Goal: Information Seeking & Learning: Learn about a topic

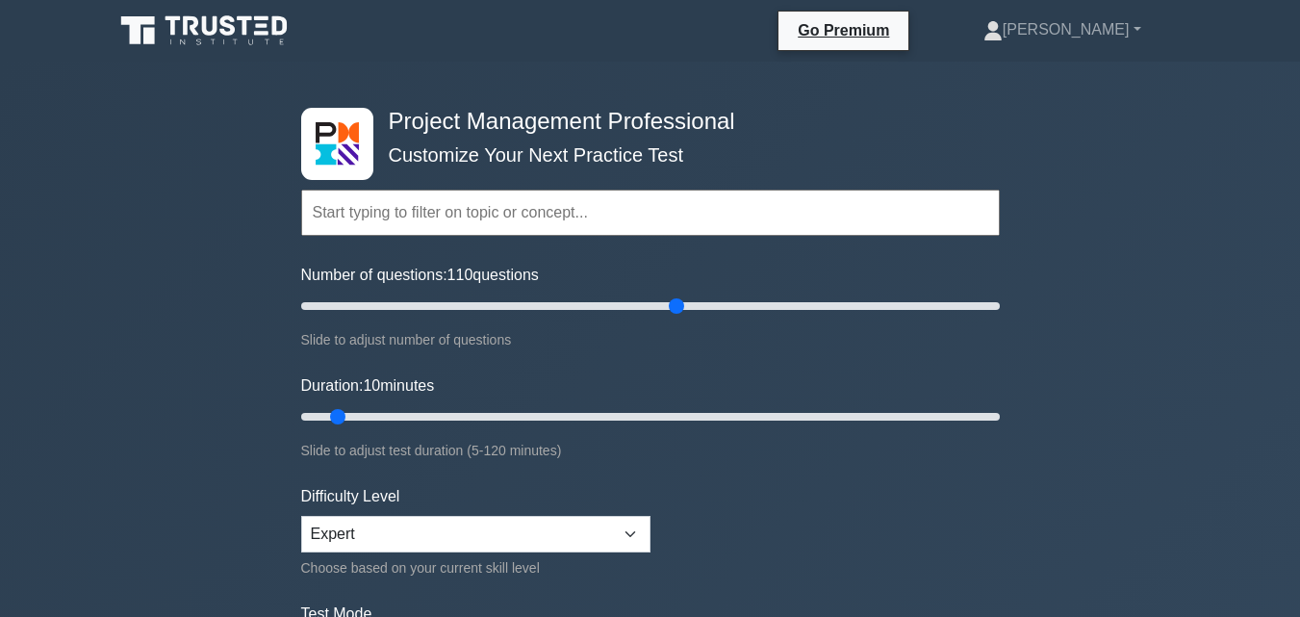
type input "110"
click at [668, 318] on input "Number of questions: 110 questions" at bounding box center [650, 305] width 699 height 23
drag, startPoint x: 337, startPoint y: 419, endPoint x: 1140, endPoint y: 455, distance: 804.4
type input "120"
click at [1000, 428] on input "Duration: 120 minutes" at bounding box center [650, 416] width 699 height 23
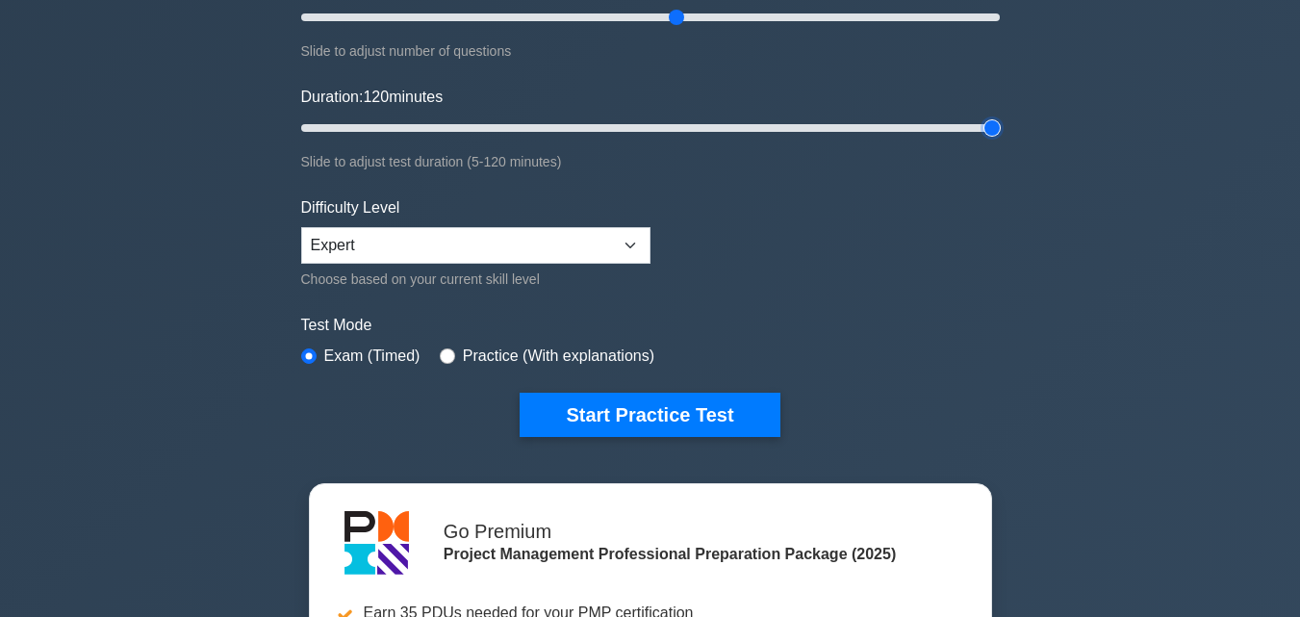
scroll to position [548, 0]
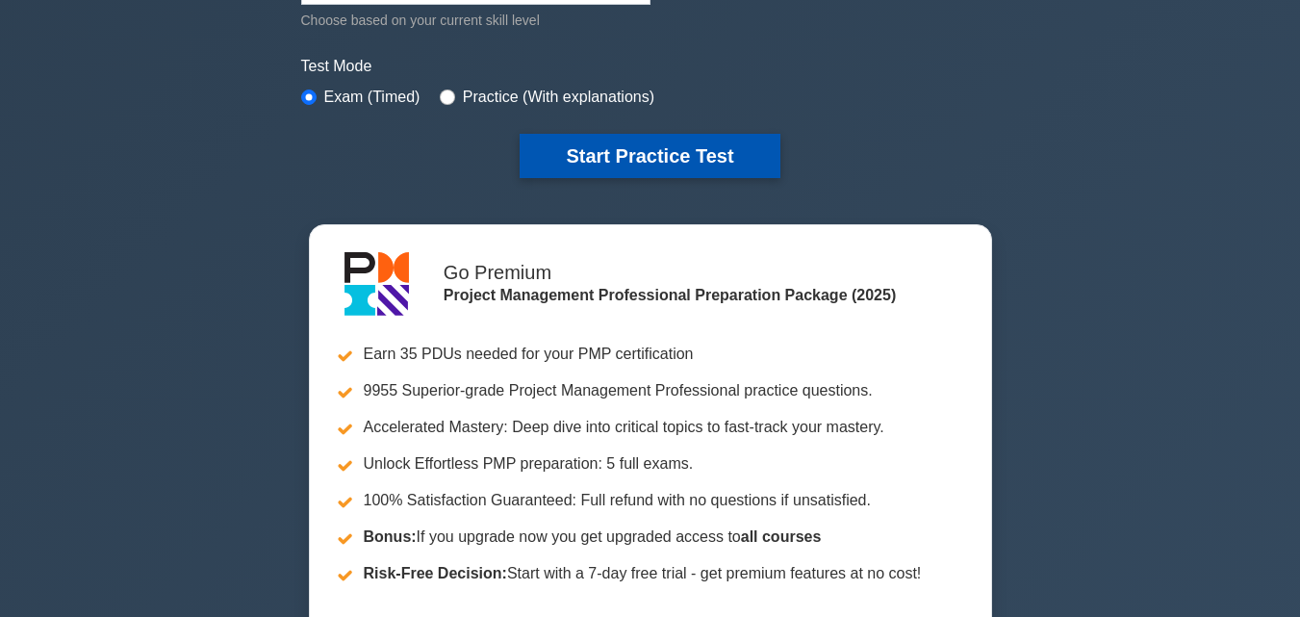
click at [640, 151] on button "Start Practice Test" at bounding box center [650, 156] width 260 height 44
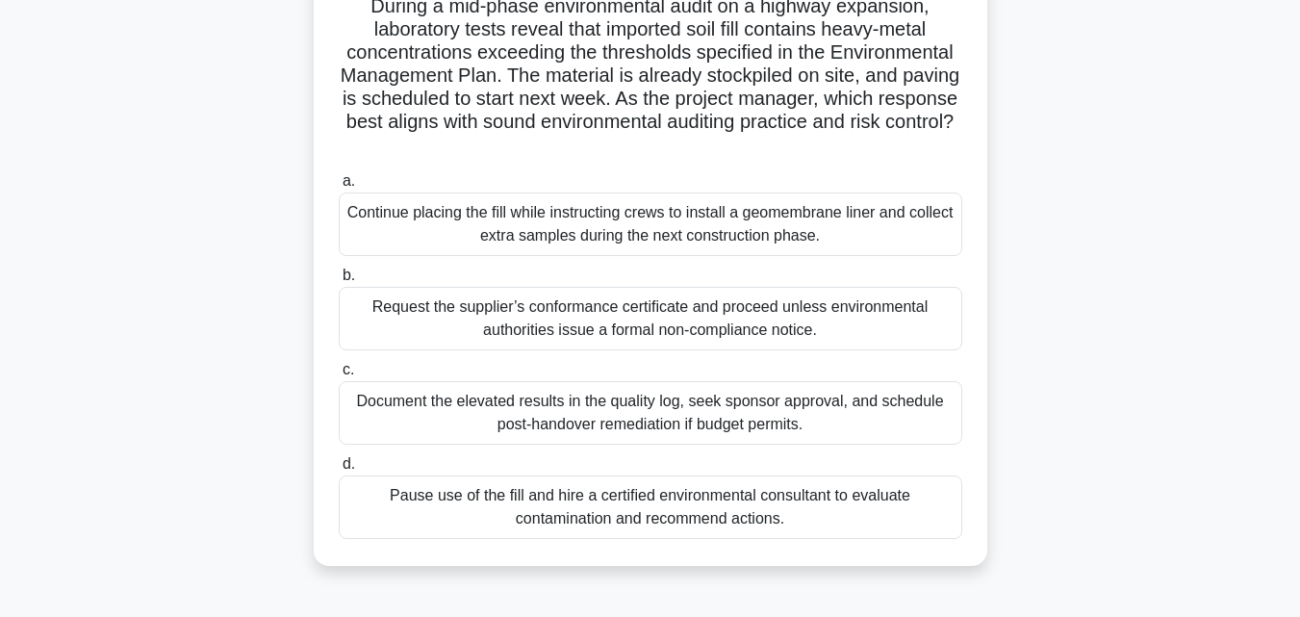
scroll to position [153, 0]
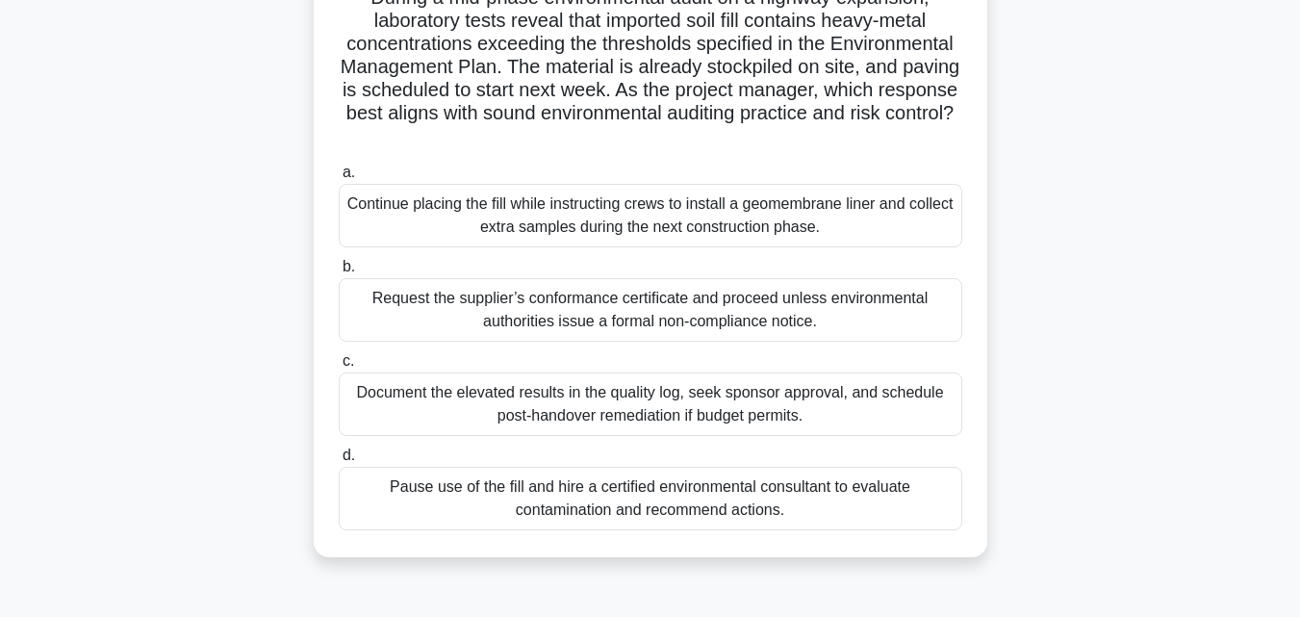
click at [823, 507] on div "Pause use of the fill and hire a certified environmental consultant to evaluate…" at bounding box center [651, 499] width 624 height 64
click at [339, 462] on input "d. Pause use of the fill and hire a certified environmental consultant to evalu…" at bounding box center [339, 455] width 0 height 13
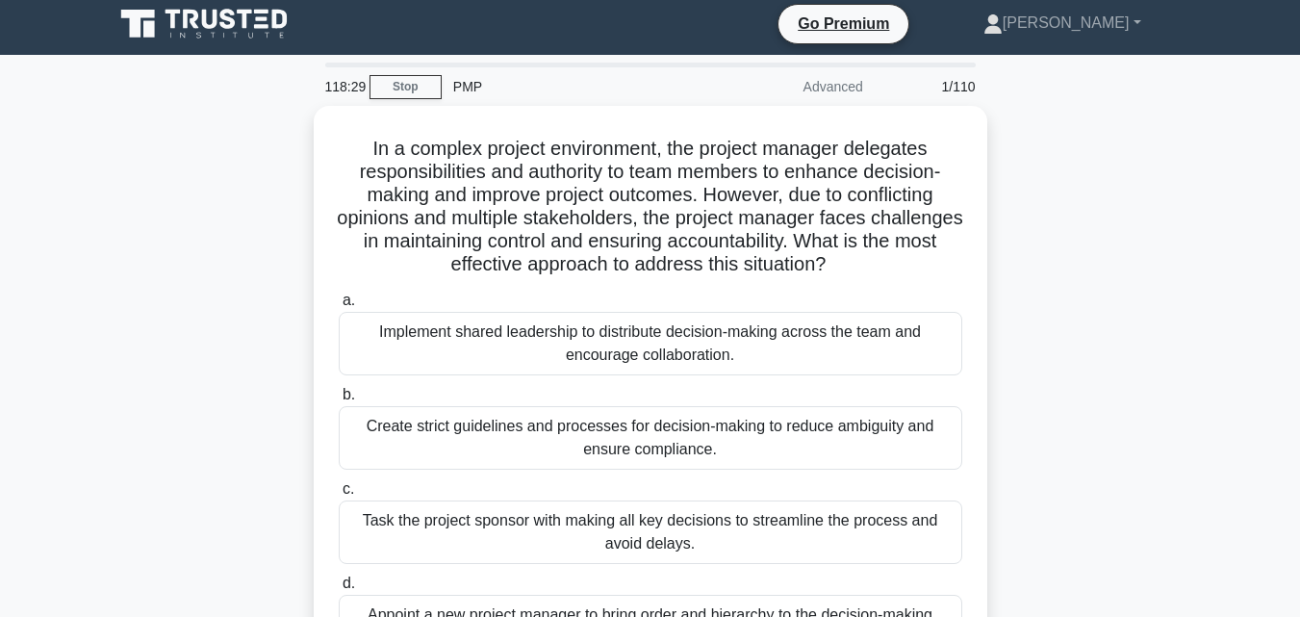
scroll to position [0, 0]
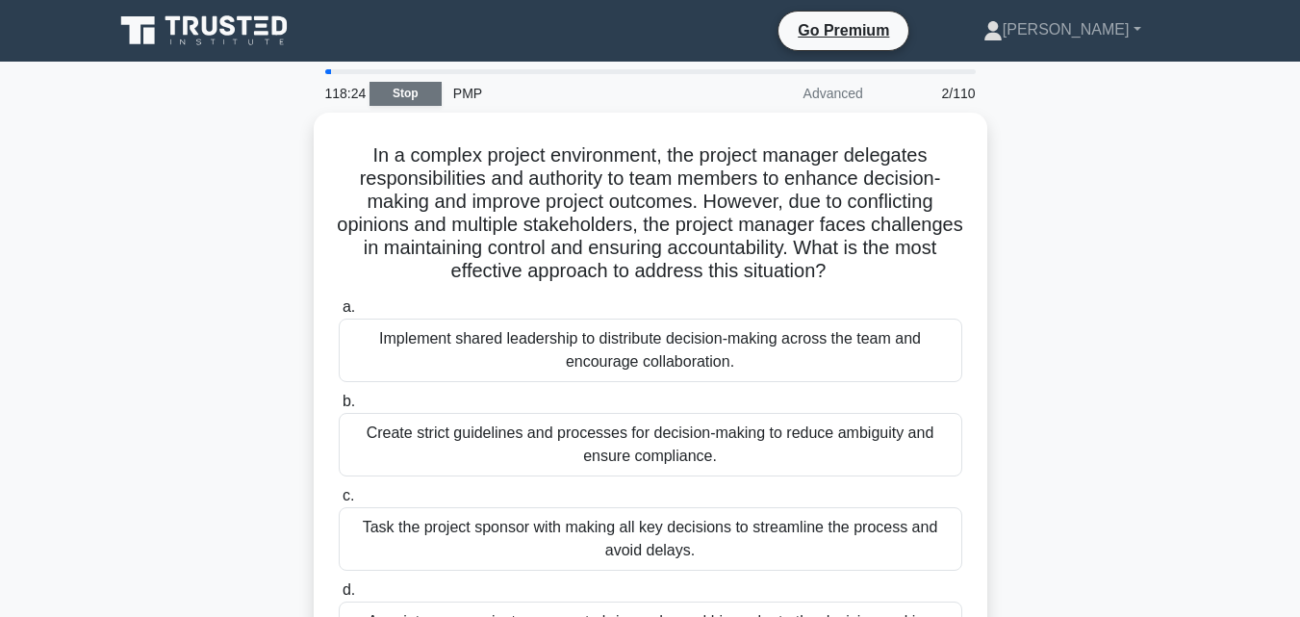
click at [392, 86] on link "Stop" at bounding box center [406, 94] width 72 height 24
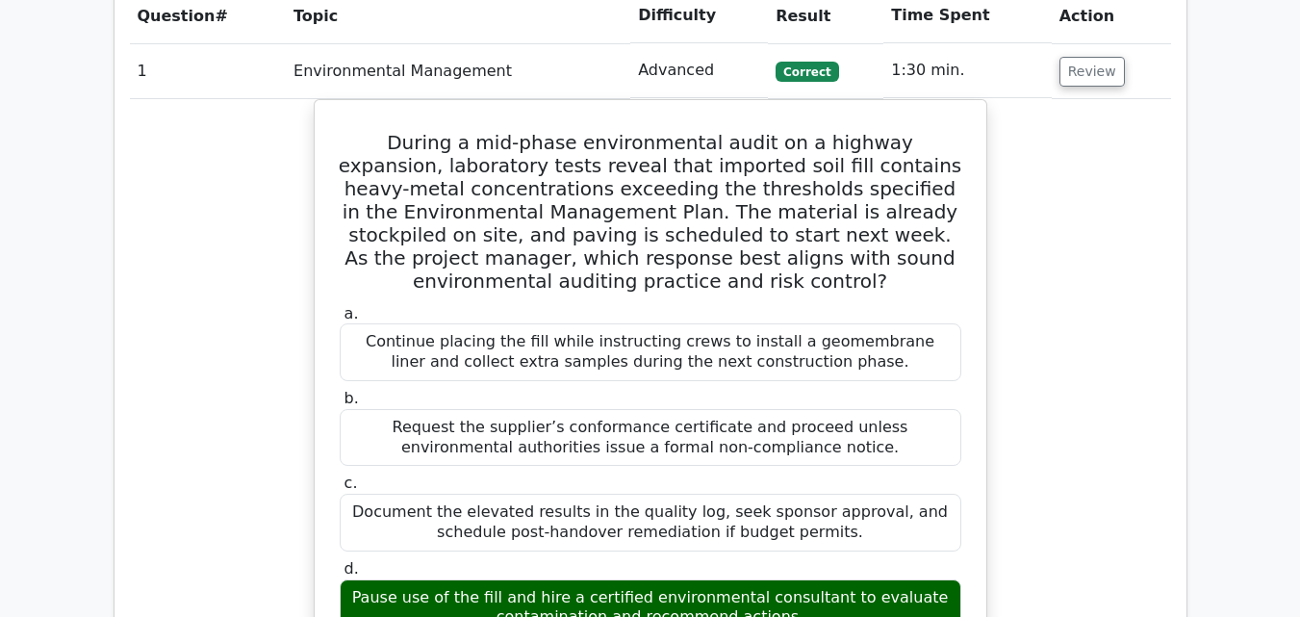
scroll to position [1522, 0]
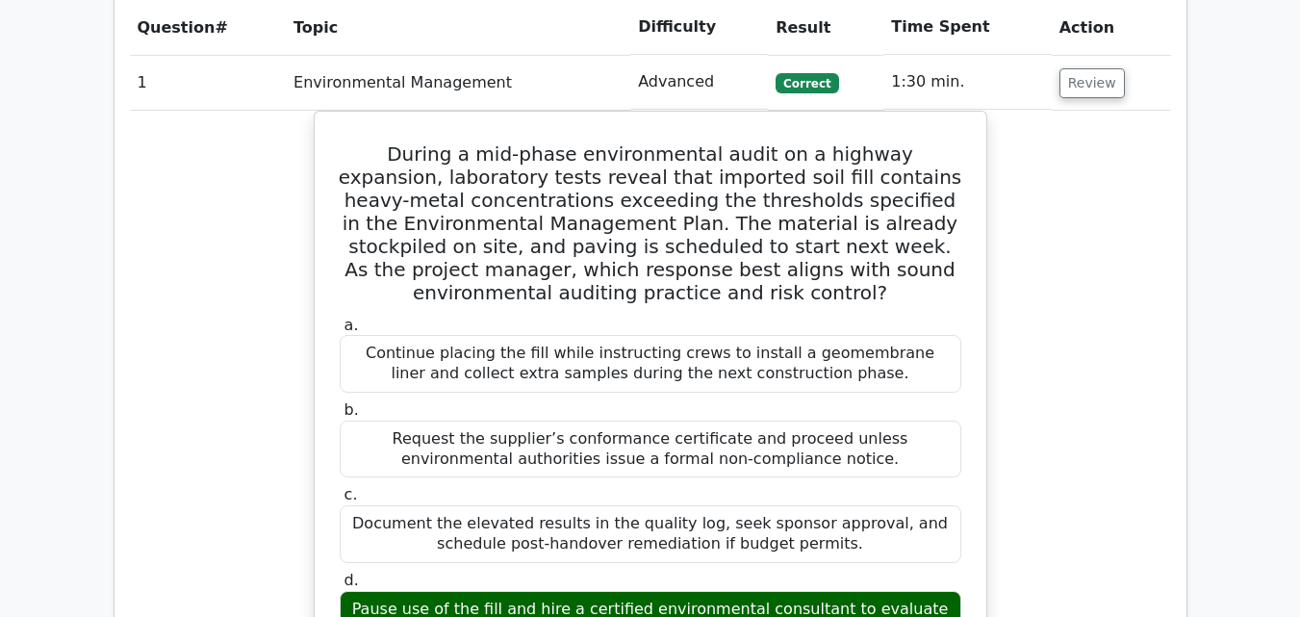
drag, startPoint x: 1314, startPoint y: 139, endPoint x: 1292, endPoint y: 454, distance: 316.4
click at [1292, 454] on html "Go Premium [PERSON_NAME]" at bounding box center [650, 377] width 1300 height 3798
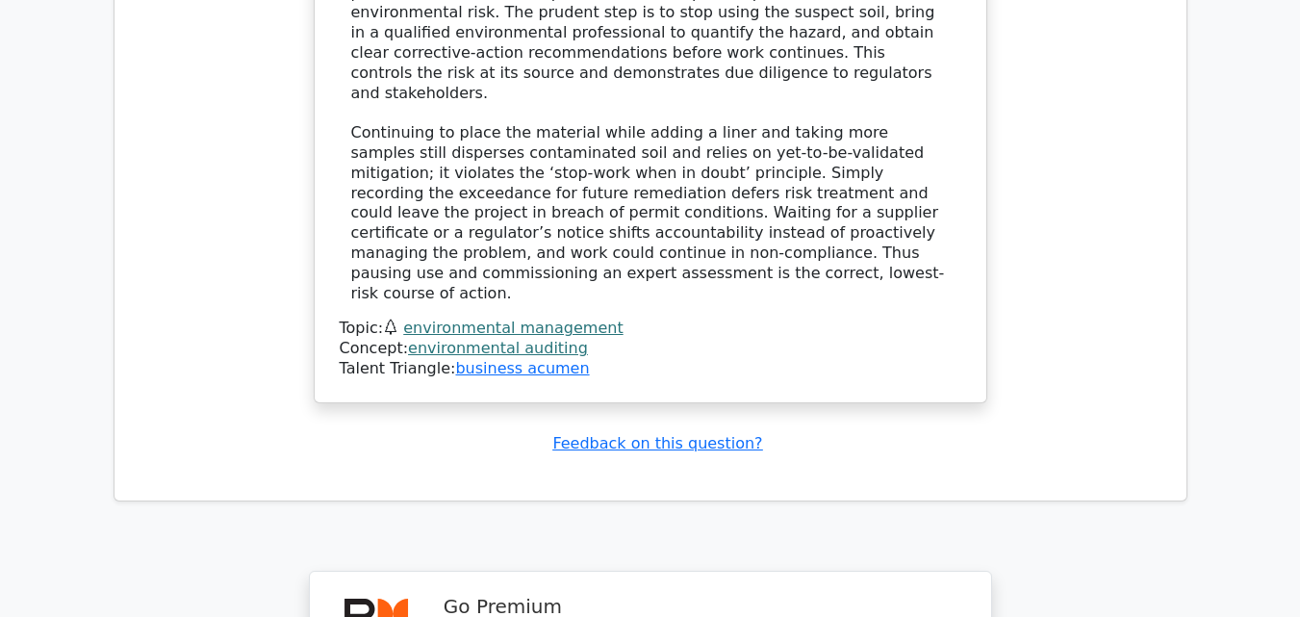
scroll to position [2971, 0]
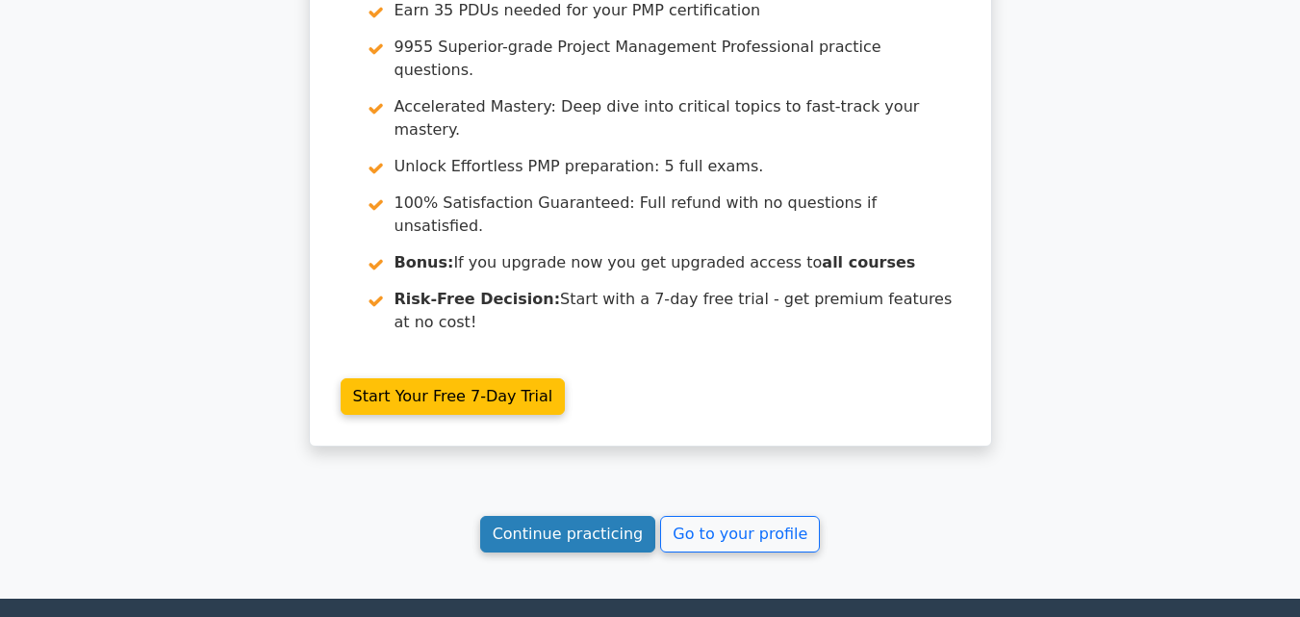
click at [636, 516] on link "Continue practicing" at bounding box center [568, 534] width 176 height 37
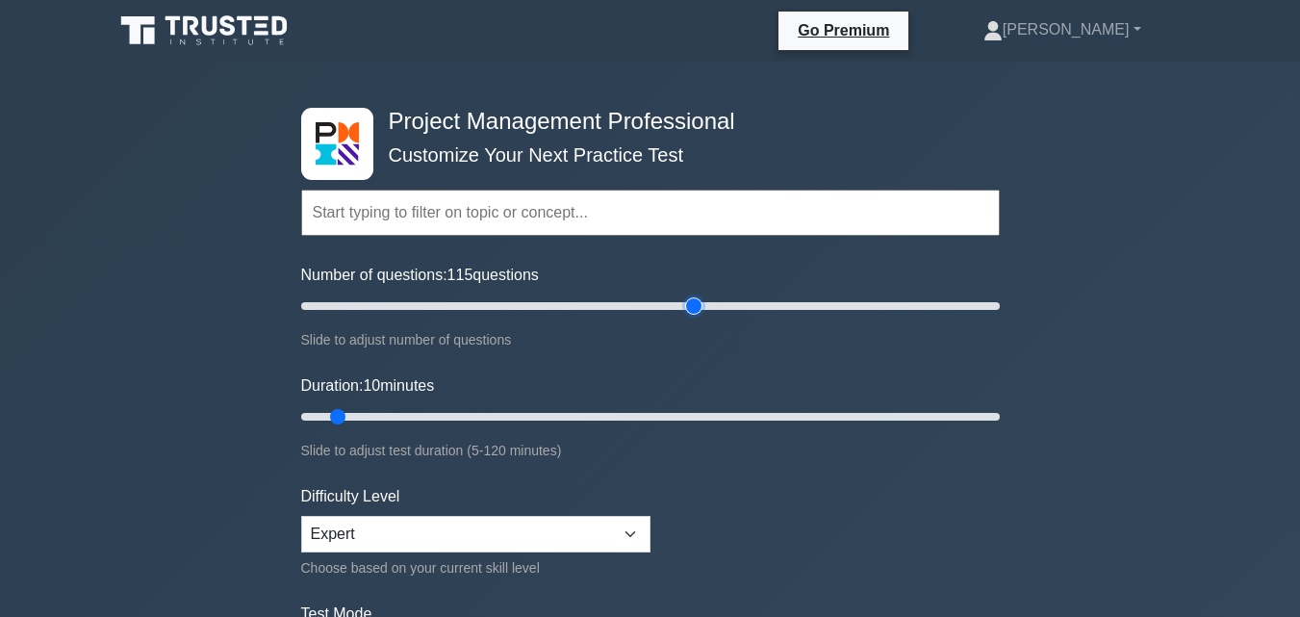
drag, startPoint x: 329, startPoint y: 304, endPoint x: 689, endPoint y: 323, distance: 360.4
type input "115"
click at [689, 318] on input "Number of questions: 115 questions" at bounding box center [650, 305] width 699 height 23
drag, startPoint x: 333, startPoint y: 414, endPoint x: 1229, endPoint y: 415, distance: 896.0
type input "120"
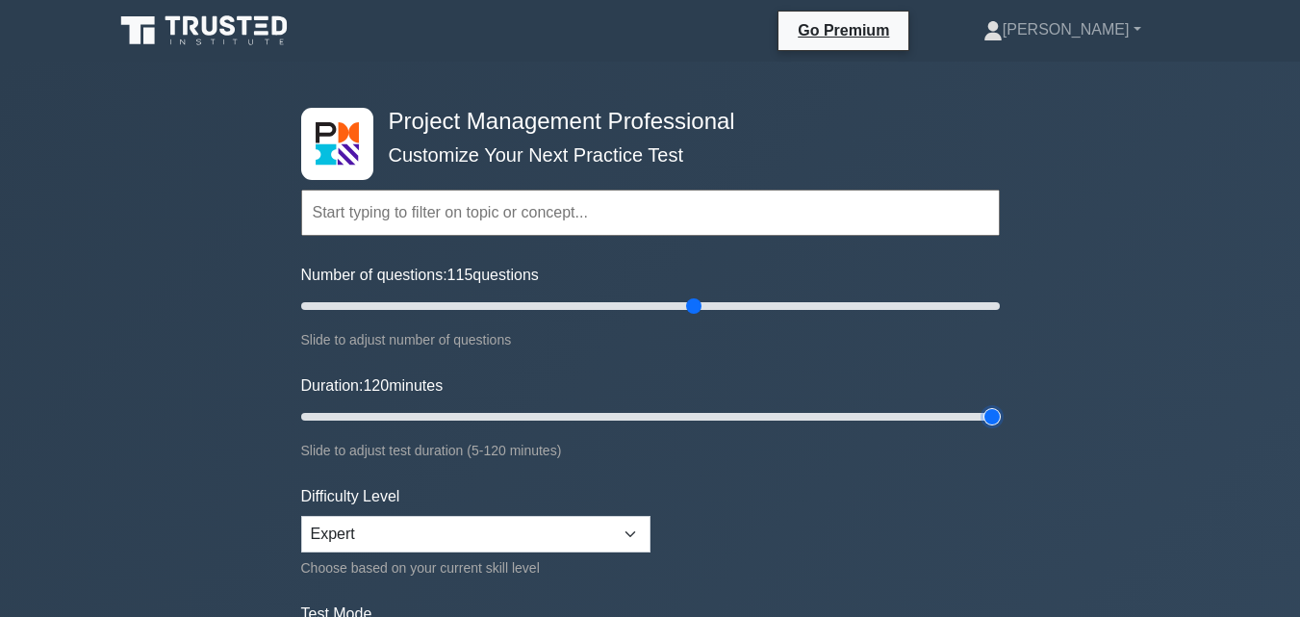
click at [1000, 415] on input "Duration: 120 minutes" at bounding box center [650, 416] width 699 height 23
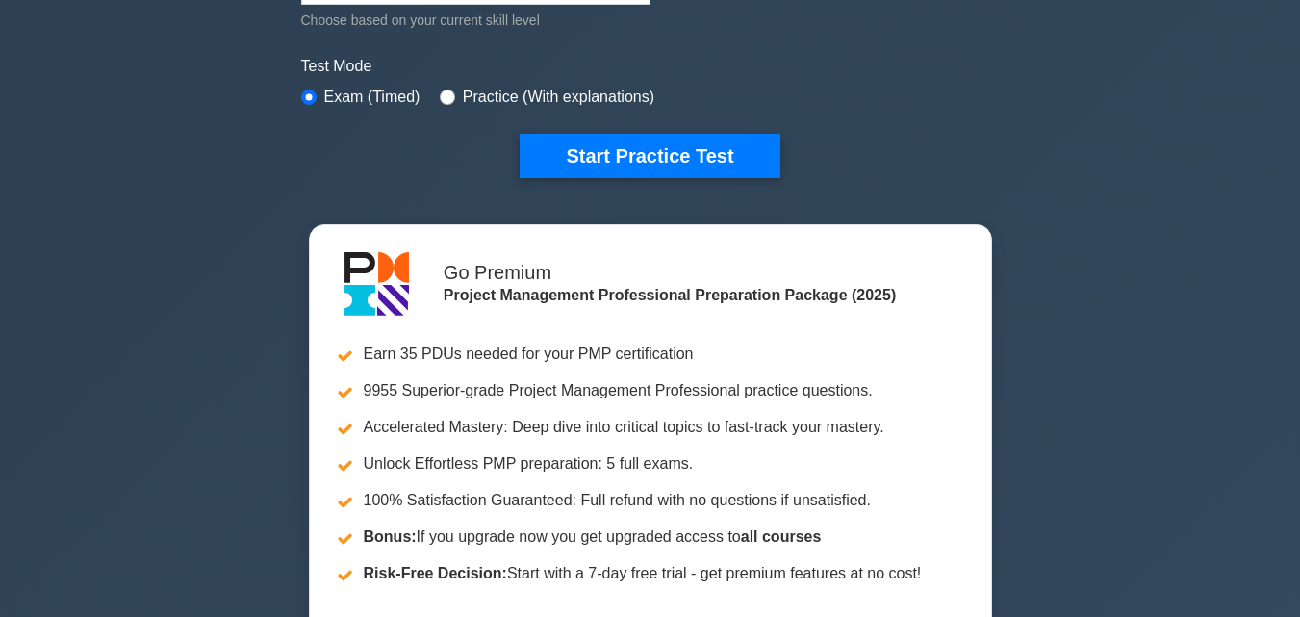
scroll to position [487, 0]
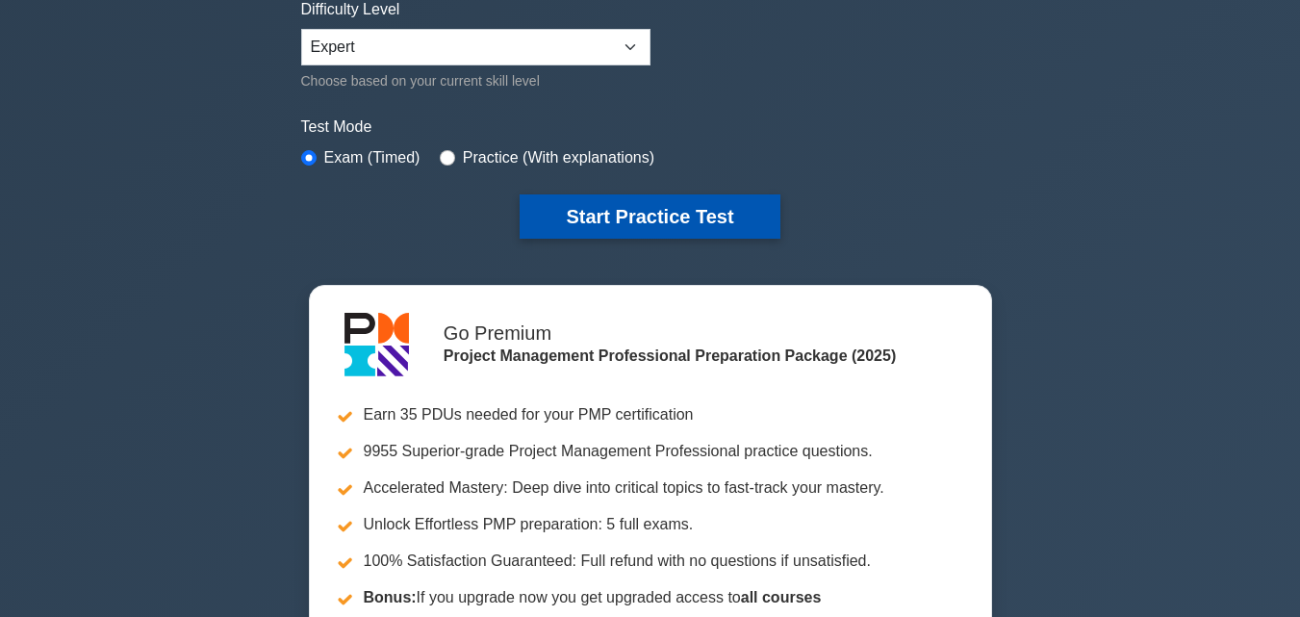
click at [708, 208] on button "Start Practice Test" at bounding box center [650, 216] width 260 height 44
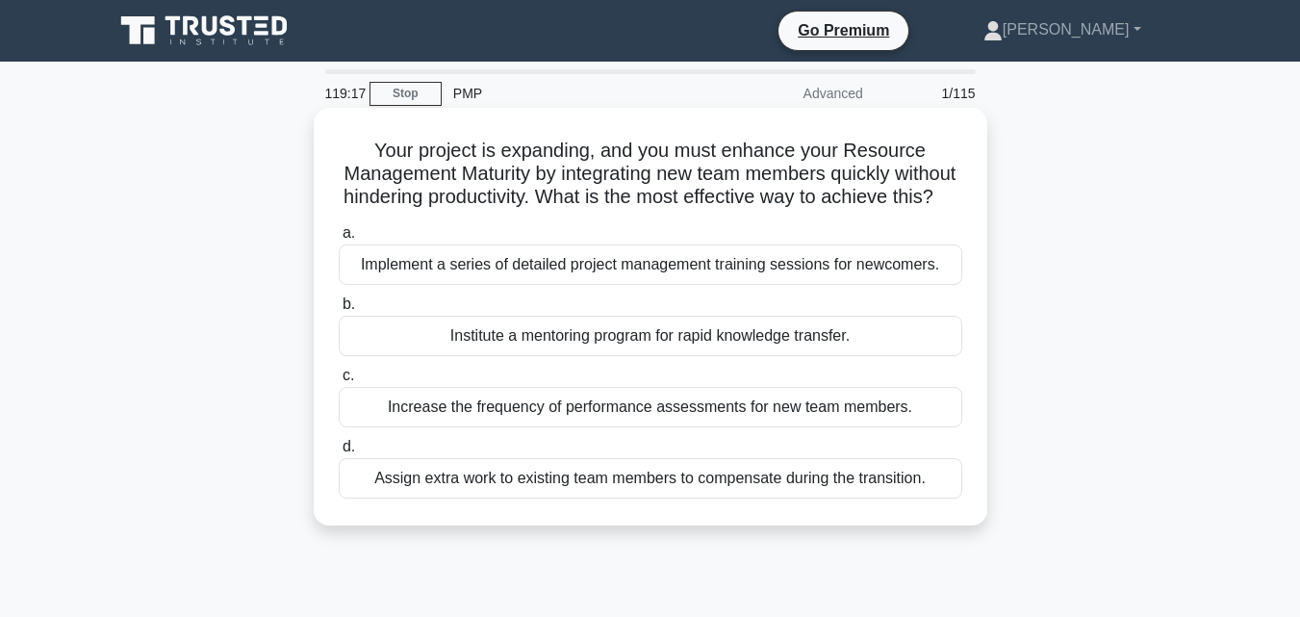
click at [673, 356] on div "Institute a mentoring program for rapid knowledge transfer." at bounding box center [651, 336] width 624 height 40
click at [339, 311] on input "b. Institute a mentoring program for rapid knowledge transfer." at bounding box center [339, 304] width 0 height 13
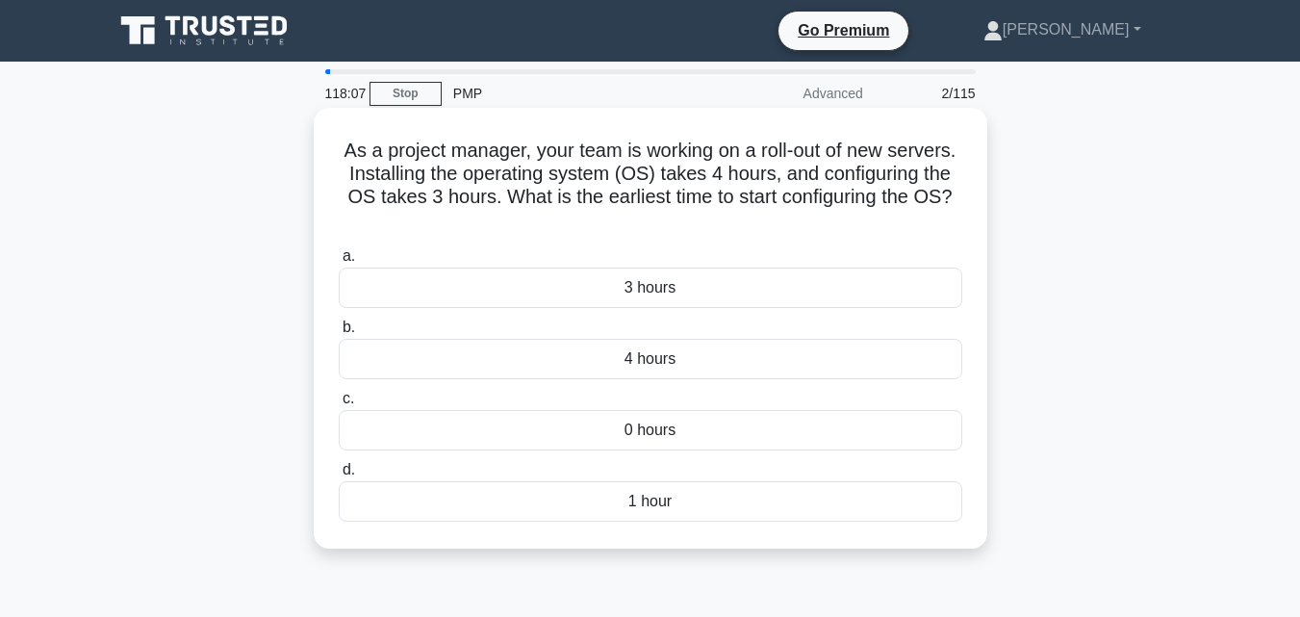
click at [642, 495] on div "1 hour" at bounding box center [651, 501] width 624 height 40
click at [339, 476] on input "d. 1 hour" at bounding box center [339, 470] width 0 height 13
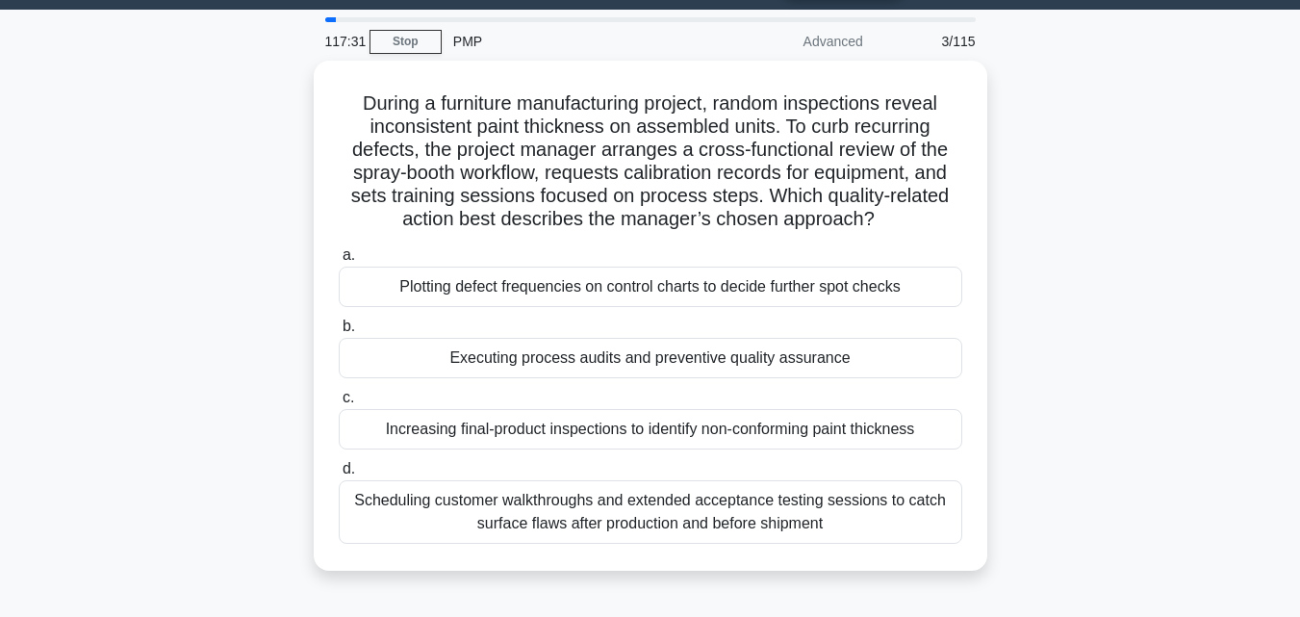
scroll to position [57, 0]
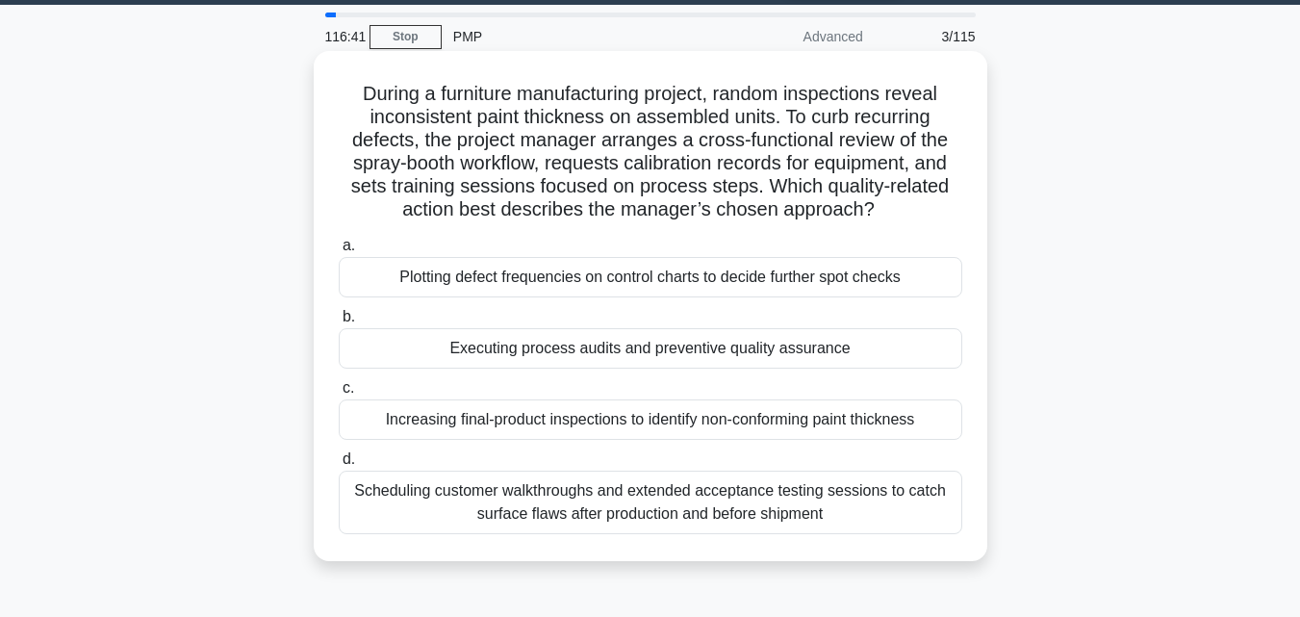
click at [798, 344] on div "Executing process audits and preventive quality assurance" at bounding box center [651, 348] width 624 height 40
click at [339, 323] on input "b. Executing process audits and preventive quality assurance" at bounding box center [339, 317] width 0 height 13
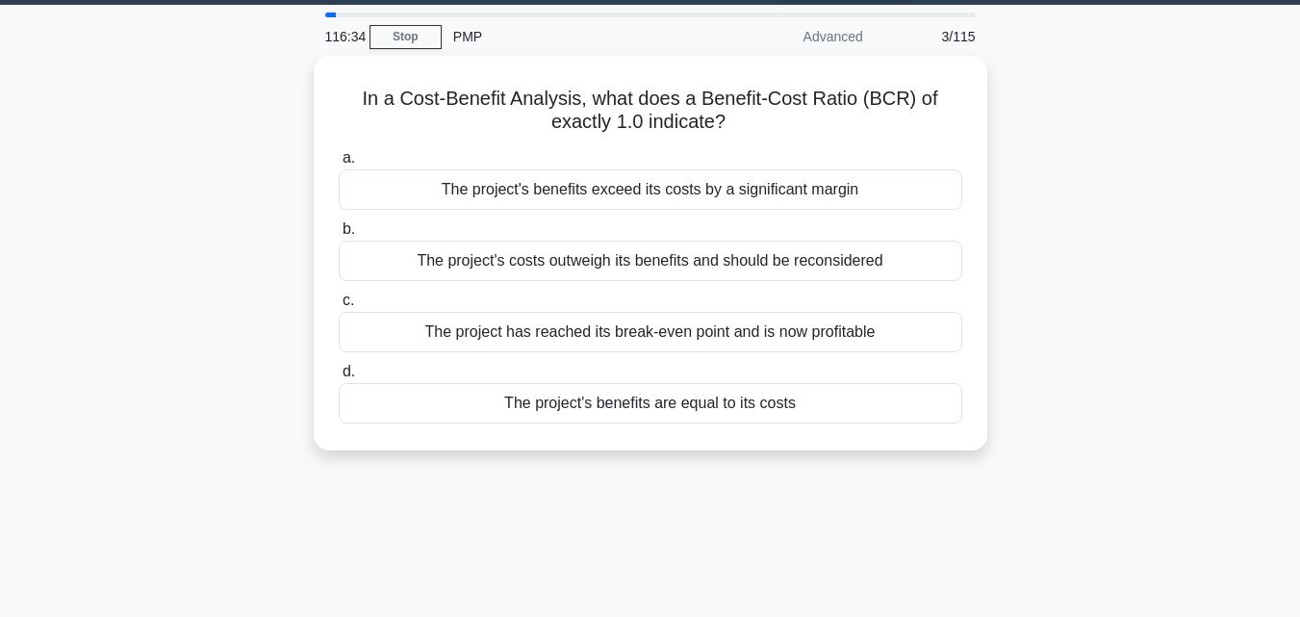
scroll to position [0, 0]
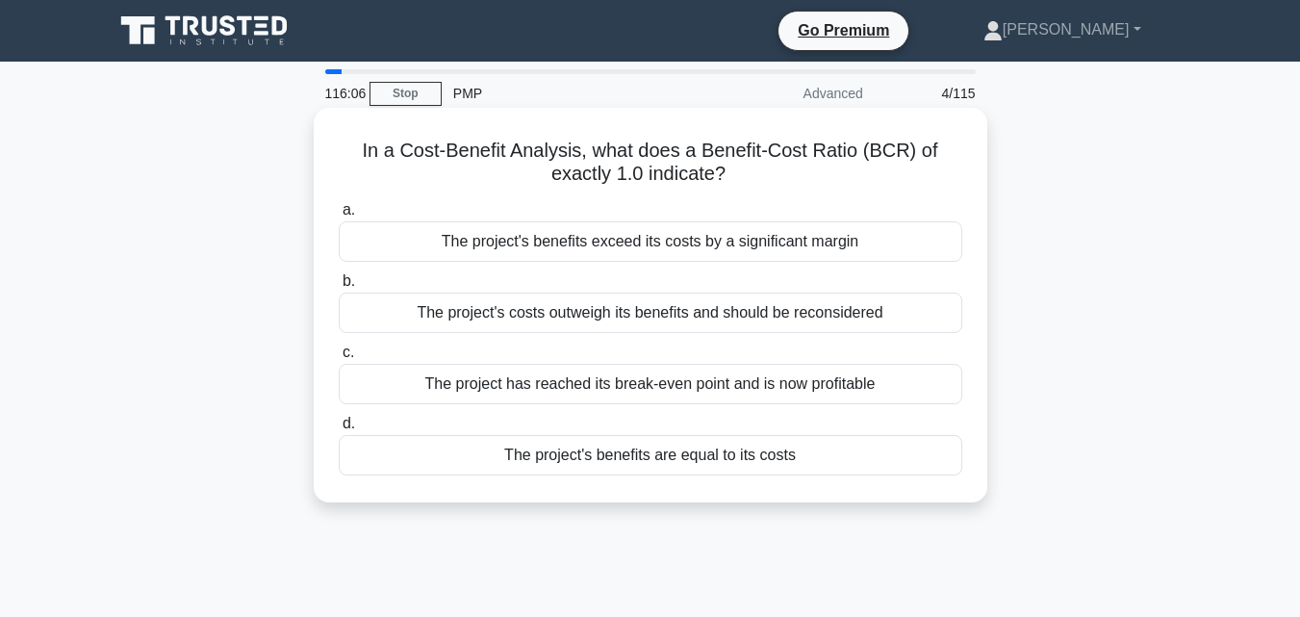
click at [772, 453] on div "The project's benefits are equal to its costs" at bounding box center [651, 455] width 624 height 40
click at [339, 430] on input "d. The project's benefits are equal to its costs" at bounding box center [339, 424] width 0 height 13
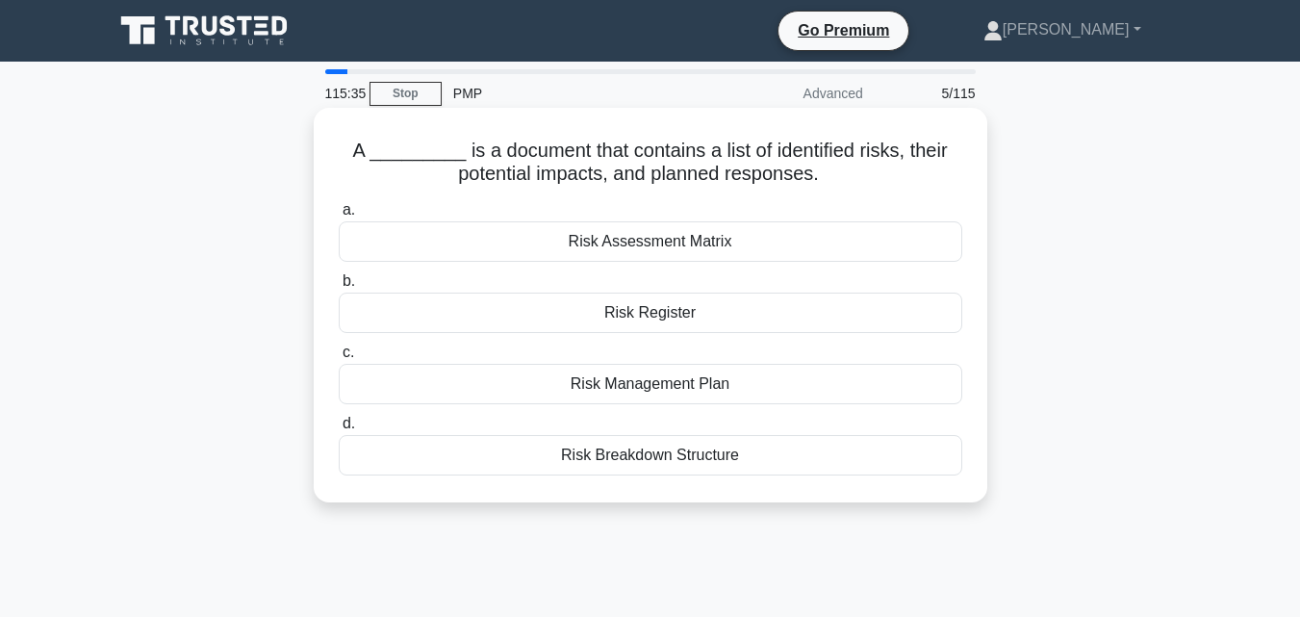
click at [698, 393] on div "Risk Management Plan" at bounding box center [651, 384] width 624 height 40
click at [339, 359] on input "c. Risk Management Plan" at bounding box center [339, 352] width 0 height 13
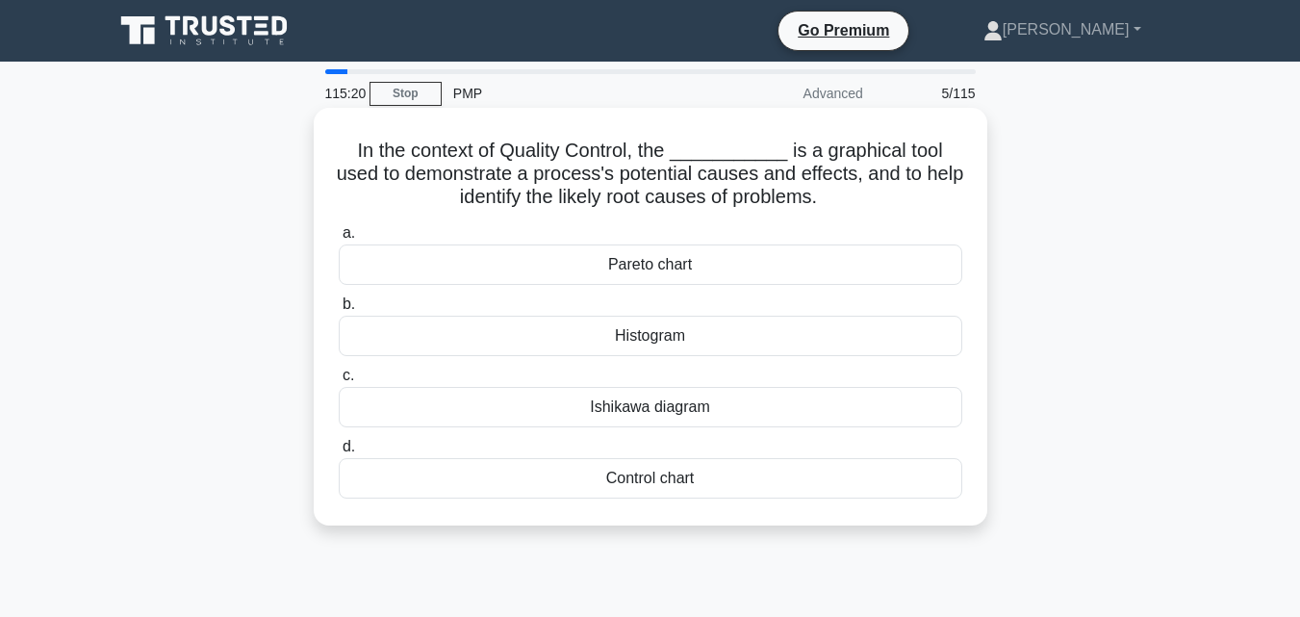
click at [697, 404] on div "Ishikawa diagram" at bounding box center [651, 407] width 624 height 40
click at [339, 382] on input "[PERSON_NAME] diagram" at bounding box center [339, 376] width 0 height 13
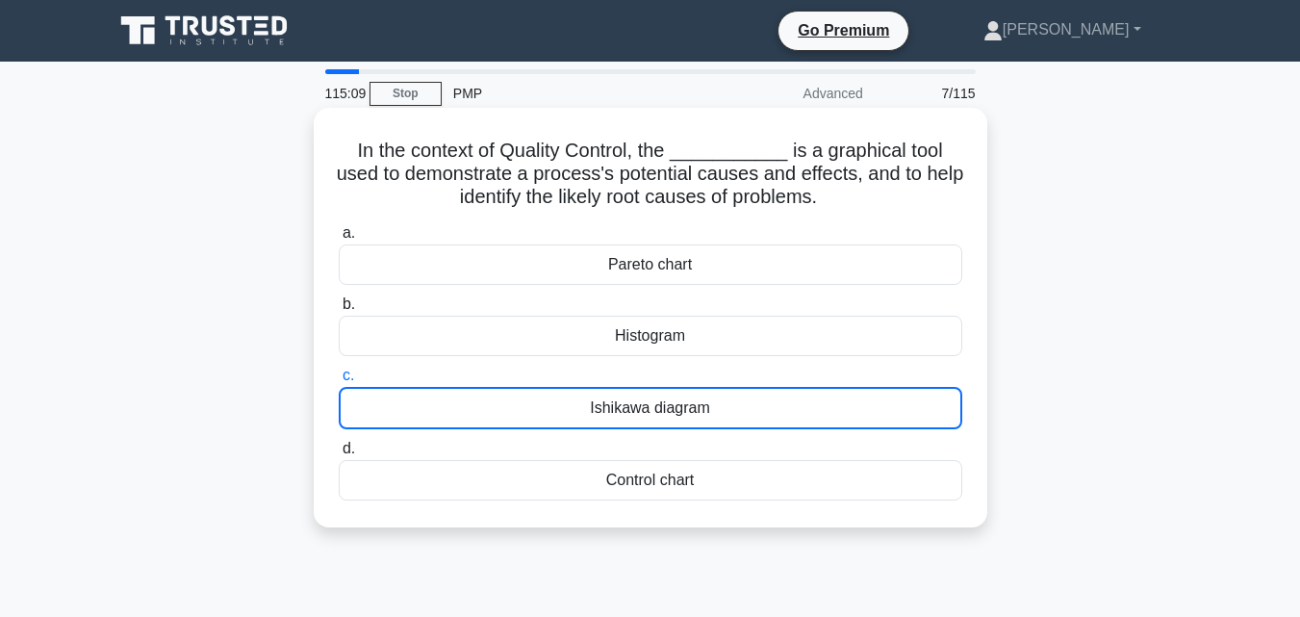
click at [684, 411] on div "Ishikawa diagram" at bounding box center [651, 408] width 624 height 42
click at [339, 382] on input "c. Ishikawa diagram" at bounding box center [339, 376] width 0 height 13
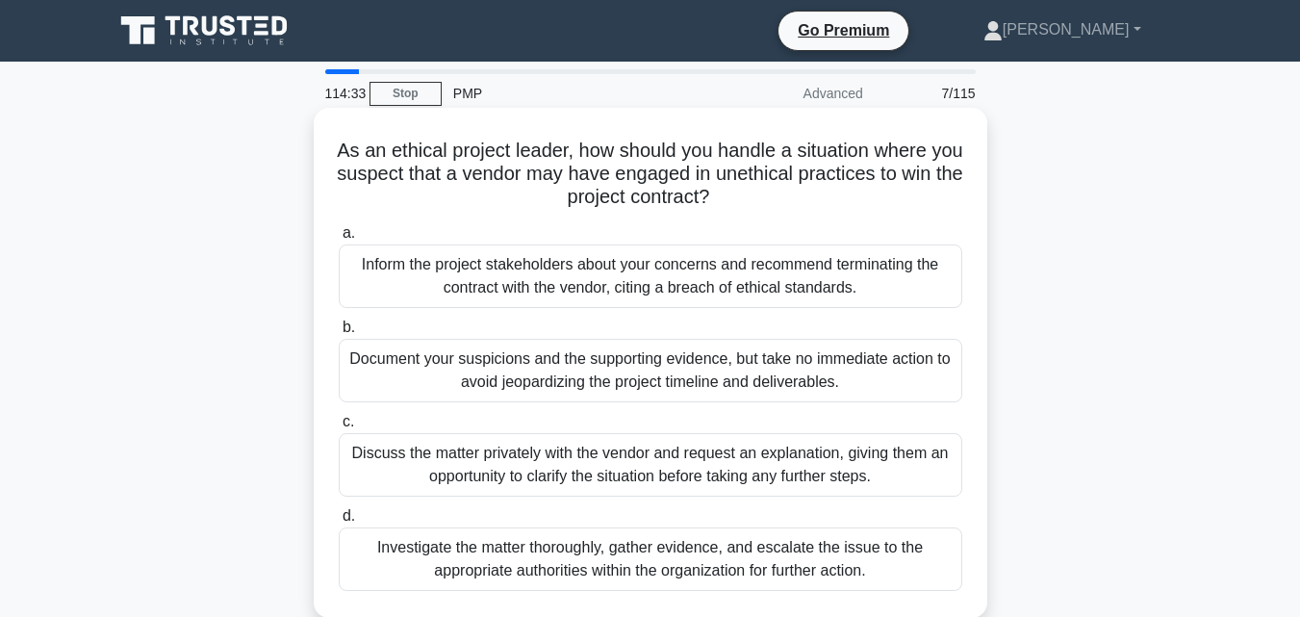
click at [678, 568] on div "Investigate the matter thoroughly, gather evidence, and escalate the issue to t…" at bounding box center [651, 559] width 624 height 64
click at [339, 523] on input "d. Investigate the matter thoroughly, gather evidence, and escalate the issue t…" at bounding box center [339, 516] width 0 height 13
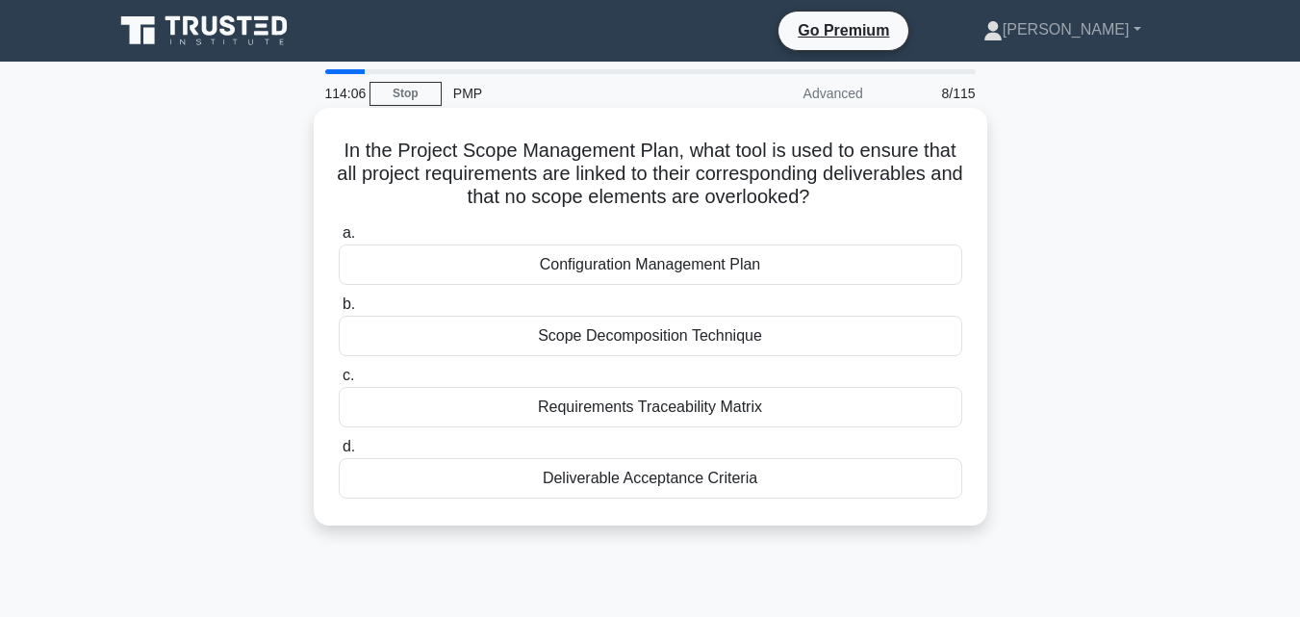
click at [621, 404] on div "Requirements Traceability Matrix" at bounding box center [651, 407] width 624 height 40
click at [339, 382] on input "c. Requirements Traceability Matrix" at bounding box center [339, 376] width 0 height 13
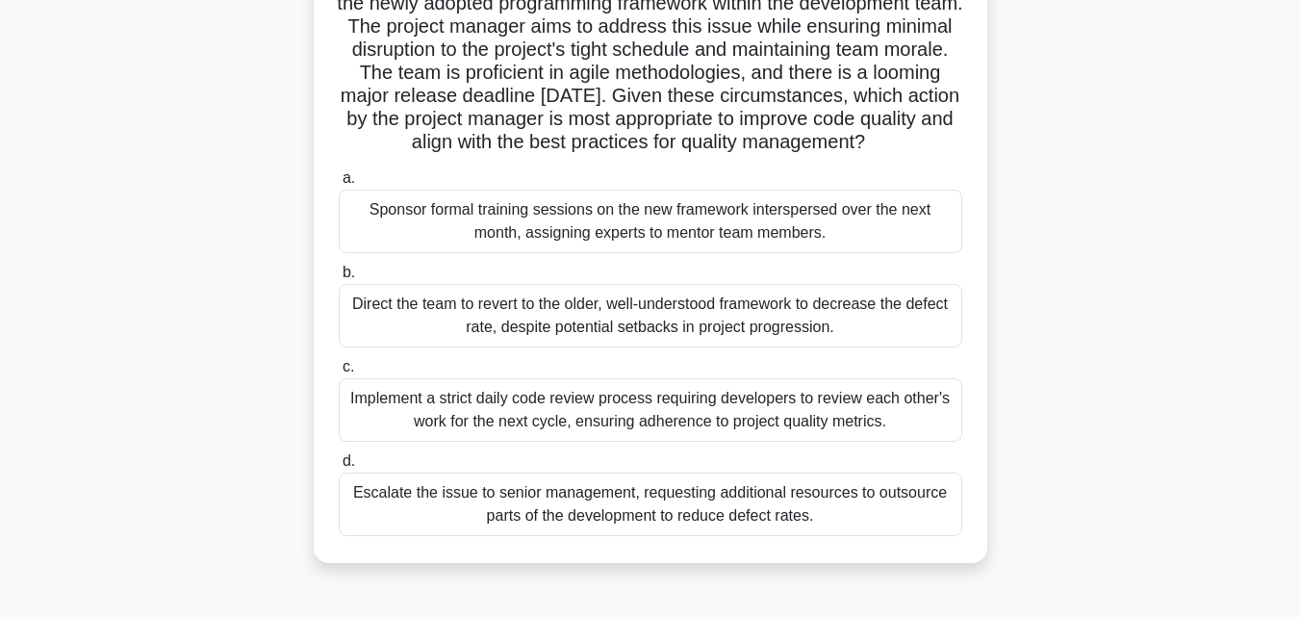
scroll to position [223, 0]
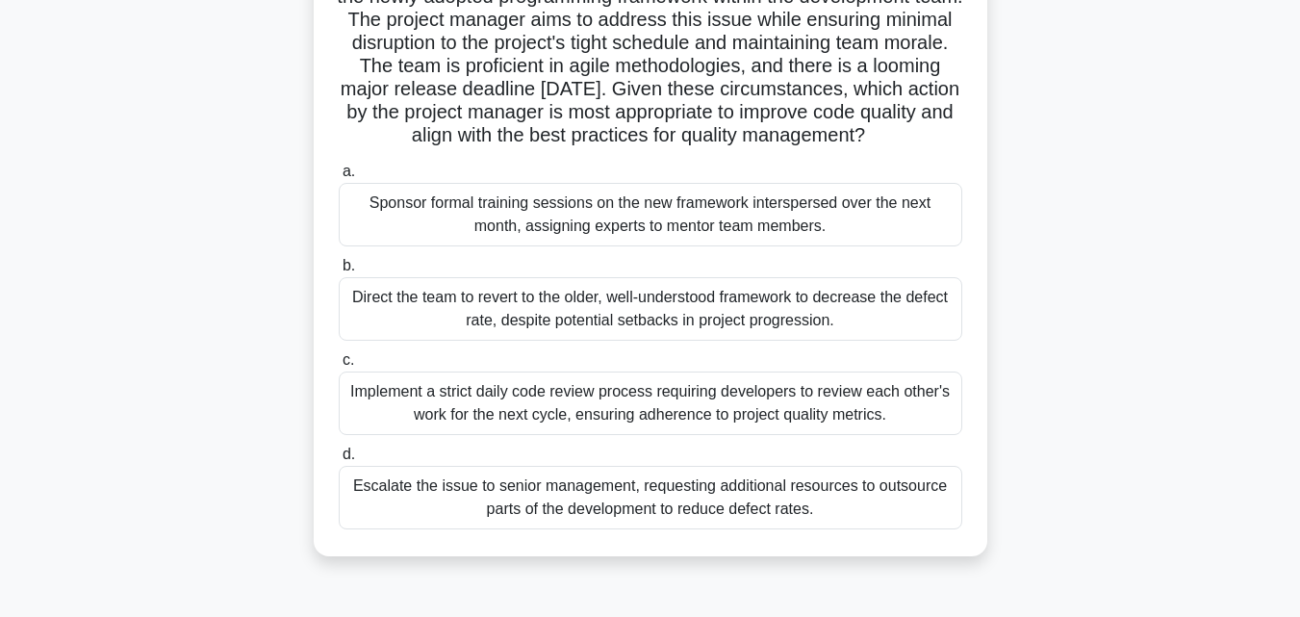
click at [675, 422] on div "Implement a strict daily code review process requiring developers to review eac…" at bounding box center [651, 403] width 624 height 64
click at [339, 367] on input "c. Implement a strict daily code review process requiring developers to review …" at bounding box center [339, 360] width 0 height 13
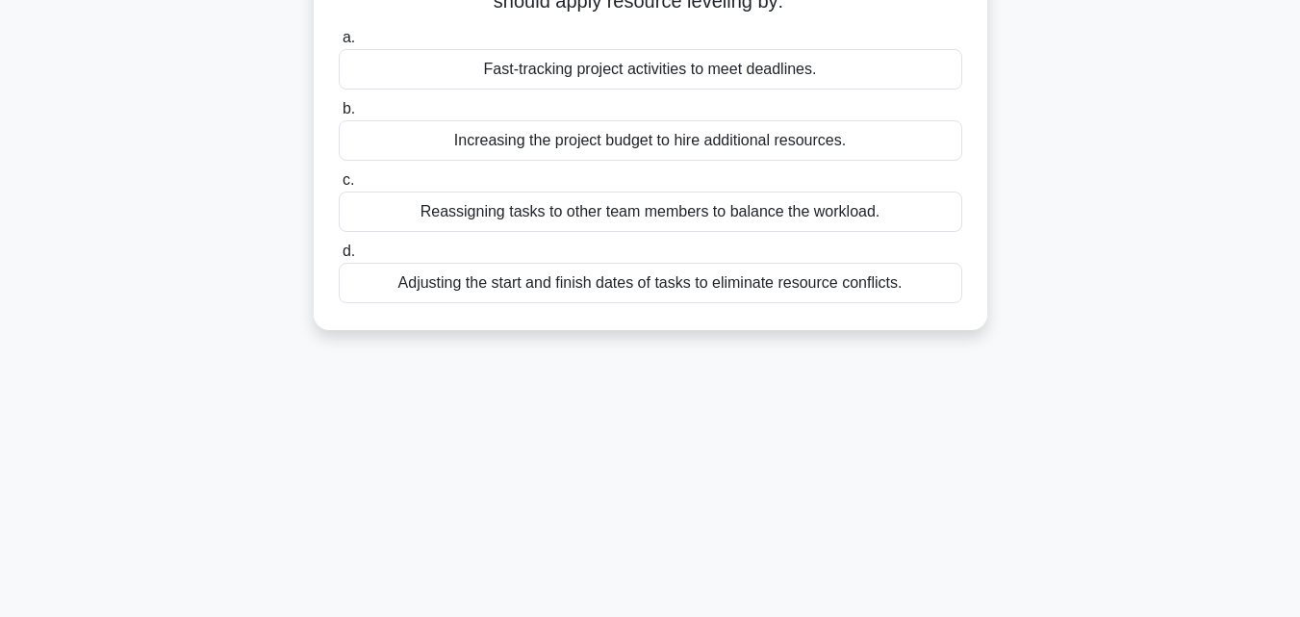
scroll to position [0, 0]
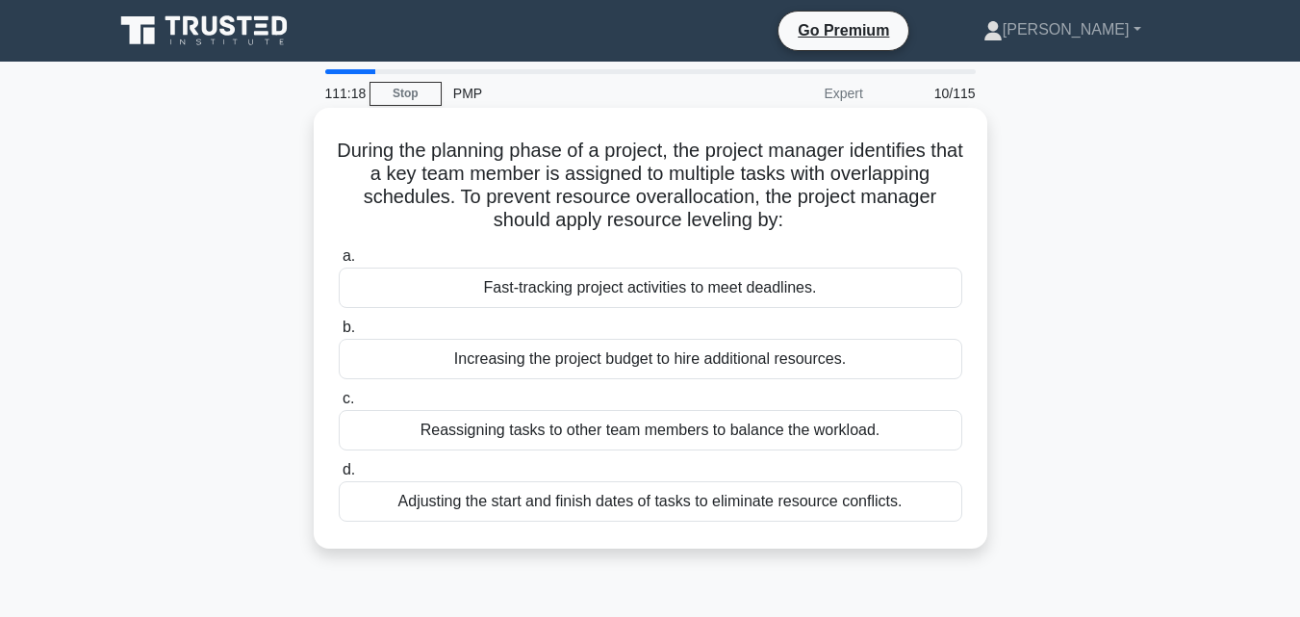
click at [639, 505] on div "Adjusting the start and finish dates of tasks to eliminate resource conflicts." at bounding box center [651, 501] width 624 height 40
click at [339, 476] on input "d. Adjusting the start and finish dates of tasks to eliminate resource conflict…" at bounding box center [339, 470] width 0 height 13
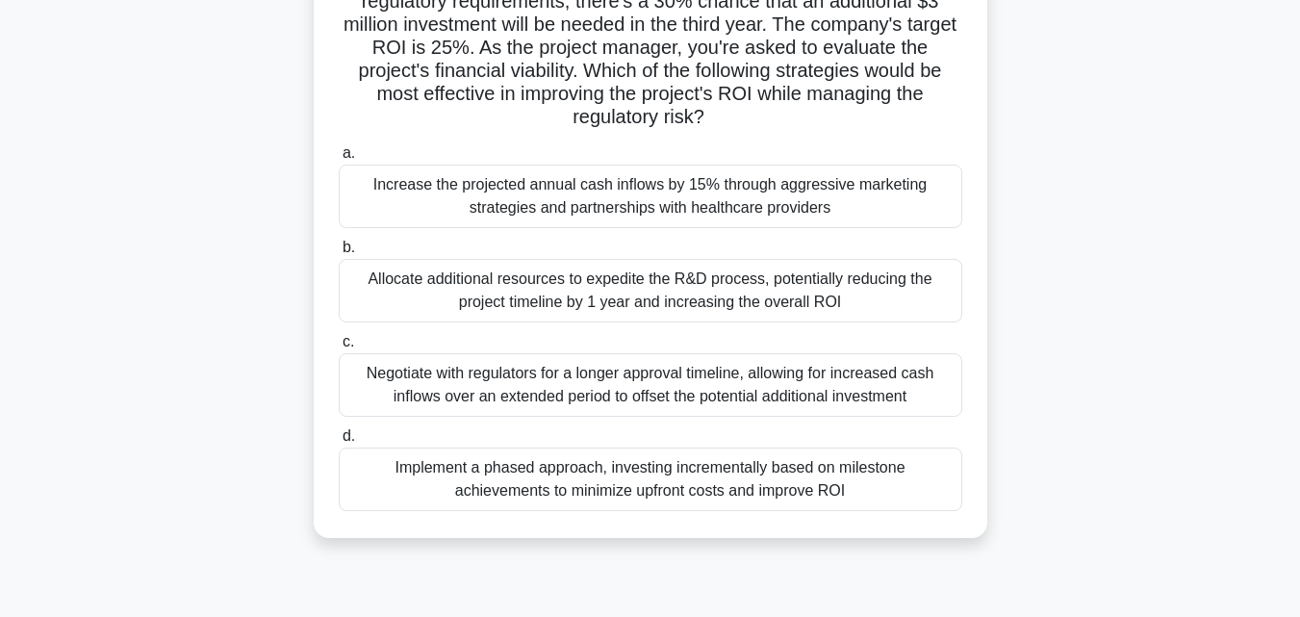
scroll to position [241, 0]
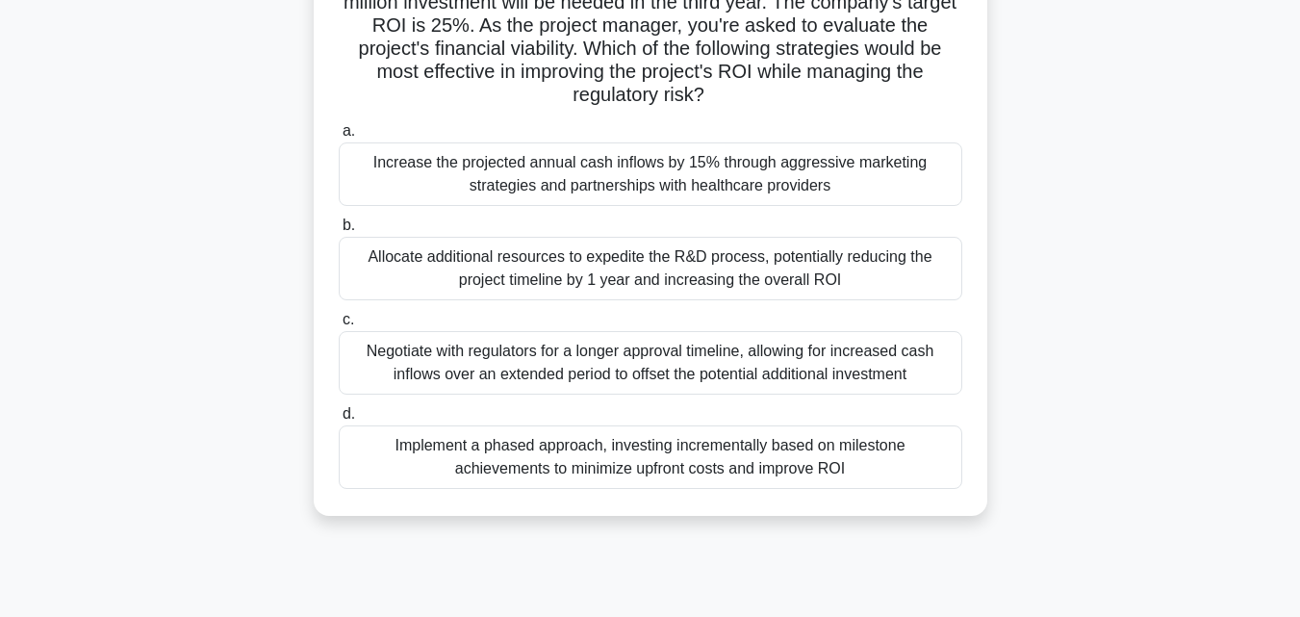
click at [824, 451] on div "Implement a phased approach, investing incrementally based on milestone achieve…" at bounding box center [651, 457] width 624 height 64
click at [339, 421] on input "d. Implement a phased approach, investing incrementally based on milestone achi…" at bounding box center [339, 414] width 0 height 13
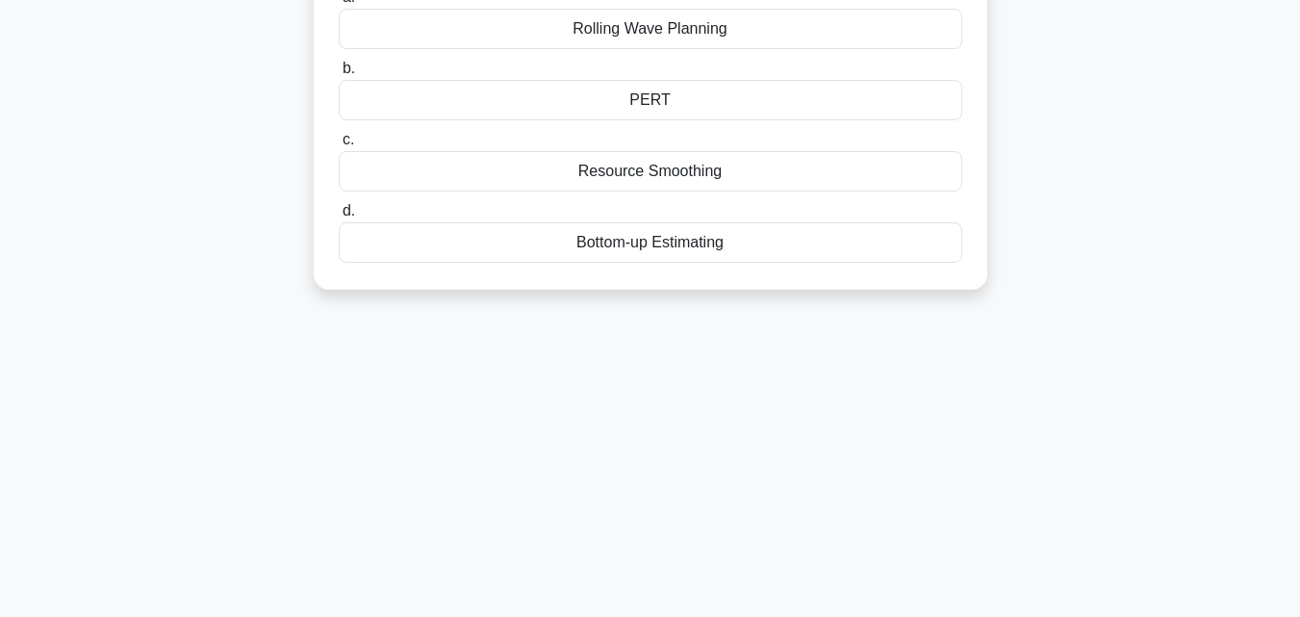
scroll to position [0, 0]
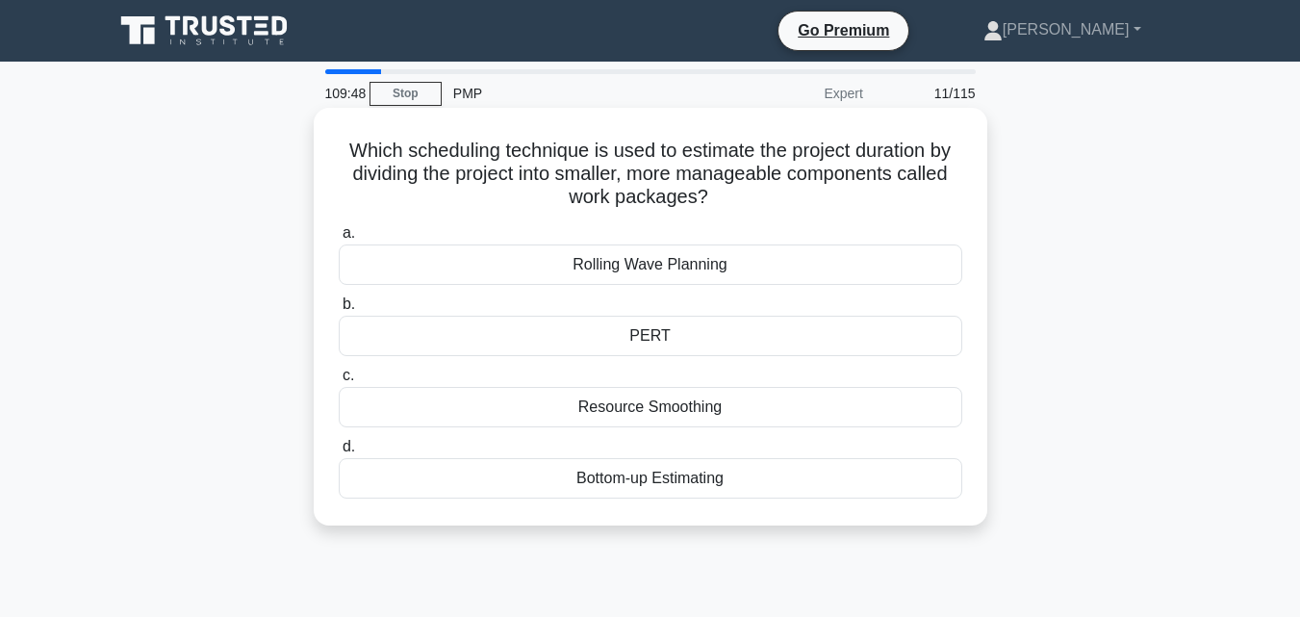
click at [815, 478] on div "Bottom-up Estimating" at bounding box center [651, 478] width 624 height 40
click at [339, 453] on input "d. Bottom-up Estimating" at bounding box center [339, 447] width 0 height 13
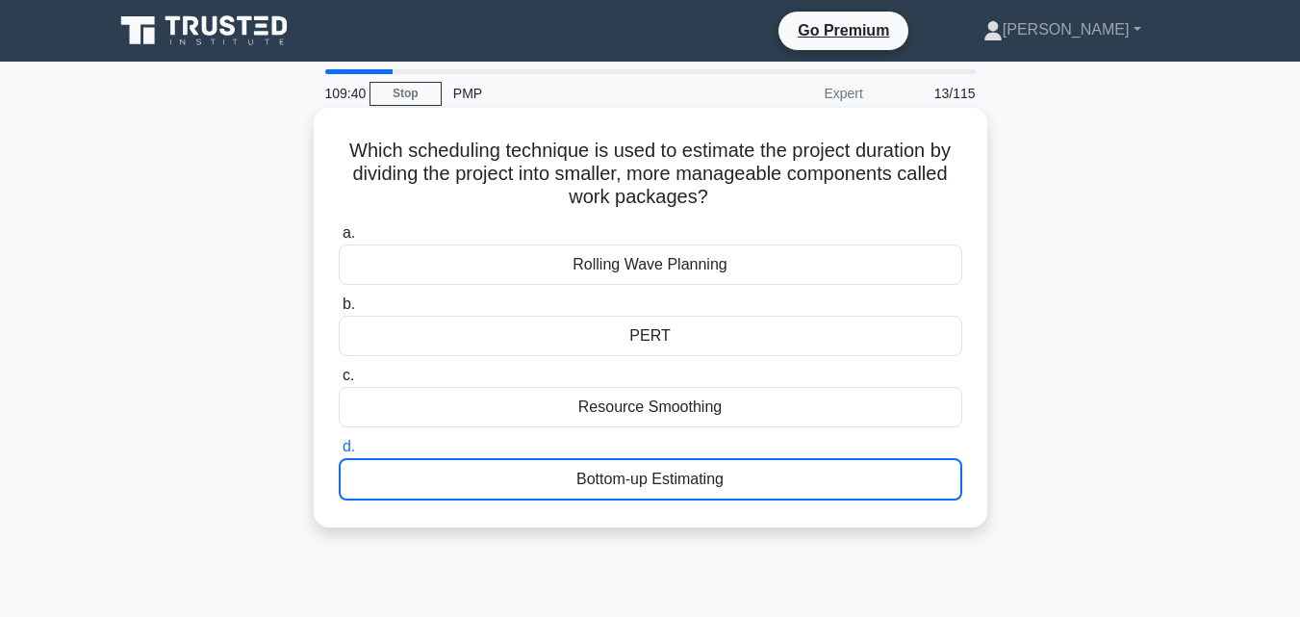
click at [680, 475] on div "Bottom-up Estimating" at bounding box center [651, 479] width 624 height 42
click at [339, 453] on input "d. Bottom-up Estimating" at bounding box center [339, 447] width 0 height 13
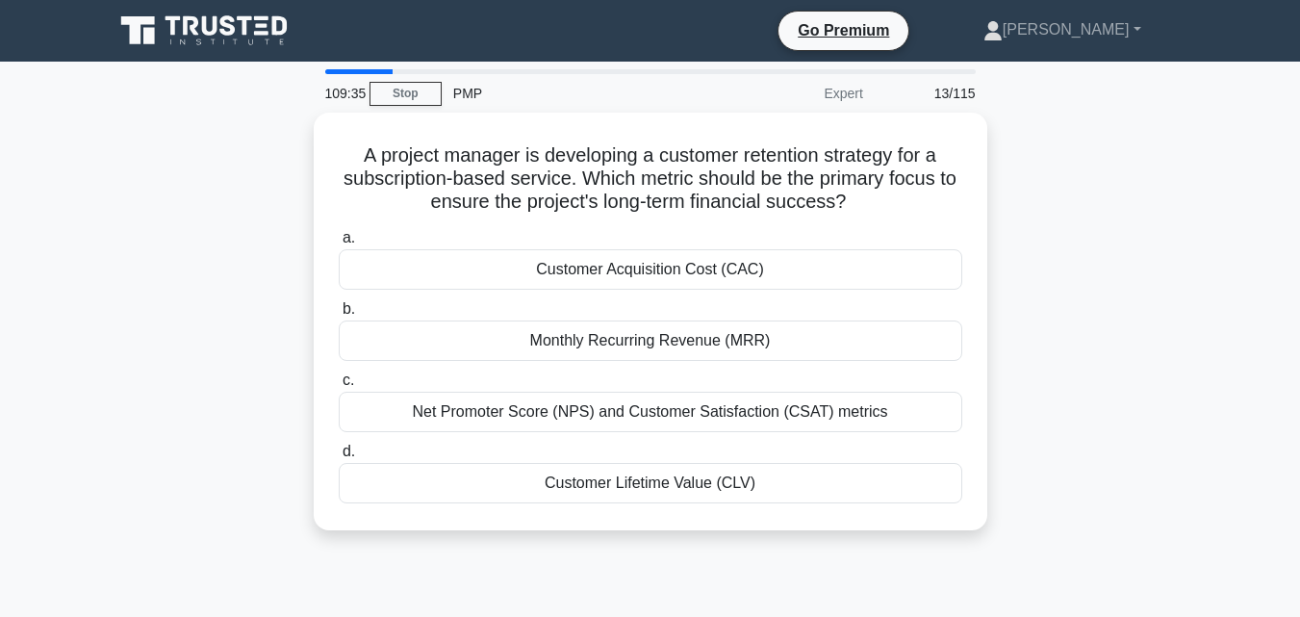
click at [711, 484] on div "Customer Lifetime Value (CLV)" at bounding box center [651, 483] width 624 height 40
click at [339, 458] on input "d. Customer Lifetime Value (CLV)" at bounding box center [339, 452] width 0 height 13
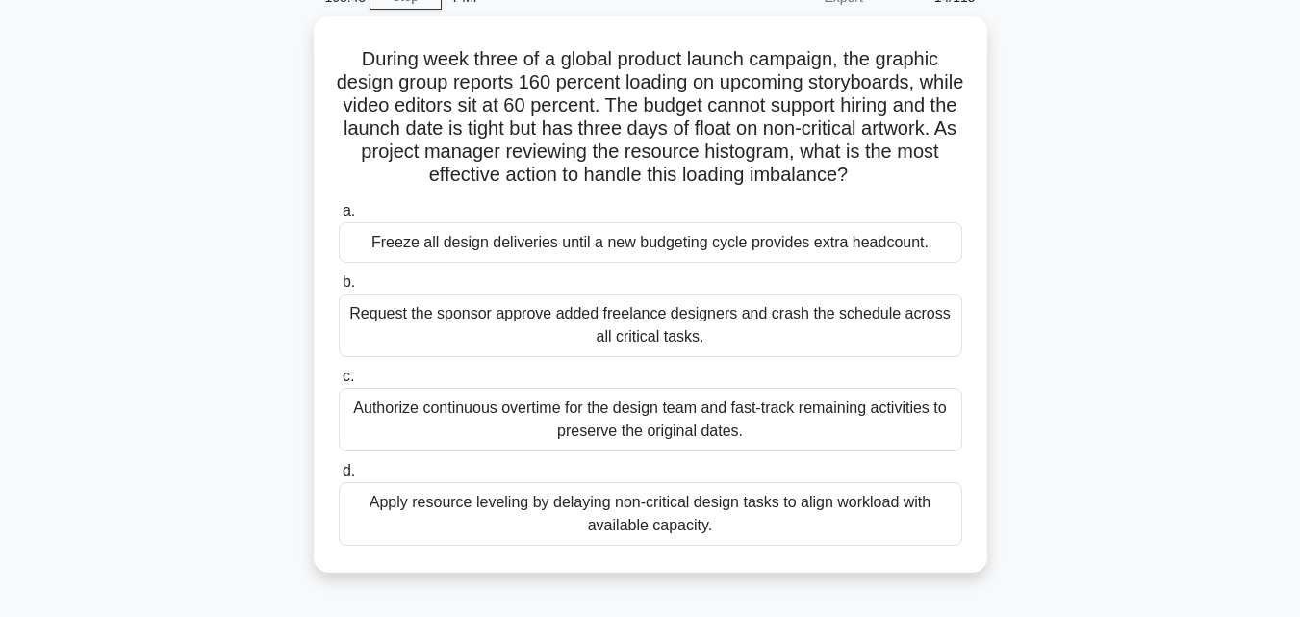
scroll to position [116, 0]
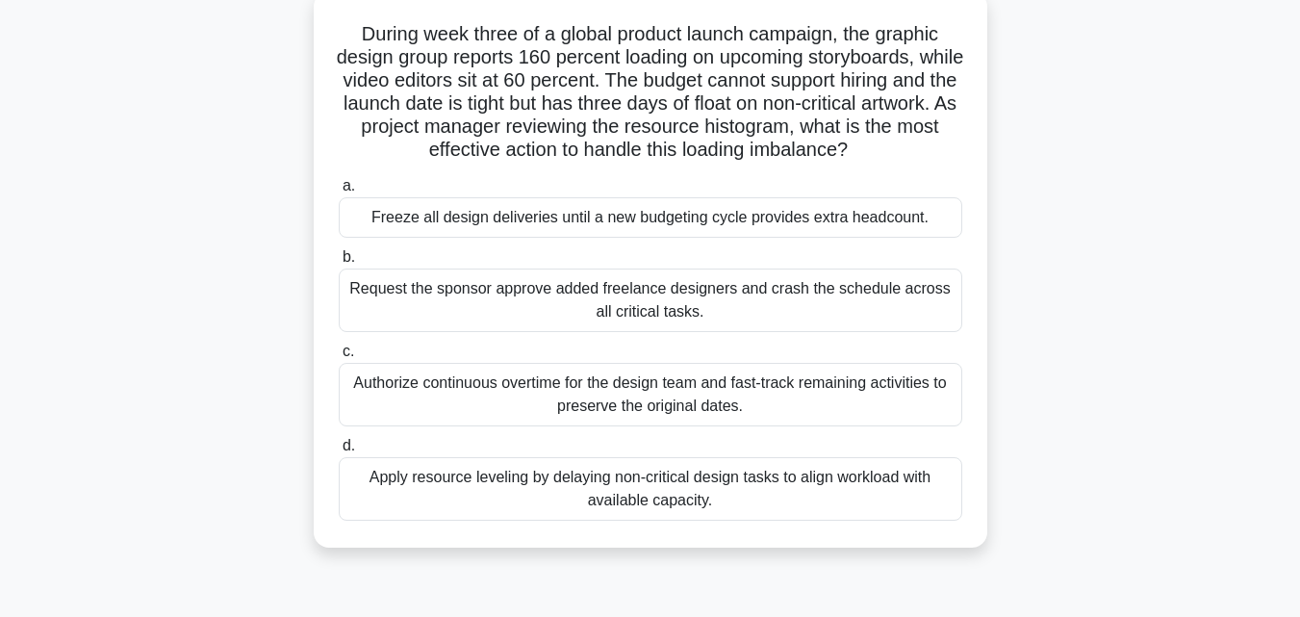
click at [819, 503] on div "Apply resource leveling by delaying non-critical design tasks to align workload…" at bounding box center [651, 489] width 624 height 64
click at [339, 452] on input "d. Apply resource leveling by delaying non-critical design tasks to align workl…" at bounding box center [339, 446] width 0 height 13
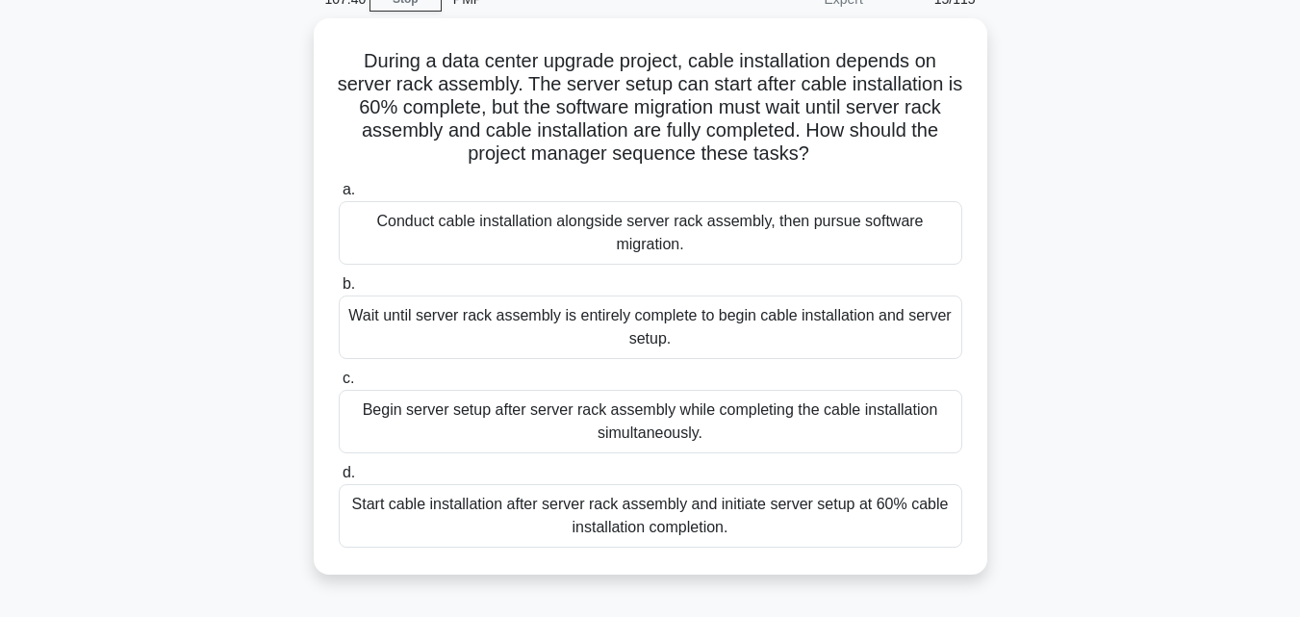
scroll to position [105, 0]
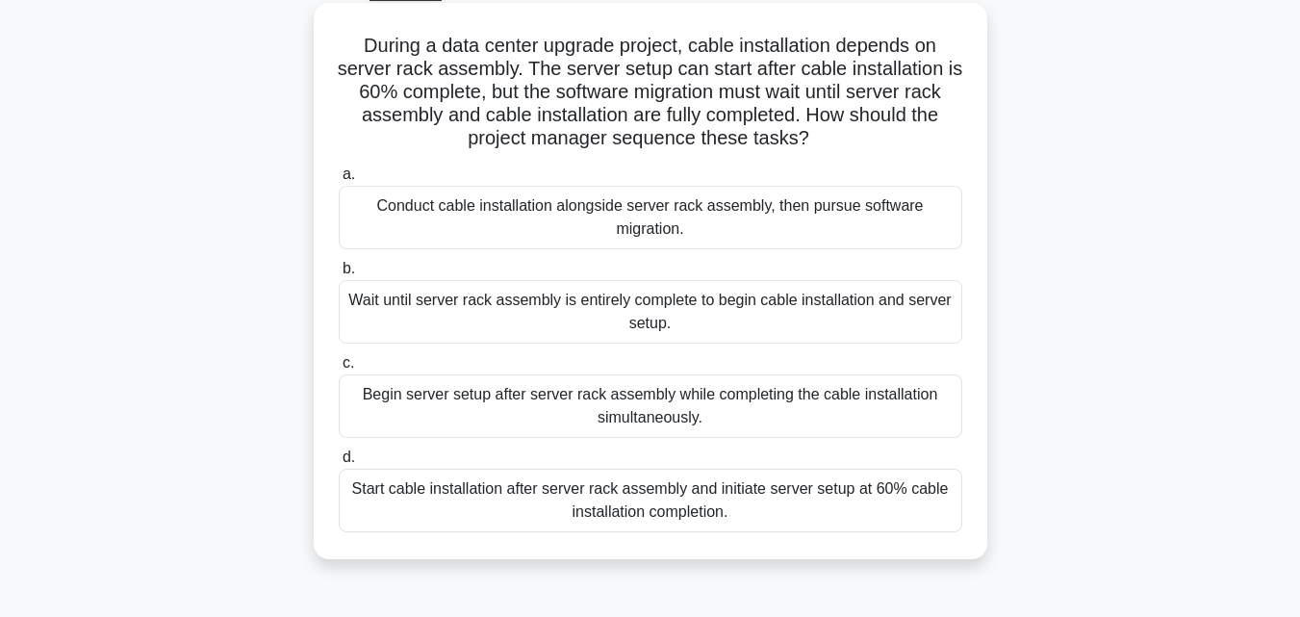
click at [774, 494] on div "Start cable installation after server rack assembly and initiate server setup a…" at bounding box center [651, 501] width 624 height 64
click at [339, 464] on input "d. Start cable installation after server rack assembly and initiate server setu…" at bounding box center [339, 457] width 0 height 13
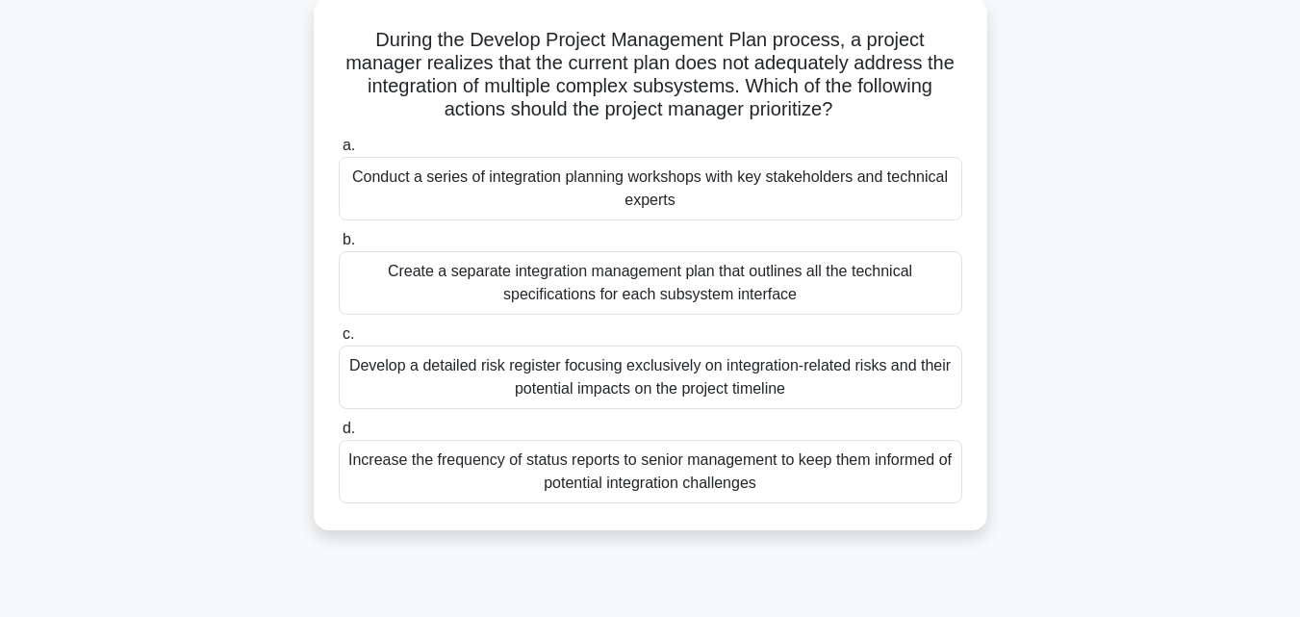
scroll to position [120, 0]
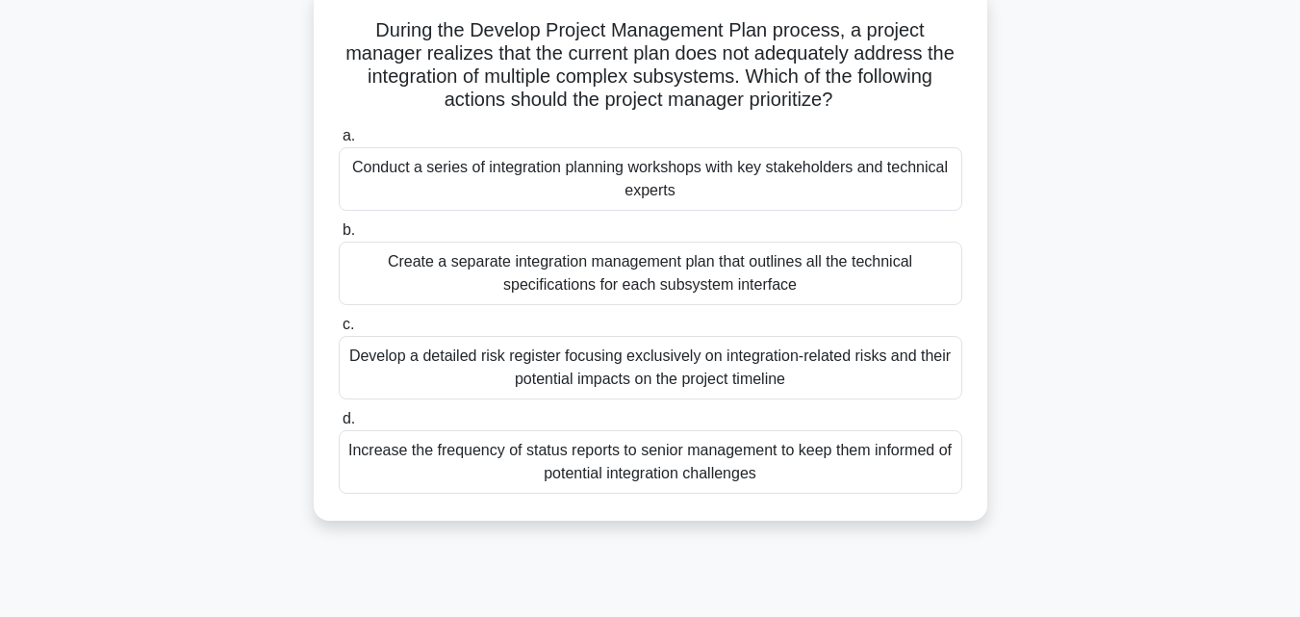
click at [716, 266] on div "Create a separate integration management plan that outlines all the technical s…" at bounding box center [651, 274] width 624 height 64
click at [339, 237] on input "b. Create a separate integration management plan that outlines all the technica…" at bounding box center [339, 230] width 0 height 13
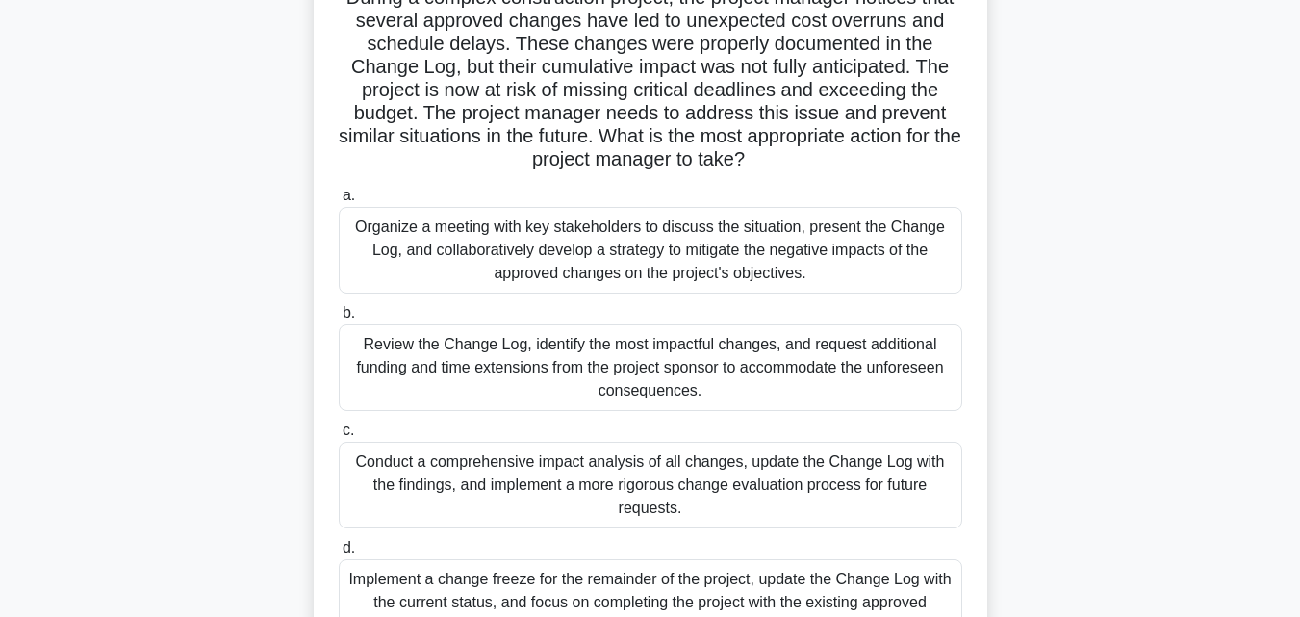
scroll to position [153, 0]
click at [739, 256] on div "Organize a meeting with key stakeholders to discuss the situation, present the …" at bounding box center [651, 250] width 624 height 87
click at [339, 202] on input "a. Organize a meeting with key stakeholders to discuss the situation, present t…" at bounding box center [339, 196] width 0 height 13
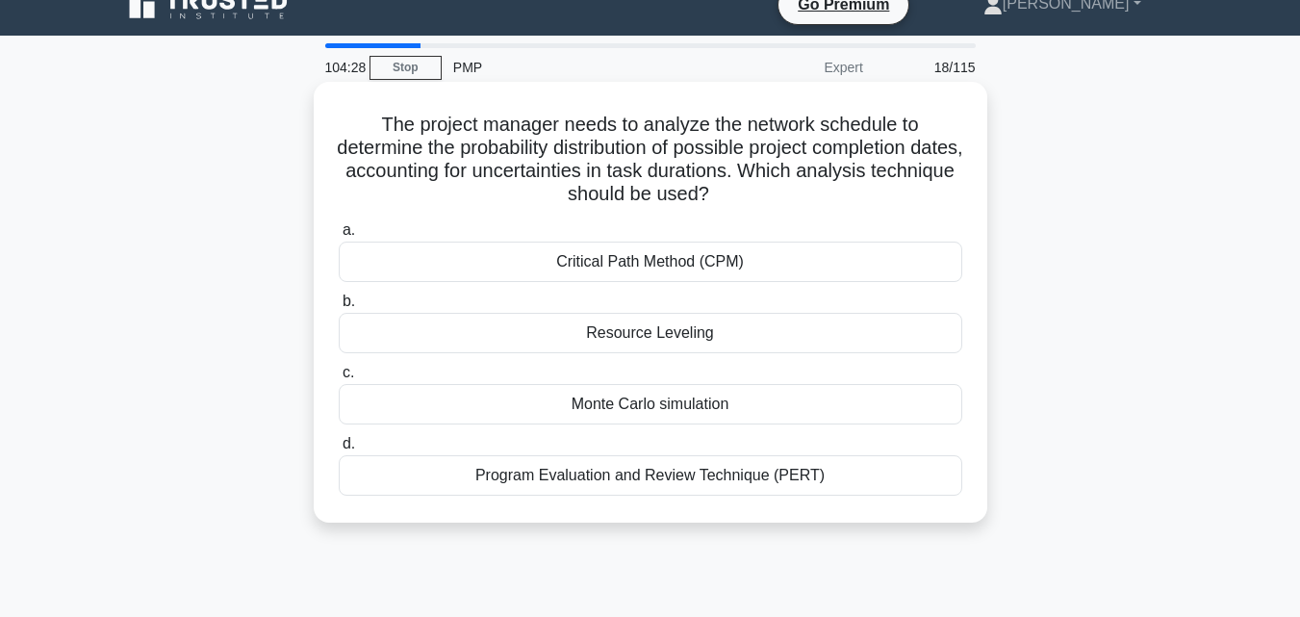
scroll to position [0, 0]
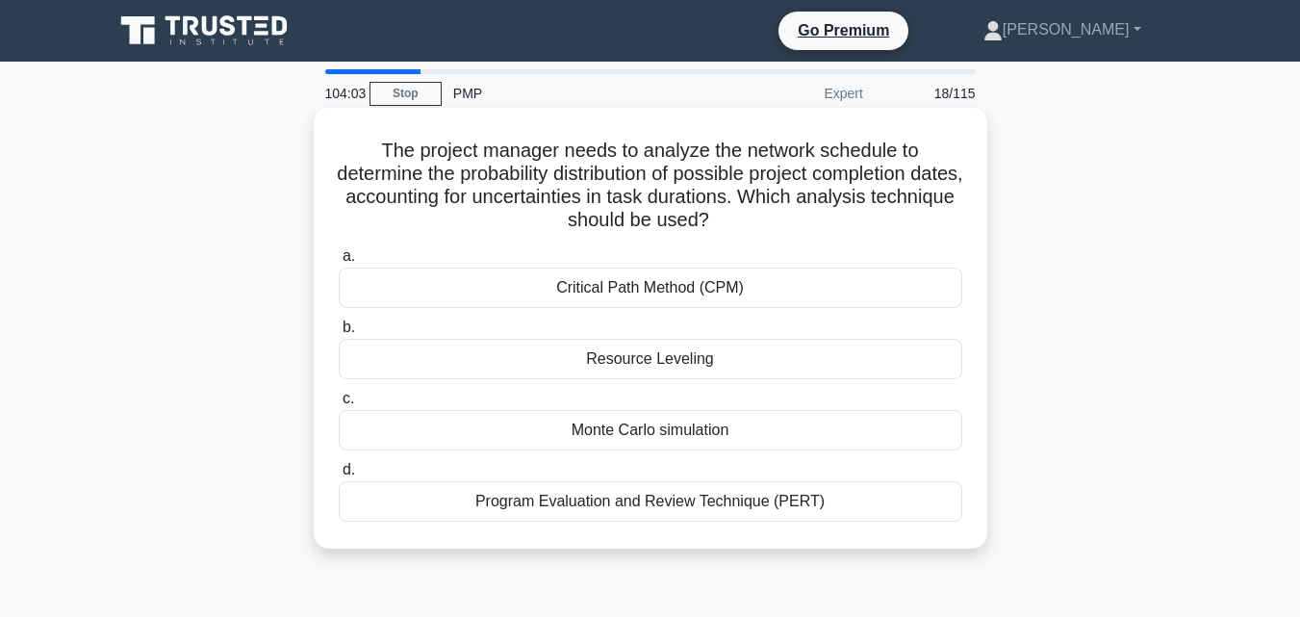
drag, startPoint x: 695, startPoint y: 374, endPoint x: 676, endPoint y: 293, distance: 84.0
click at [676, 293] on div "a. Critical Path Method (CPM) b. Resource Leveling" at bounding box center [650, 383] width 647 height 285
click at [676, 293] on div "Critical Path Method (CPM)" at bounding box center [651, 288] width 624 height 40
click at [339, 263] on input "a. Critical Path Method (CPM)" at bounding box center [339, 256] width 0 height 13
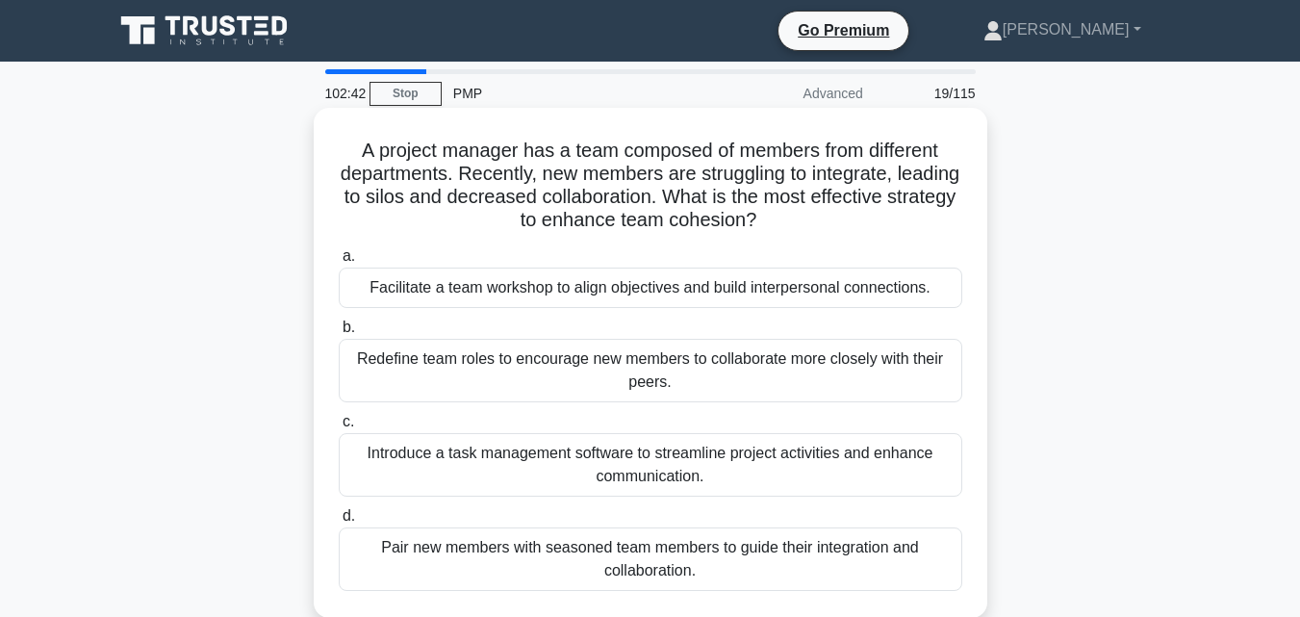
click at [674, 285] on div "Facilitate a team workshop to align objectives and build interpersonal connecti…" at bounding box center [651, 288] width 624 height 40
click at [339, 263] on input "a. Facilitate a team workshop to align objectives and build interpersonal conne…" at bounding box center [339, 256] width 0 height 13
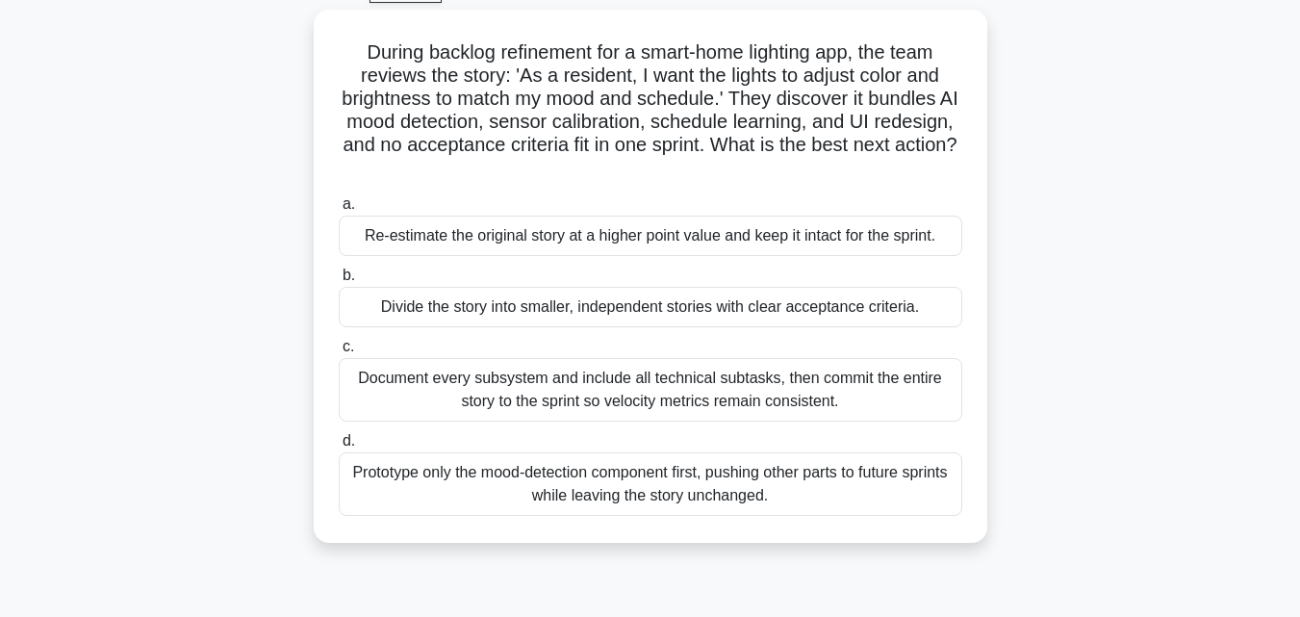
scroll to position [105, 0]
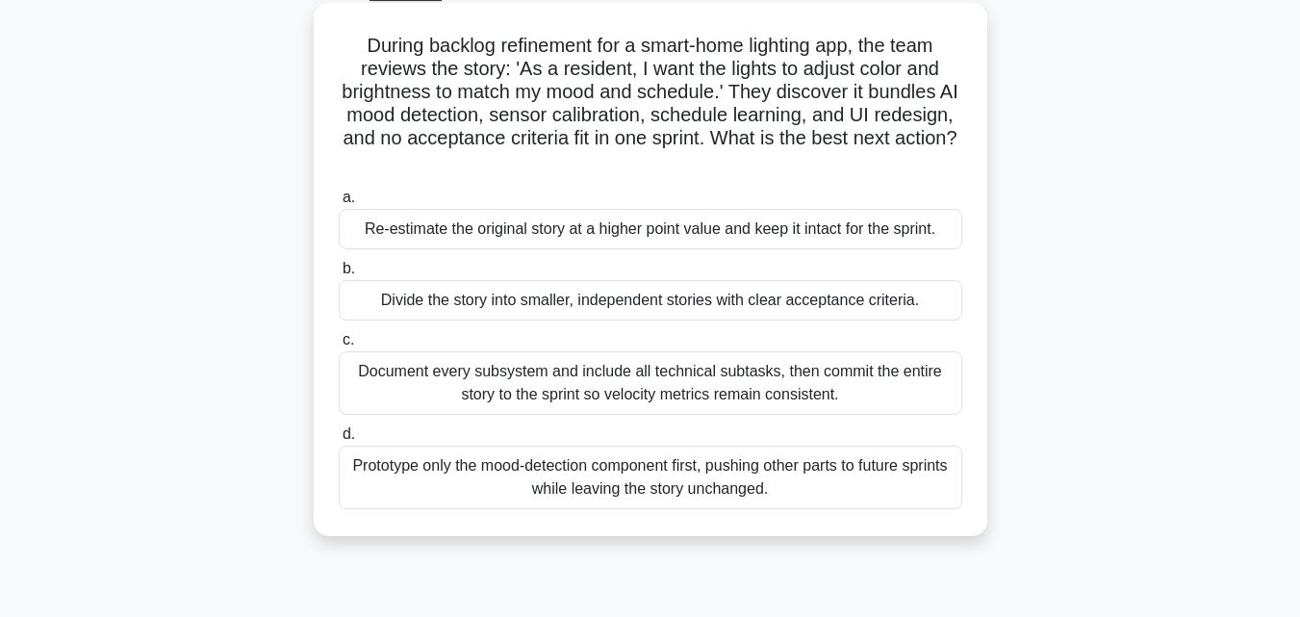
click at [638, 399] on div "Document every subsystem and include all technical subtasks, then commit the en…" at bounding box center [651, 383] width 624 height 64
click at [339, 346] on input "c. Document every subsystem and include all technical subtasks, then commit the…" at bounding box center [339, 340] width 0 height 13
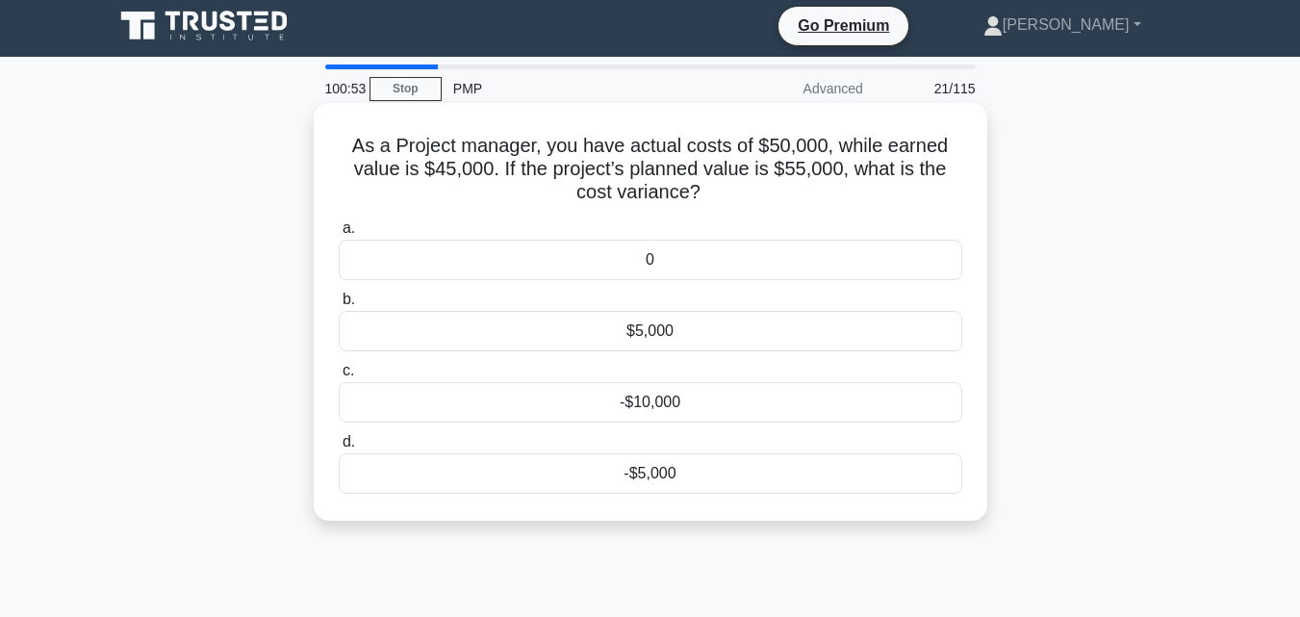
scroll to position [0, 0]
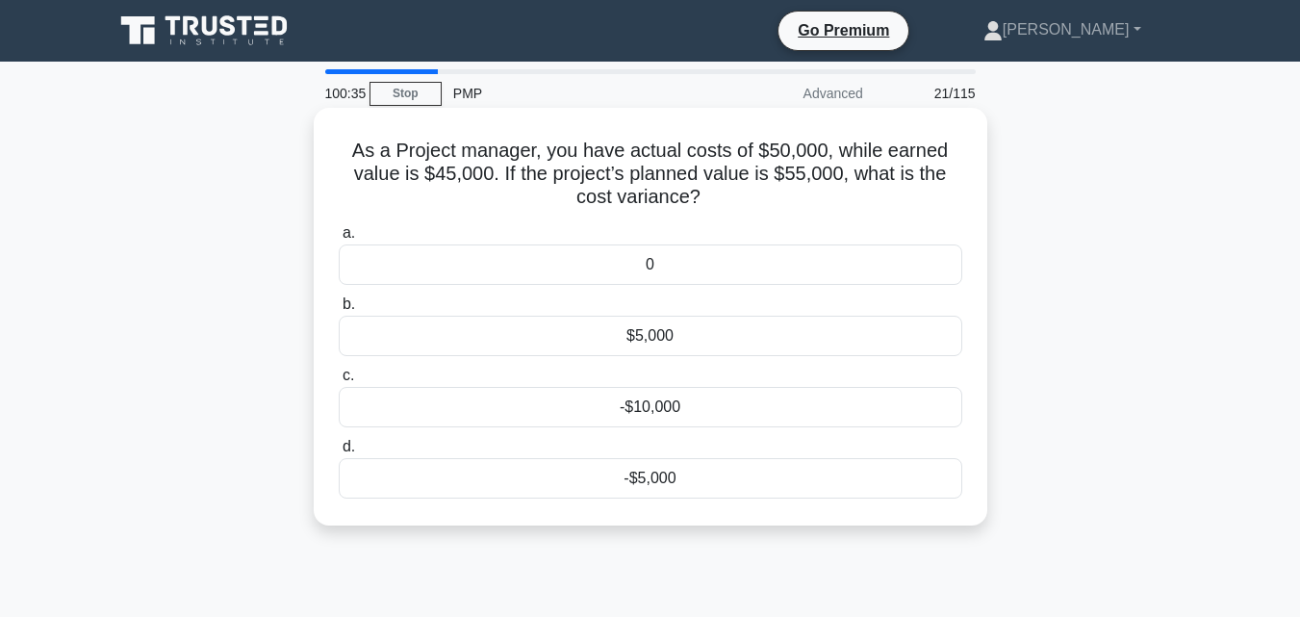
click at [664, 473] on div "-$5,000" at bounding box center [651, 478] width 624 height 40
click at [339, 453] on input "d. -$5,000" at bounding box center [339, 447] width 0 height 13
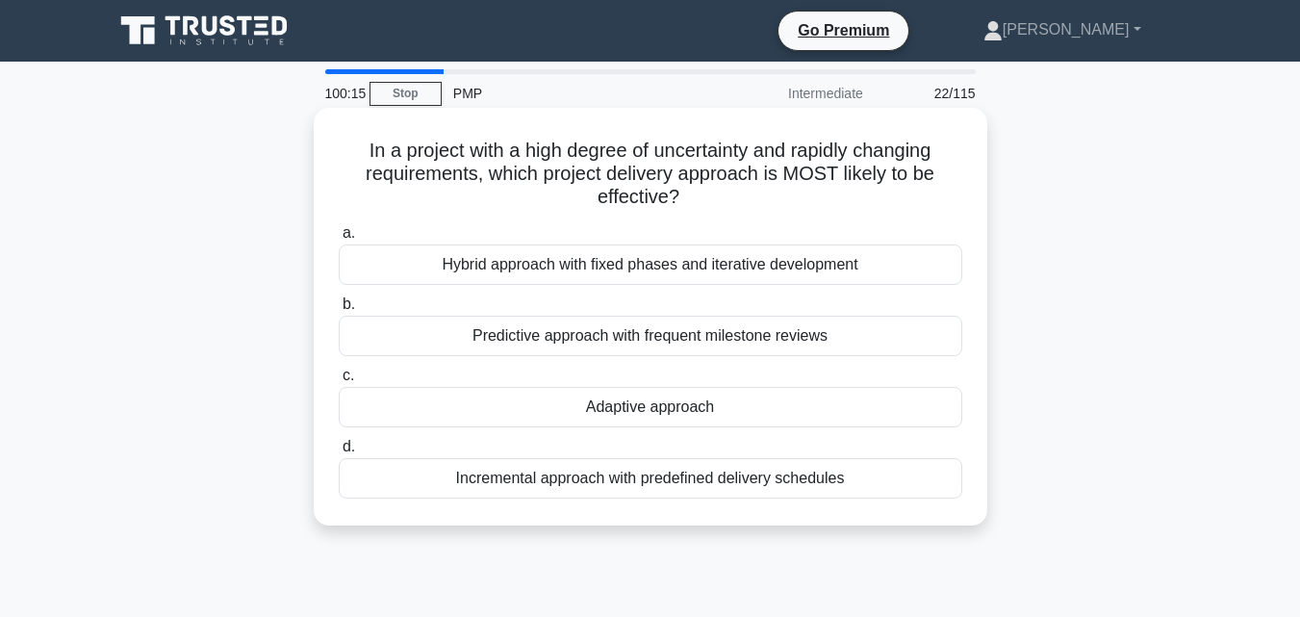
click at [642, 410] on div "Adaptive approach" at bounding box center [651, 407] width 624 height 40
click at [339, 382] on input "c. Adaptive approach" at bounding box center [339, 376] width 0 height 13
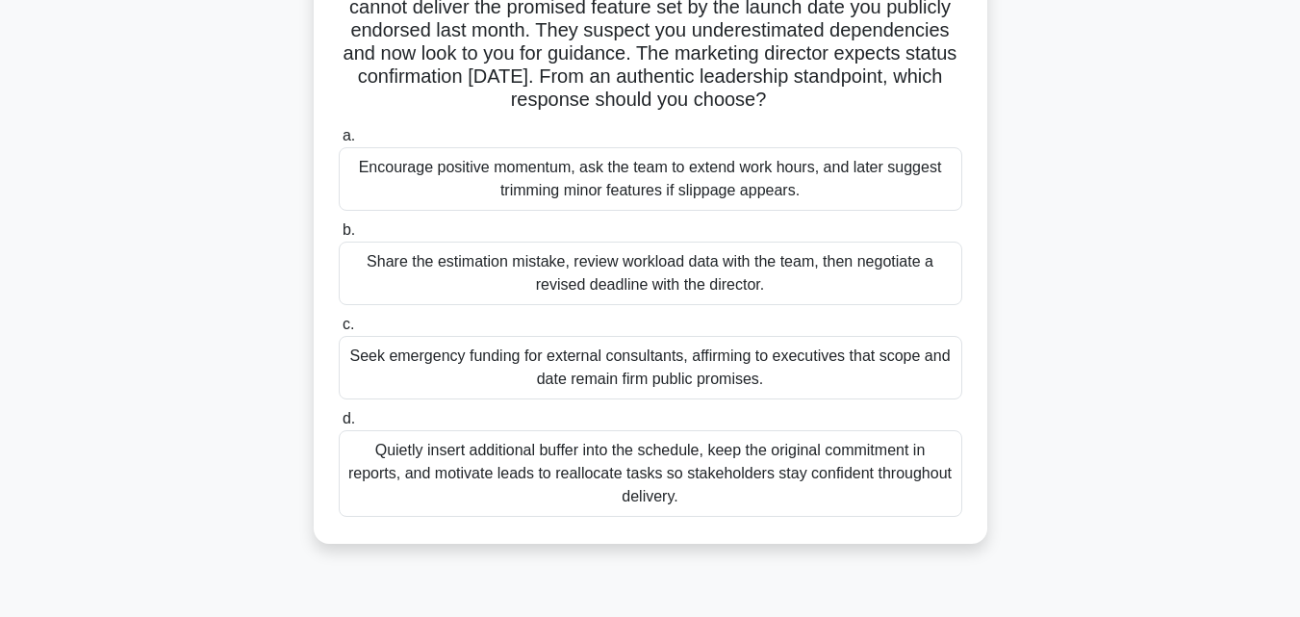
scroll to position [173, 0]
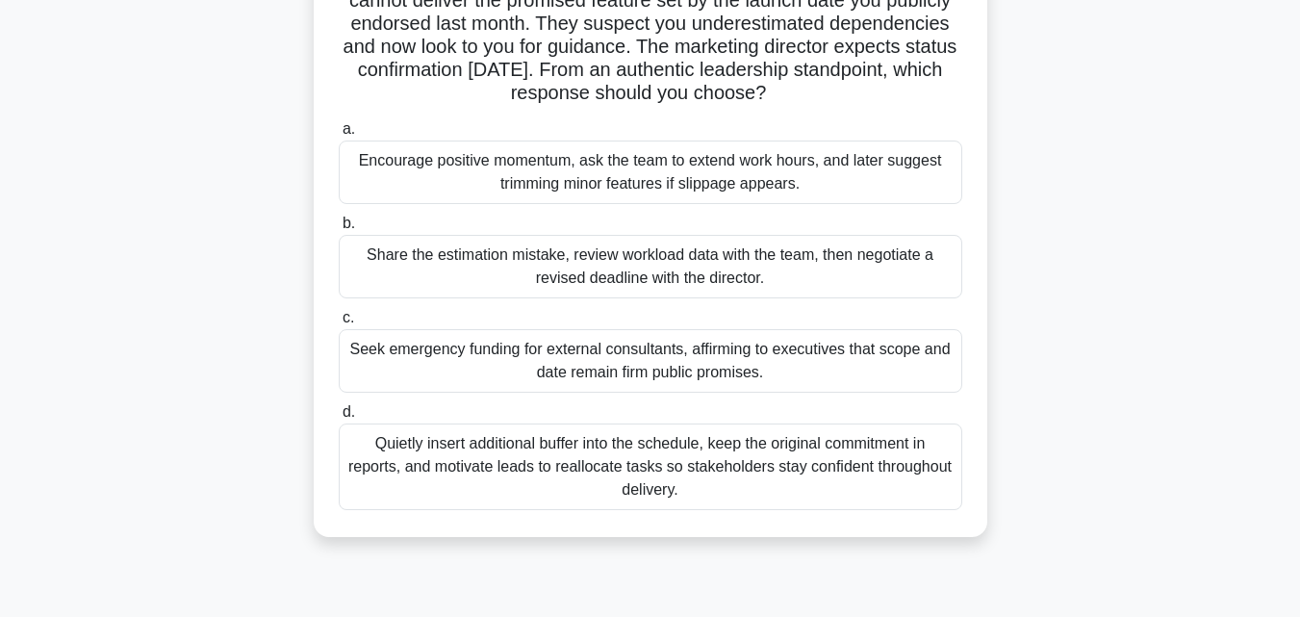
click at [743, 262] on div "Share the estimation mistake, review workload data with the team, then negotiat…" at bounding box center [651, 267] width 624 height 64
click at [339, 230] on input "b. Share the estimation mistake, review workload data with the team, then negot…" at bounding box center [339, 223] width 0 height 13
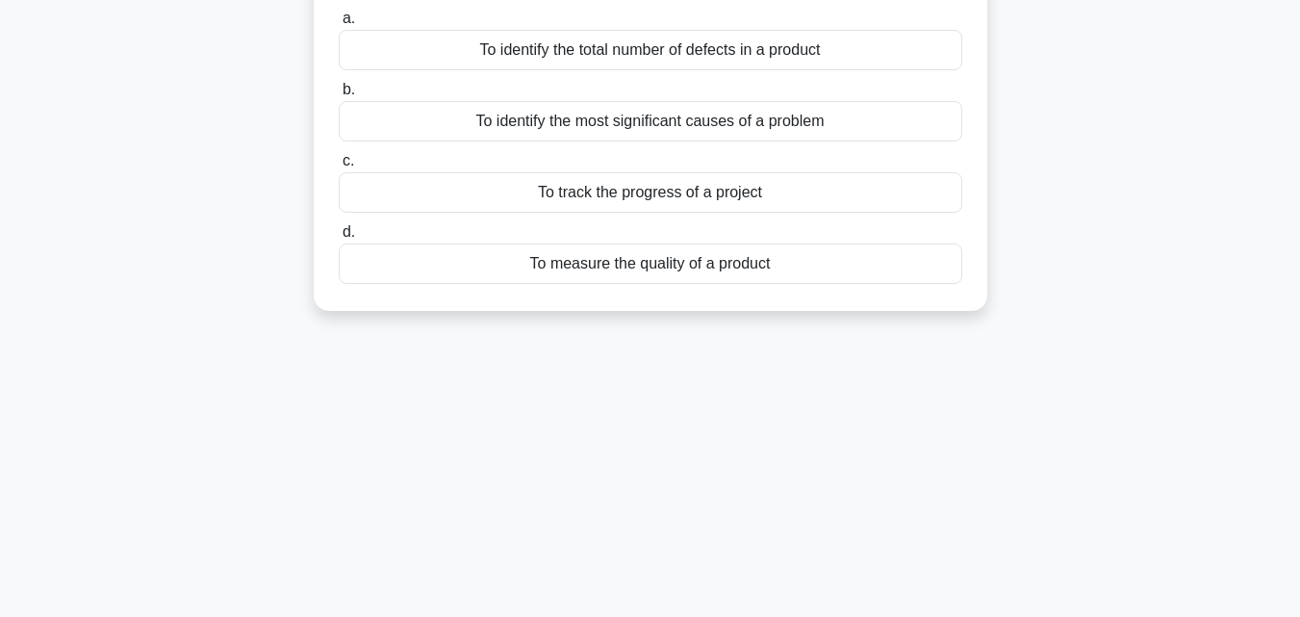
scroll to position [0, 0]
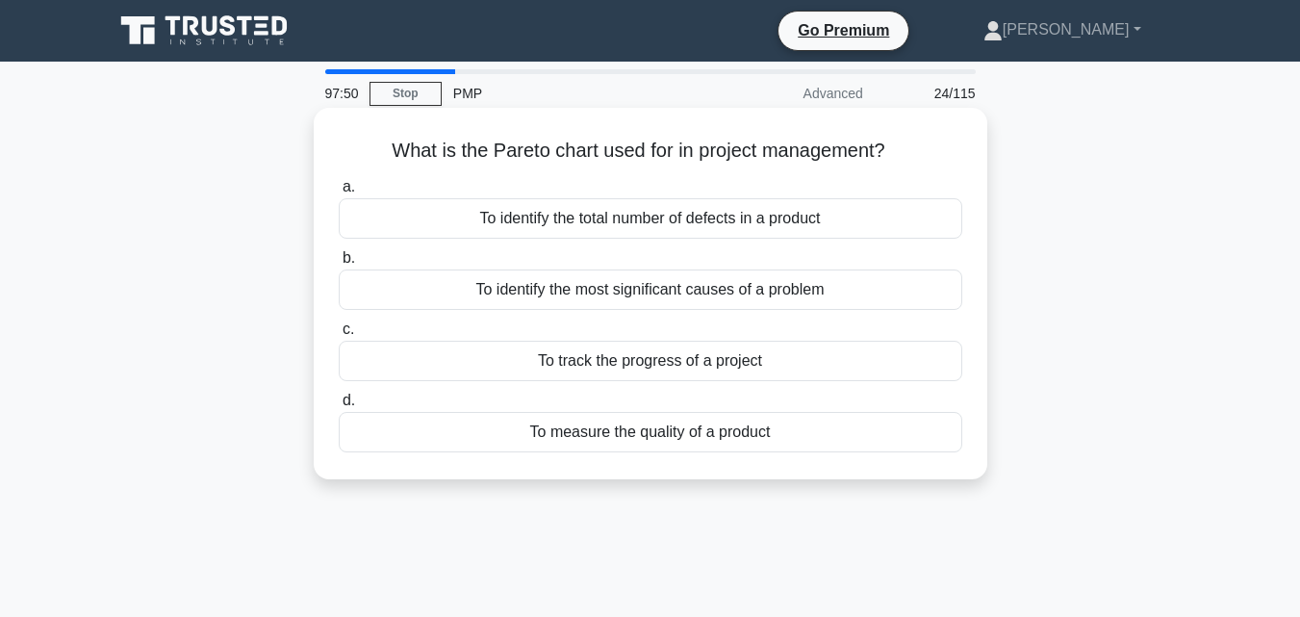
click at [665, 302] on div "To identify the most significant causes of a problem" at bounding box center [651, 289] width 624 height 40
click at [339, 265] on input "b. To identify the most significant causes of a problem" at bounding box center [339, 258] width 0 height 13
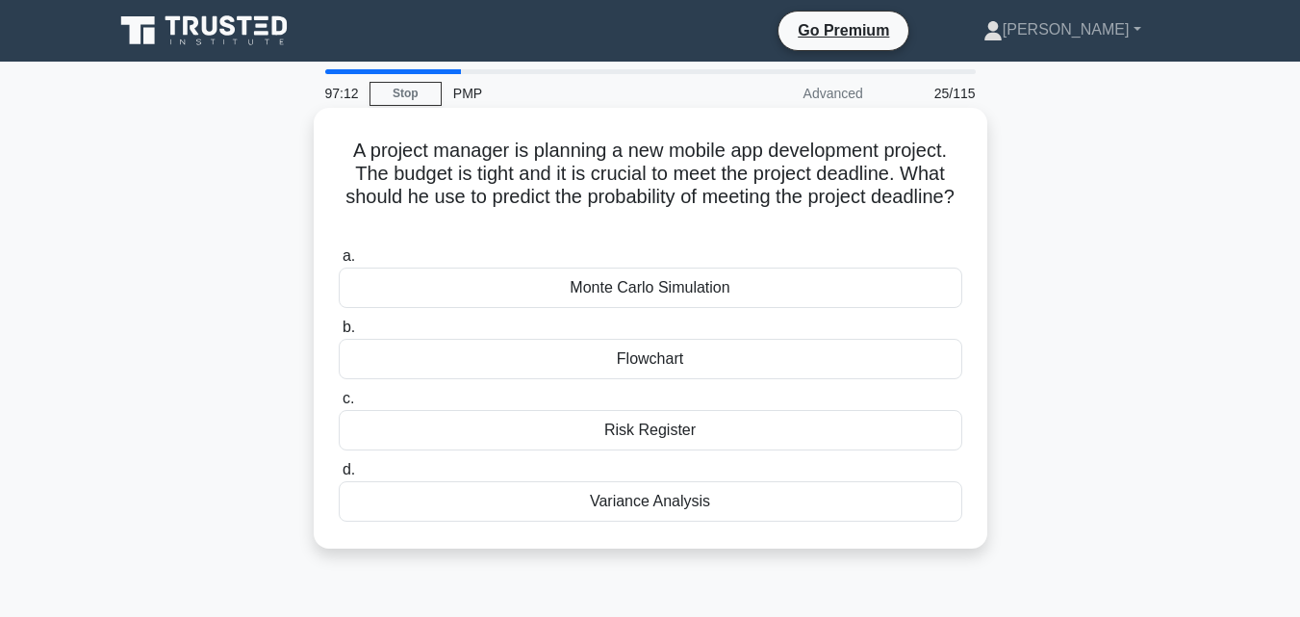
click at [652, 285] on div "Monte Carlo Simulation" at bounding box center [651, 288] width 624 height 40
click at [339, 263] on input "a. Monte Carlo Simulation" at bounding box center [339, 256] width 0 height 13
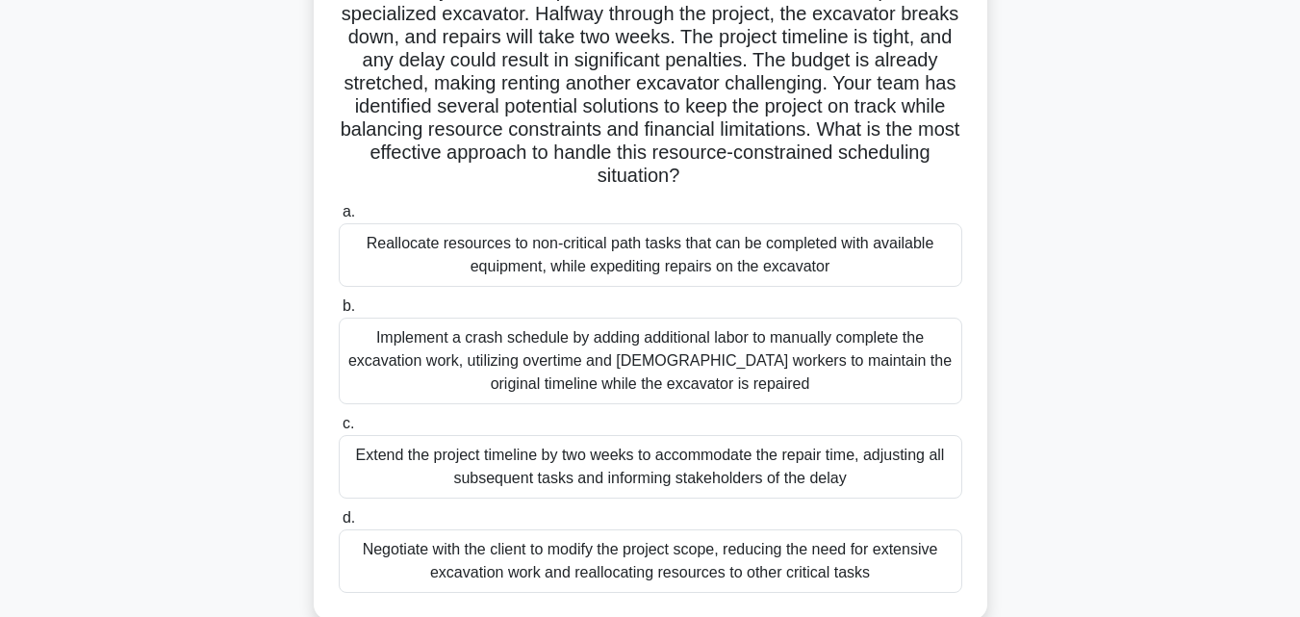
scroll to position [189, 0]
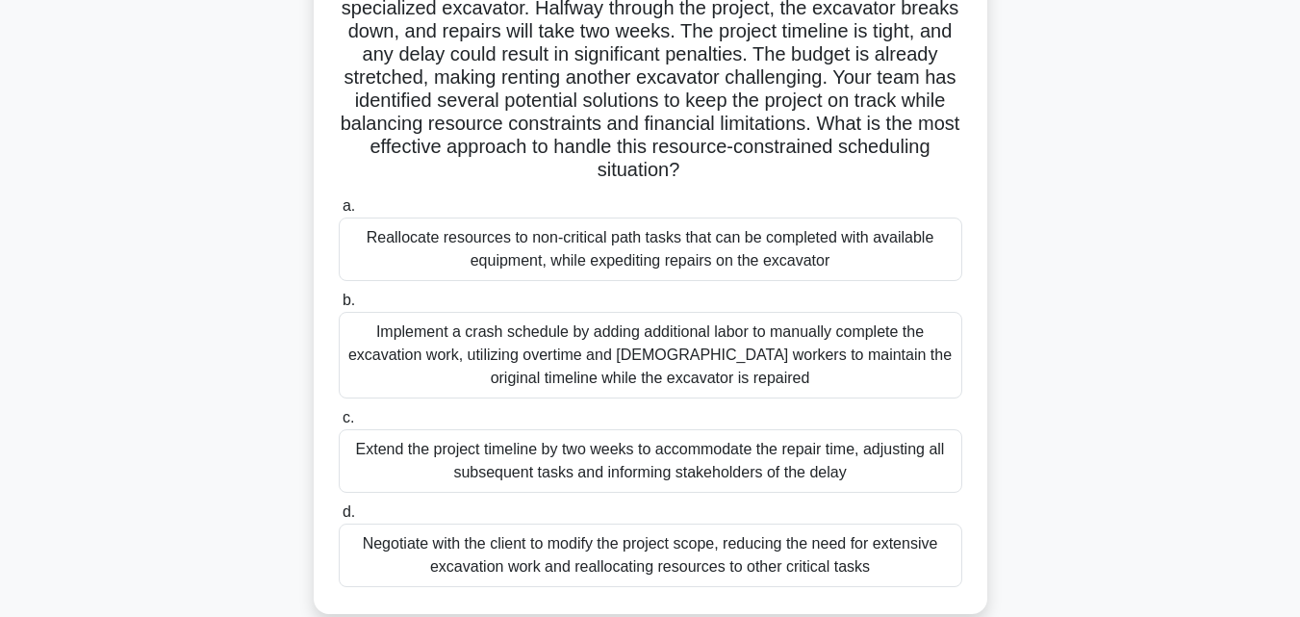
click at [851, 247] on div "Reallocate resources to non-critical path tasks that can be completed with avai…" at bounding box center [651, 249] width 624 height 64
click at [339, 213] on input "a. Reallocate resources to non-critical path tasks that can be completed with a…" at bounding box center [339, 206] width 0 height 13
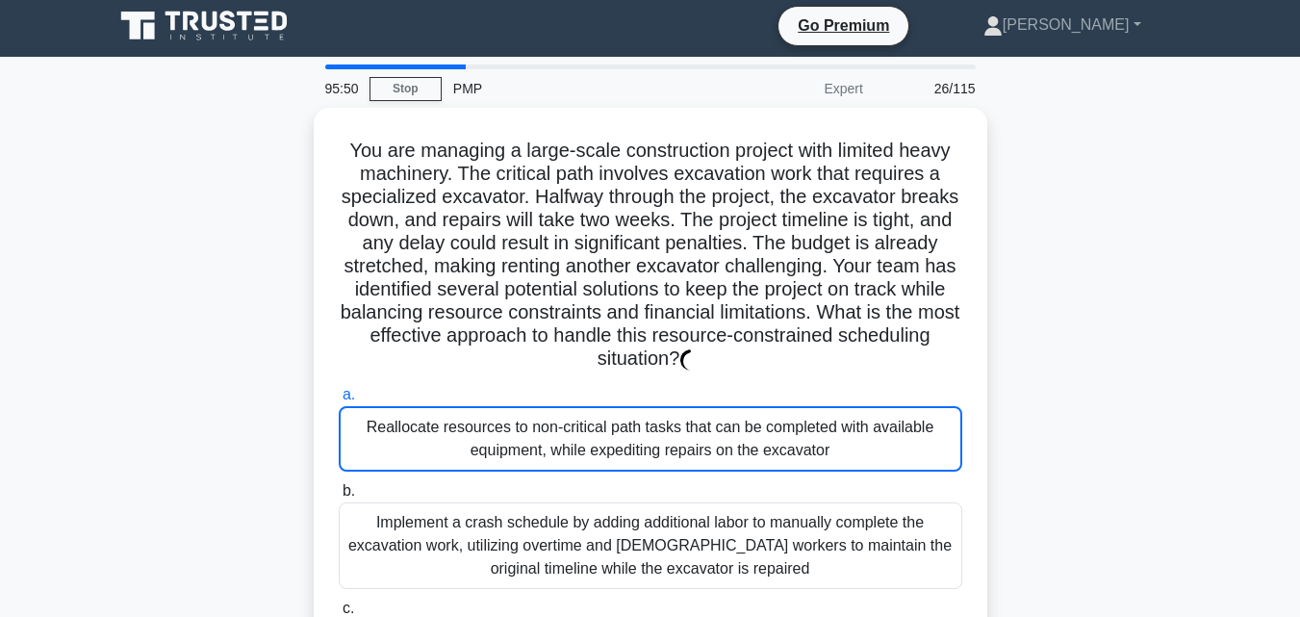
scroll to position [0, 0]
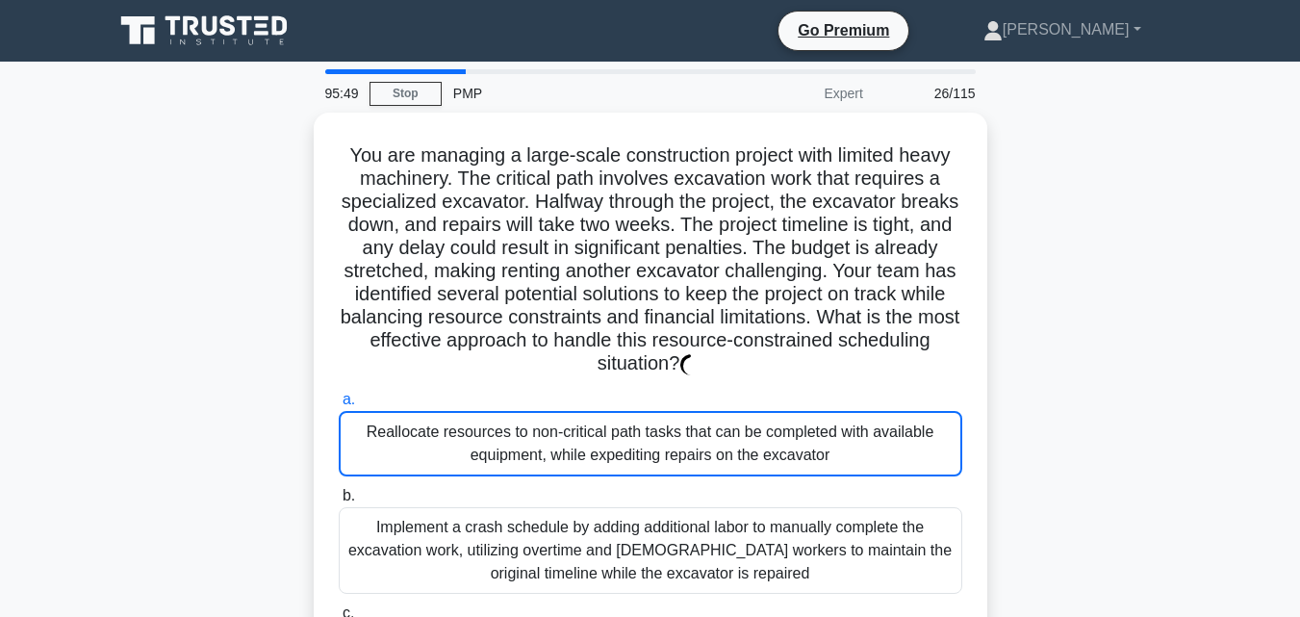
click at [1205, 228] on main "95:49 Stop PMP Expert 26/115 You are managing a large-scale construction projec…" at bounding box center [650, 551] width 1300 height 978
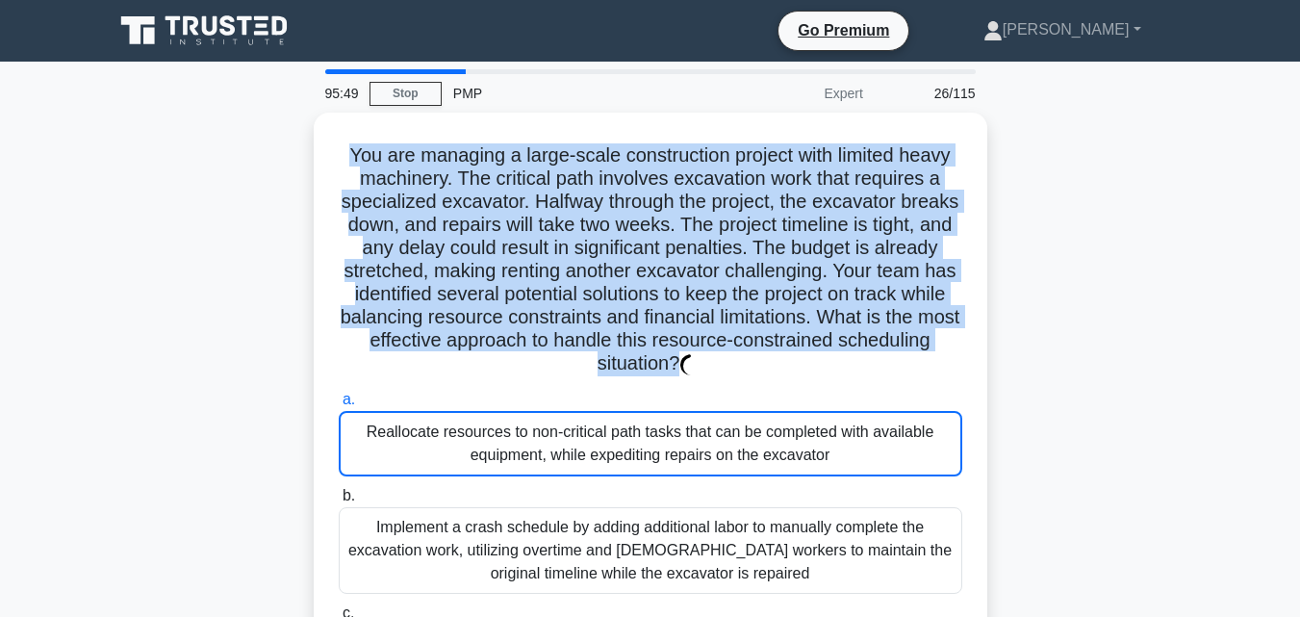
click at [1205, 228] on main "95:49 Stop PMP Expert 26/115 You are managing a large-scale construction projec…" at bounding box center [650, 551] width 1300 height 978
click at [1205, 228] on main "95:48 Stop PMP Expert 26/115 You are managing a large-scale construction projec…" at bounding box center [650, 551] width 1300 height 978
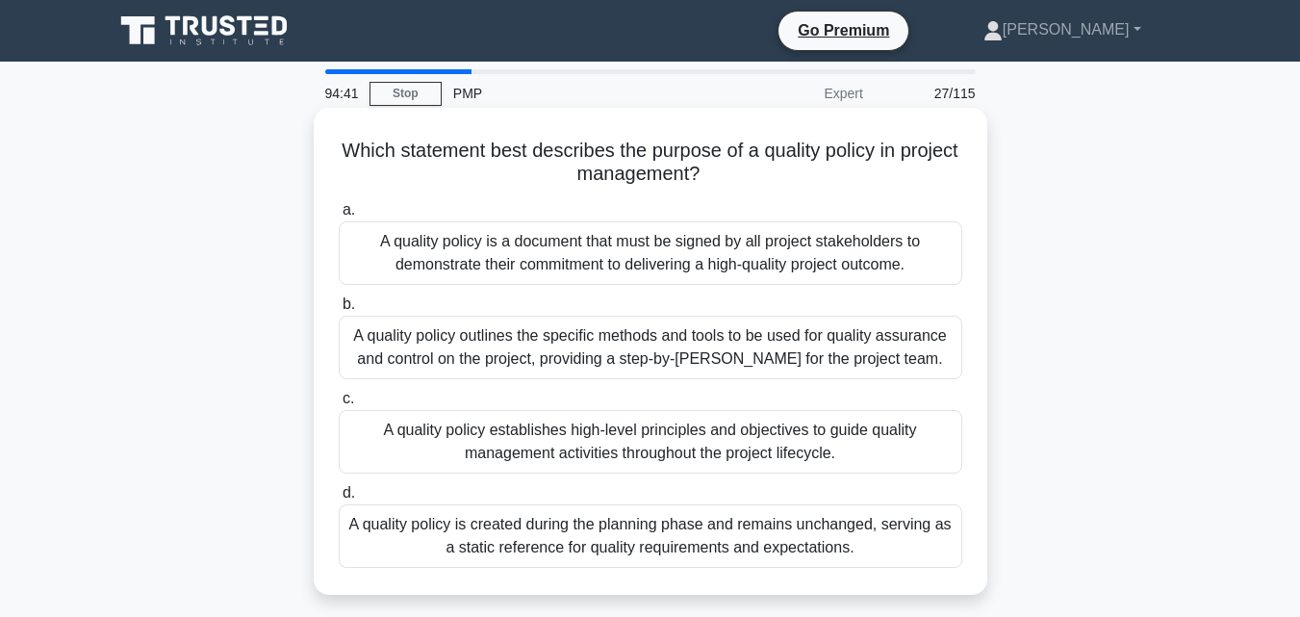
click at [676, 437] on div "A quality policy establishes high-level principles and objectives to guide qual…" at bounding box center [651, 442] width 624 height 64
click at [339, 405] on input "c. A quality policy establishes high-level principles and objectives to guide q…" at bounding box center [339, 399] width 0 height 13
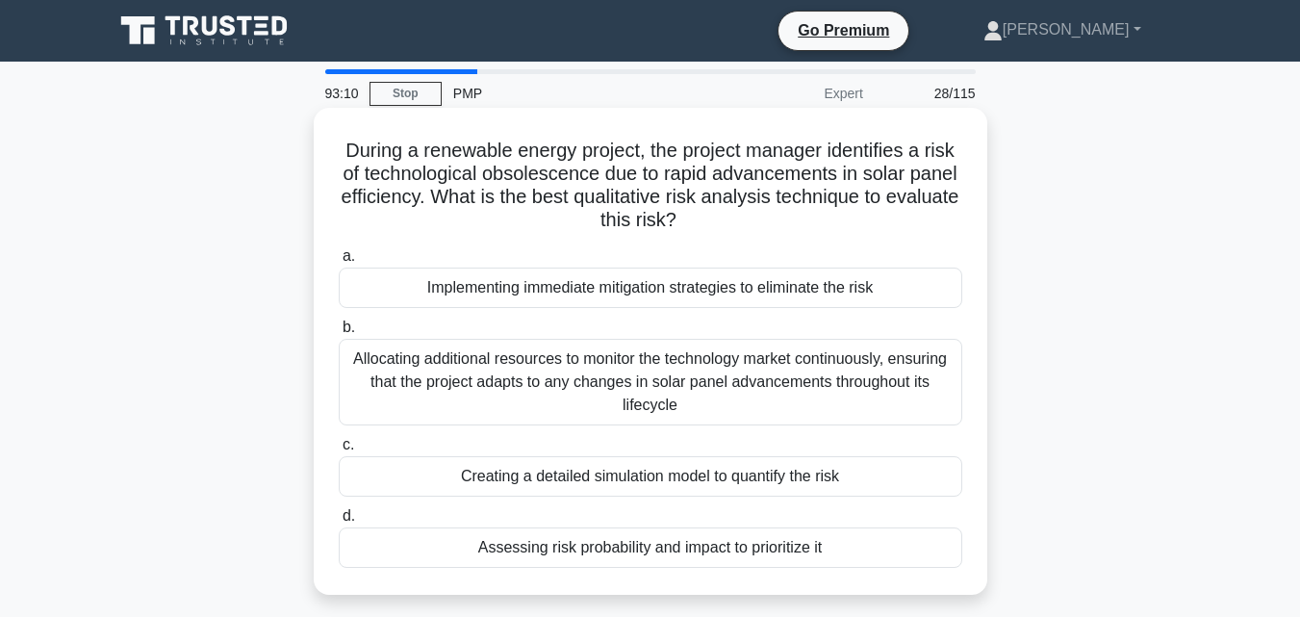
click at [575, 548] on div "Assessing risk probability and impact to prioritize it" at bounding box center [651, 547] width 624 height 40
click at [339, 523] on input "d. Assessing risk probability and impact to prioritize it" at bounding box center [339, 516] width 0 height 13
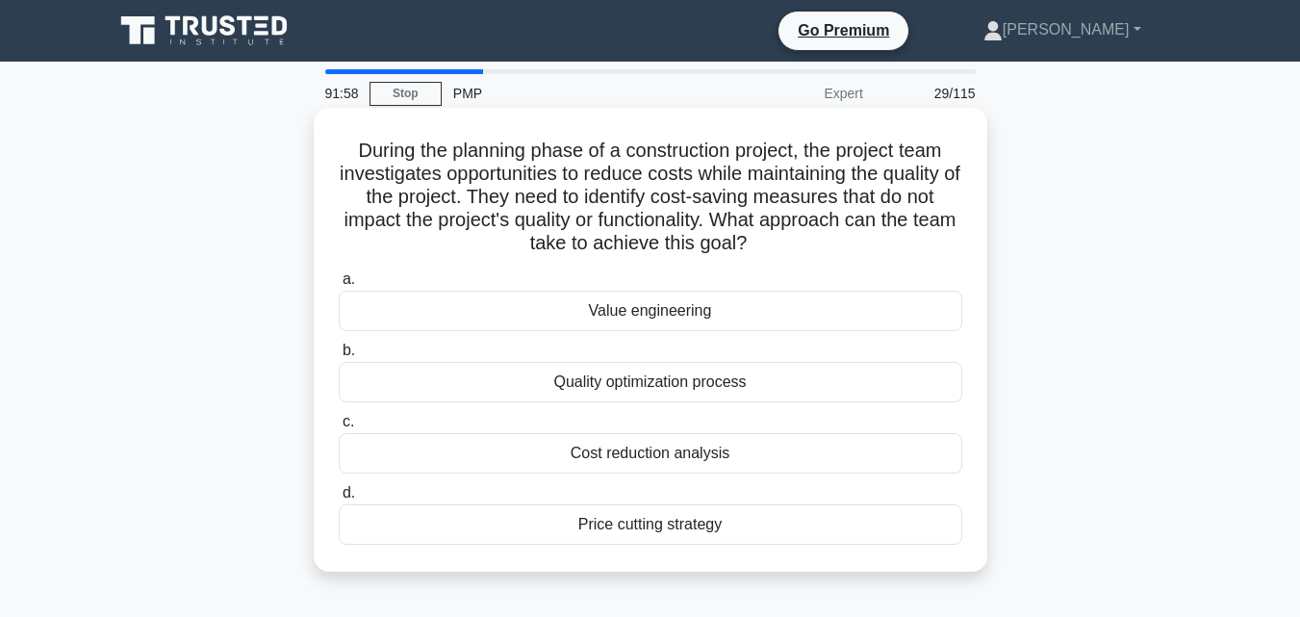
click at [595, 319] on div "Value engineering" at bounding box center [651, 311] width 624 height 40
click at [339, 286] on input "a. Value engineering" at bounding box center [339, 279] width 0 height 13
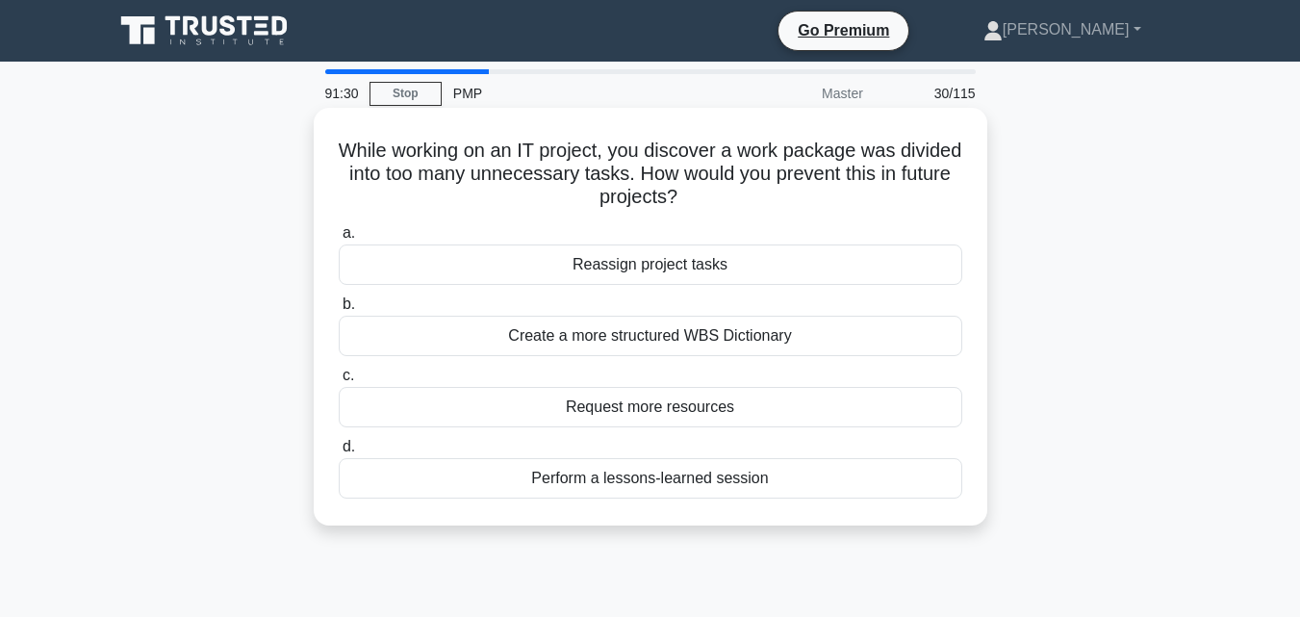
click at [538, 331] on div "Create a more structured WBS Dictionary" at bounding box center [651, 336] width 624 height 40
click at [339, 311] on input "b. Create a more structured WBS Dictionary" at bounding box center [339, 304] width 0 height 13
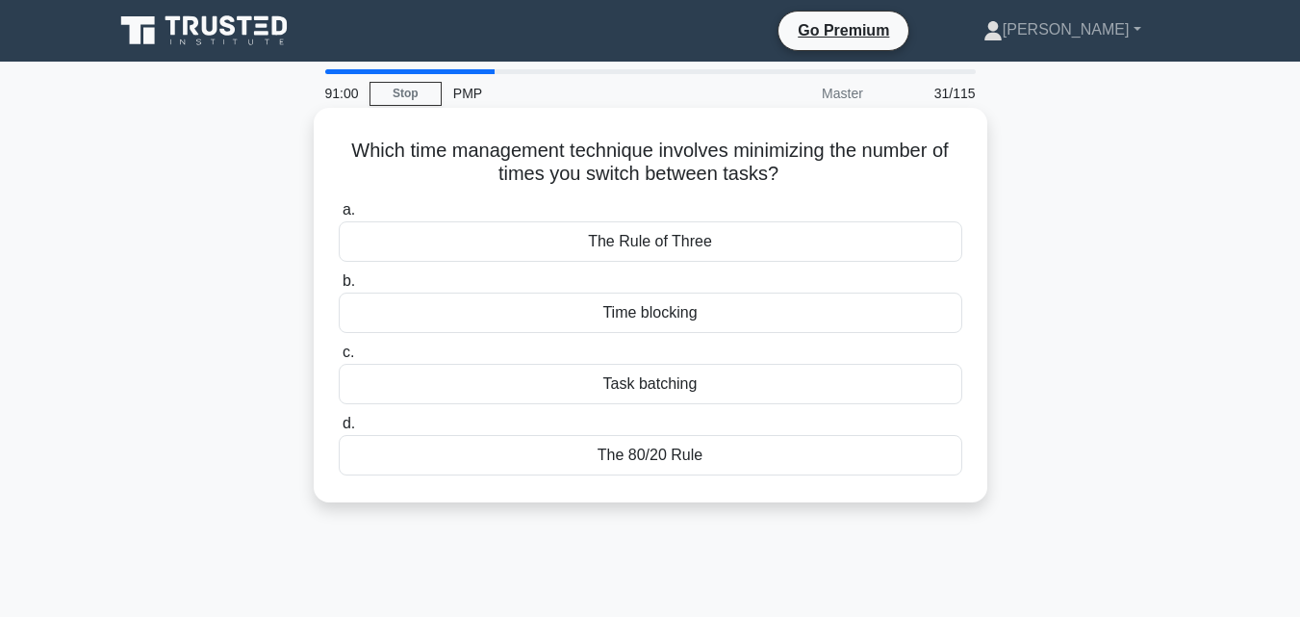
click at [581, 318] on div "Time blocking" at bounding box center [651, 313] width 624 height 40
click at [339, 288] on input "b. Time blocking" at bounding box center [339, 281] width 0 height 13
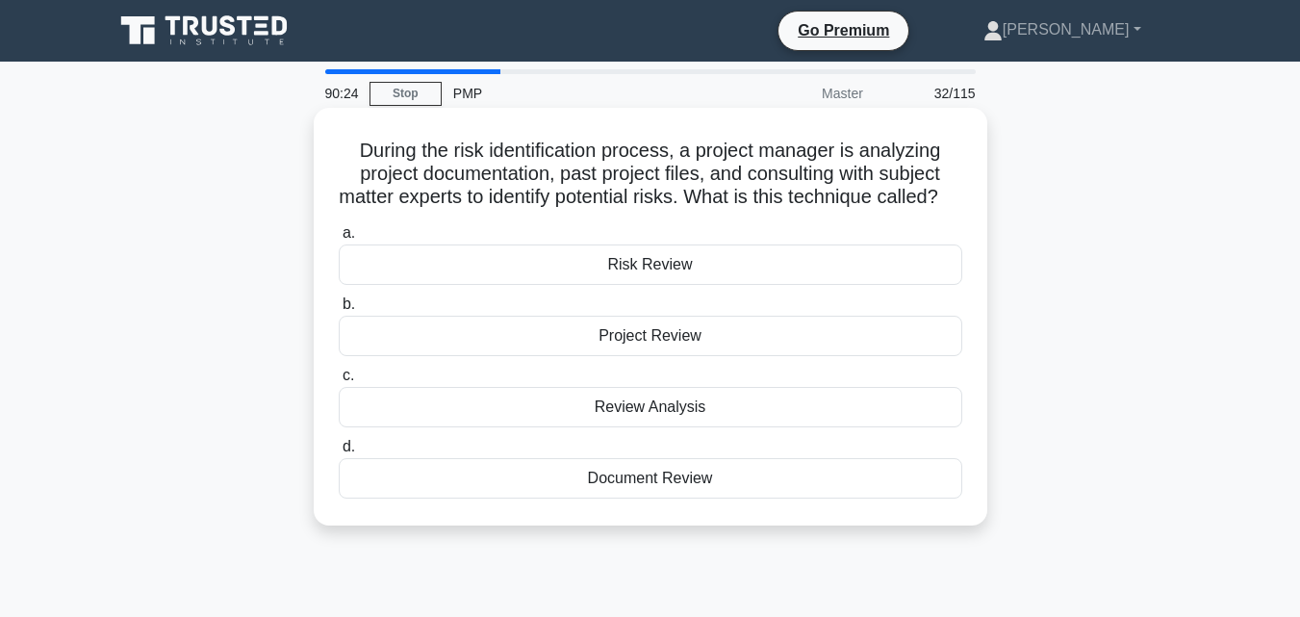
click at [641, 499] on div "Document Review" at bounding box center [651, 478] width 624 height 40
click at [339, 453] on input "d. Document Review" at bounding box center [339, 447] width 0 height 13
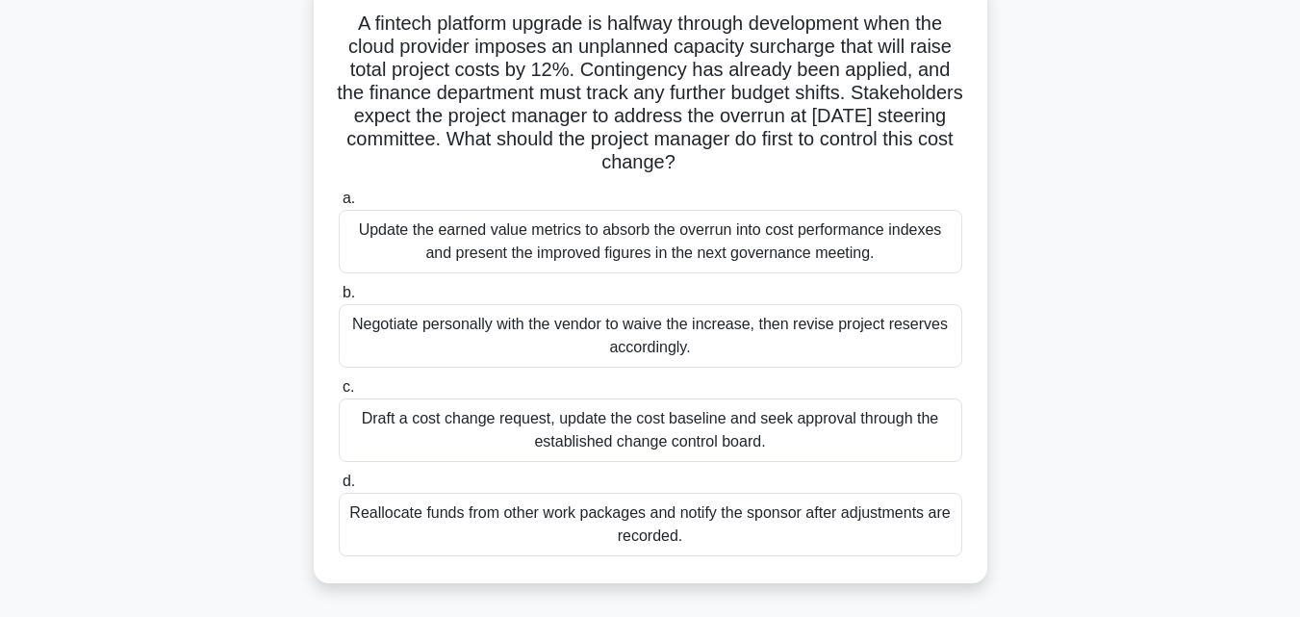
scroll to position [138, 0]
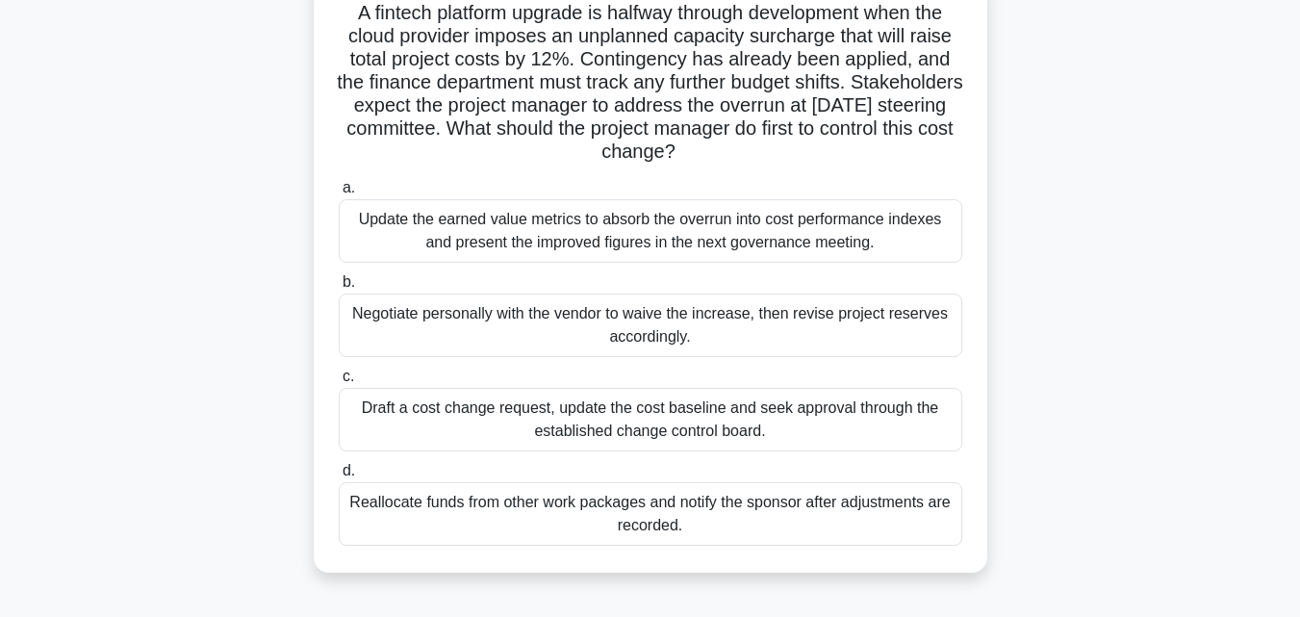
click at [686, 221] on div "Update the earned value metrics to absorb the overrun into cost performance ind…" at bounding box center [651, 231] width 624 height 64
click at [339, 194] on input "a. Update the earned value metrics to absorb the overrun into cost performance …" at bounding box center [339, 188] width 0 height 13
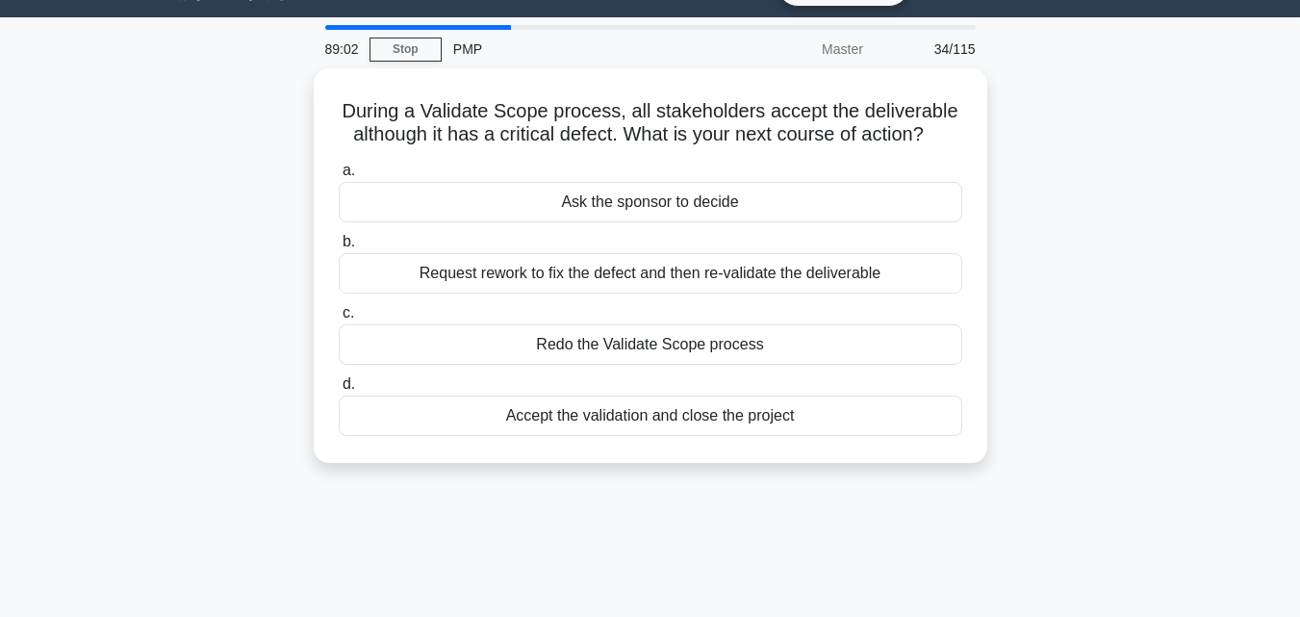
scroll to position [41, 0]
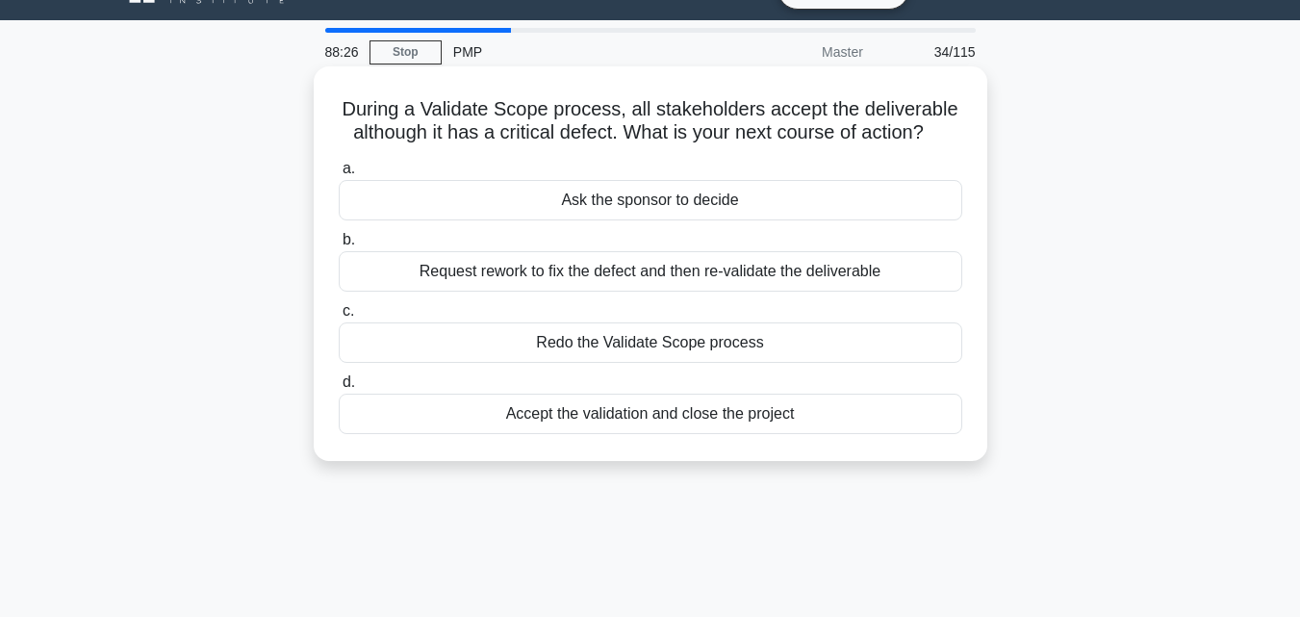
click at [820, 274] on div "Request rework to fix the defect and then re-validate the deliverable" at bounding box center [651, 271] width 624 height 40
click at [339, 246] on input "b. Request rework to fix the defect and then re-validate the deliverable" at bounding box center [339, 240] width 0 height 13
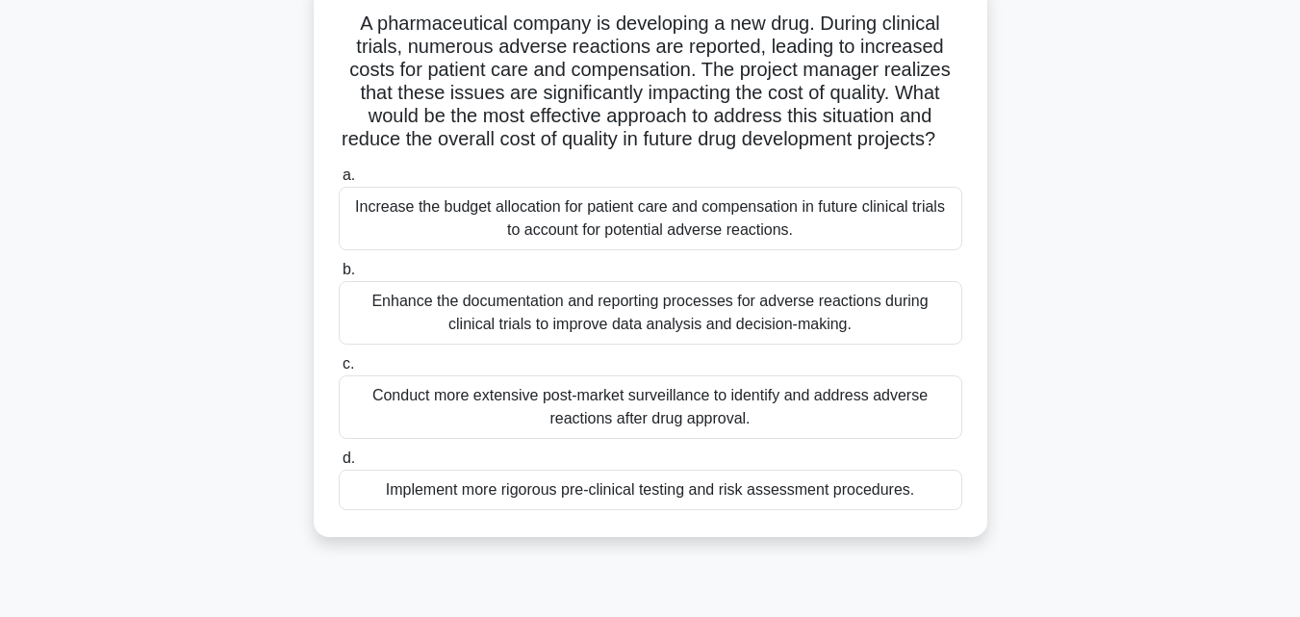
scroll to position [134, 0]
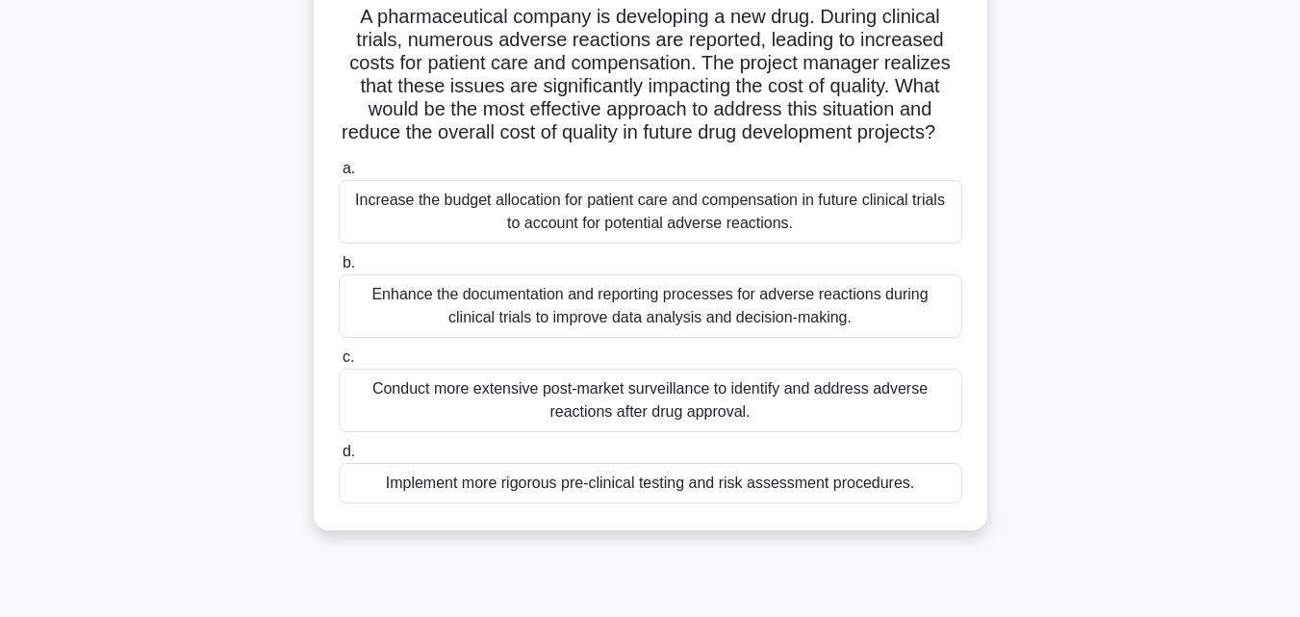
click at [789, 503] on div "Implement more rigorous pre-clinical testing and risk assessment procedures." at bounding box center [651, 483] width 624 height 40
click at [339, 458] on input "d. Implement more rigorous pre-clinical testing and risk assessment procedures." at bounding box center [339, 452] width 0 height 13
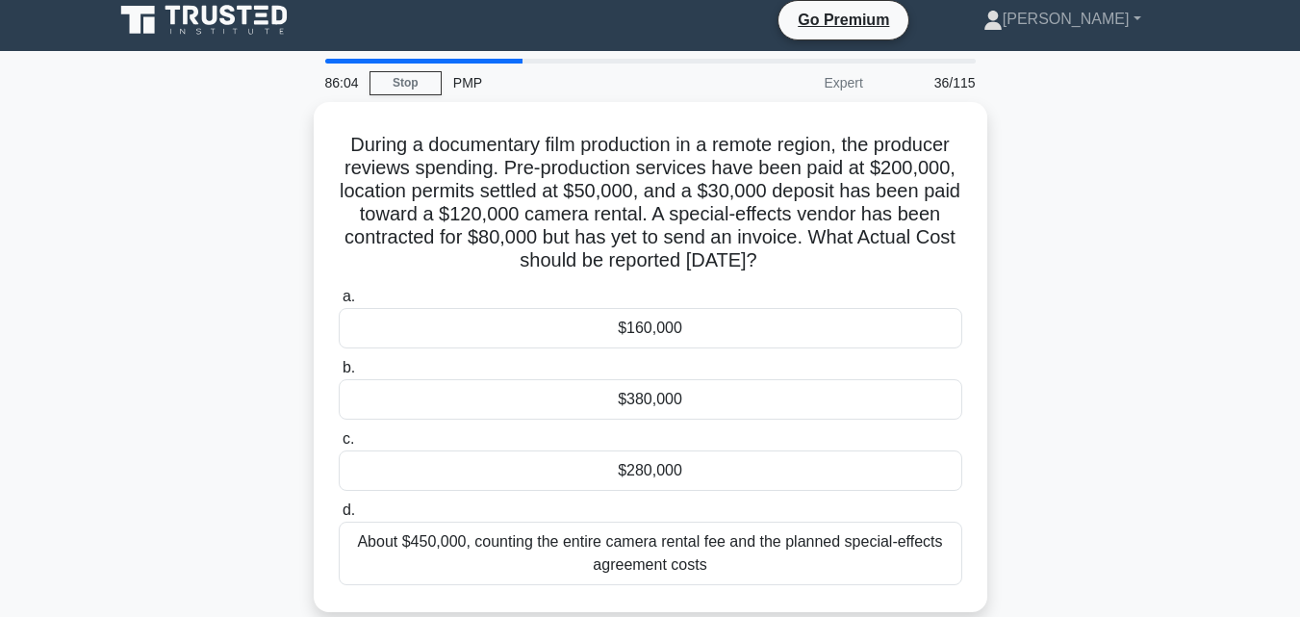
scroll to position [0, 0]
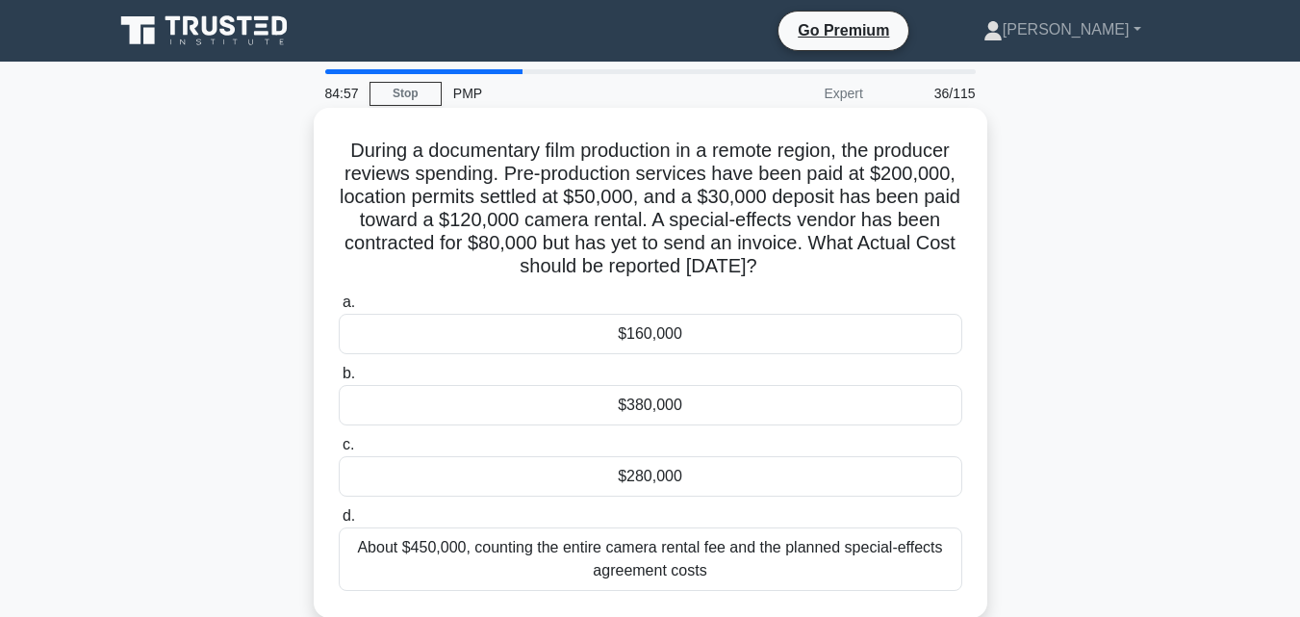
click at [739, 481] on div "$280,000" at bounding box center [651, 476] width 624 height 40
click at [339, 451] on input "c. $280,000" at bounding box center [339, 445] width 0 height 13
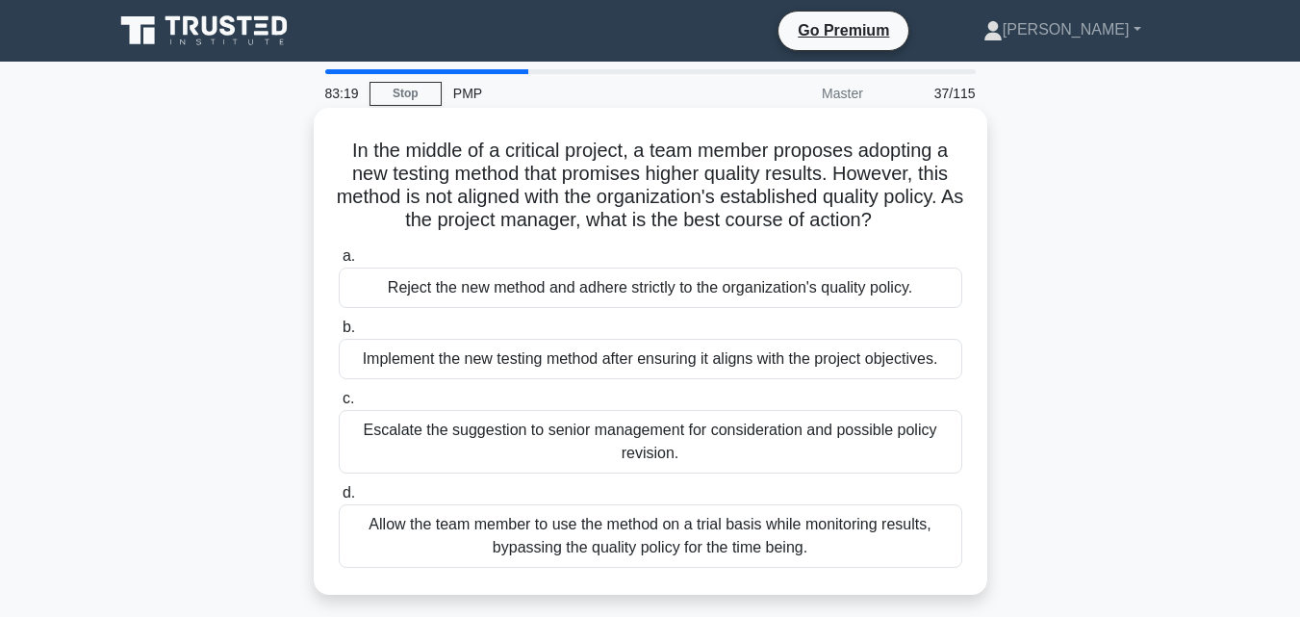
click at [601, 360] on div "Implement the new testing method after ensuring it aligns with the project obje…" at bounding box center [651, 359] width 624 height 40
click at [339, 334] on input "b. Implement the new testing method after ensuring it aligns with the project o…" at bounding box center [339, 327] width 0 height 13
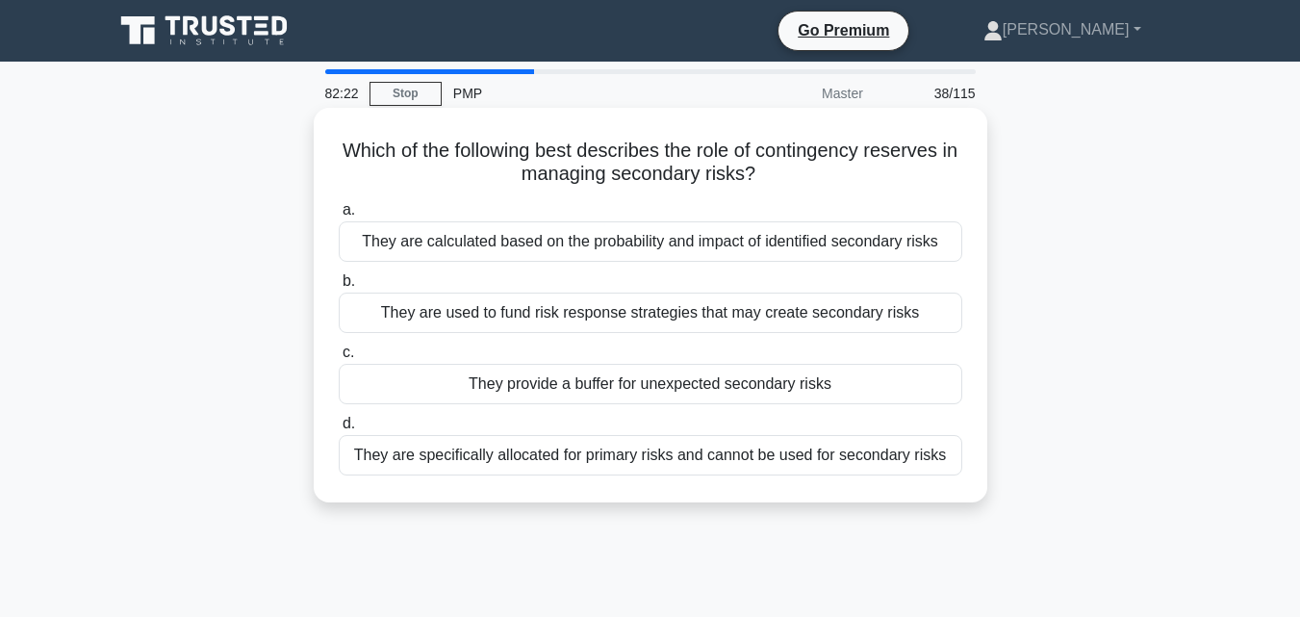
click at [655, 382] on div "They provide a buffer for unexpected secondary risks" at bounding box center [651, 384] width 624 height 40
click at [339, 359] on input "c. They provide a buffer for unexpected secondary risks" at bounding box center [339, 352] width 0 height 13
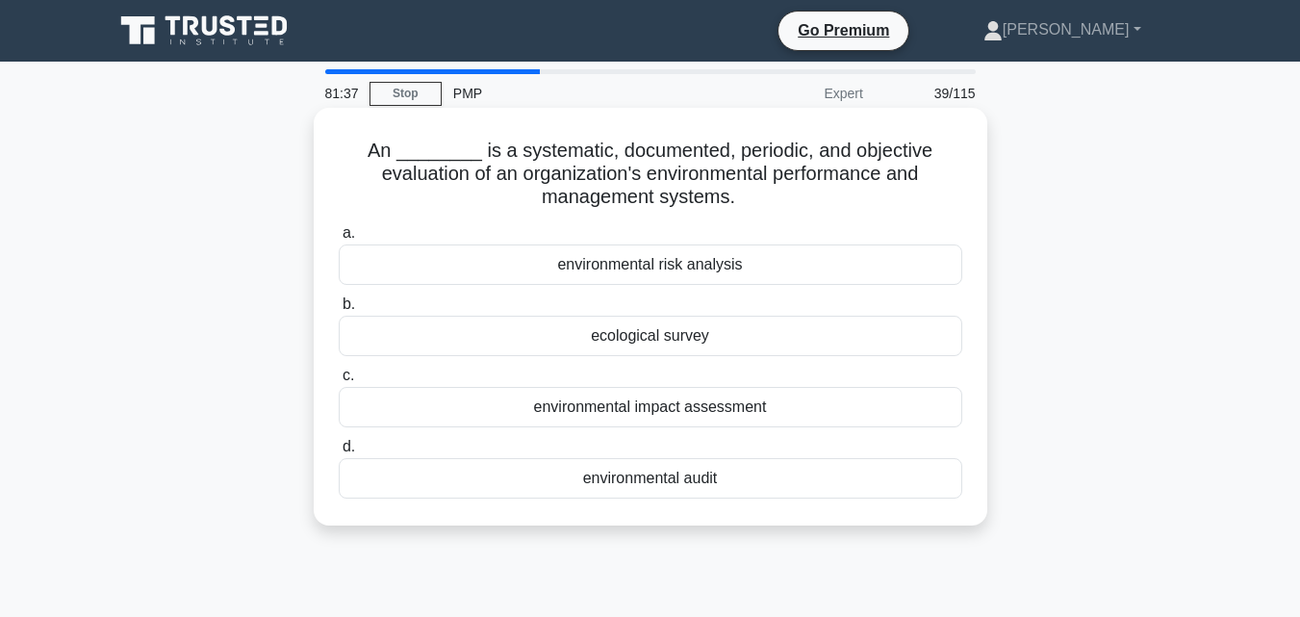
click at [703, 403] on div "environmental impact assessment" at bounding box center [651, 407] width 624 height 40
click at [339, 382] on input "c. environmental impact assessment" at bounding box center [339, 376] width 0 height 13
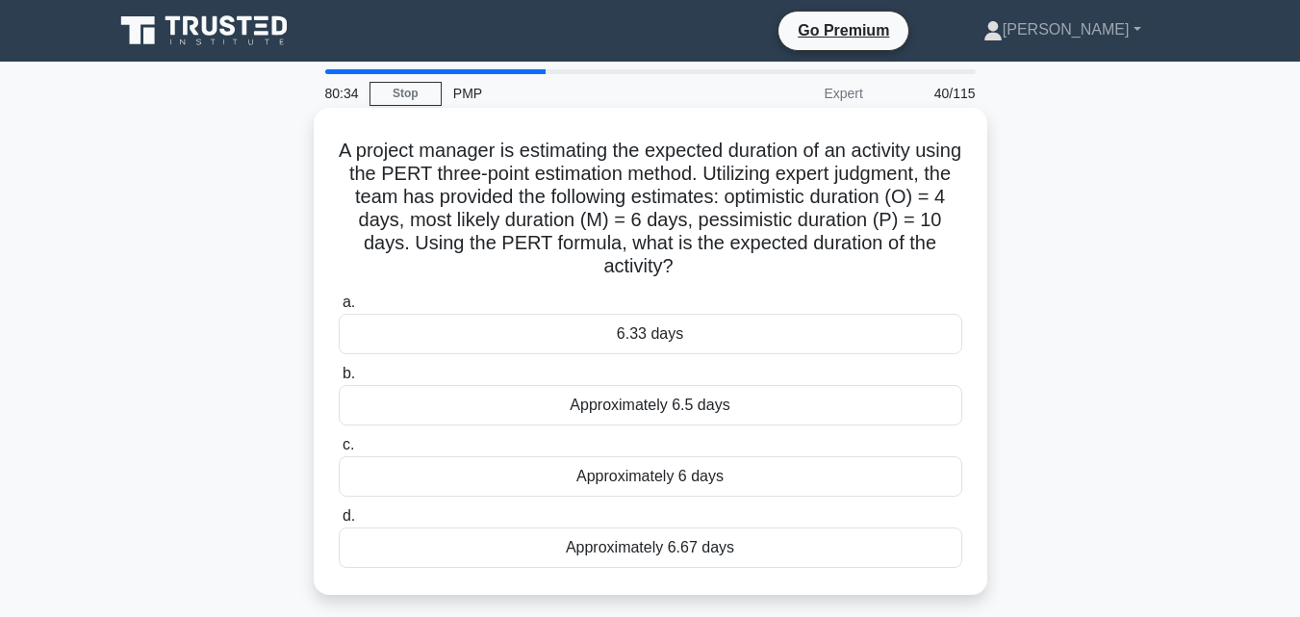
click at [677, 324] on div "6.33 days" at bounding box center [651, 334] width 624 height 40
click at [339, 309] on input "a. 6.33 days" at bounding box center [339, 302] width 0 height 13
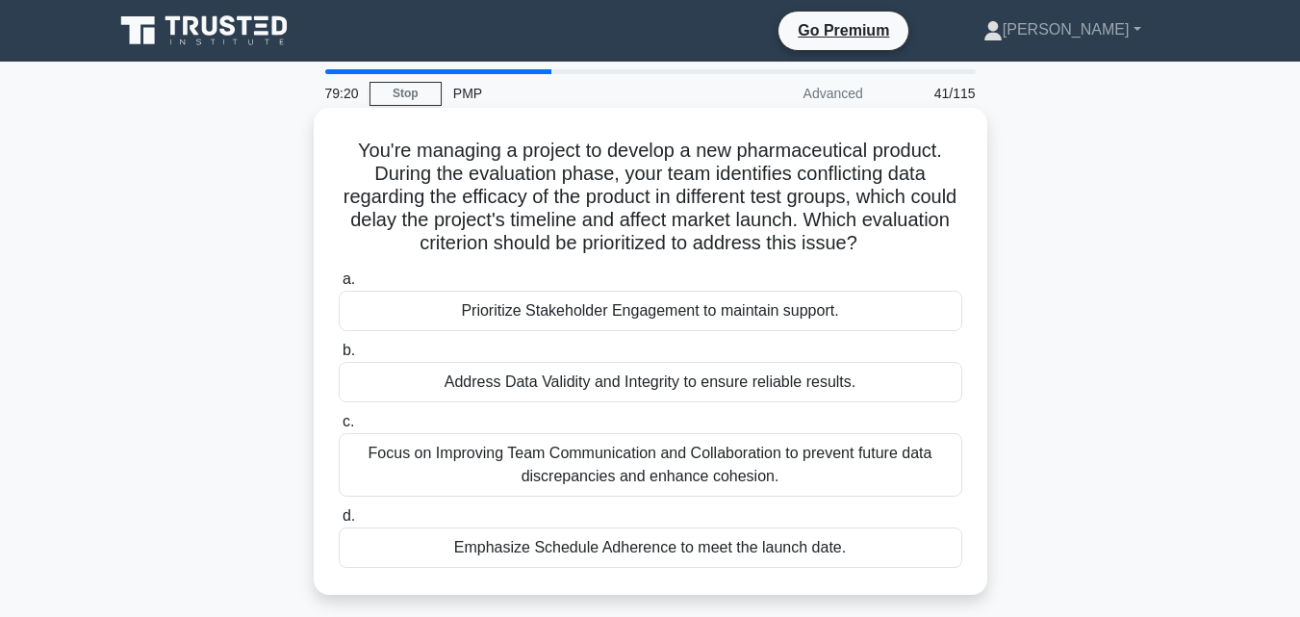
click at [558, 388] on div "Address Data Validity and Integrity to ensure reliable results." at bounding box center [651, 382] width 624 height 40
click at [339, 357] on input "b. Address Data Validity and Integrity to ensure reliable results." at bounding box center [339, 351] width 0 height 13
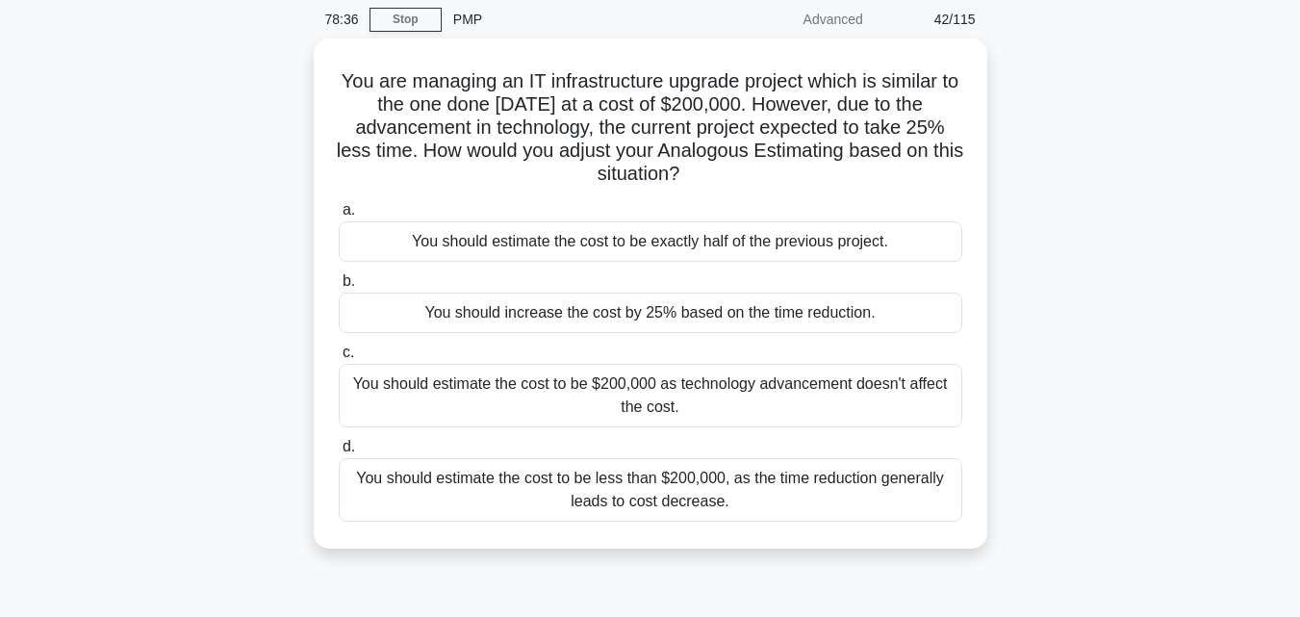
scroll to position [76, 0]
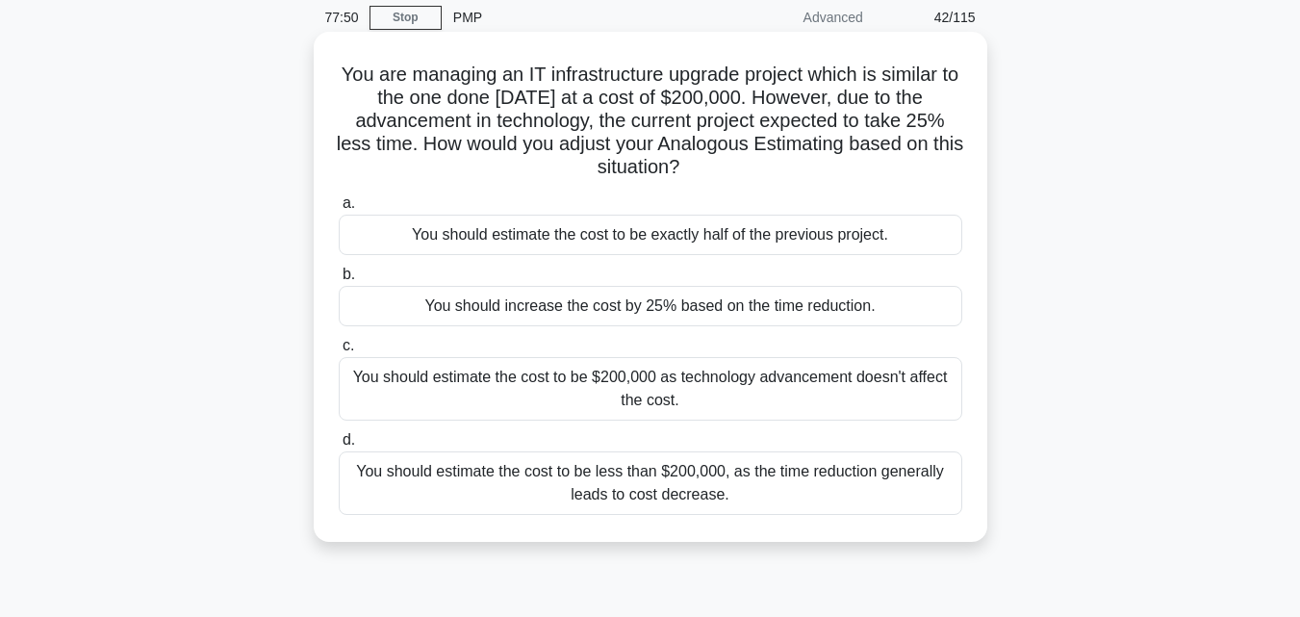
click at [827, 382] on div "You should estimate the cost to be $200,000 as technology advancement doesn't a…" at bounding box center [651, 389] width 624 height 64
click at [339, 352] on input "c. You should estimate the cost to be $200,000 as technology advancement doesn'…" at bounding box center [339, 346] width 0 height 13
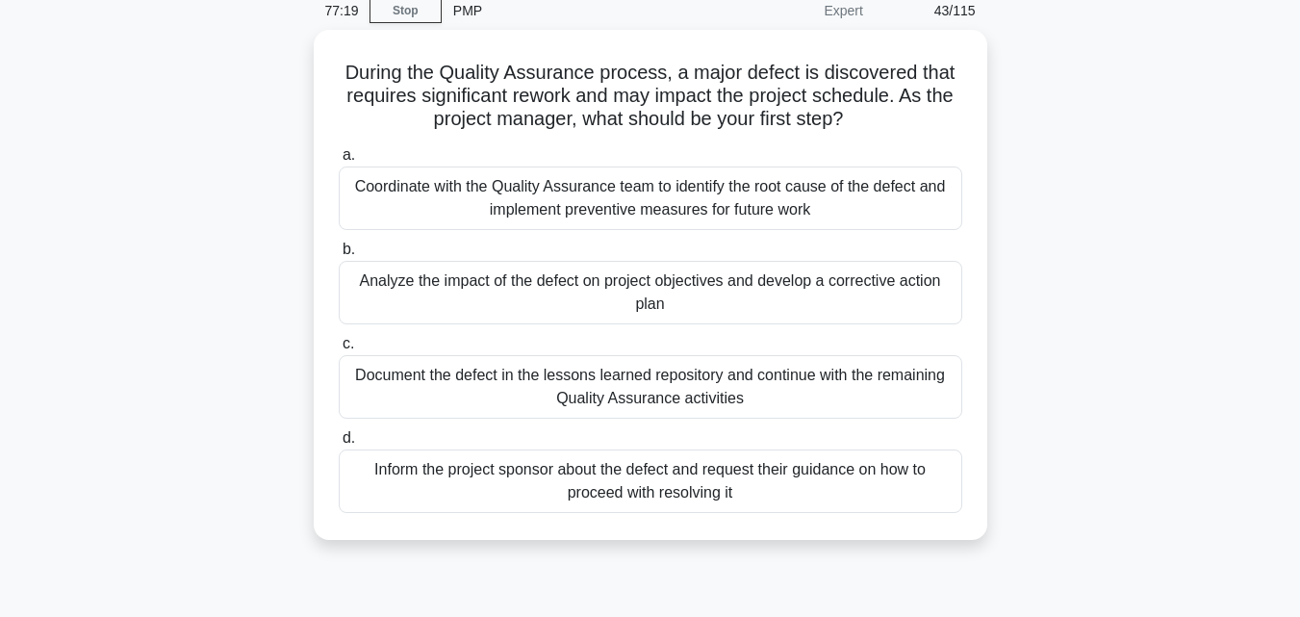
scroll to position [84, 0]
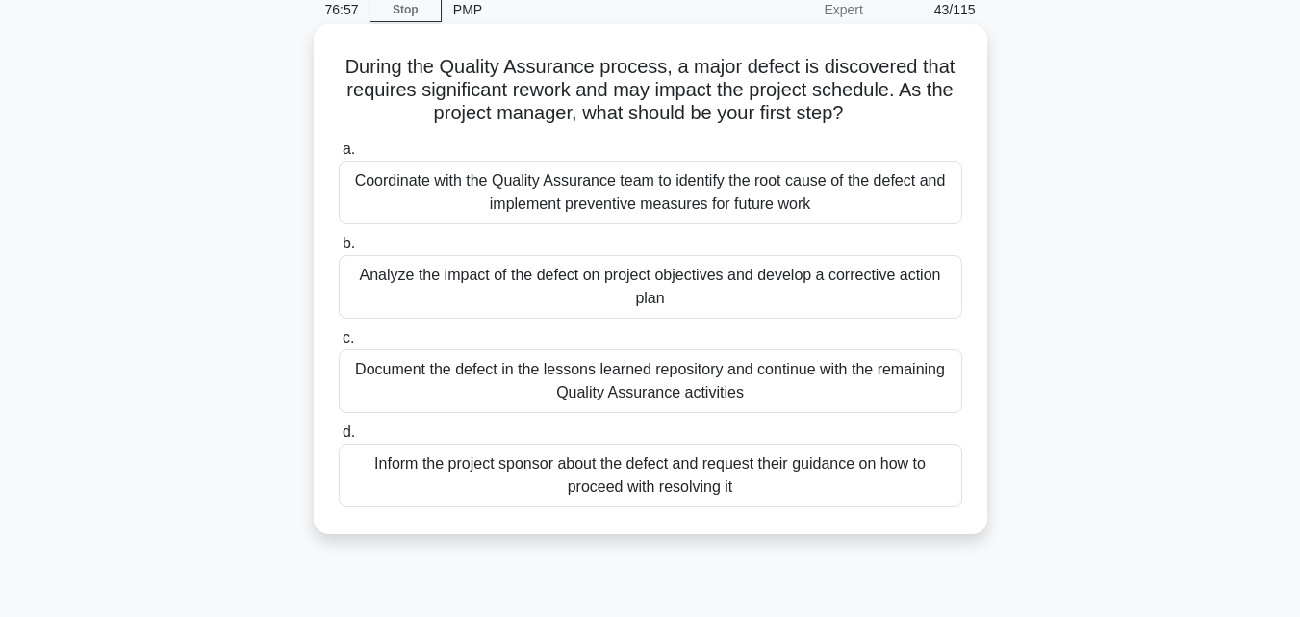
click at [665, 285] on div "Analyze the impact of the defect on project objectives and develop a corrective…" at bounding box center [651, 287] width 624 height 64
click at [339, 250] on input "b. Analyze the impact of the defect on project objectives and develop a correct…" at bounding box center [339, 244] width 0 height 13
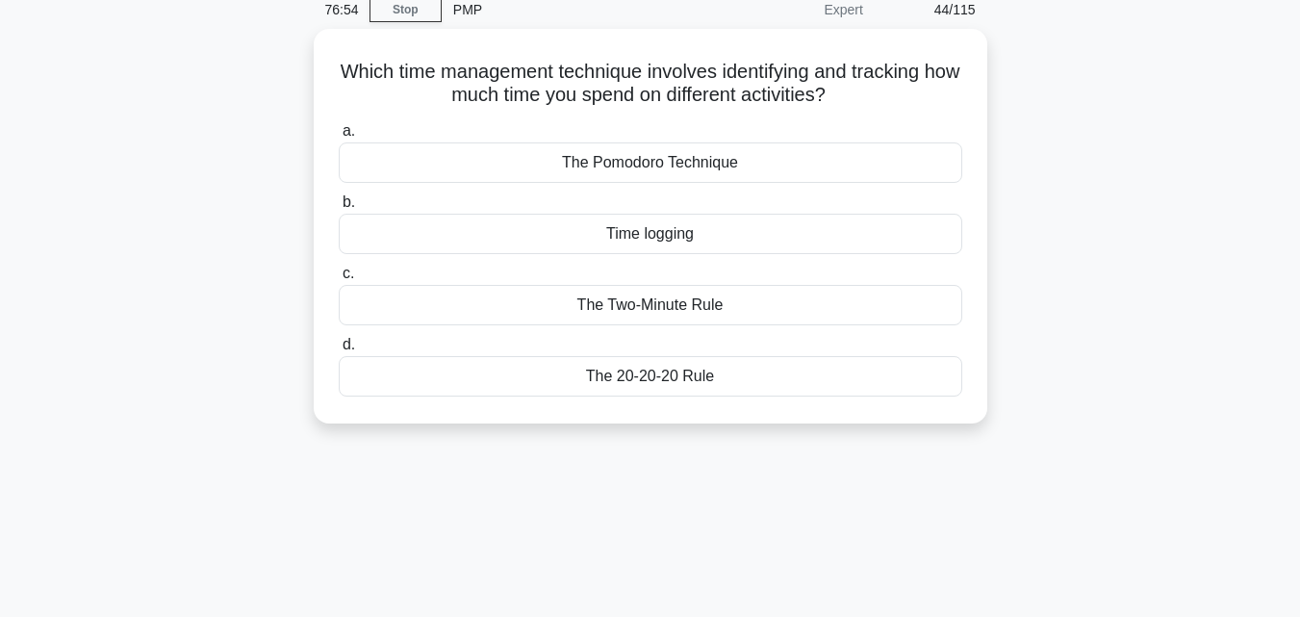
scroll to position [0, 0]
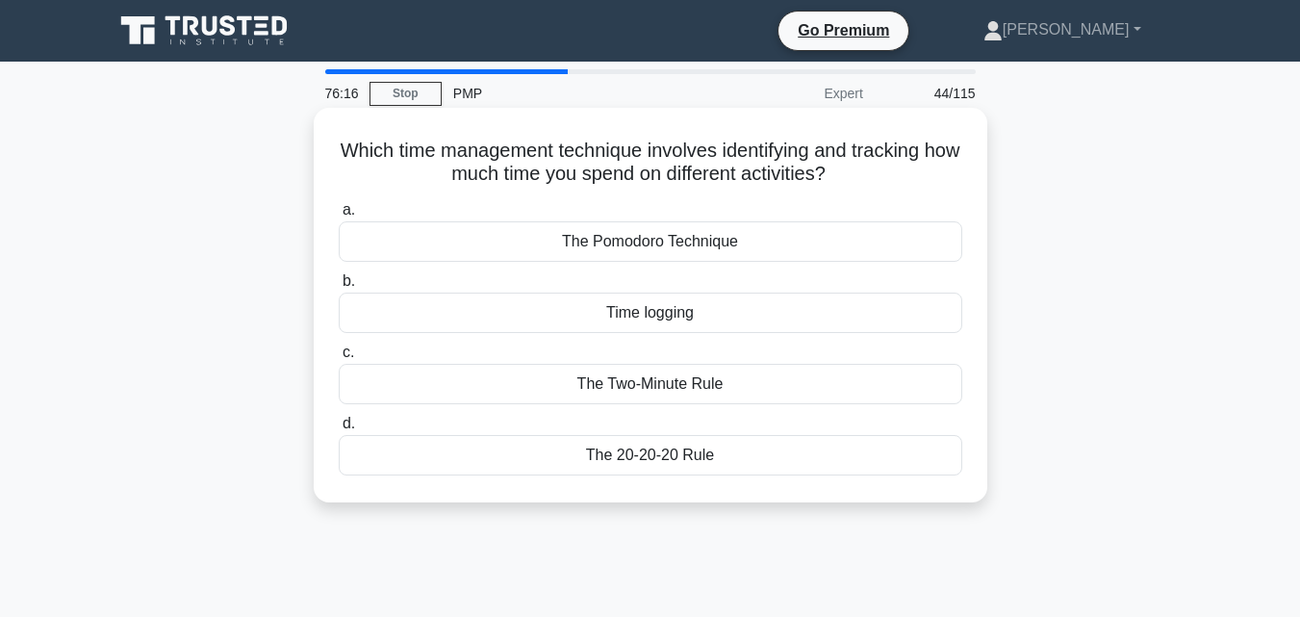
click at [658, 446] on div "The 20-20-20 Rule" at bounding box center [651, 455] width 624 height 40
click at [339, 430] on input "d. The 20-20-20 Rule" at bounding box center [339, 424] width 0 height 13
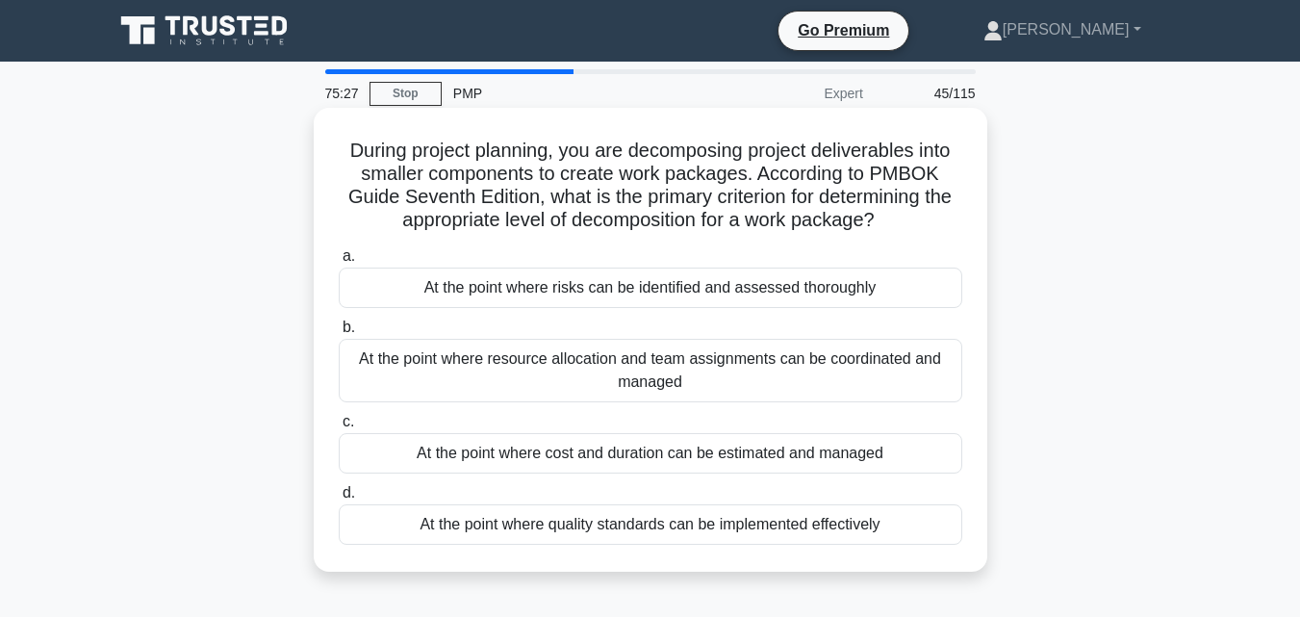
click at [591, 456] on div "At the point where cost and duration can be estimated and managed" at bounding box center [651, 453] width 624 height 40
click at [339, 428] on input "c. At the point where cost and duration can be estimated and managed" at bounding box center [339, 422] width 0 height 13
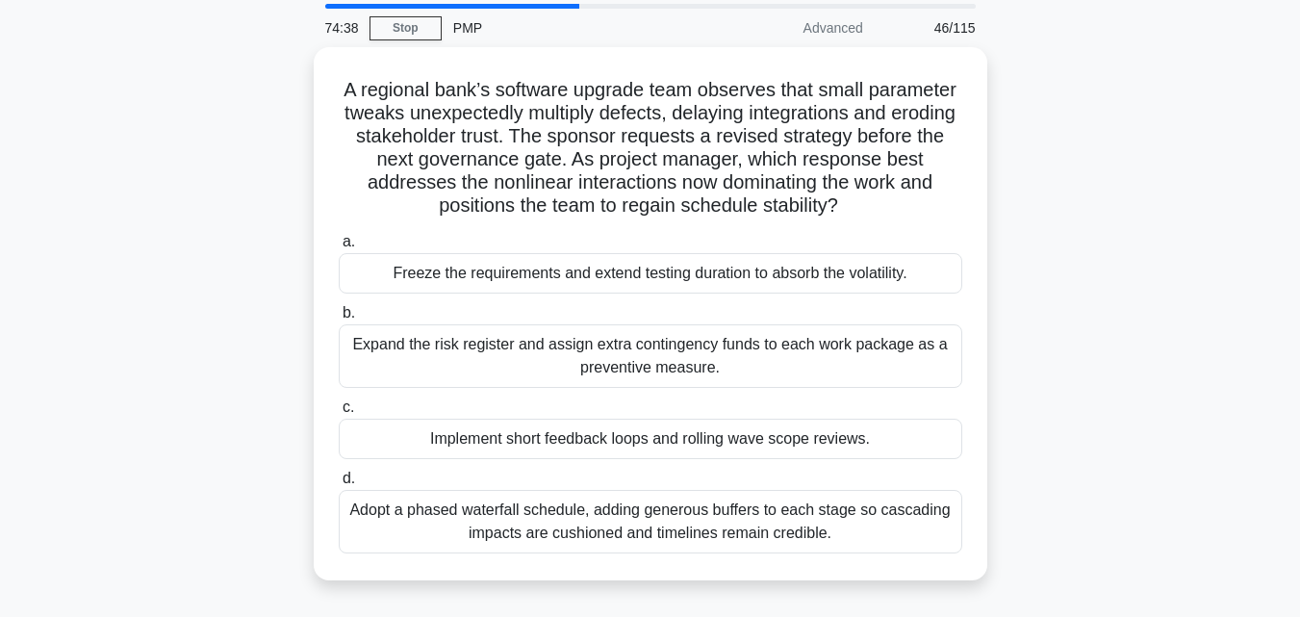
scroll to position [67, 0]
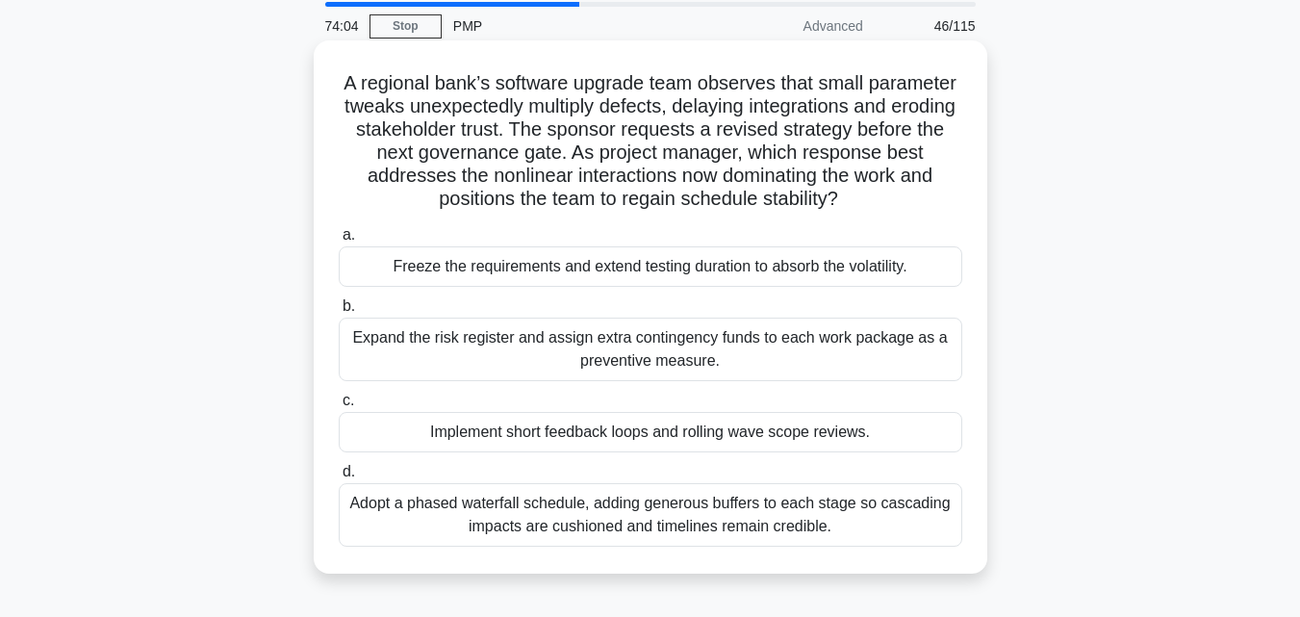
click at [817, 439] on div "Implement short feedback loops and rolling wave scope reviews." at bounding box center [651, 432] width 624 height 40
click at [339, 407] on input "c. Implement short feedback loops and rolling wave scope reviews." at bounding box center [339, 401] width 0 height 13
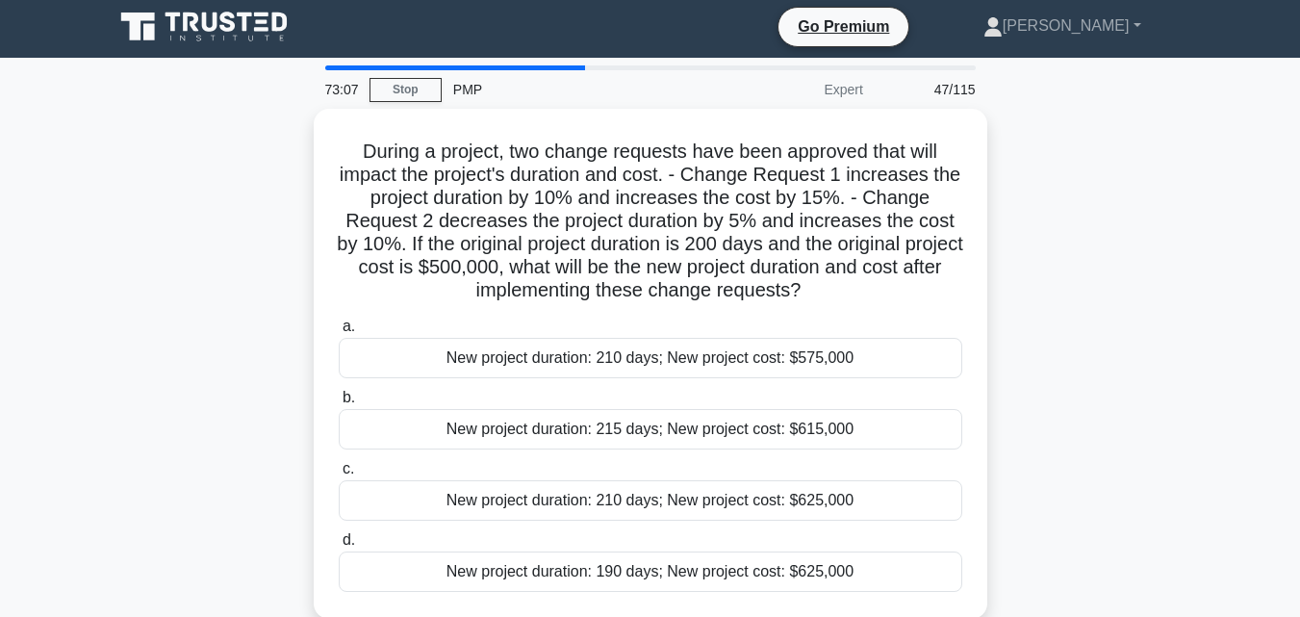
scroll to position [0, 0]
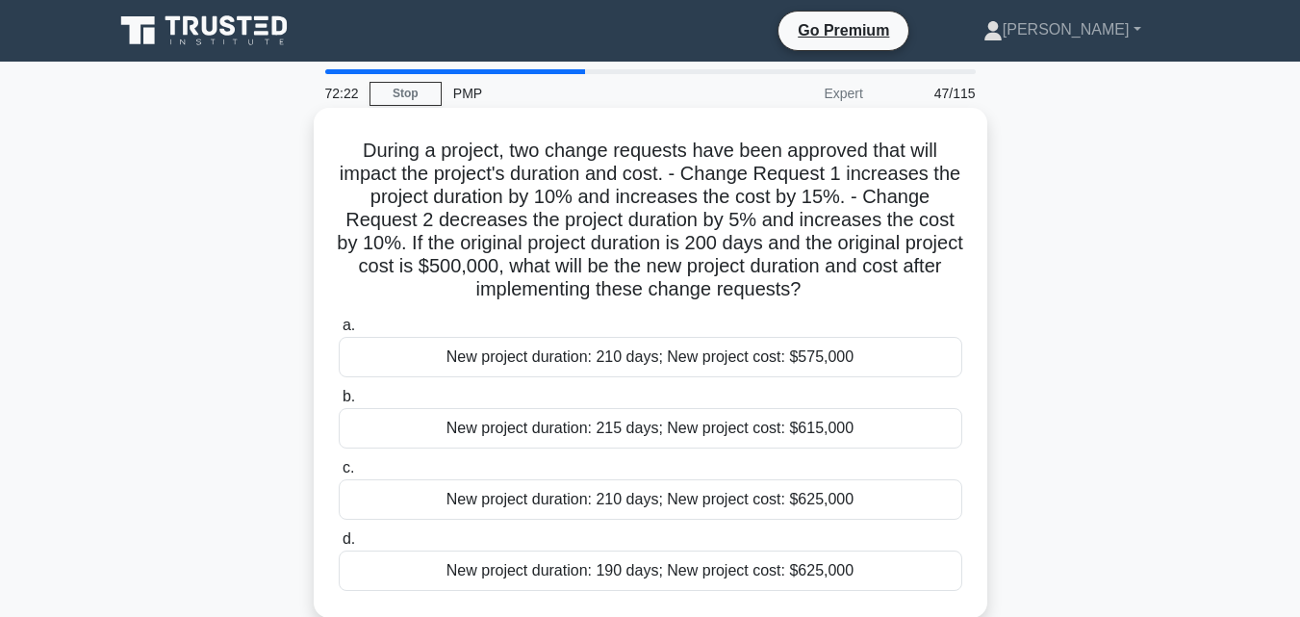
click at [728, 359] on div "New project duration: 210 days; New project cost: $575,000" at bounding box center [651, 357] width 624 height 40
click at [339, 332] on input "a. New project duration: 210 days; New project cost: $575,000" at bounding box center [339, 326] width 0 height 13
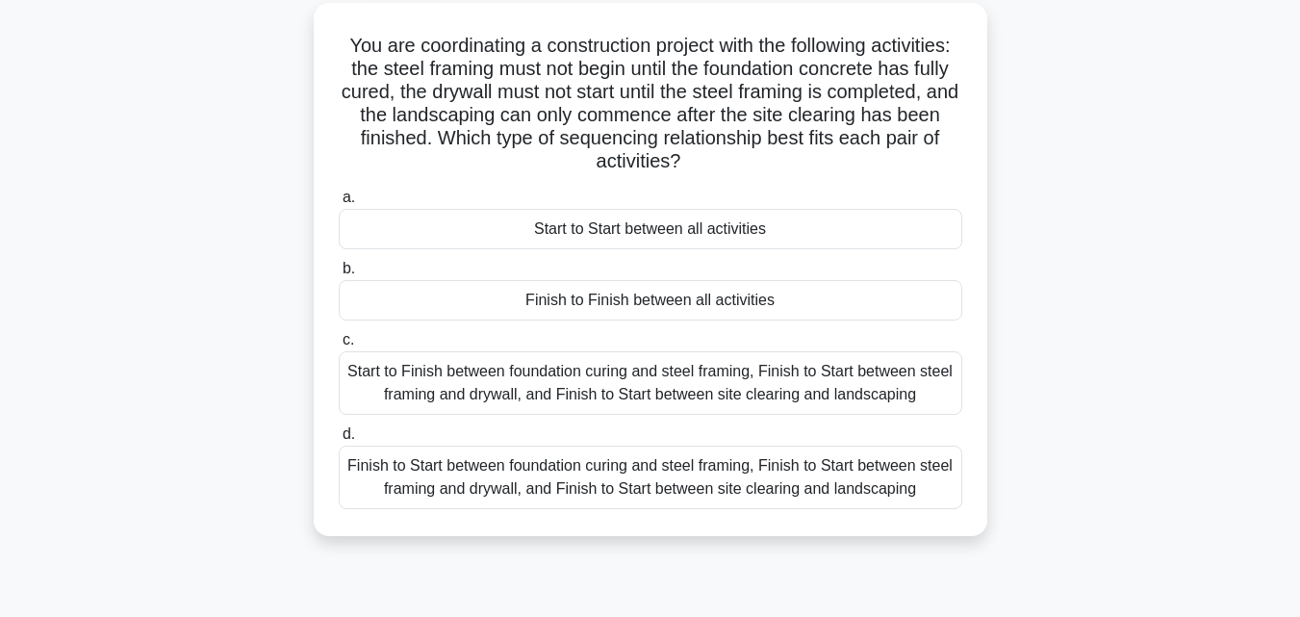
scroll to position [115, 0]
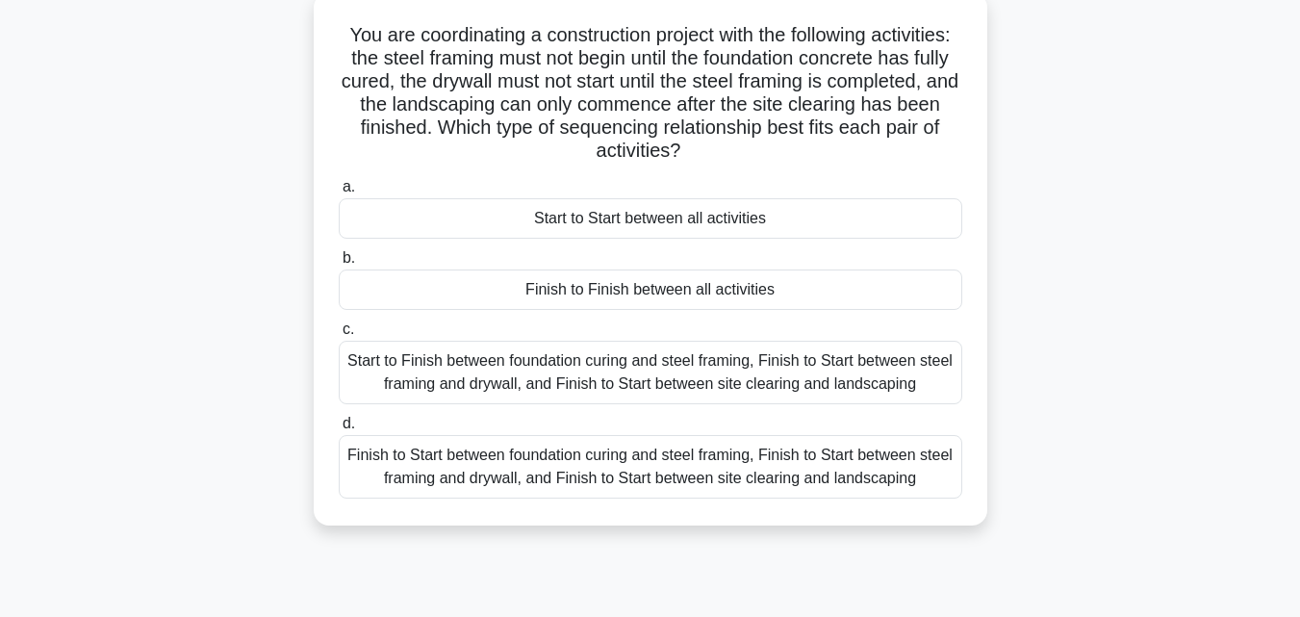
click at [730, 394] on div "Start to Finish between foundation curing and steel framing, Finish to Start be…" at bounding box center [651, 373] width 624 height 64
click at [339, 336] on input "c. Start to Finish between foundation curing and steel framing, Finish to Start…" at bounding box center [339, 329] width 0 height 13
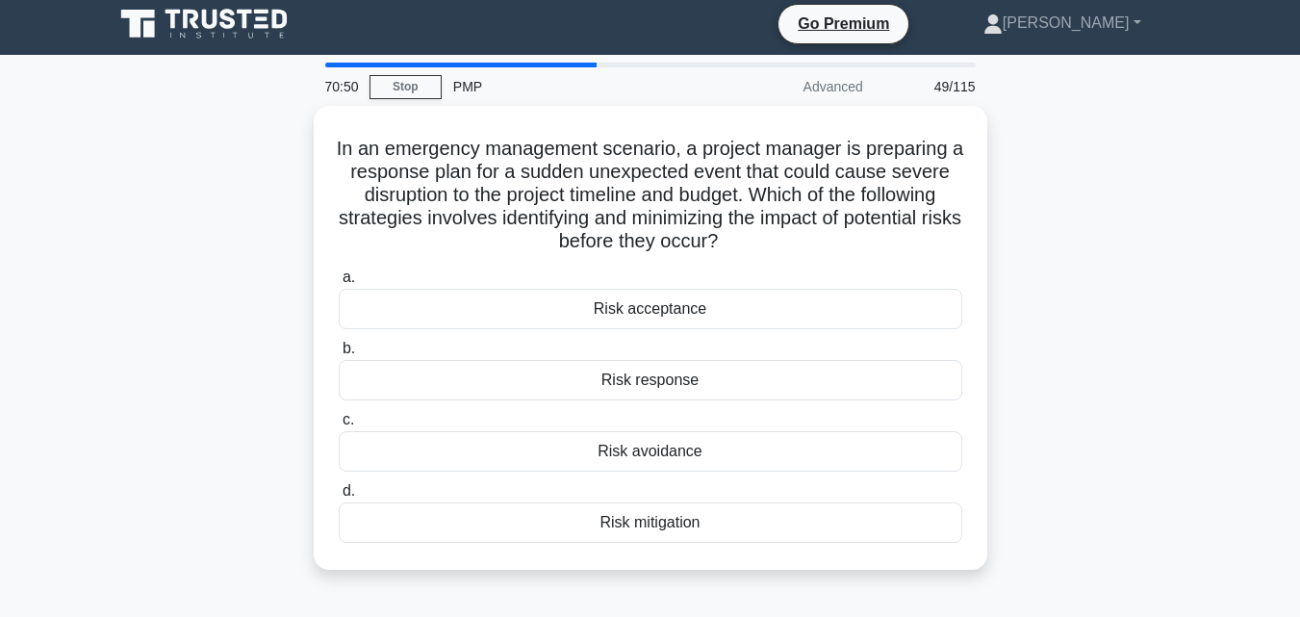
scroll to position [0, 0]
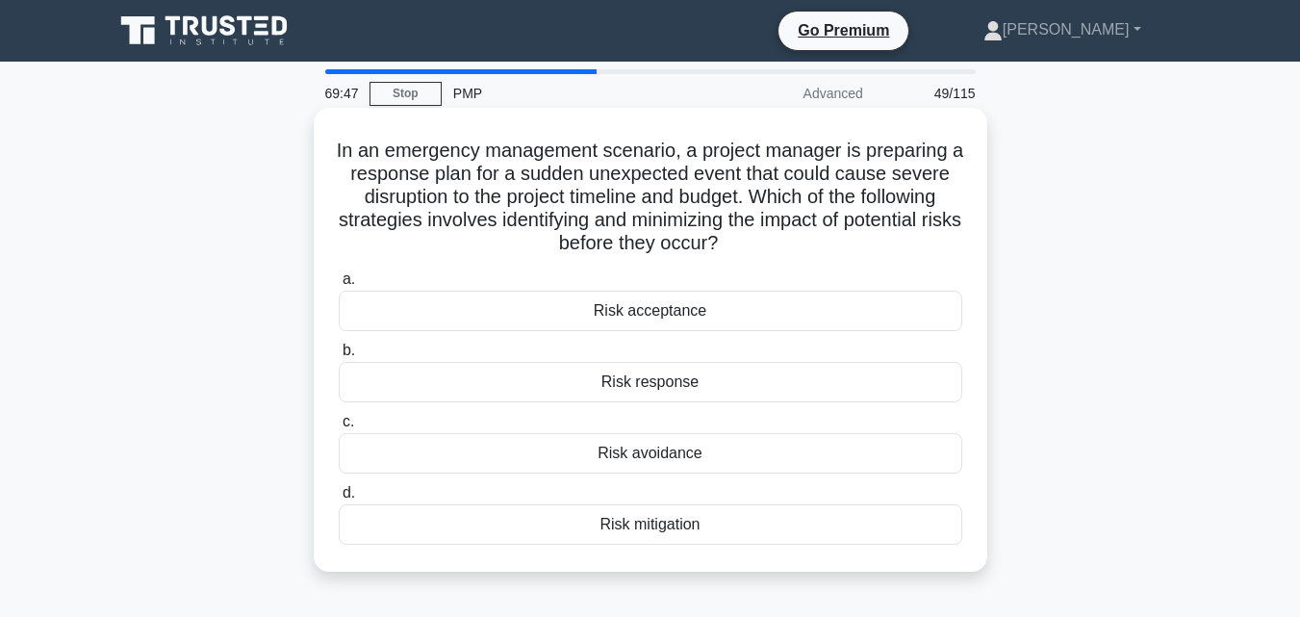
click at [626, 527] on div "Risk mitigation" at bounding box center [651, 524] width 624 height 40
click at [339, 499] on input "d. Risk mitigation" at bounding box center [339, 493] width 0 height 13
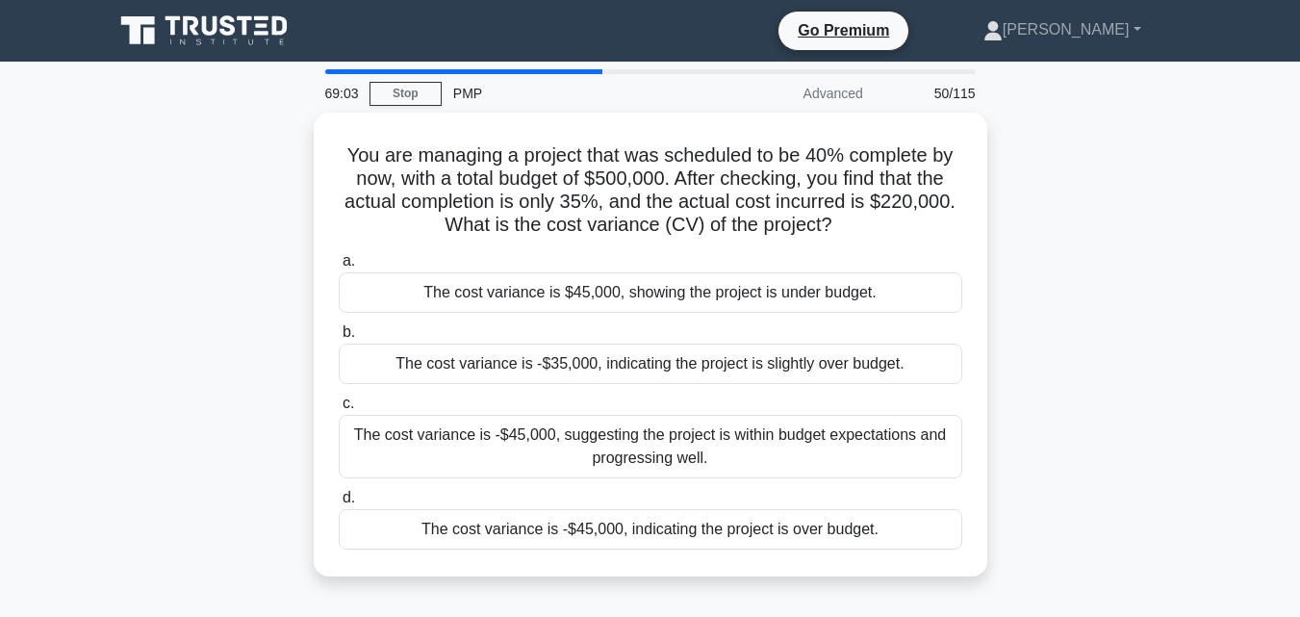
click at [626, 527] on div "The cost variance is -$45,000, indicating the project is over budget." at bounding box center [651, 529] width 624 height 40
click at [339, 504] on input "d. The cost variance is -$45,000, indicating the project is over budget." at bounding box center [339, 498] width 0 height 13
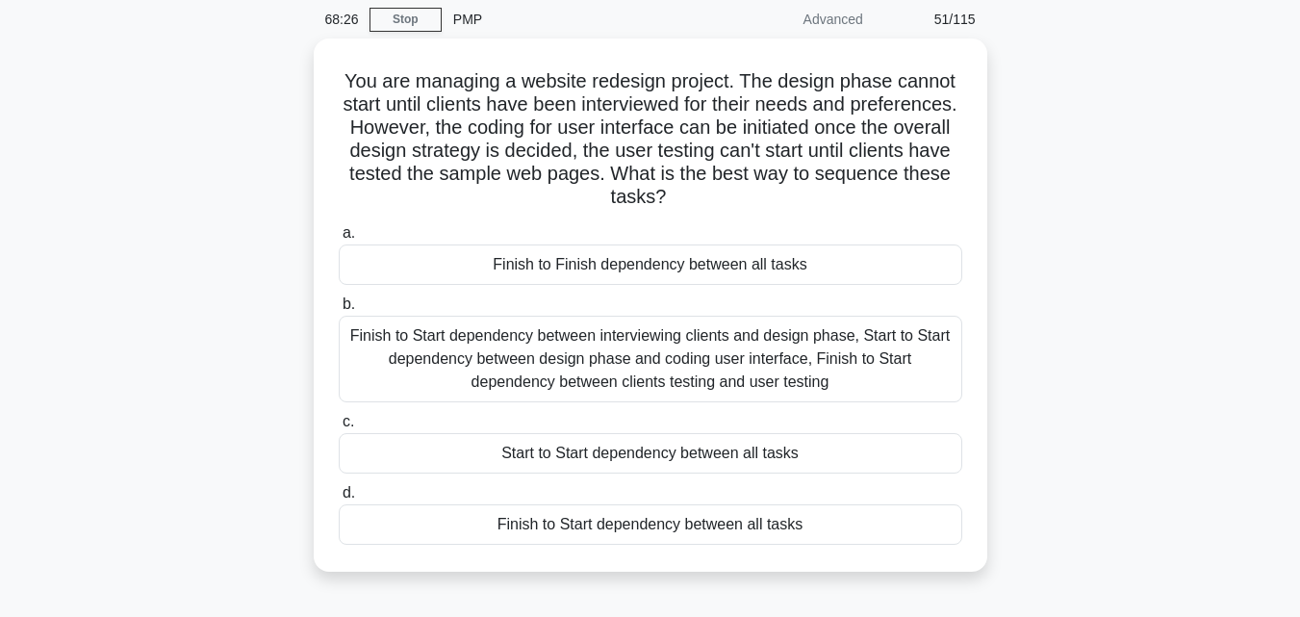
scroll to position [76, 0]
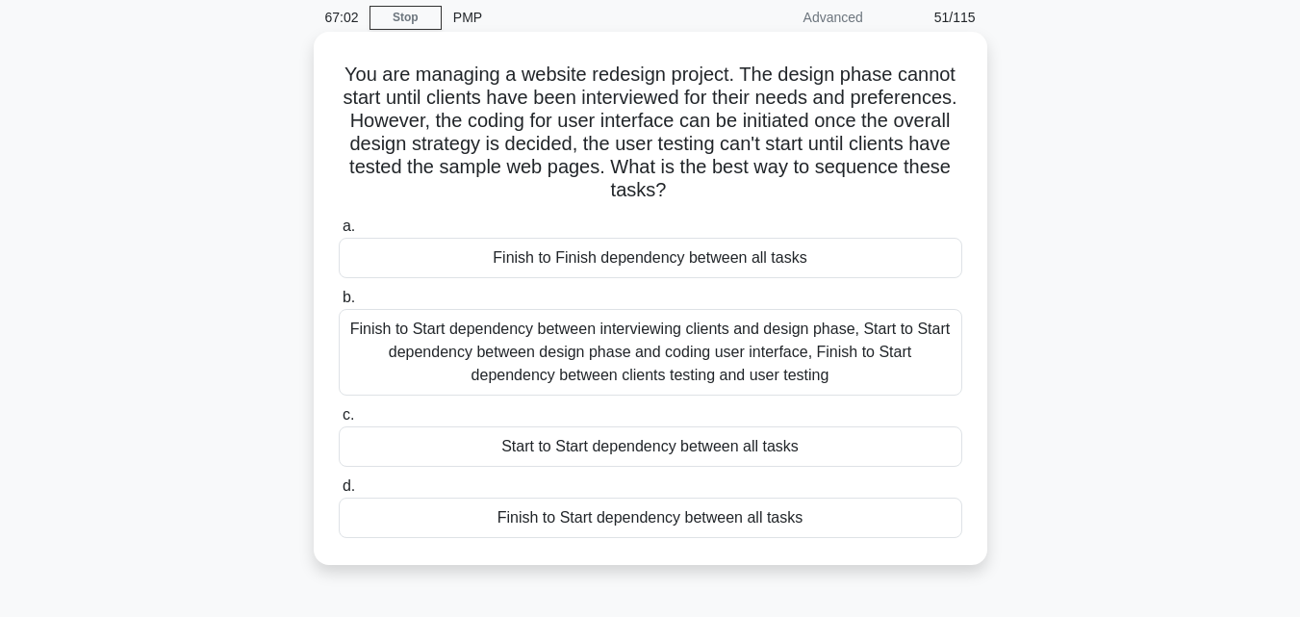
click at [702, 522] on div "Finish to Start dependency between all tasks" at bounding box center [651, 518] width 624 height 40
click at [339, 493] on input "d. Finish to Start dependency between all tasks" at bounding box center [339, 486] width 0 height 13
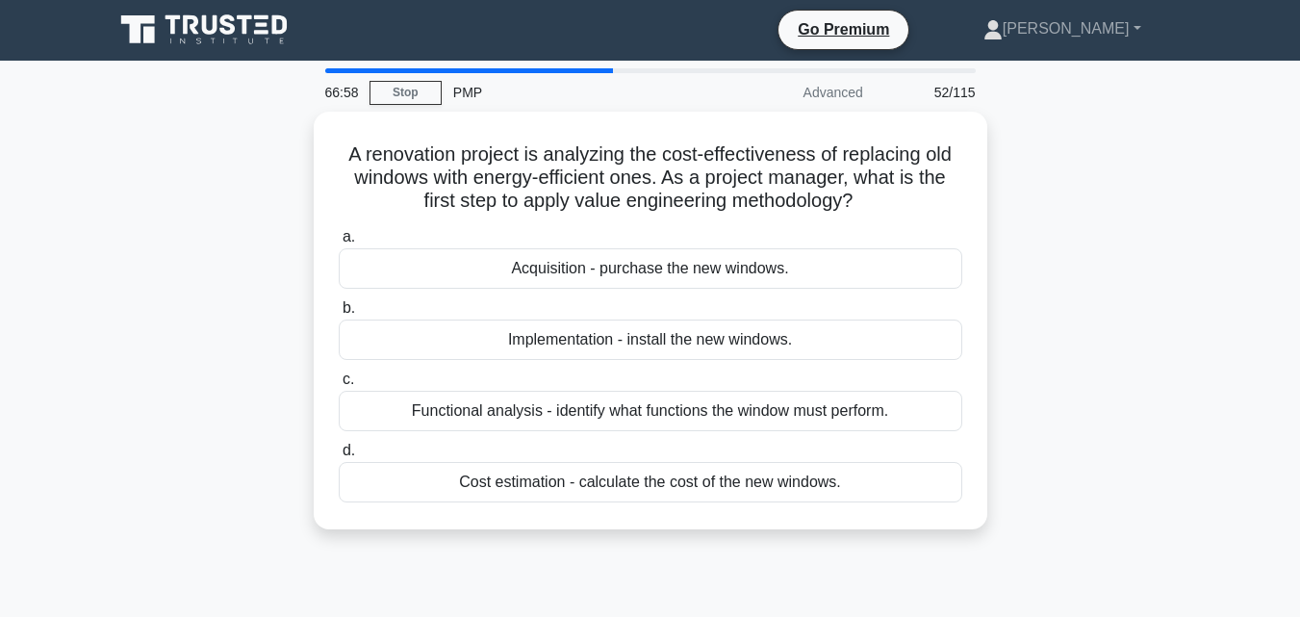
scroll to position [0, 0]
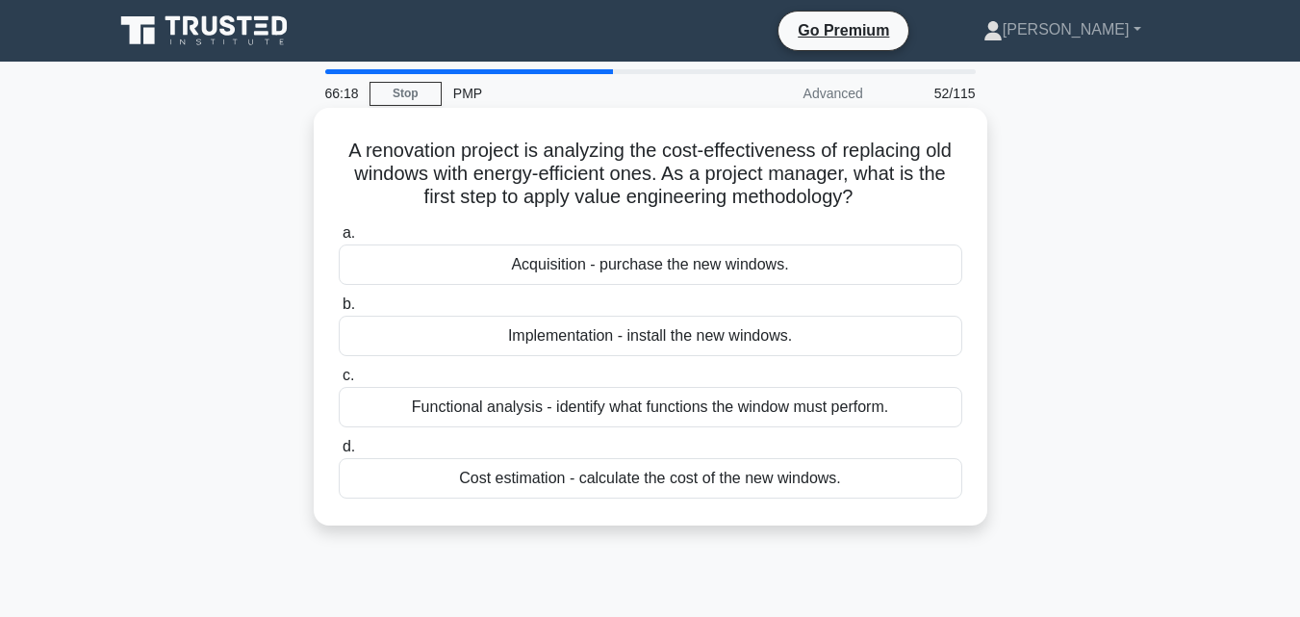
click at [654, 409] on div "Functional analysis - identify what functions the window must perform." at bounding box center [651, 407] width 624 height 40
click at [339, 382] on input "c. Functional analysis - identify what functions the window must perform." at bounding box center [339, 376] width 0 height 13
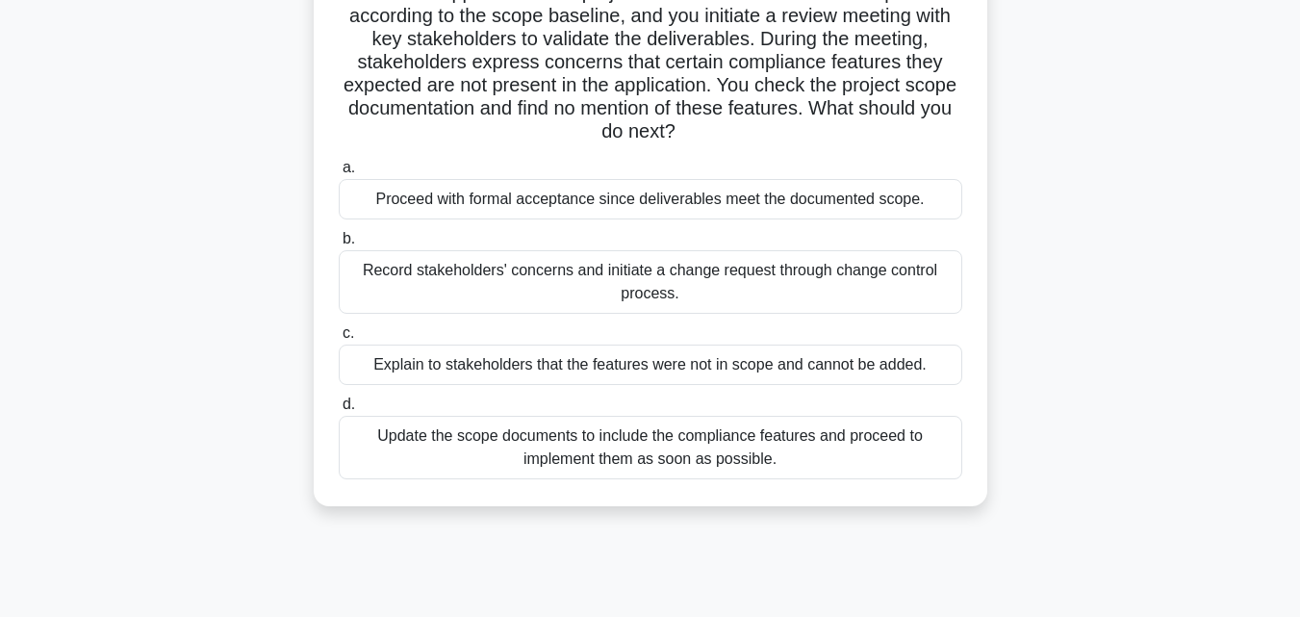
scroll to position [189, 0]
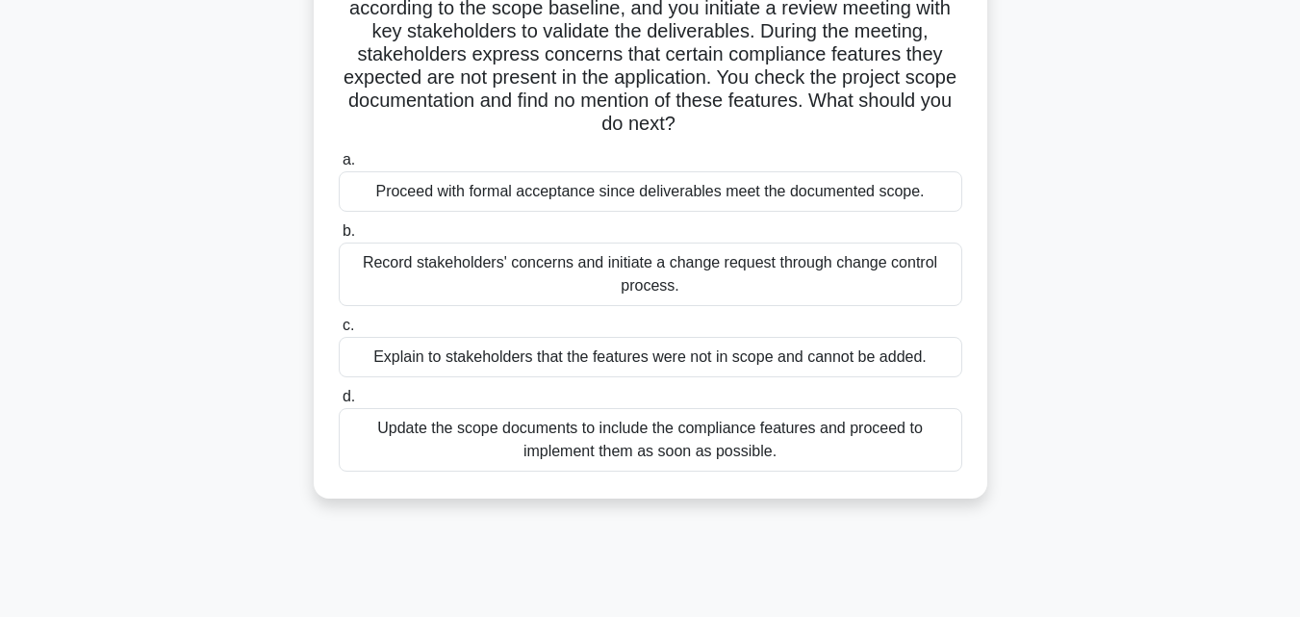
click at [604, 279] on div "Record stakeholders' concerns and initiate a change request through change cont…" at bounding box center [651, 275] width 624 height 64
click at [339, 238] on input "b. Record stakeholders' concerns and initiate a change request through change c…" at bounding box center [339, 231] width 0 height 13
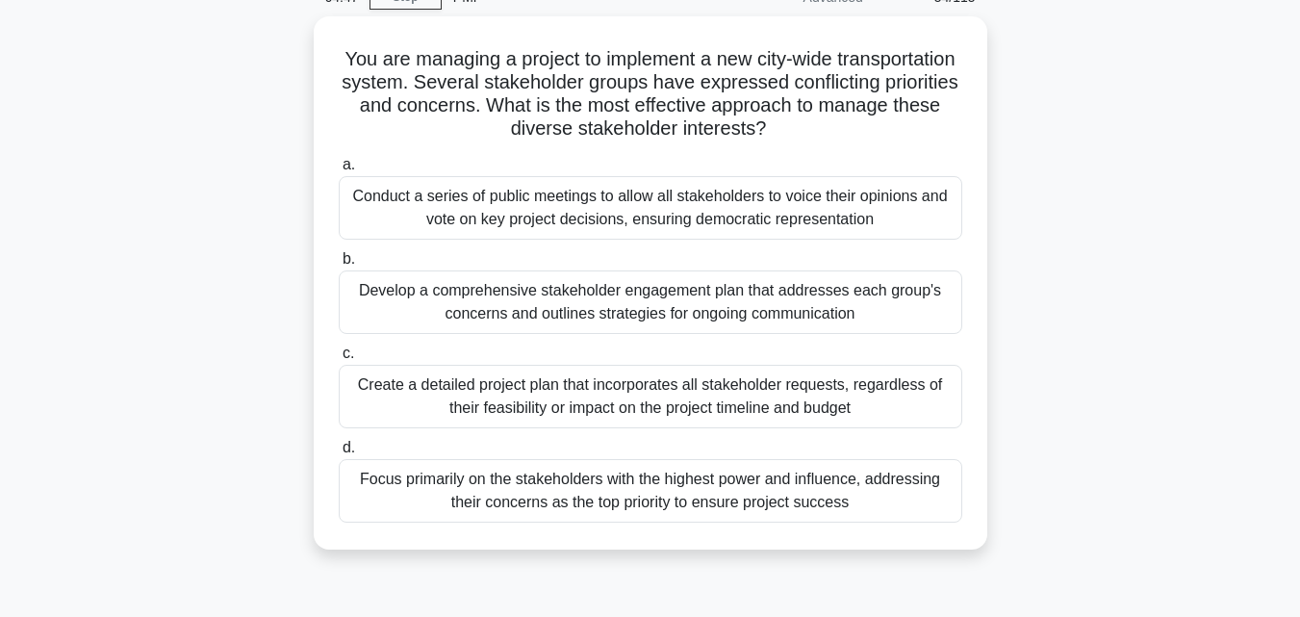
scroll to position [108, 0]
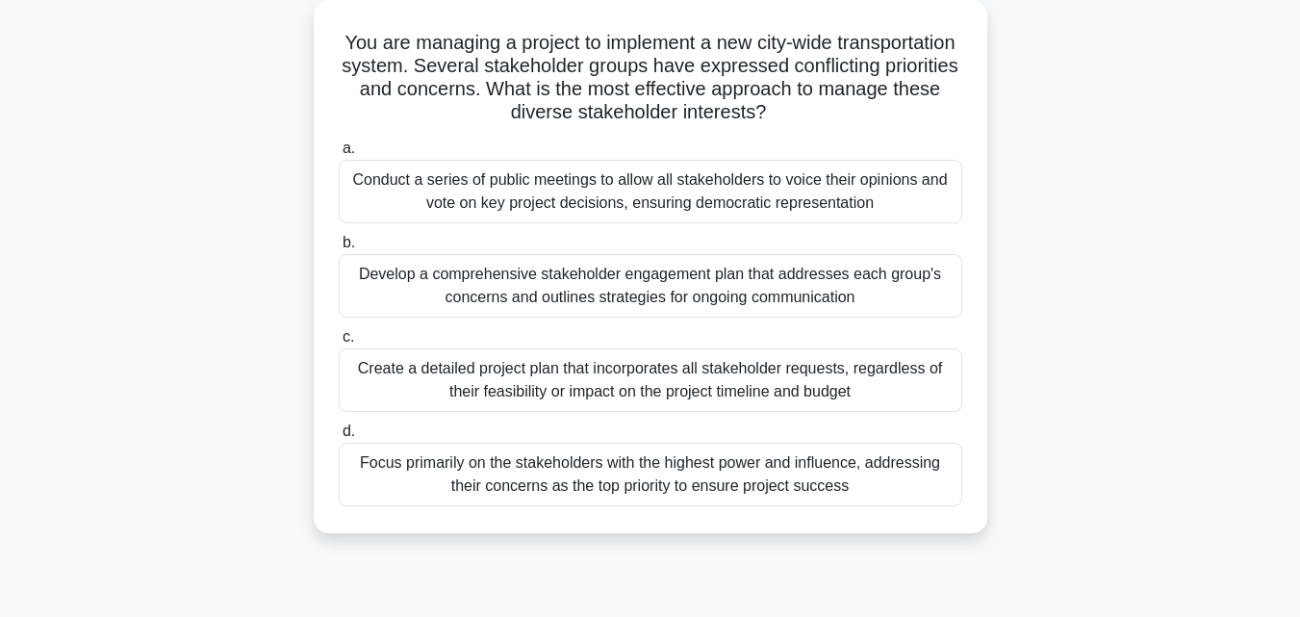
click at [642, 288] on div "Develop a comprehensive stakeholder engagement plan that addresses each group's…" at bounding box center [651, 286] width 624 height 64
click at [339, 249] on input "b. Develop a comprehensive stakeholder engagement plan that addresses each grou…" at bounding box center [339, 243] width 0 height 13
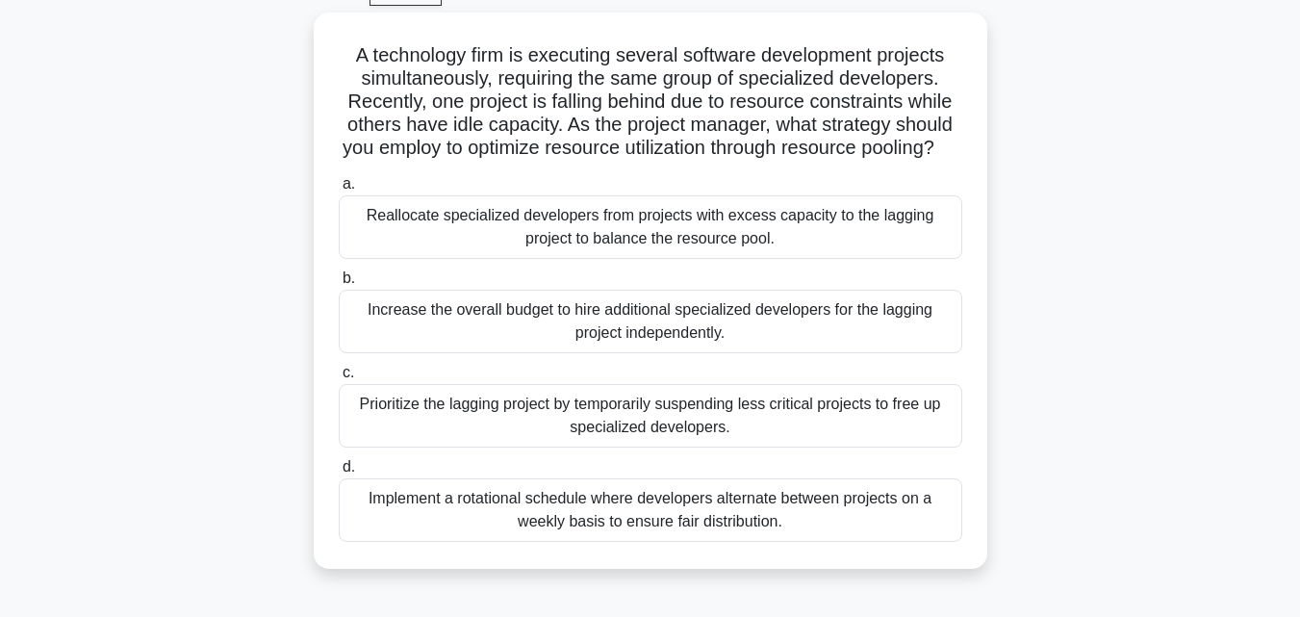
scroll to position [110, 0]
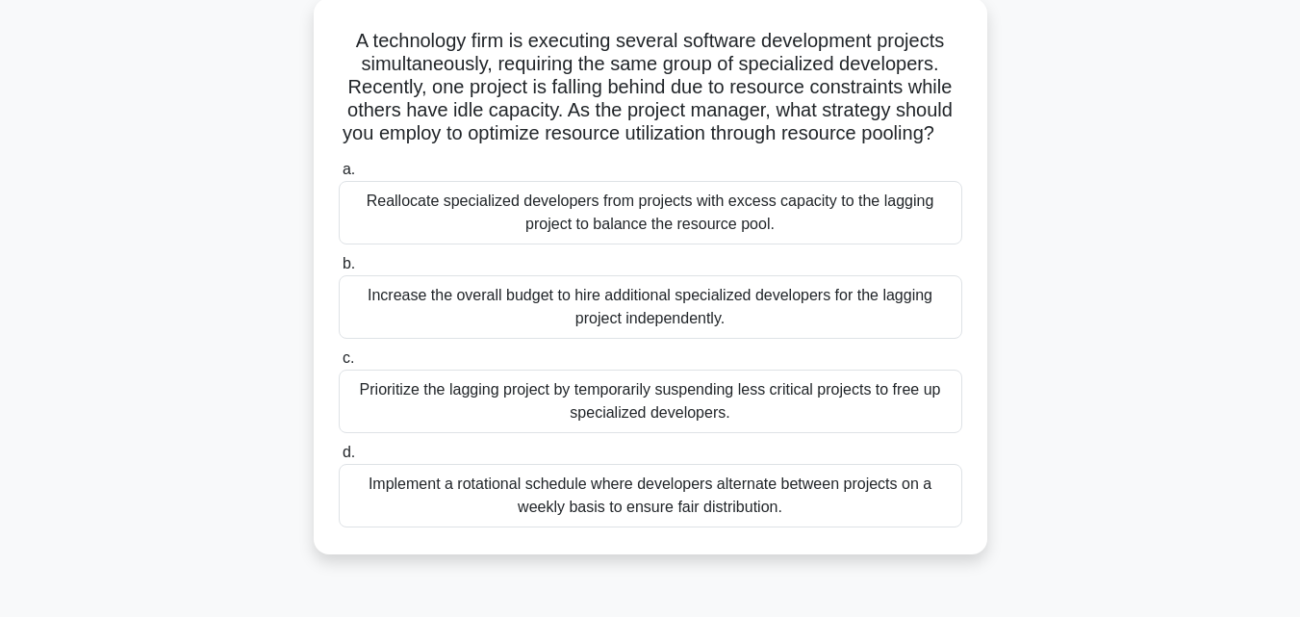
click at [765, 422] on div "Prioritize the lagging project by temporarily suspending less critical projects…" at bounding box center [651, 402] width 624 height 64
click at [339, 365] on input "c. Prioritize the lagging project by temporarily suspending less critical proje…" at bounding box center [339, 358] width 0 height 13
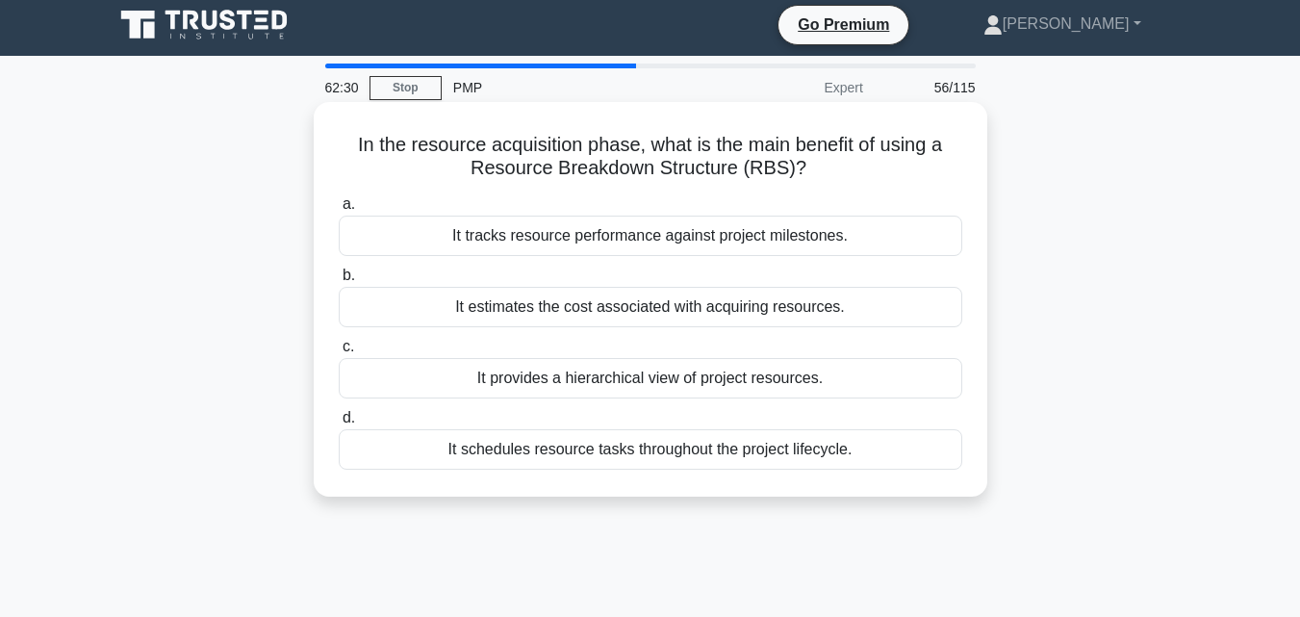
scroll to position [0, 0]
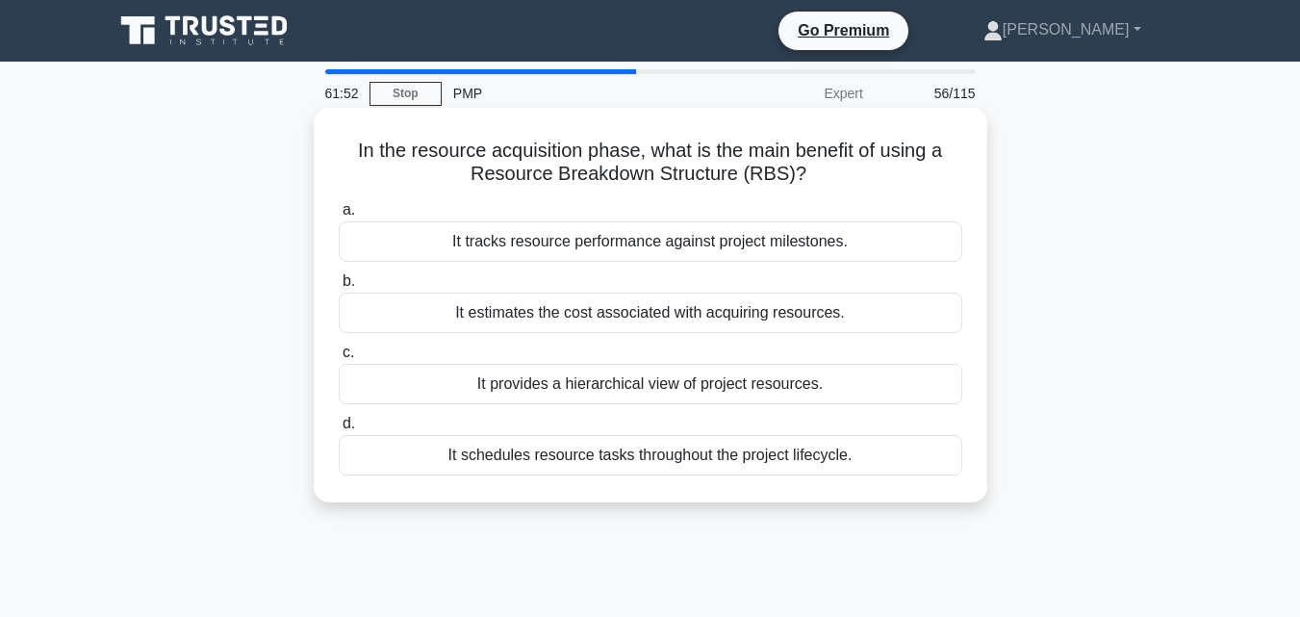
click at [768, 461] on div "It schedules resource tasks throughout the project lifecycle." at bounding box center [651, 455] width 624 height 40
click at [339, 430] on input "d. It schedules resource tasks throughout the project lifecycle." at bounding box center [339, 424] width 0 height 13
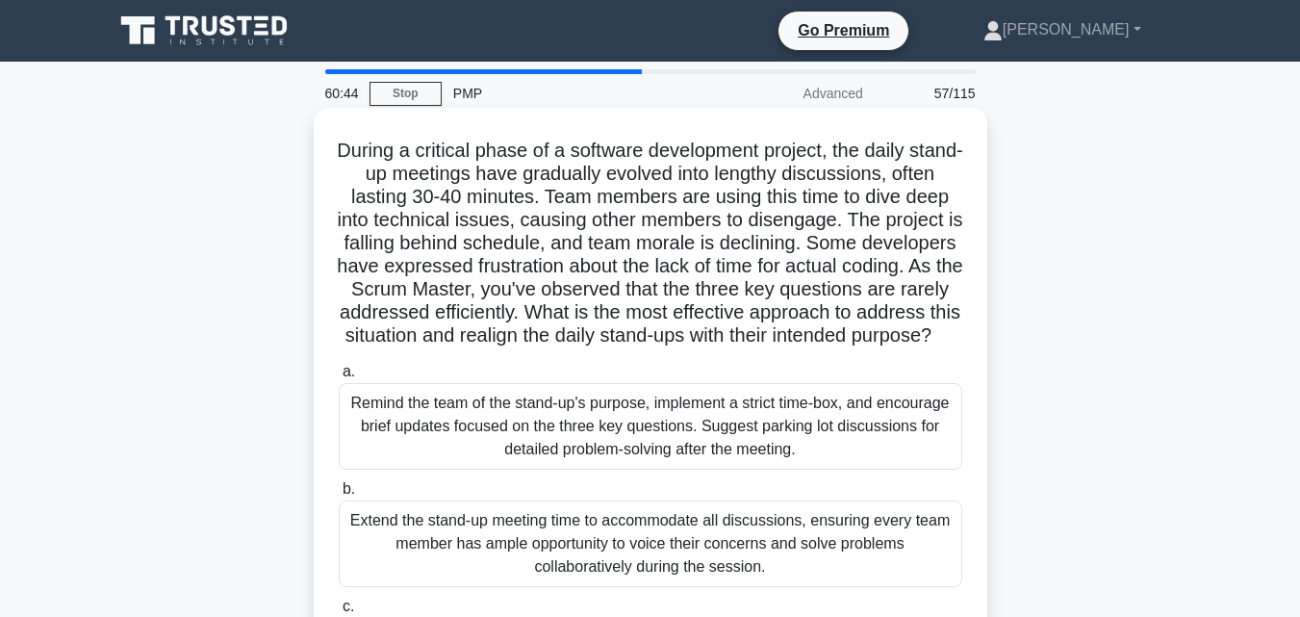
click at [798, 438] on div "Remind the team of the stand-up's purpose, implement a strict time-box, and enc…" at bounding box center [651, 426] width 624 height 87
click at [339, 378] on input "a. Remind the team of the stand-up's purpose, implement a strict time-box, and …" at bounding box center [339, 372] width 0 height 13
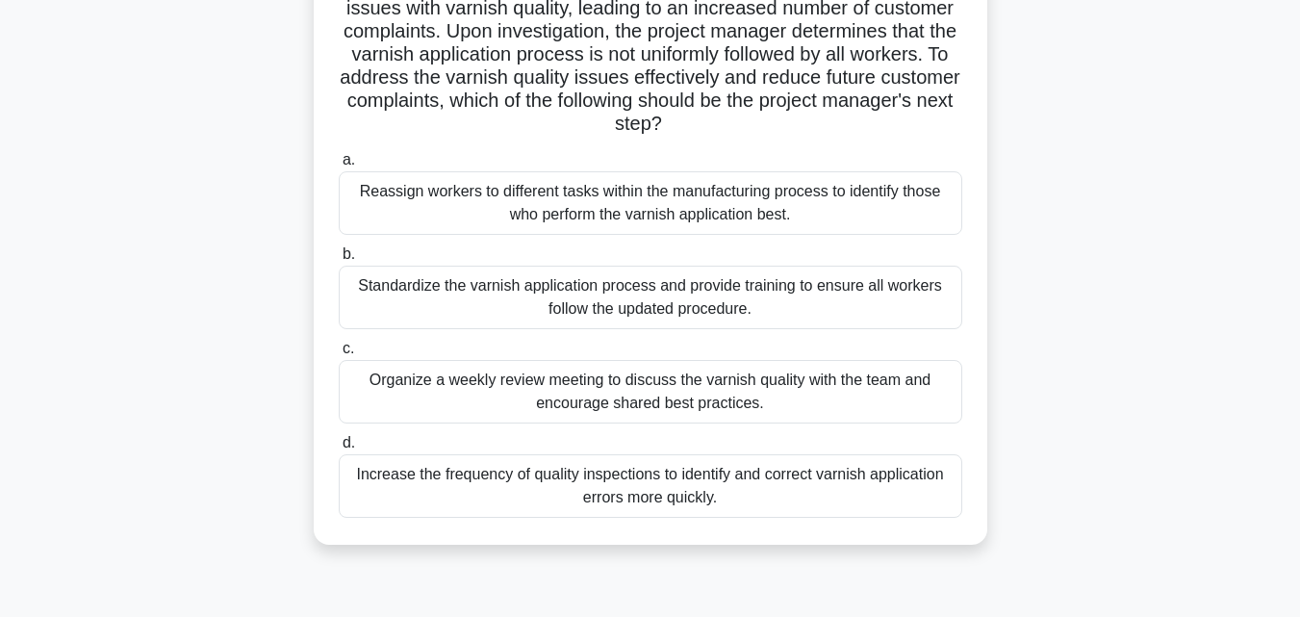
scroll to position [171, 0]
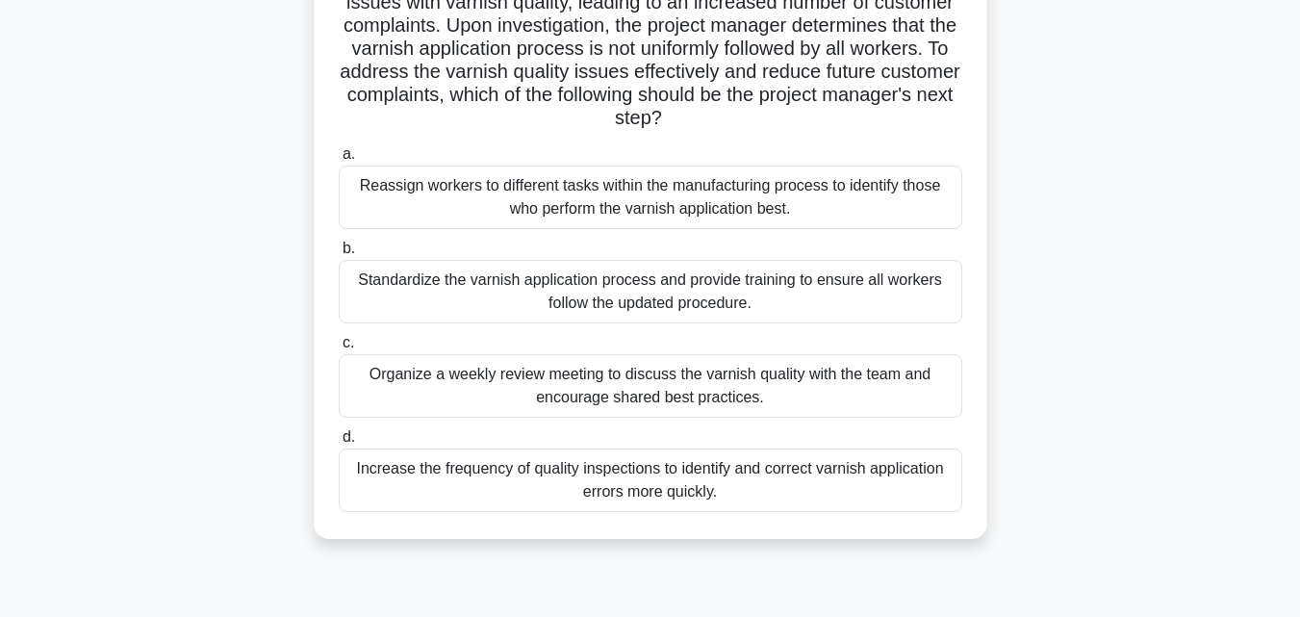
click at [730, 478] on div "Increase the frequency of quality inspections to identify and correct varnish a…" at bounding box center [651, 480] width 624 height 64
click at [339, 444] on input "d. Increase the frequency of quality inspections to identify and correct varnis…" at bounding box center [339, 437] width 0 height 13
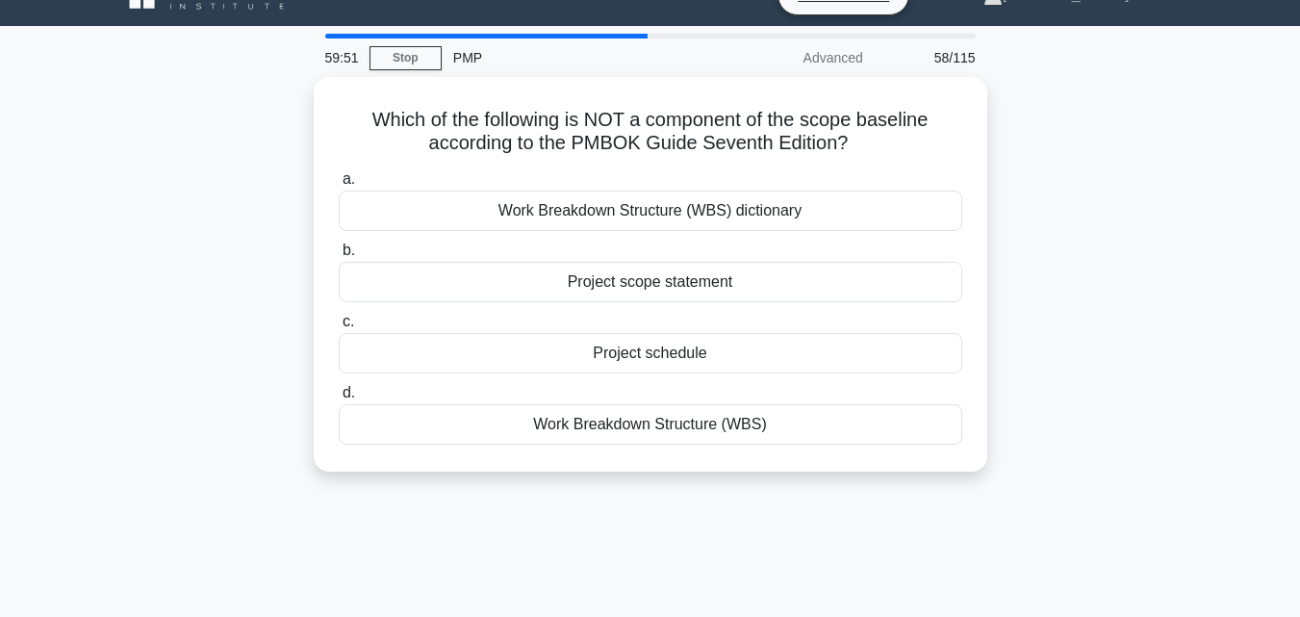
scroll to position [0, 0]
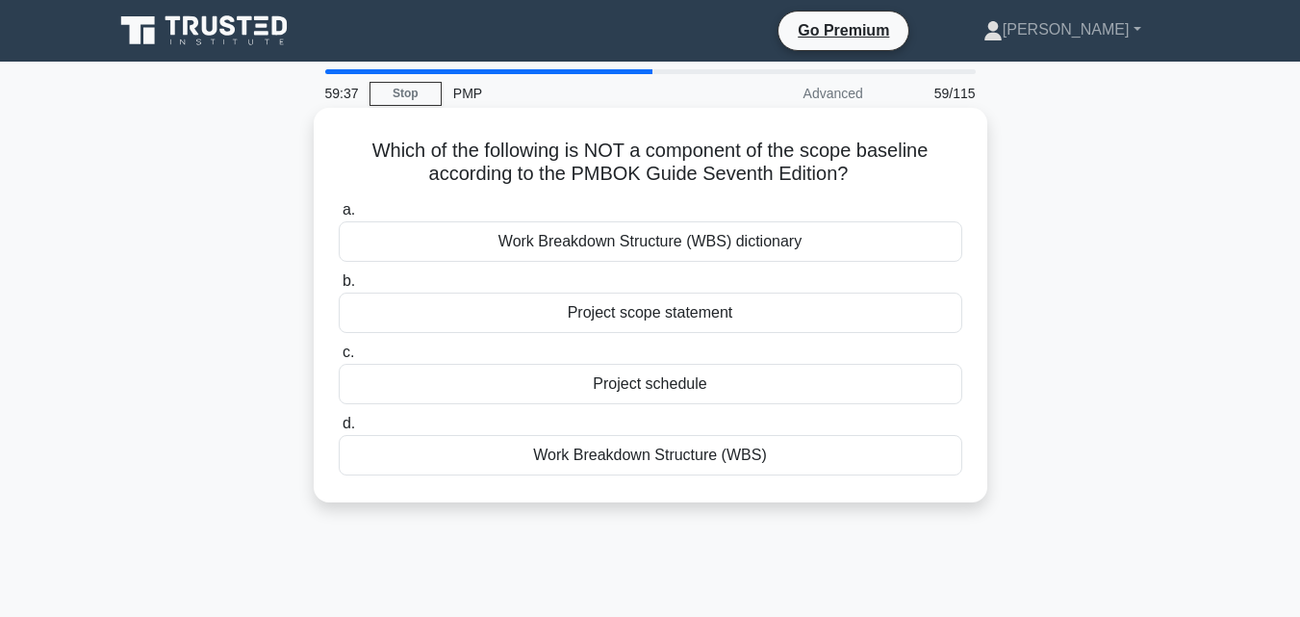
click at [657, 380] on div "Project schedule" at bounding box center [651, 384] width 624 height 40
click at [339, 359] on input "c. Project schedule" at bounding box center [339, 352] width 0 height 13
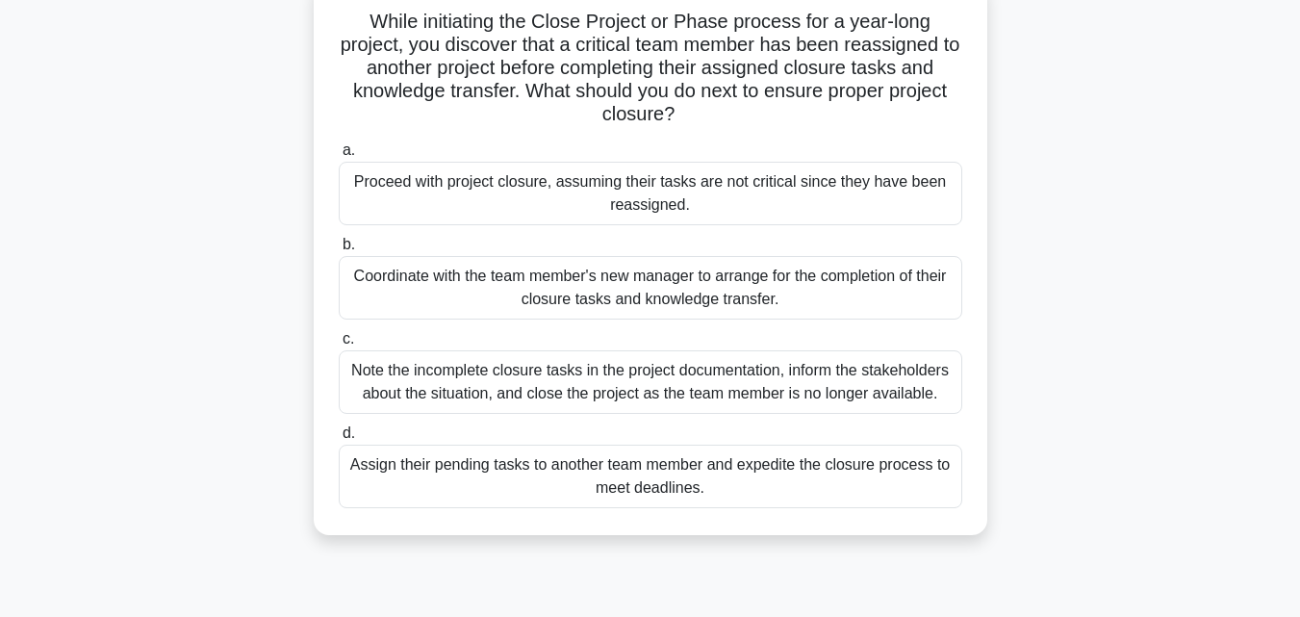
scroll to position [136, 0]
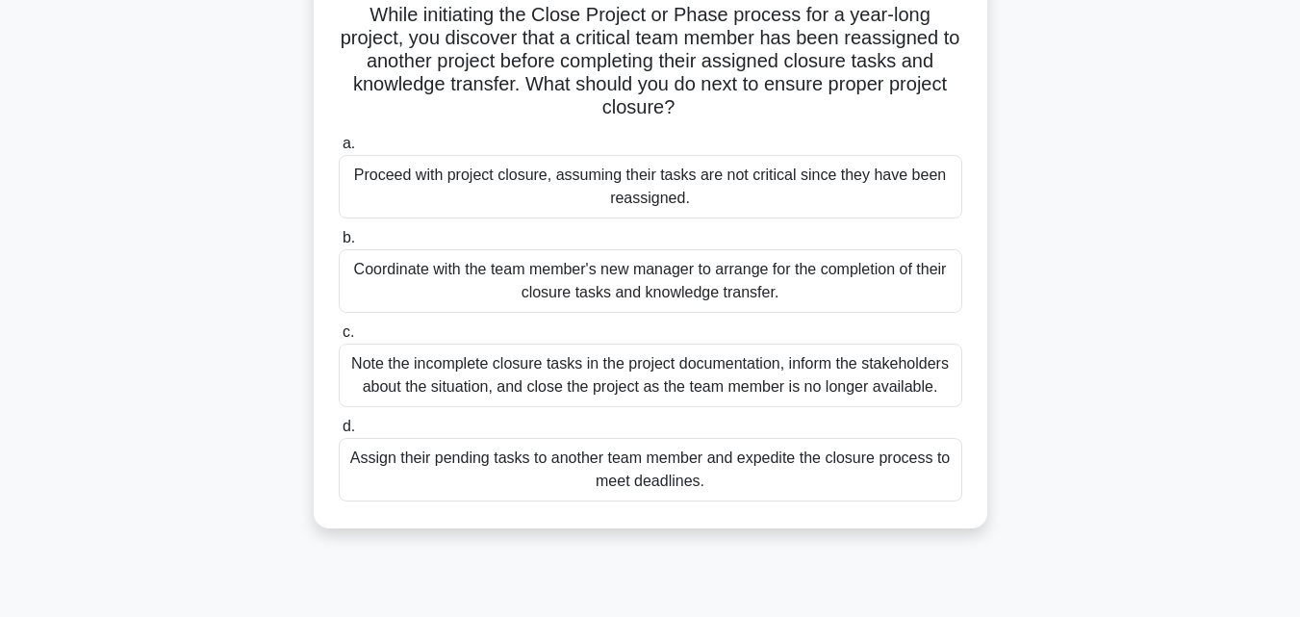
click at [751, 268] on div "Coordinate with the team member's new manager to arrange for the completion of …" at bounding box center [651, 281] width 624 height 64
click at [339, 244] on input "b. Coordinate with the team member's new manager to arrange for the completion …" at bounding box center [339, 238] width 0 height 13
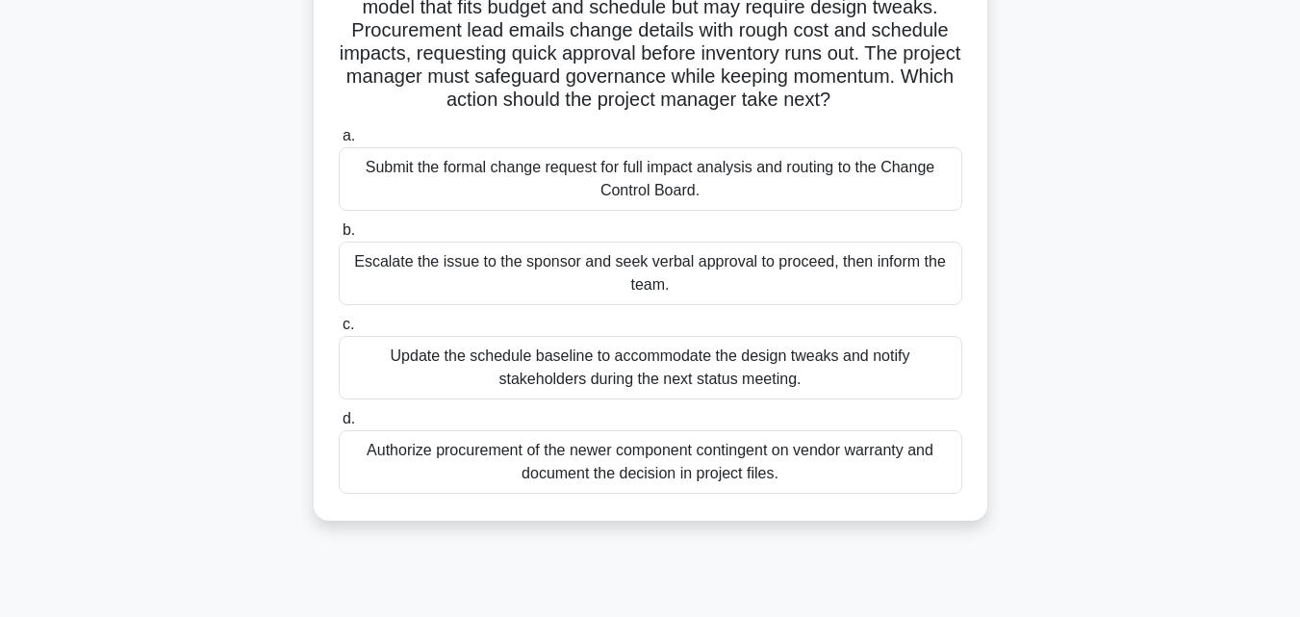
scroll to position [195, 0]
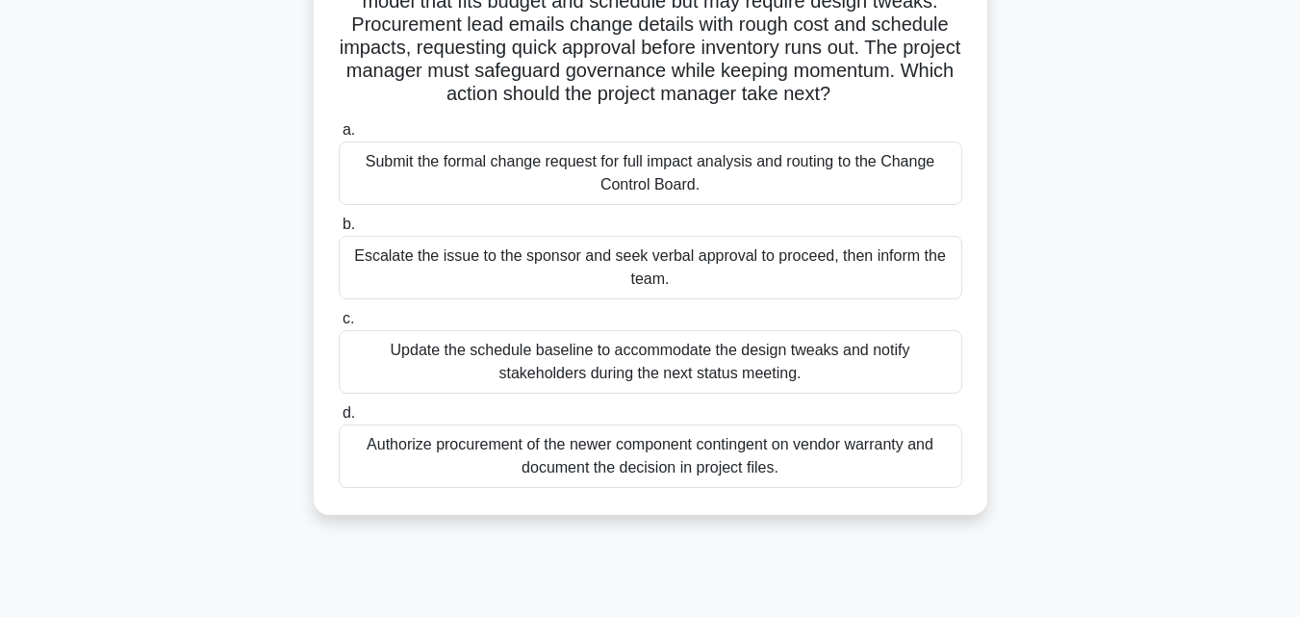
click at [644, 203] on div "Submit the formal change request for full impact analysis and routing to the Ch…" at bounding box center [651, 173] width 624 height 64
click at [339, 137] on input "a. Submit the formal change request for full impact analysis and routing to the…" at bounding box center [339, 130] width 0 height 13
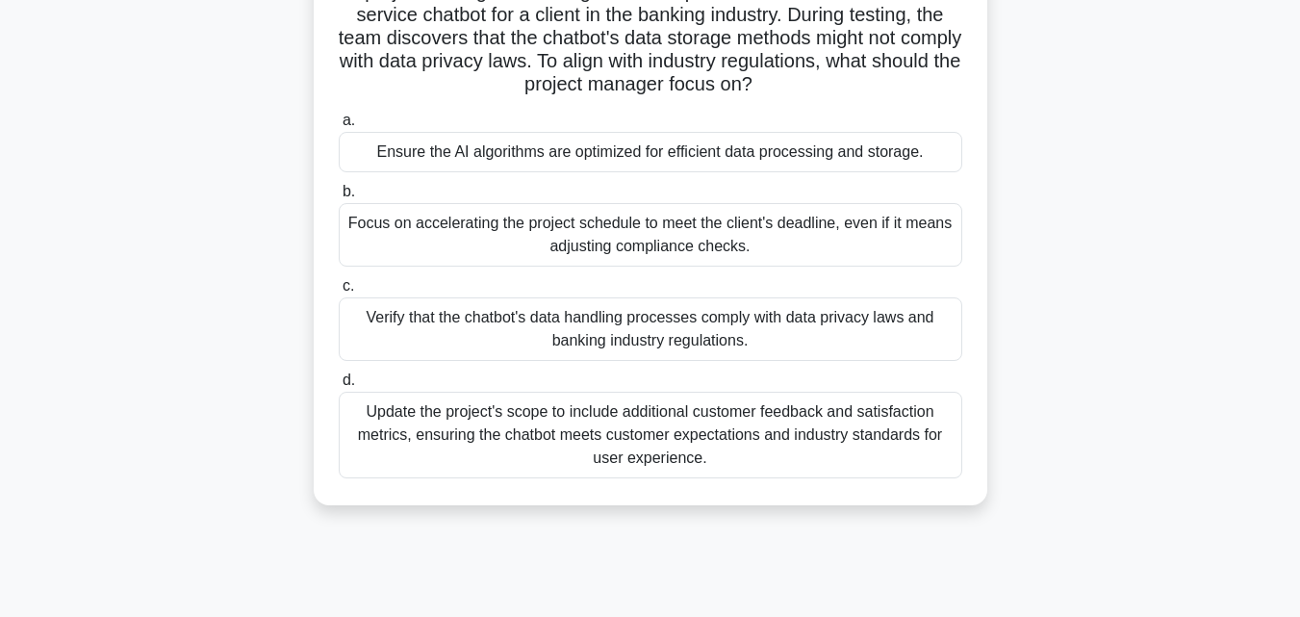
scroll to position [166, 0]
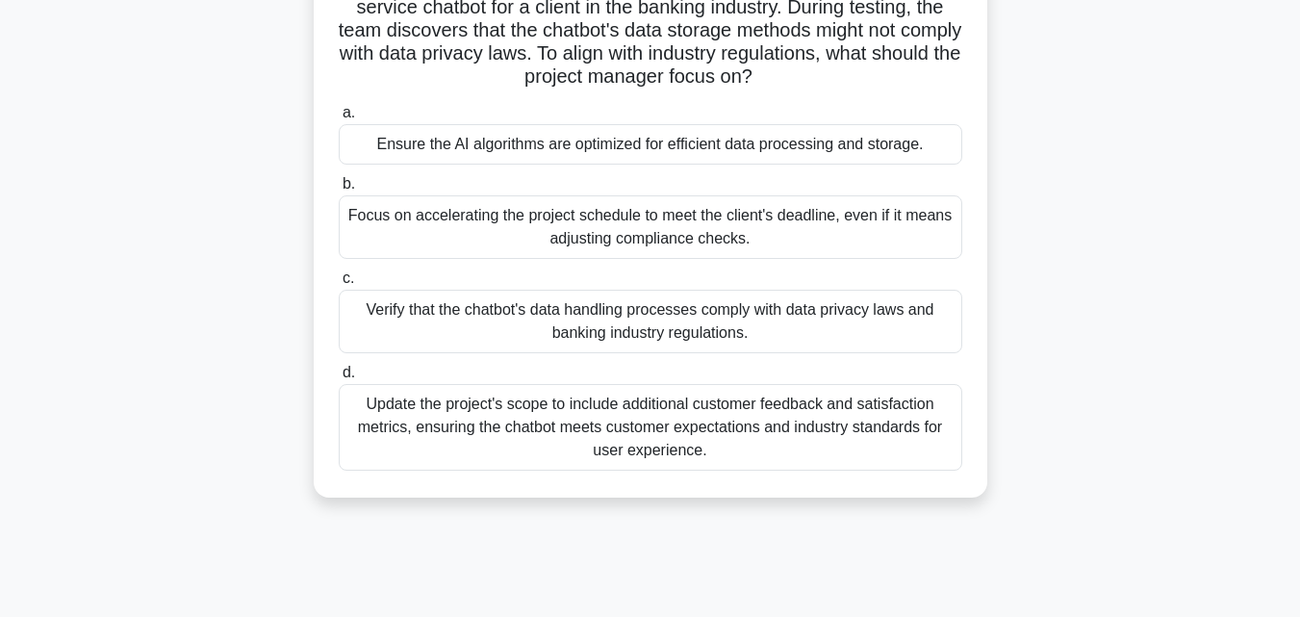
click at [595, 430] on div "Update the project's scope to include additional customer feedback and satisfac…" at bounding box center [651, 427] width 624 height 87
click at [339, 379] on input "d. Update the project's scope to include additional customer feedback and satis…" at bounding box center [339, 373] width 0 height 13
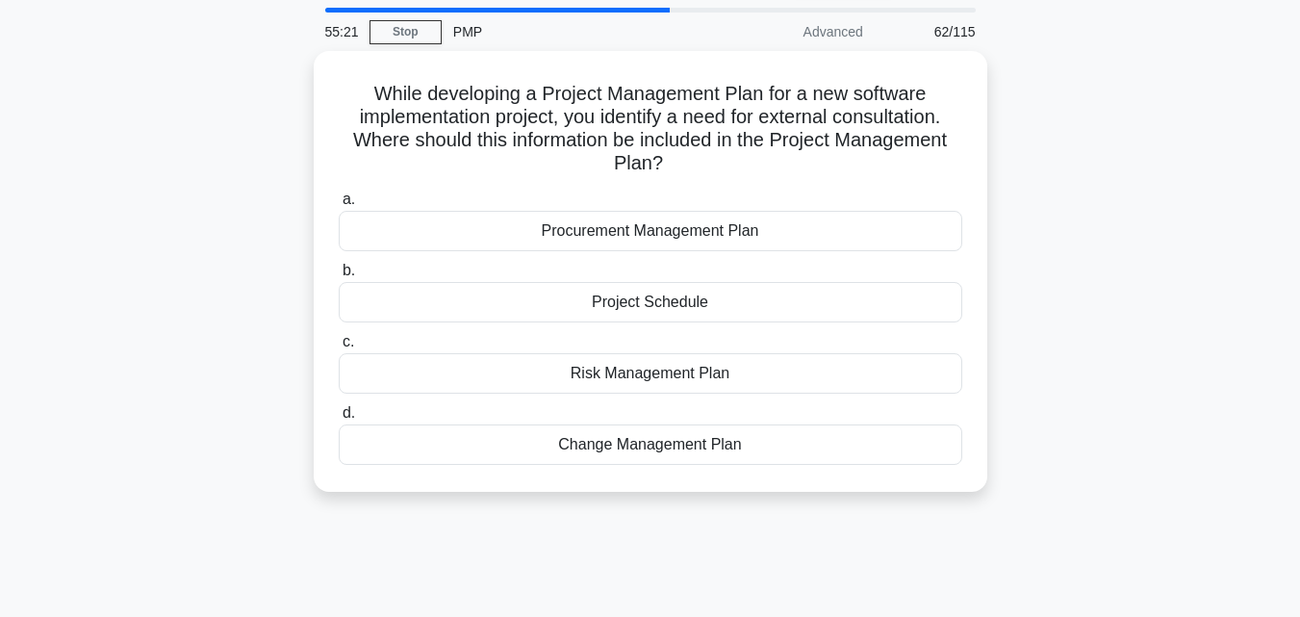
scroll to position [0, 0]
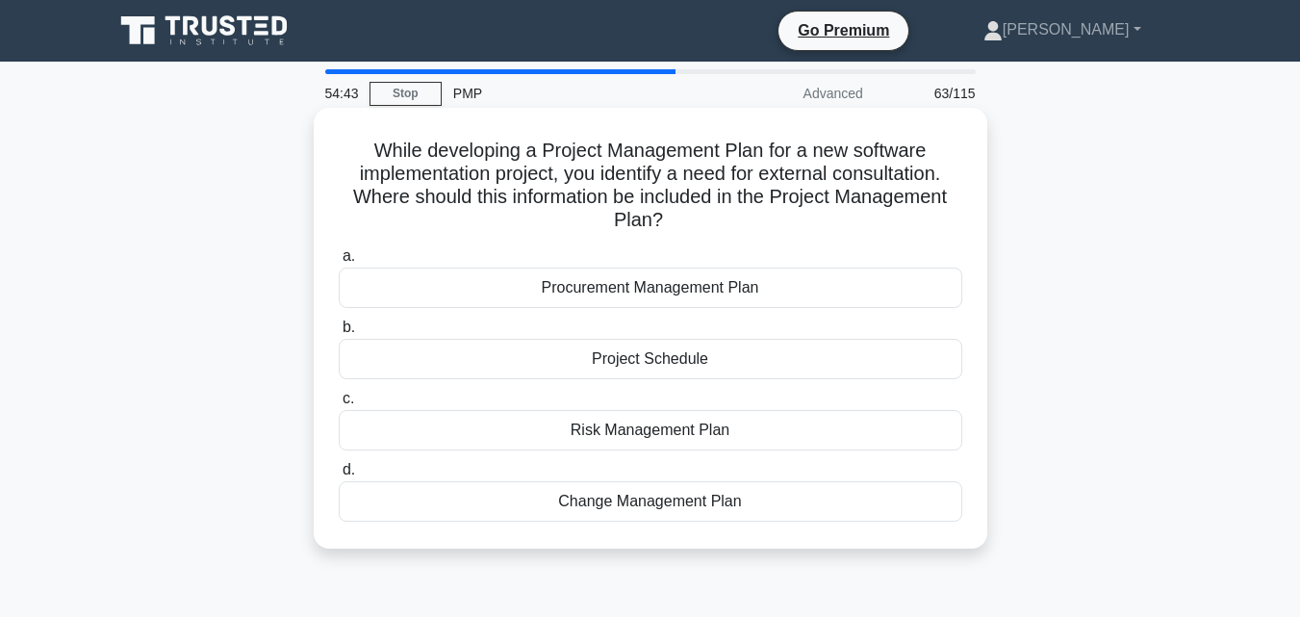
click at [665, 286] on div "Procurement Management Plan" at bounding box center [651, 288] width 624 height 40
click at [339, 263] on input "a. Procurement Management Plan" at bounding box center [339, 256] width 0 height 13
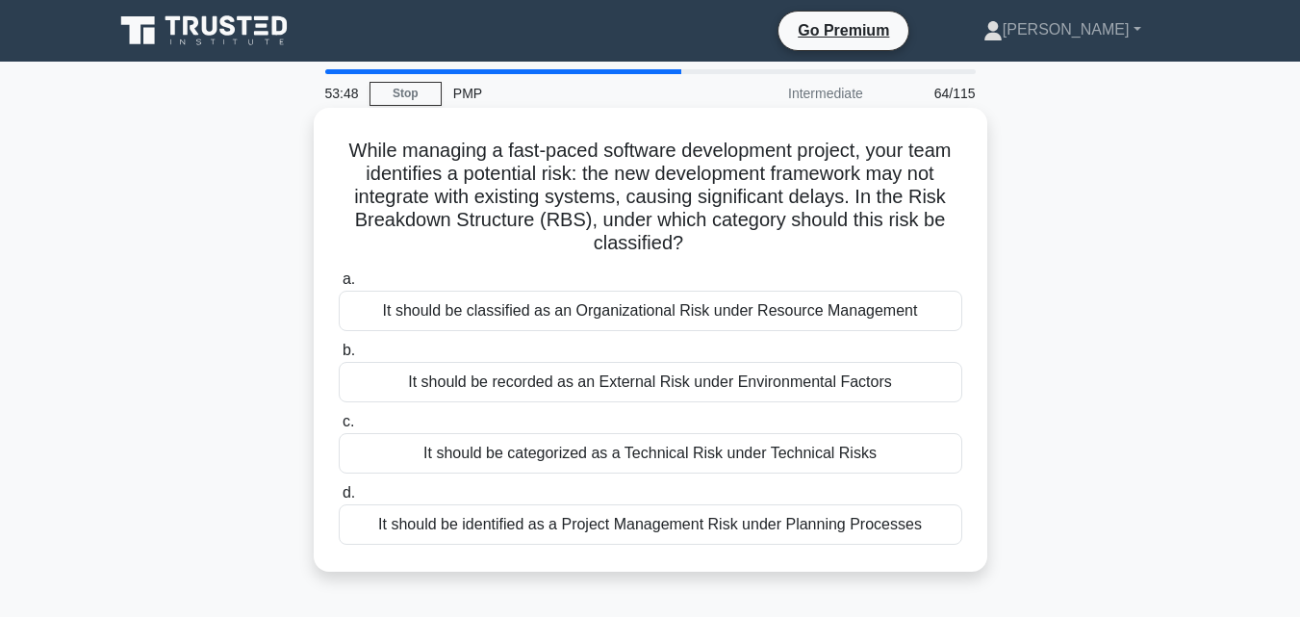
click at [622, 455] on div "It should be categorized as a Technical Risk under Technical Risks" at bounding box center [651, 453] width 624 height 40
click at [339, 428] on input "c. It should be categorized as a Technical Risk under Technical Risks" at bounding box center [339, 422] width 0 height 13
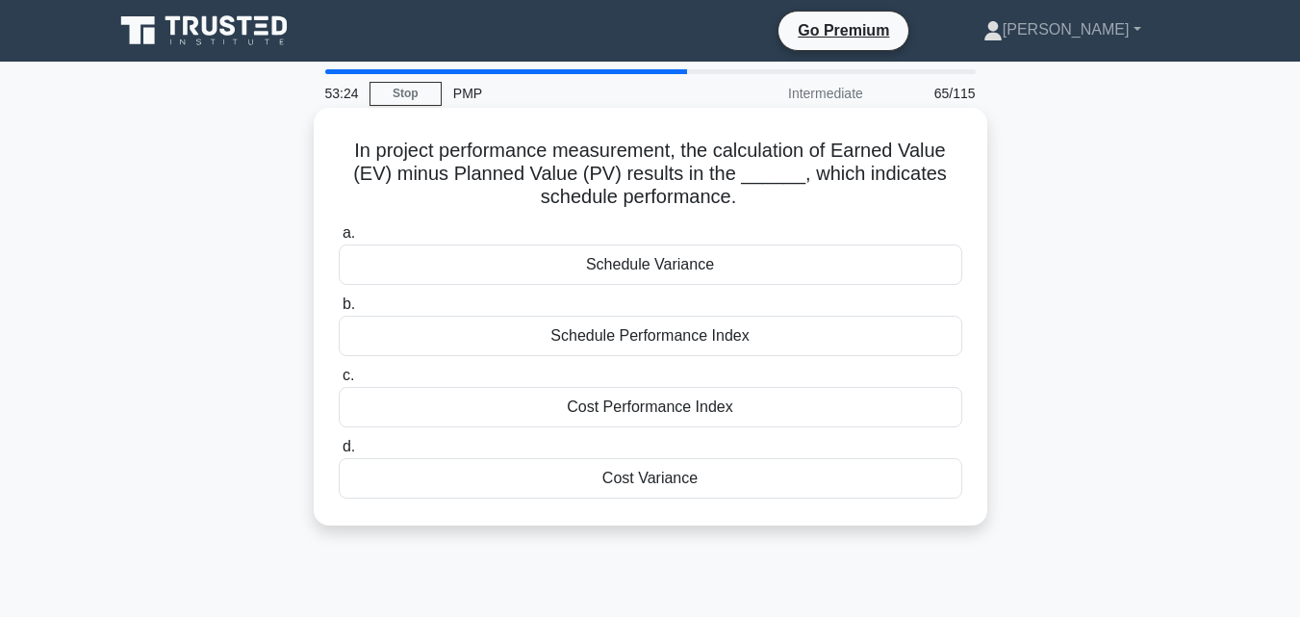
click at [650, 266] on div "Schedule Variance" at bounding box center [651, 264] width 624 height 40
click at [339, 240] on input "a. Schedule Variance" at bounding box center [339, 233] width 0 height 13
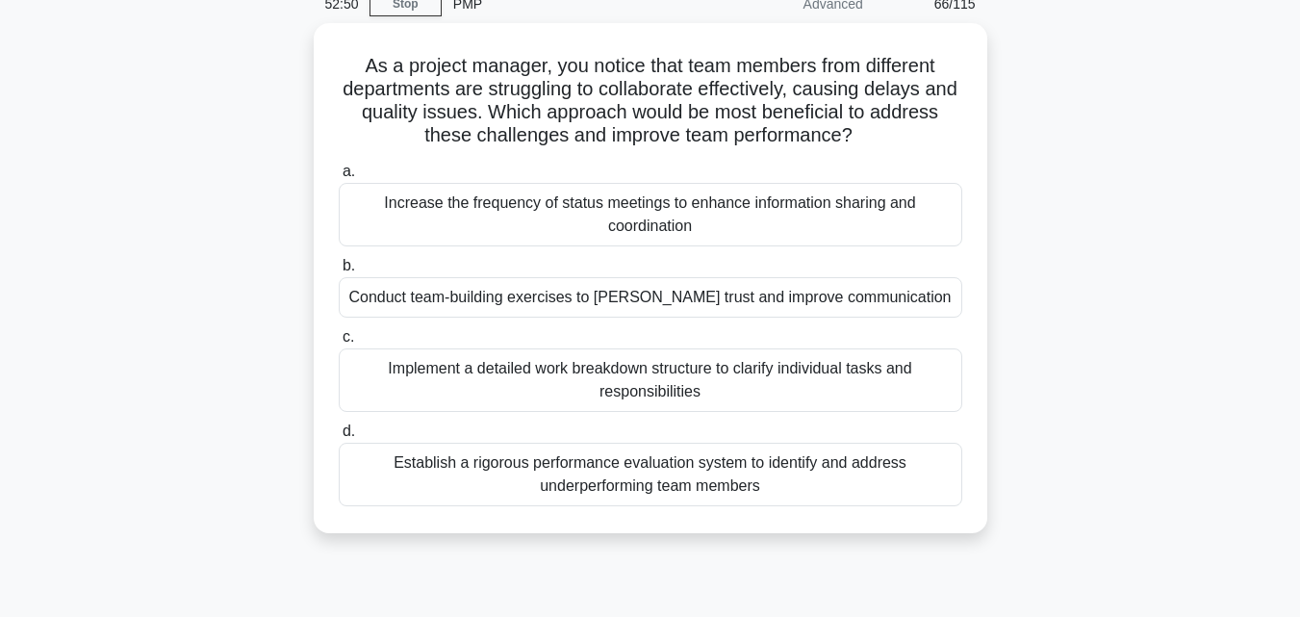
scroll to position [94, 0]
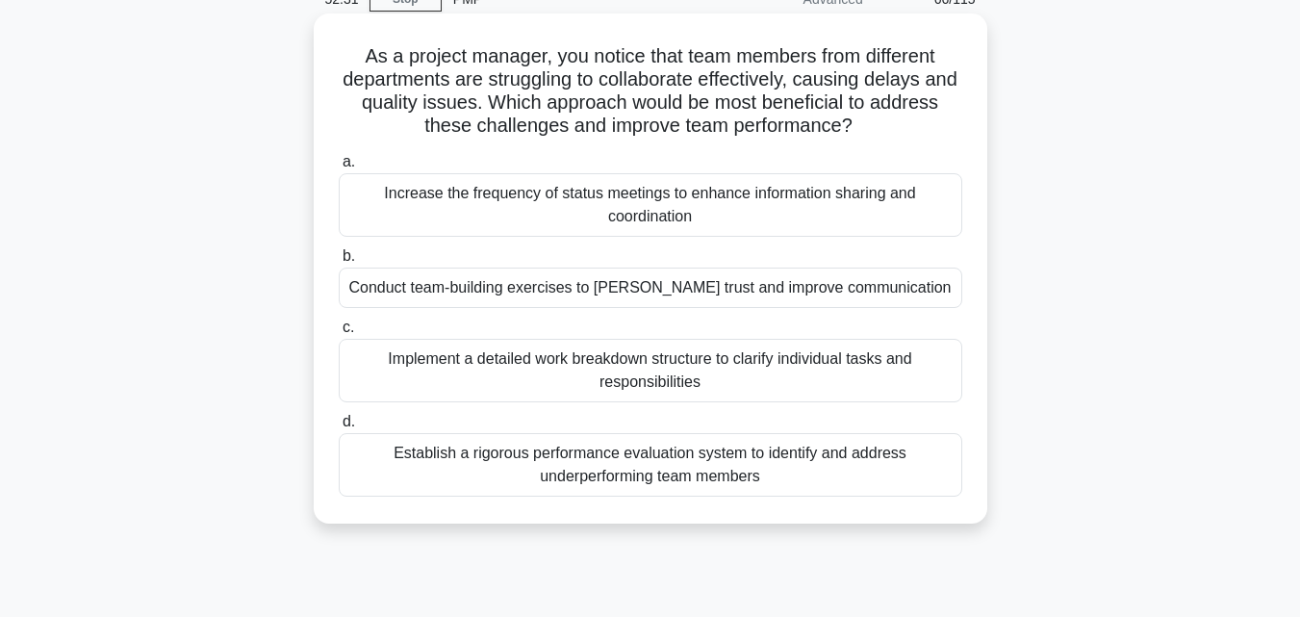
click at [853, 294] on div "Conduct team-building exercises to foster trust and improve communication" at bounding box center [651, 288] width 624 height 40
click at [339, 263] on input "b. Conduct team-building exercises to foster trust and improve communication" at bounding box center [339, 256] width 0 height 13
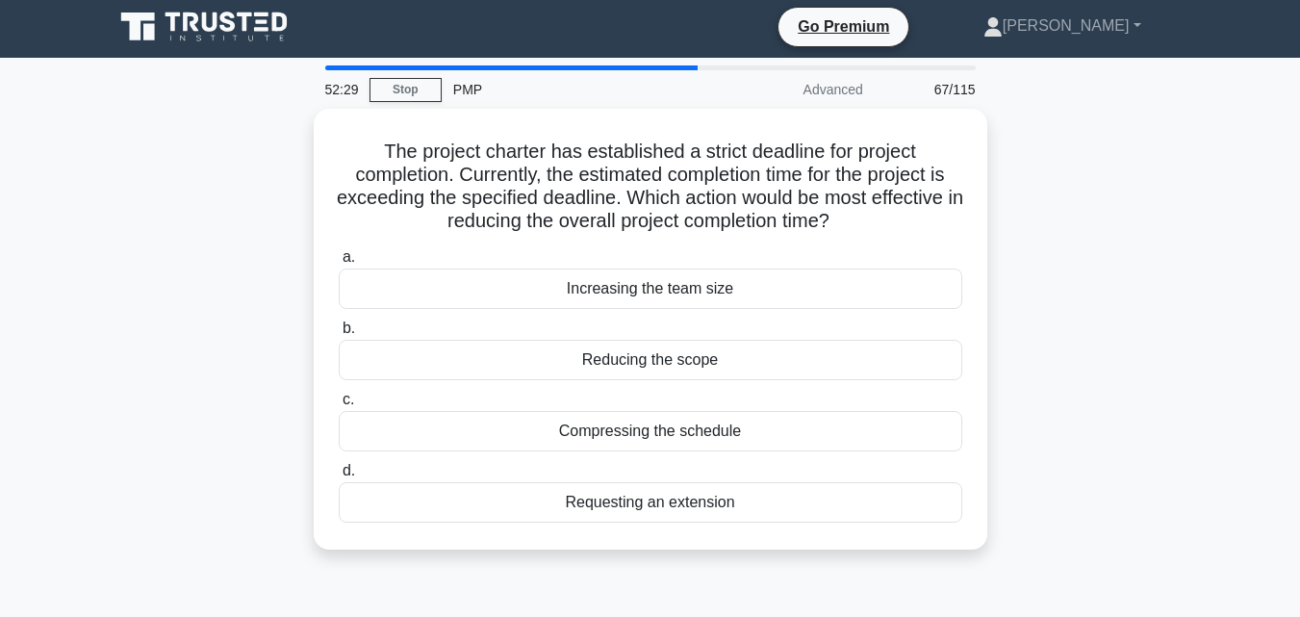
scroll to position [0, 0]
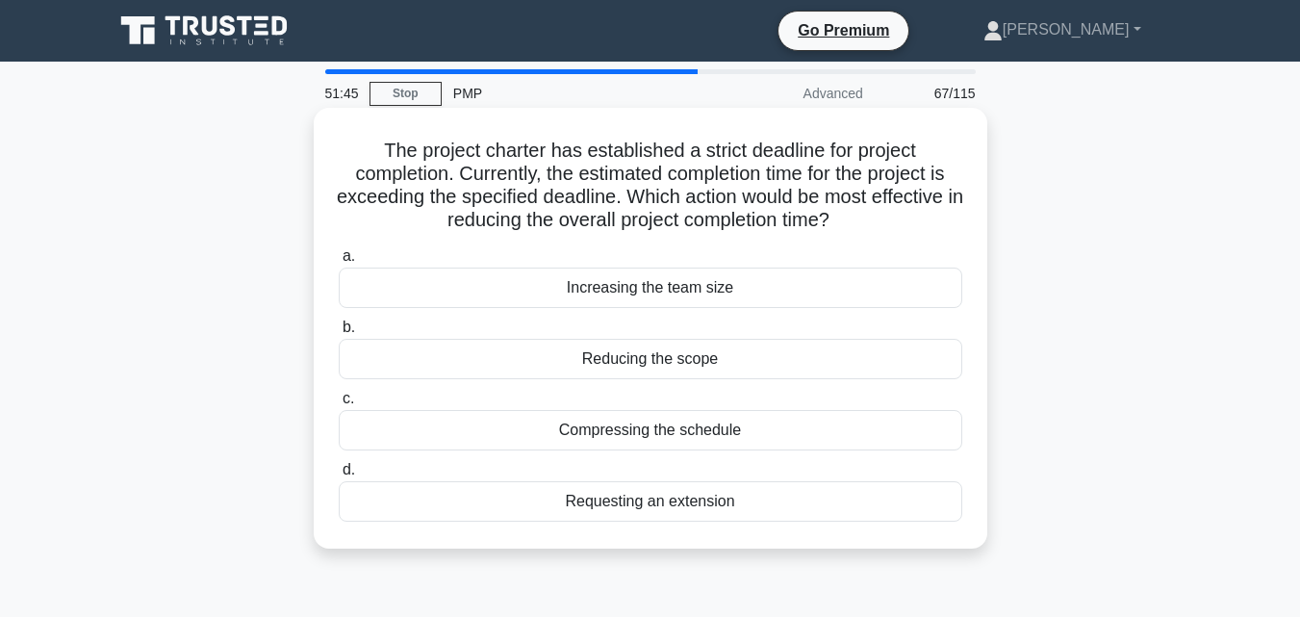
click at [625, 433] on div "Compressing the schedule" at bounding box center [651, 430] width 624 height 40
click at [339, 405] on input "c. Compressing the schedule" at bounding box center [339, 399] width 0 height 13
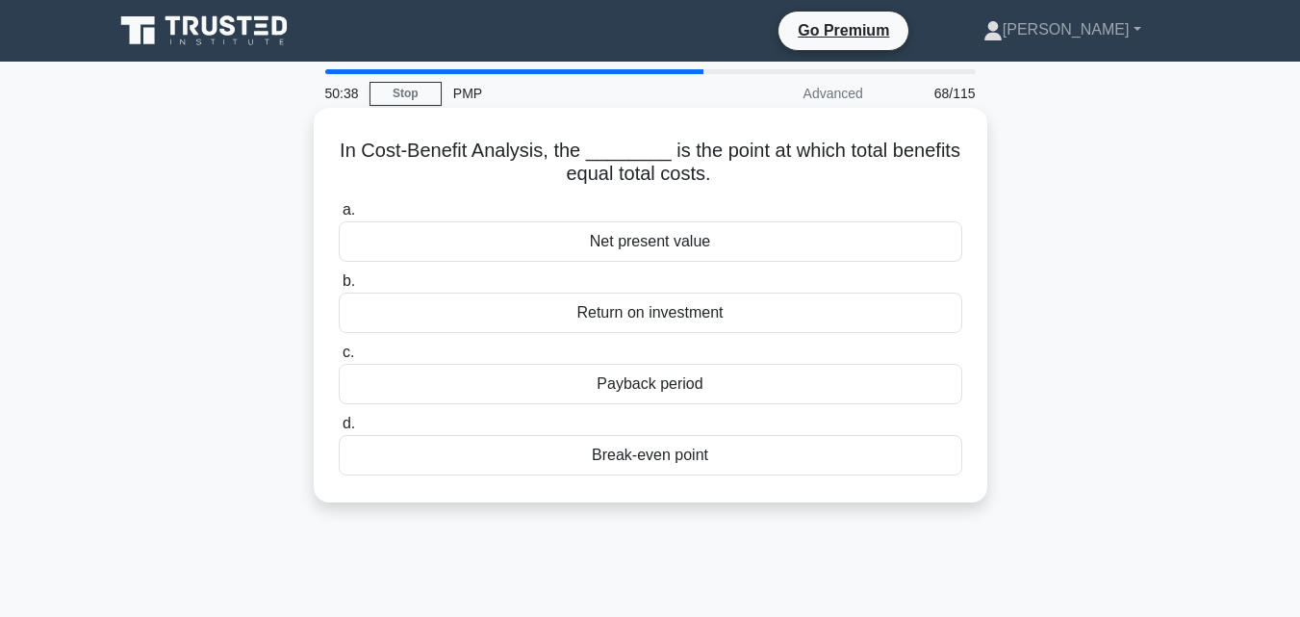
click at [614, 461] on div "Break-even point" at bounding box center [651, 455] width 624 height 40
click at [339, 430] on input "d. Break-even point" at bounding box center [339, 424] width 0 height 13
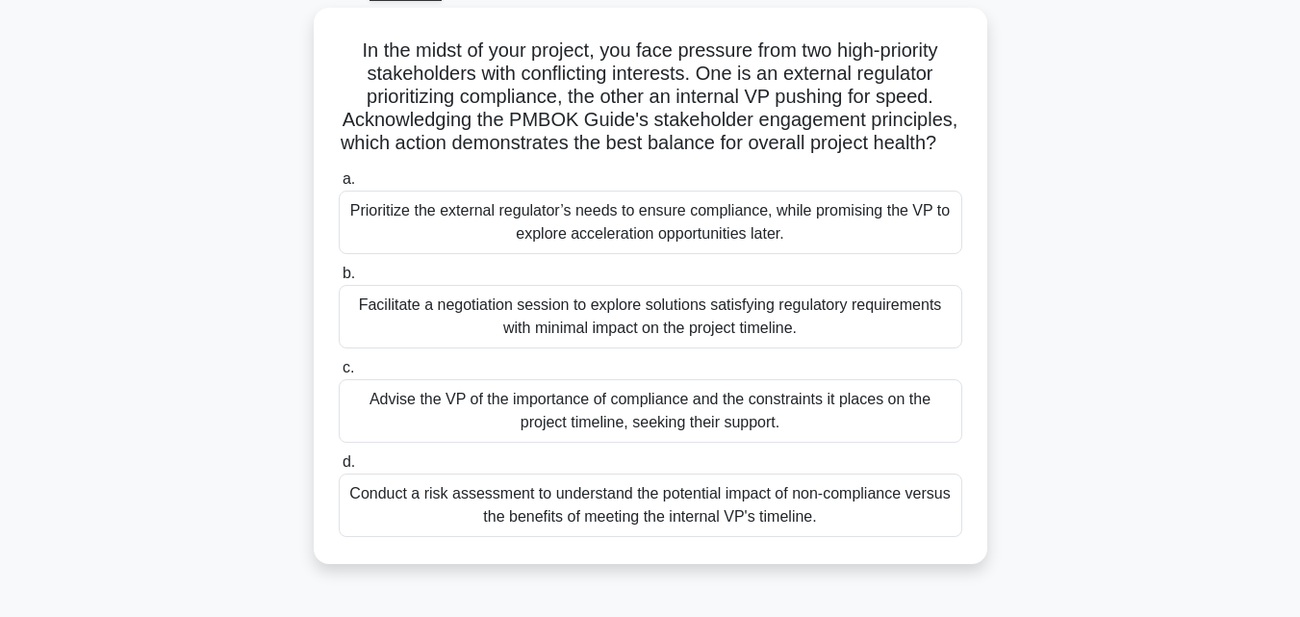
scroll to position [107, 0]
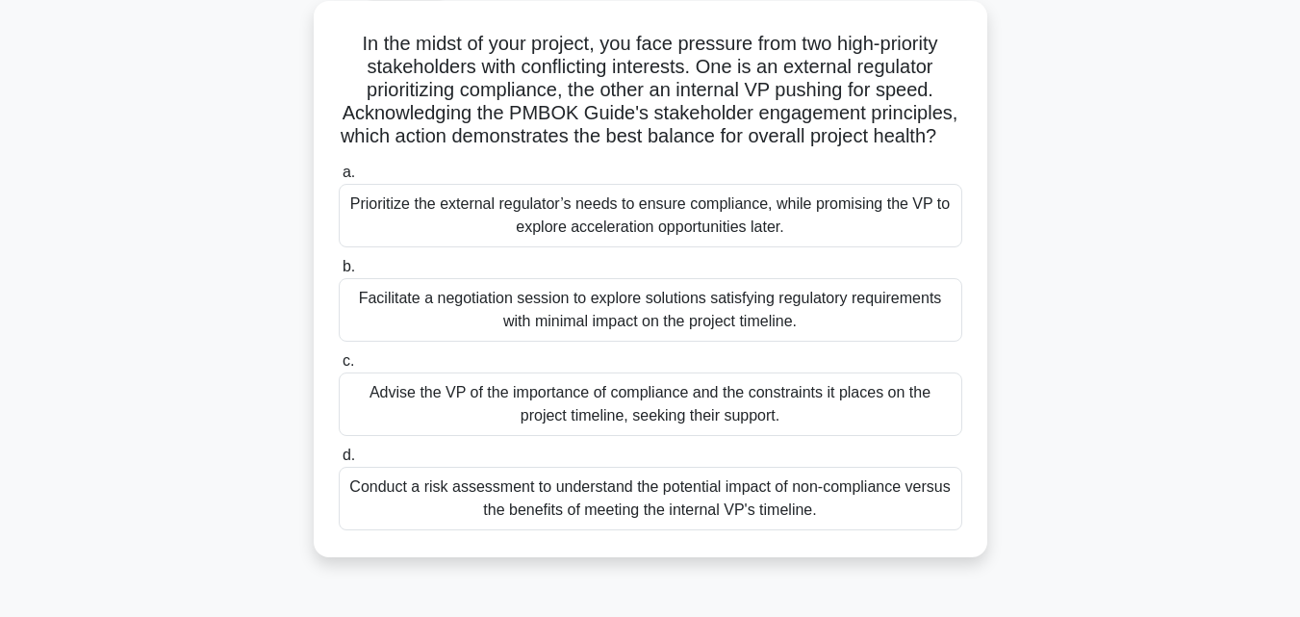
click at [621, 436] on div "Advise the VP of the importance of compliance and the constraints it places on …" at bounding box center [651, 404] width 624 height 64
click at [339, 368] on input "c. Advise the VP of the importance of compliance and the constraints it places …" at bounding box center [339, 361] width 0 height 13
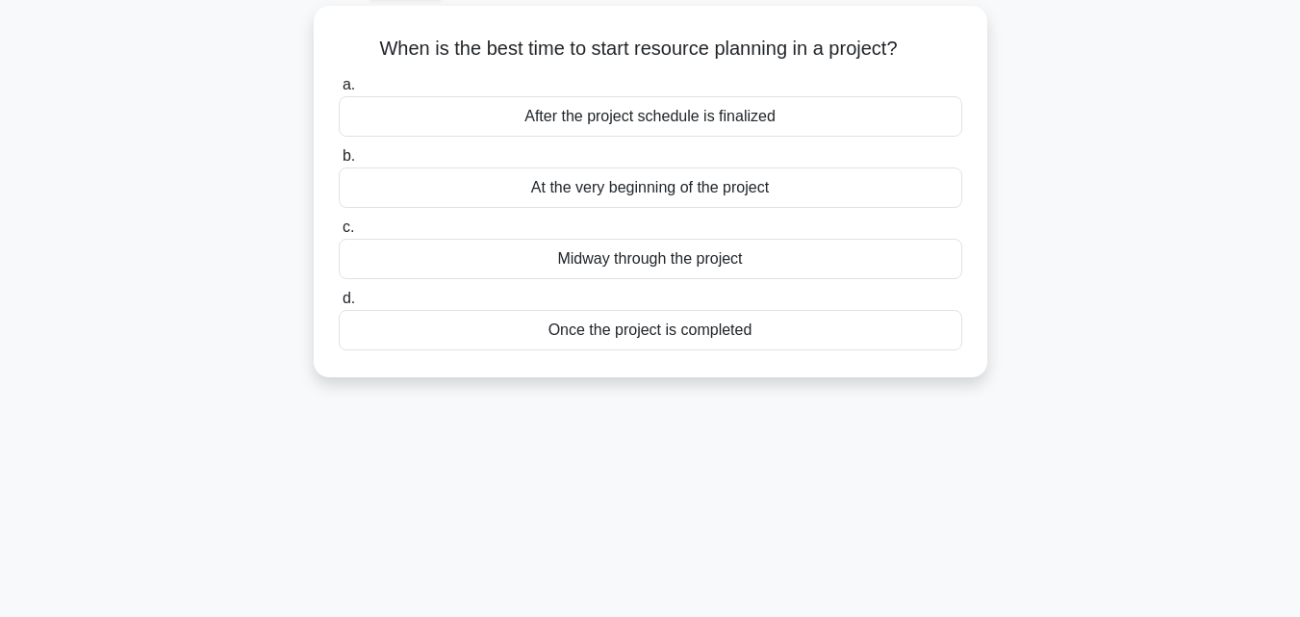
scroll to position [0, 0]
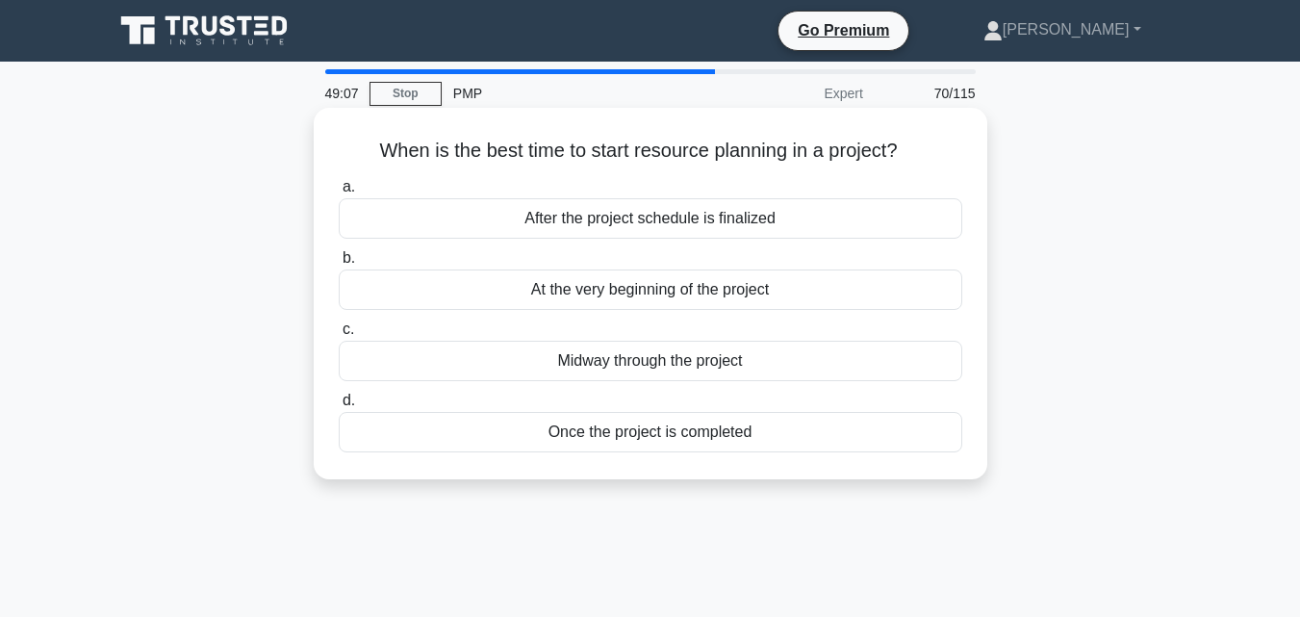
click at [589, 295] on div "At the very beginning of the project" at bounding box center [651, 289] width 624 height 40
click at [339, 265] on input "b. At the very beginning of the project" at bounding box center [339, 258] width 0 height 13
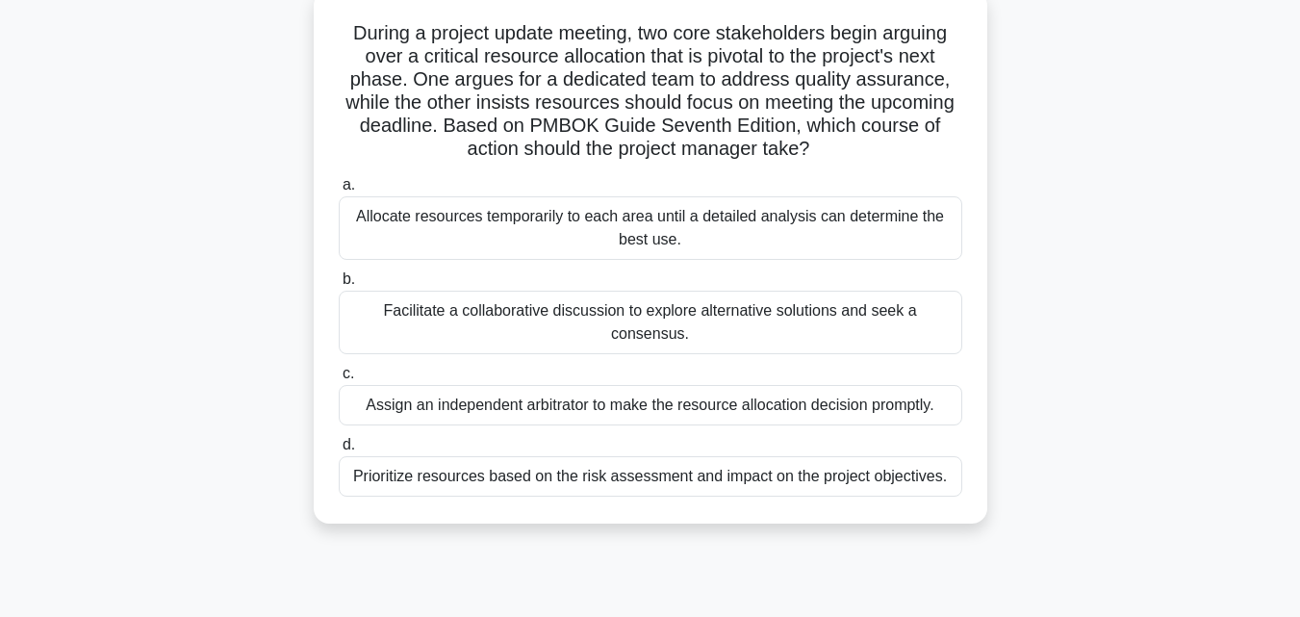
scroll to position [123, 0]
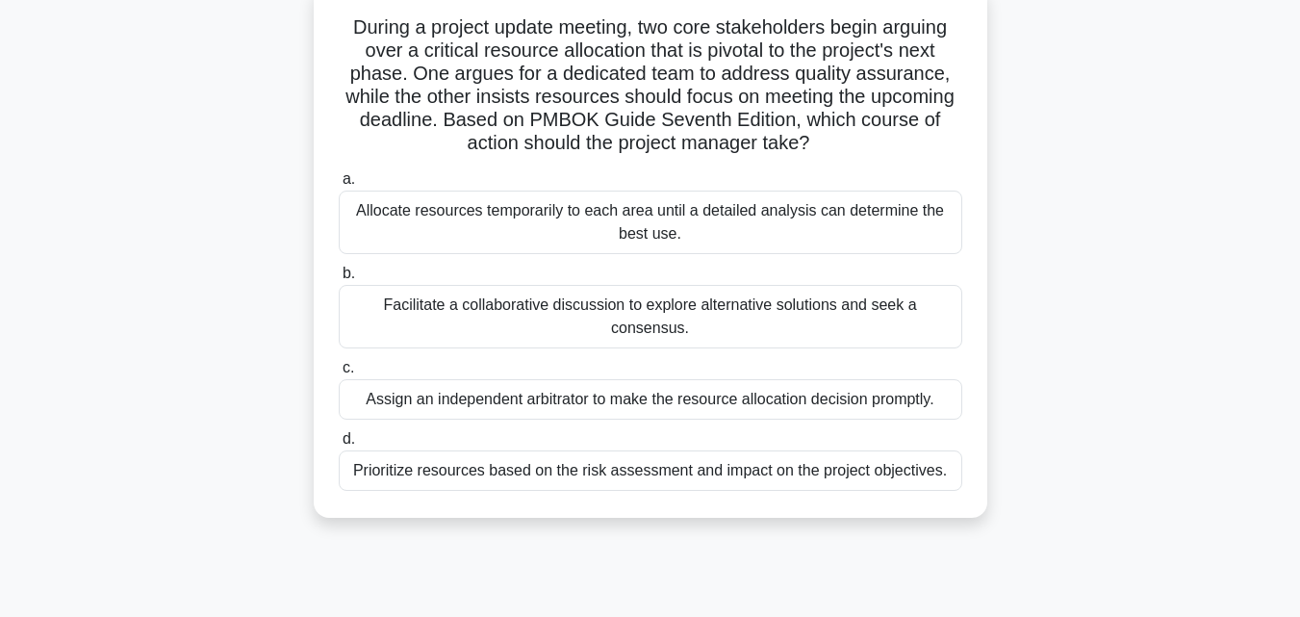
click at [530, 305] on div "Facilitate a collaborative discussion to explore alternative solutions and seek…" at bounding box center [651, 317] width 624 height 64
click at [339, 280] on input "b. Facilitate a collaborative discussion to explore alternative solutions and s…" at bounding box center [339, 274] width 0 height 13
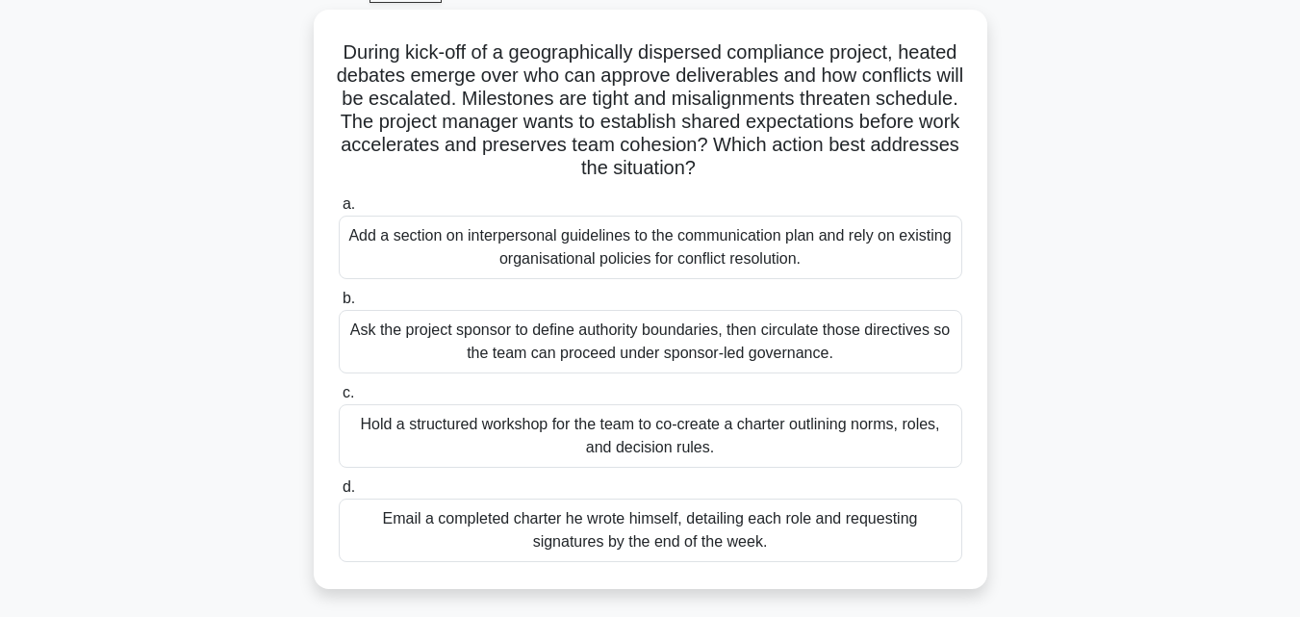
scroll to position [110, 0]
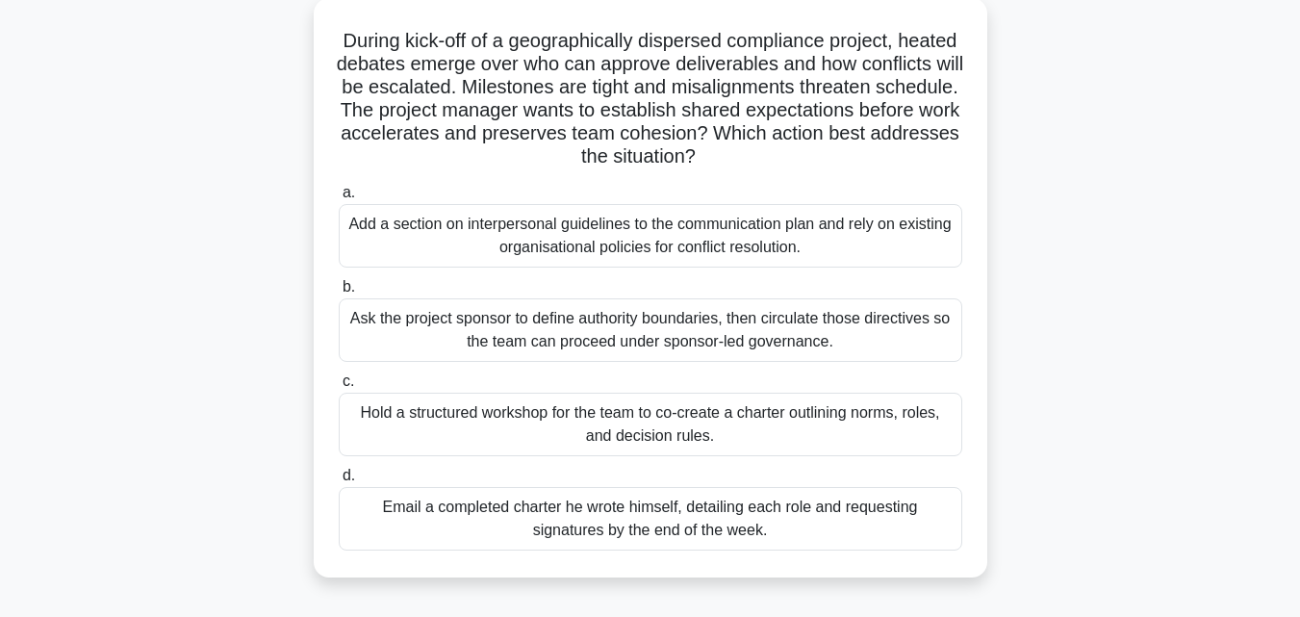
click at [661, 442] on div "Hold a structured workshop for the team to co-create a charter outlining norms,…" at bounding box center [651, 425] width 624 height 64
click at [339, 388] on input "c. Hold a structured workshop for the team to co-create a charter outlining nor…" at bounding box center [339, 381] width 0 height 13
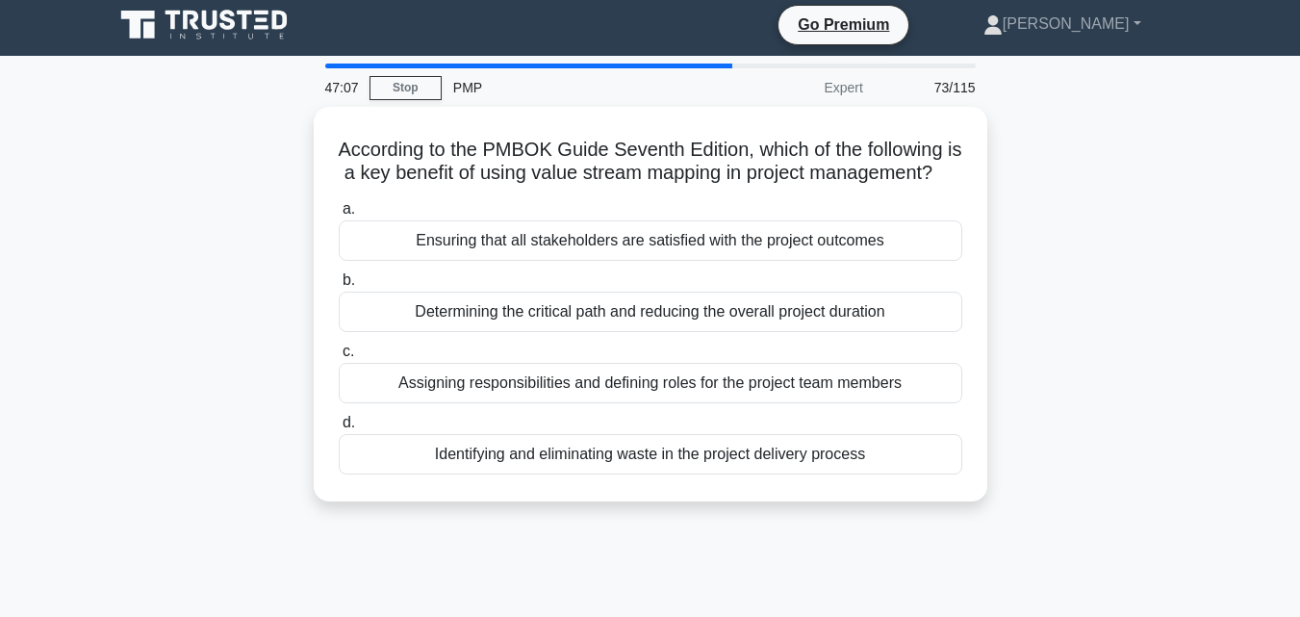
scroll to position [0, 0]
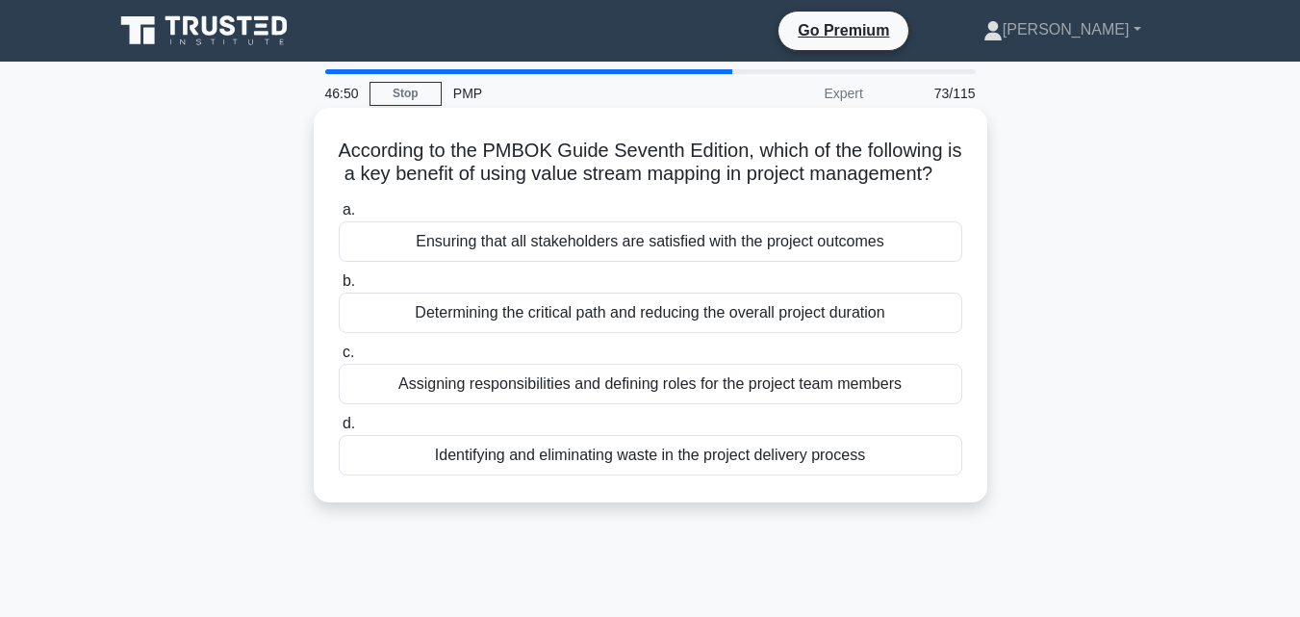
click at [663, 475] on div "Identifying and eliminating waste in the project delivery process" at bounding box center [651, 455] width 624 height 40
click at [339, 430] on input "d. Identifying and eliminating waste in the project delivery process" at bounding box center [339, 424] width 0 height 13
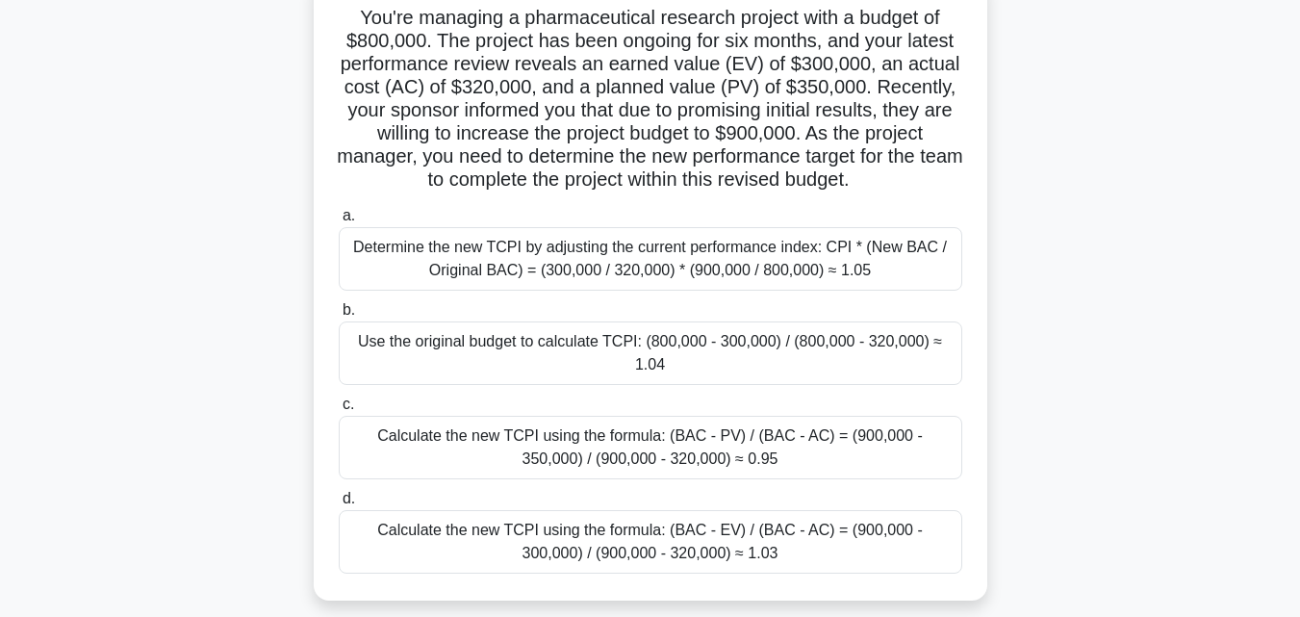
scroll to position [141, 0]
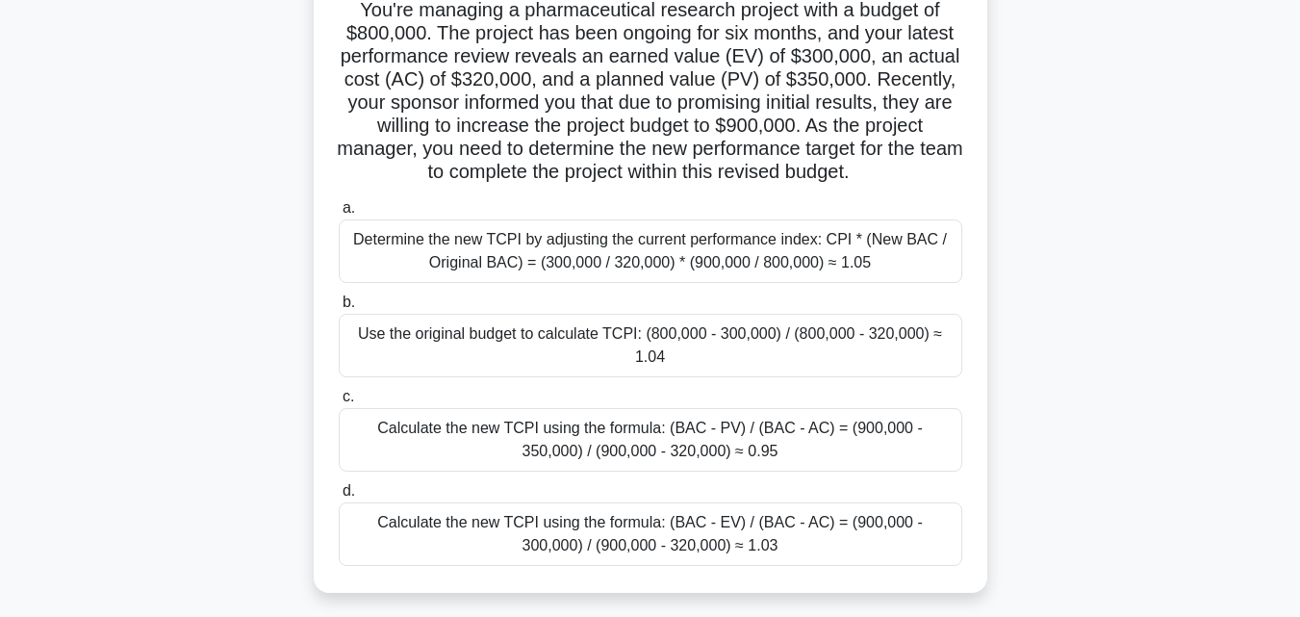
click at [647, 509] on div "Calculate the new TCPI using the formula: (BAC - EV) / (BAC - AC) = (900,000 - …" at bounding box center [651, 534] width 624 height 64
click at [339, 498] on input "d. Calculate the new TCPI using the formula: (BAC - EV) / (BAC - AC) = (900,000…" at bounding box center [339, 491] width 0 height 13
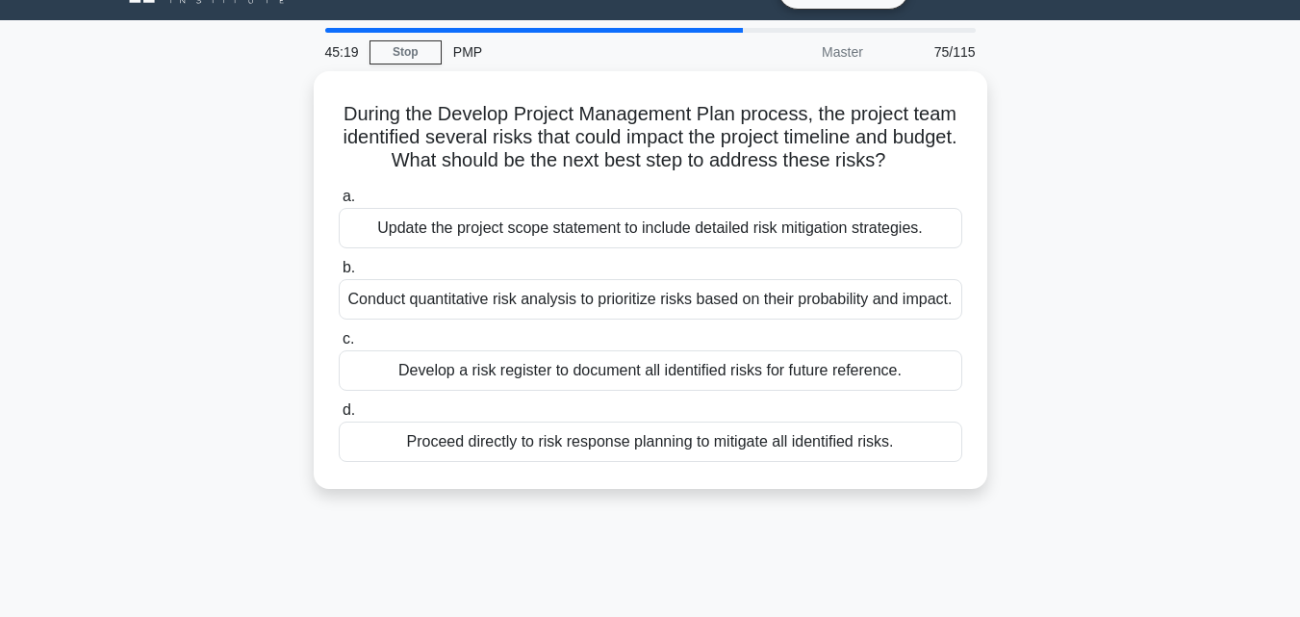
scroll to position [0, 0]
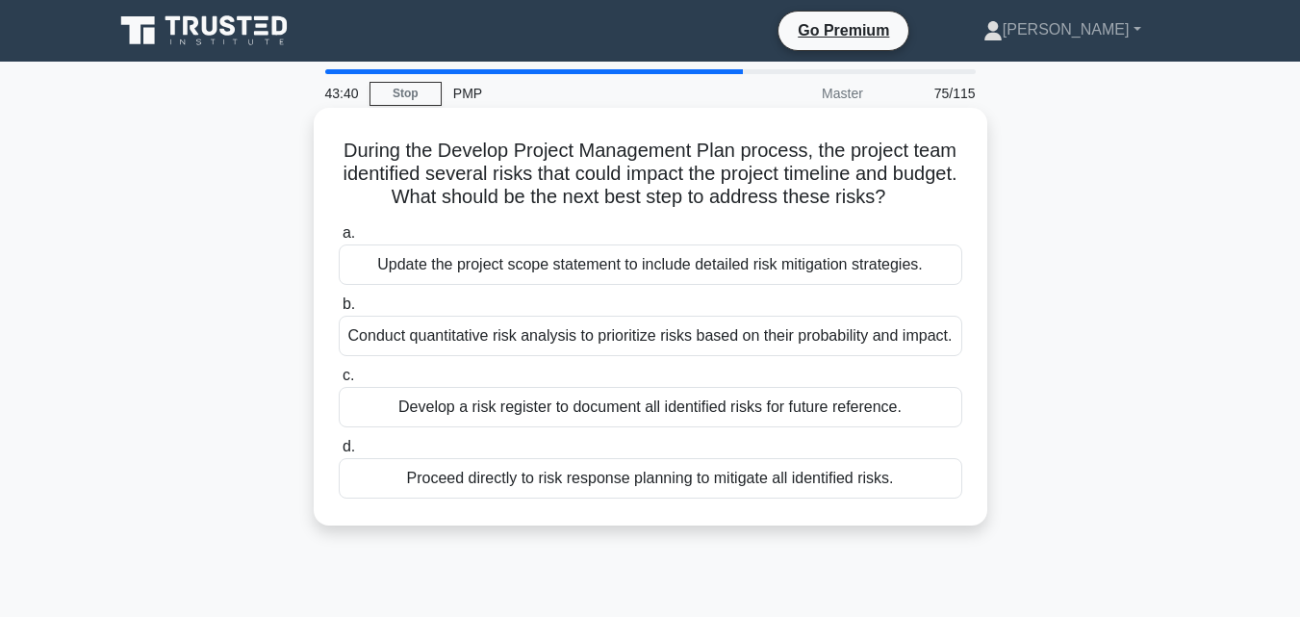
click at [593, 409] on div "Develop a risk register to document all identified risks for future reference." at bounding box center [651, 407] width 624 height 40
click at [339, 382] on input "c. Develop a risk register to document all identified risks for future referenc…" at bounding box center [339, 376] width 0 height 13
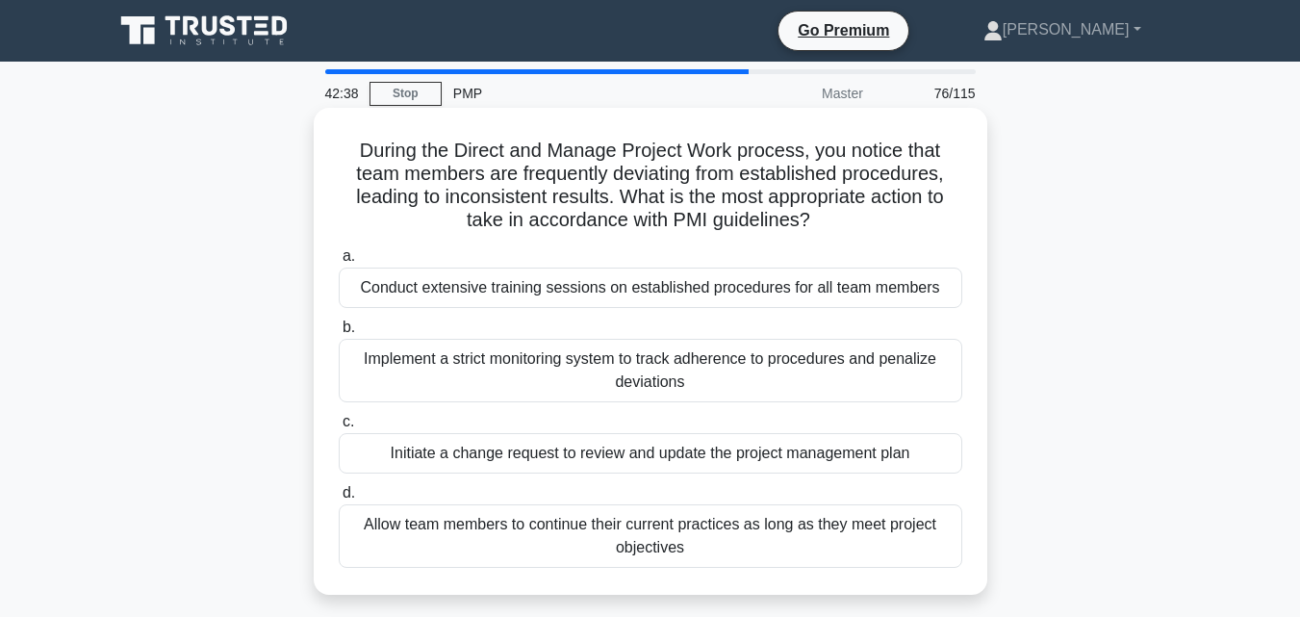
click at [565, 280] on div "Conduct extensive training sessions on established procedures for all team memb…" at bounding box center [651, 288] width 624 height 40
click at [339, 263] on input "a. Conduct extensive training sessions on established procedures for all team m…" at bounding box center [339, 256] width 0 height 13
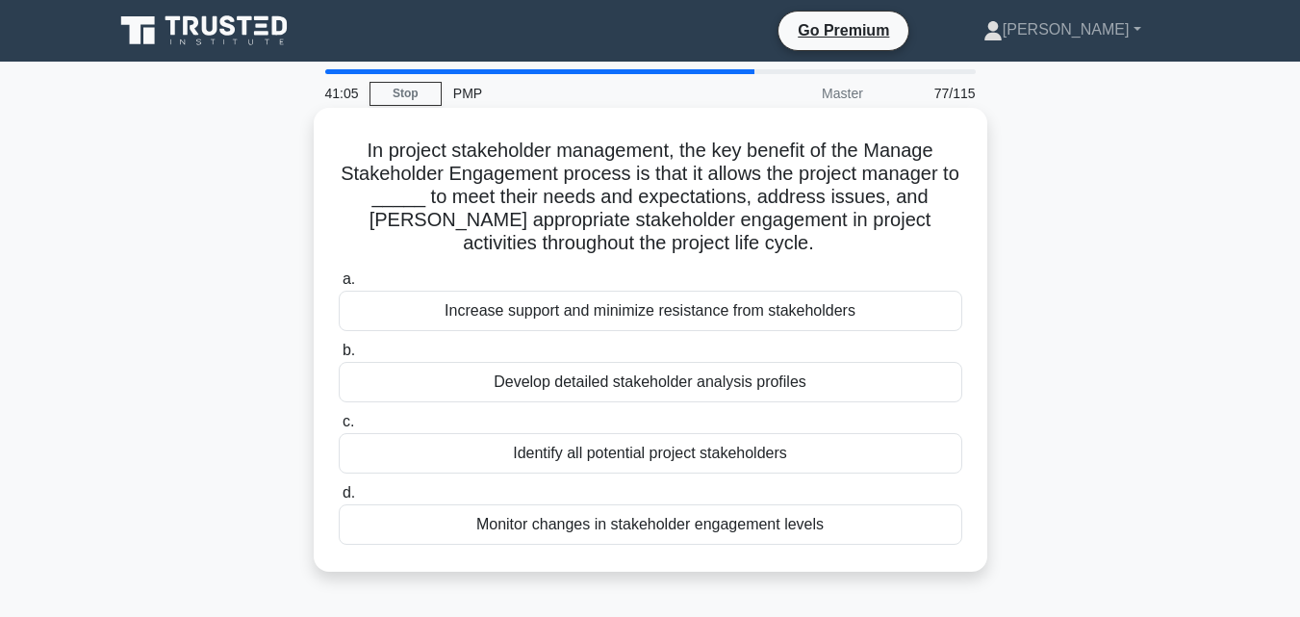
click at [600, 457] on div "Identify all potential project stakeholders" at bounding box center [651, 453] width 624 height 40
click at [339, 428] on input "c. Identify all potential project stakeholders" at bounding box center [339, 422] width 0 height 13
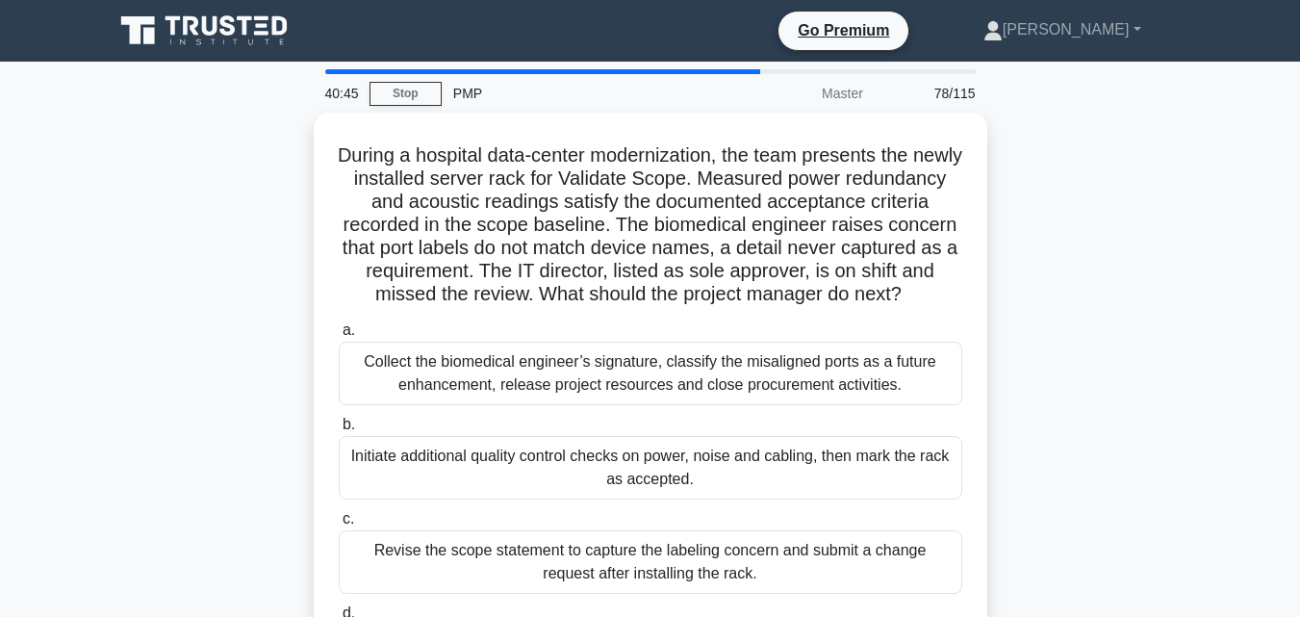
drag, startPoint x: 519, startPoint y: 230, endPoint x: 496, endPoint y: 89, distance: 143.3
click at [496, 89] on div "PMP" at bounding box center [574, 93] width 265 height 38
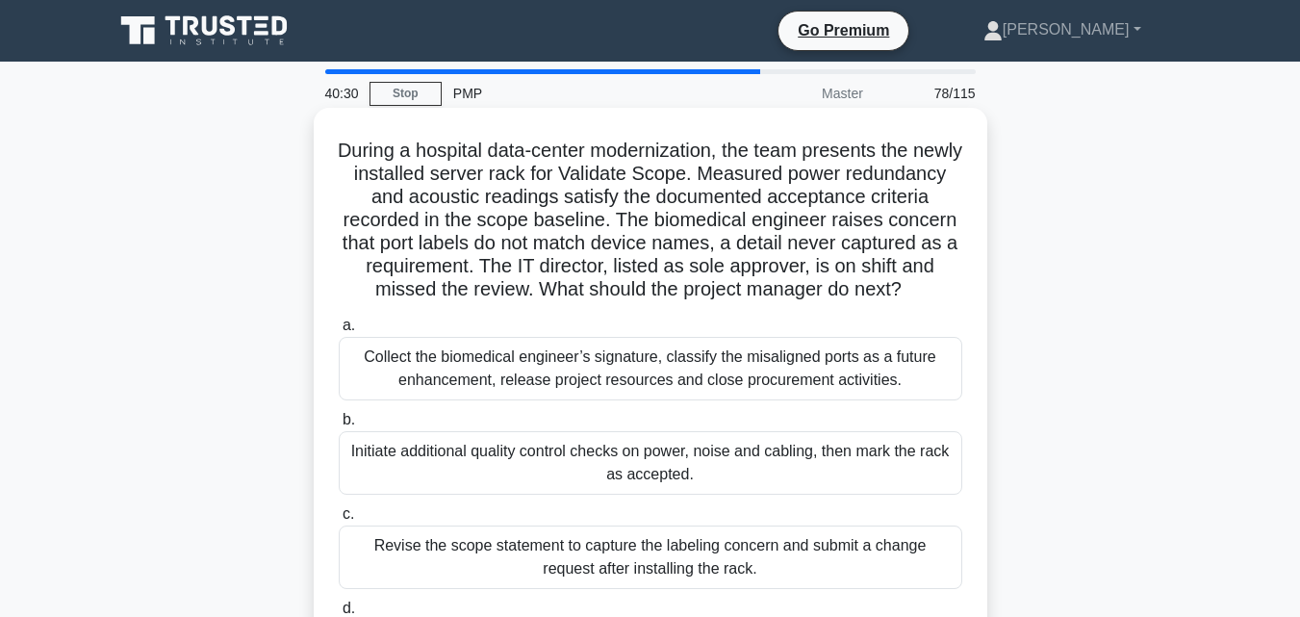
drag, startPoint x: 736, startPoint y: 188, endPoint x: 727, endPoint y: 190, distance: 9.8
click at [727, 190] on h5 "During a hospital data-center modernization, the team presents the newly instal…" at bounding box center [650, 221] width 627 height 164
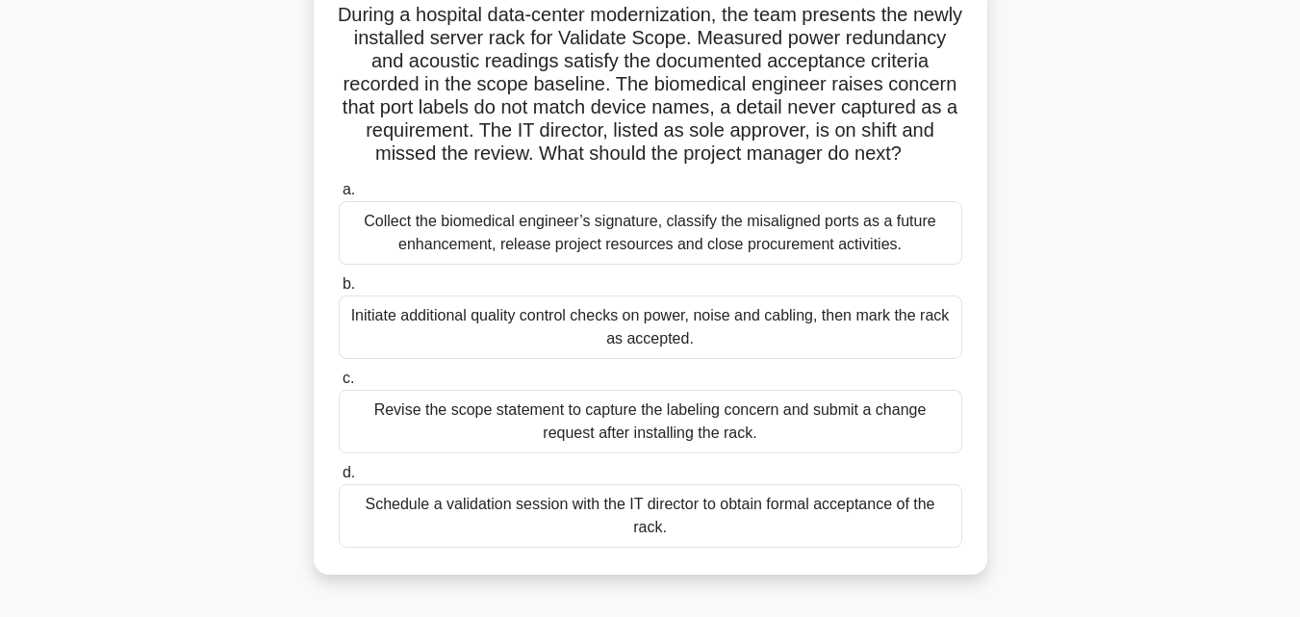
scroll to position [144, 0]
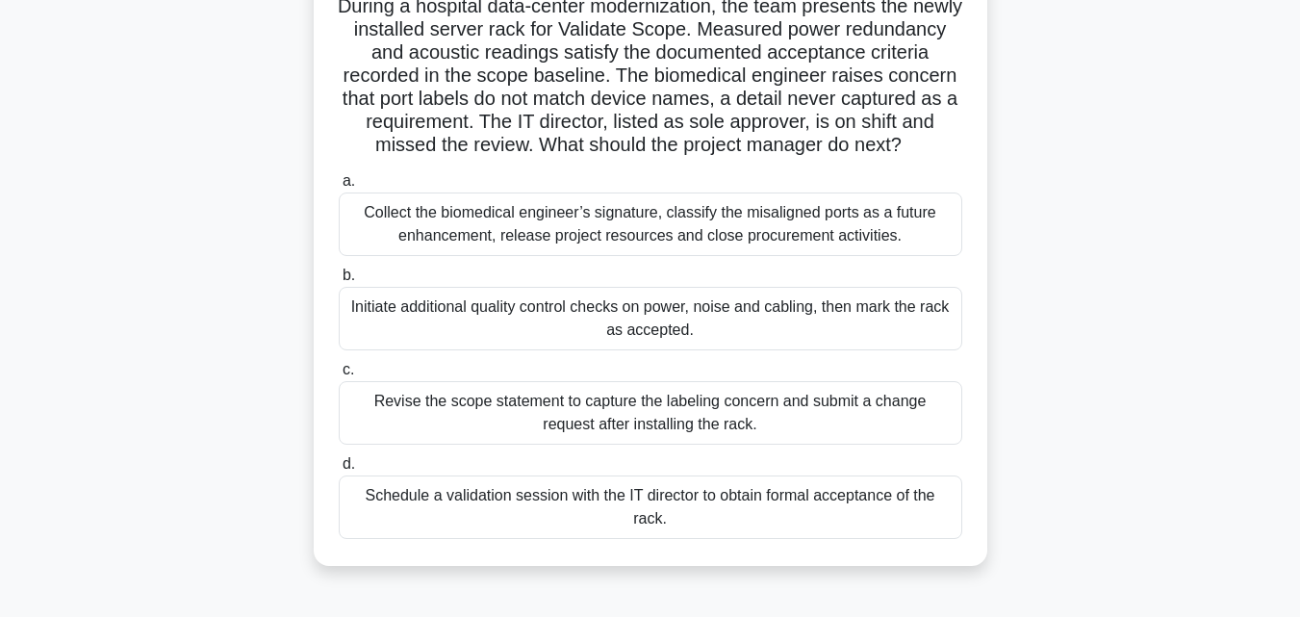
click at [619, 437] on div "Revise the scope statement to capture the labeling concern and submit a change …" at bounding box center [651, 413] width 624 height 64
click at [339, 376] on input "c. Revise the scope statement to capture the labeling concern and submit a chan…" at bounding box center [339, 370] width 0 height 13
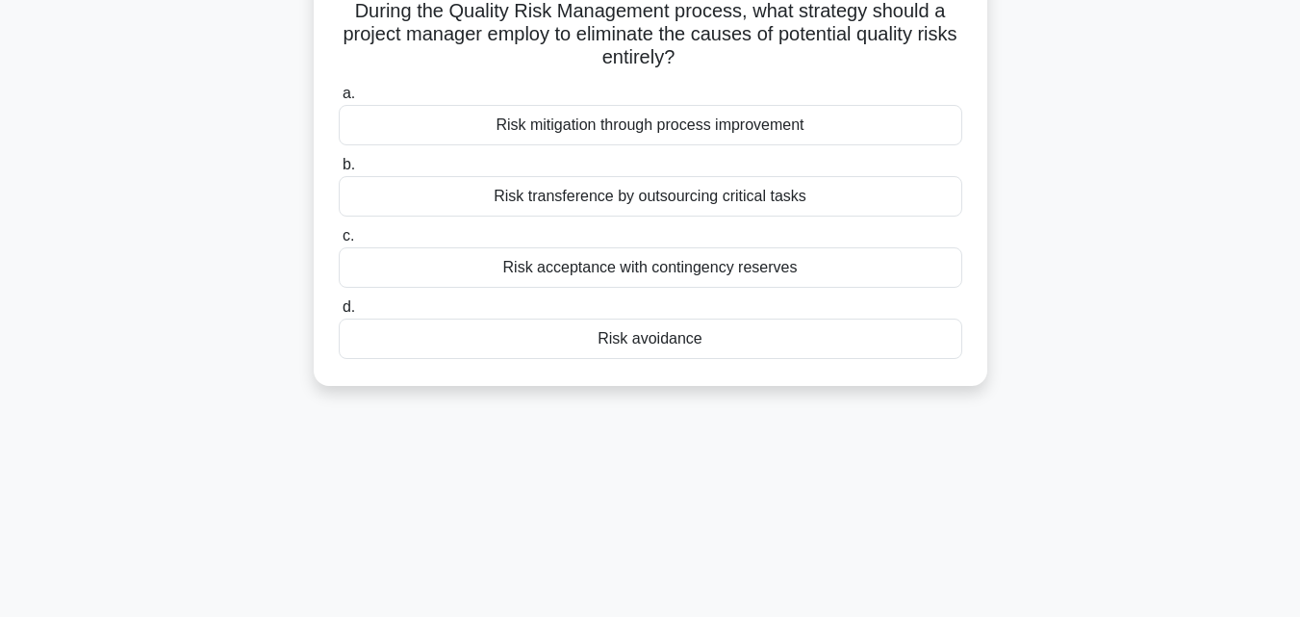
scroll to position [0, 0]
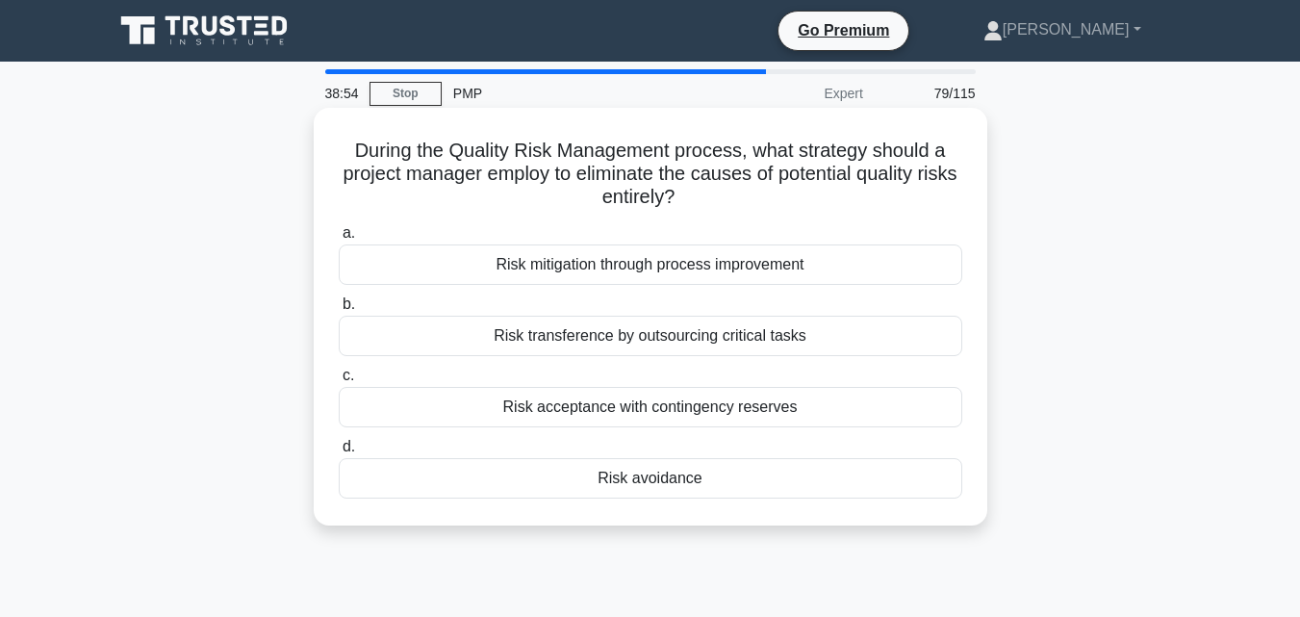
click at [670, 477] on div "Risk avoidance" at bounding box center [651, 478] width 624 height 40
click at [339, 453] on input "d. Risk avoidance" at bounding box center [339, 447] width 0 height 13
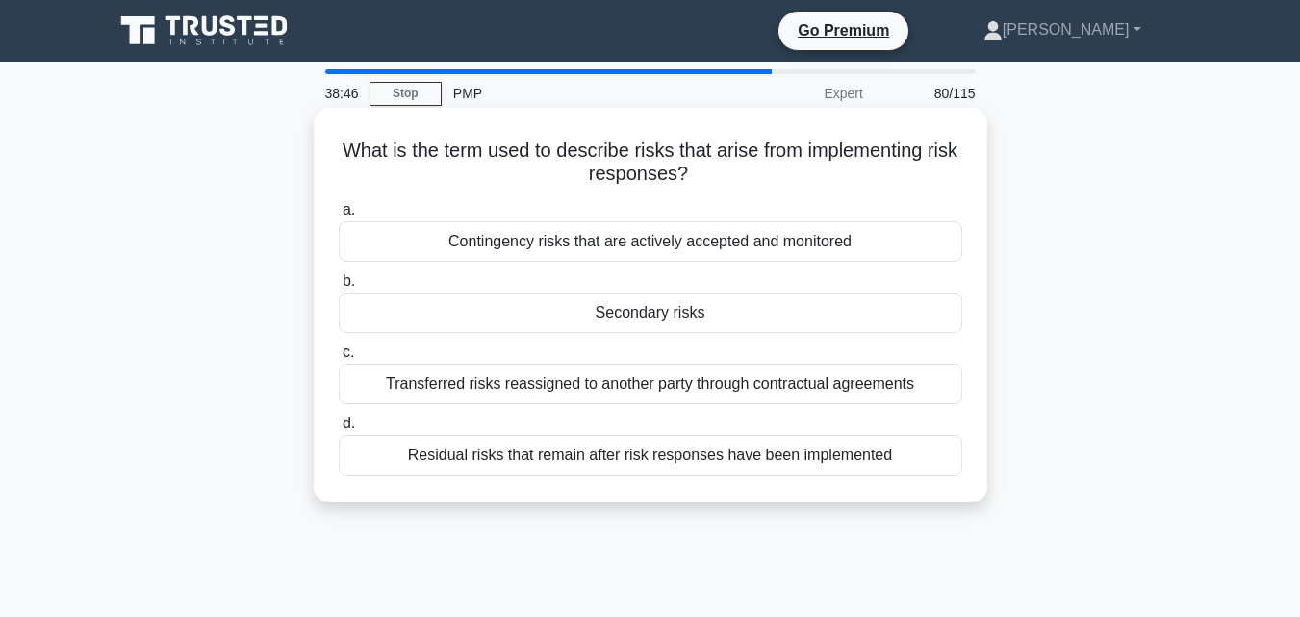
click at [647, 306] on div "Secondary risks" at bounding box center [651, 313] width 624 height 40
click at [339, 288] on input "b. Secondary risks" at bounding box center [339, 281] width 0 height 13
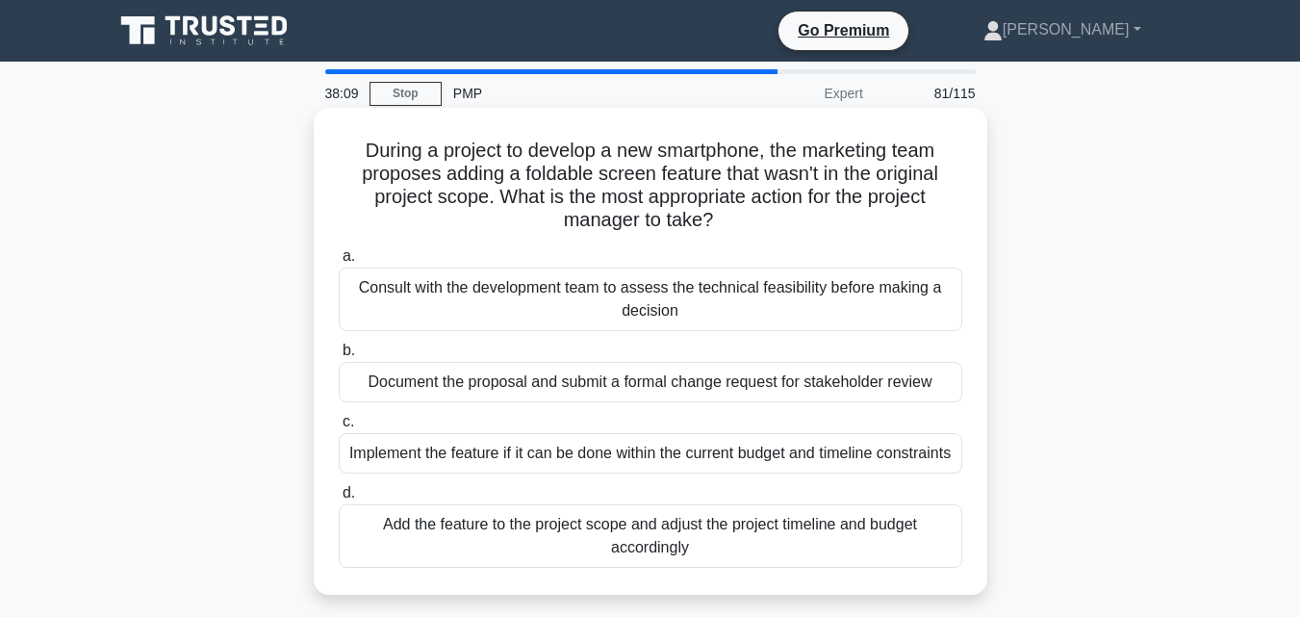
click at [455, 305] on div "Consult with the development team to assess the technical feasibility before ma…" at bounding box center [651, 300] width 624 height 64
click at [339, 263] on input "a. Consult with the development team to assess the technical feasibility before…" at bounding box center [339, 256] width 0 height 13
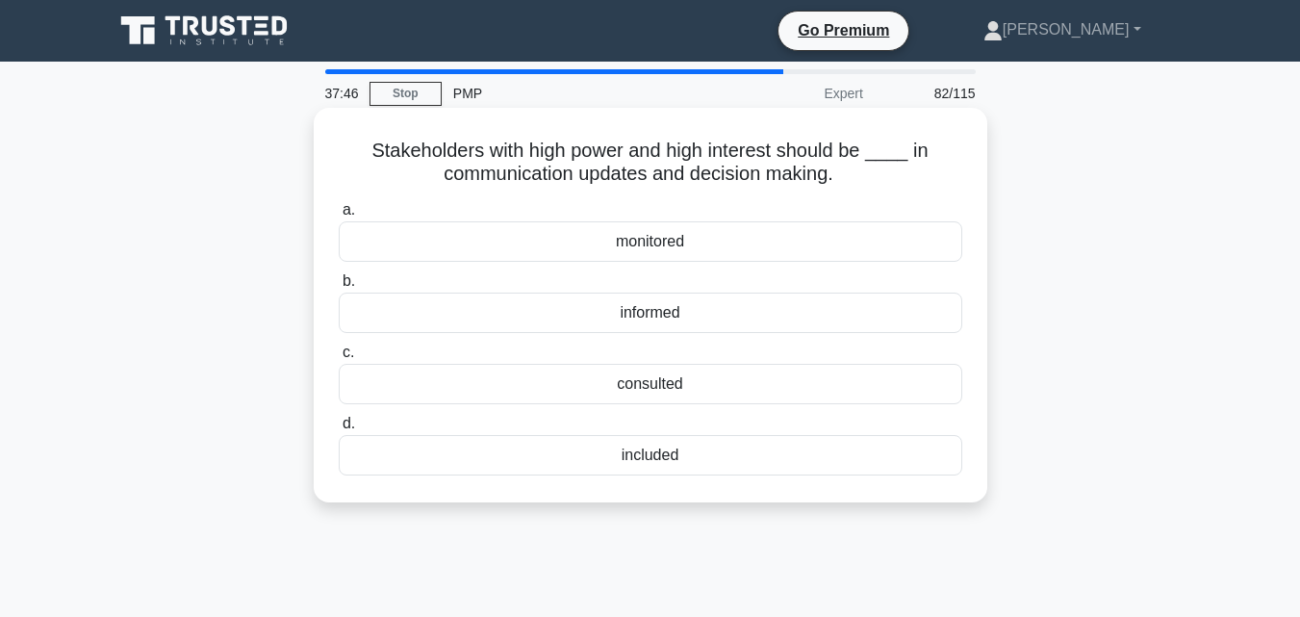
click at [687, 393] on div "consulted" at bounding box center [651, 384] width 624 height 40
click at [339, 359] on input "c. consulted" at bounding box center [339, 352] width 0 height 13
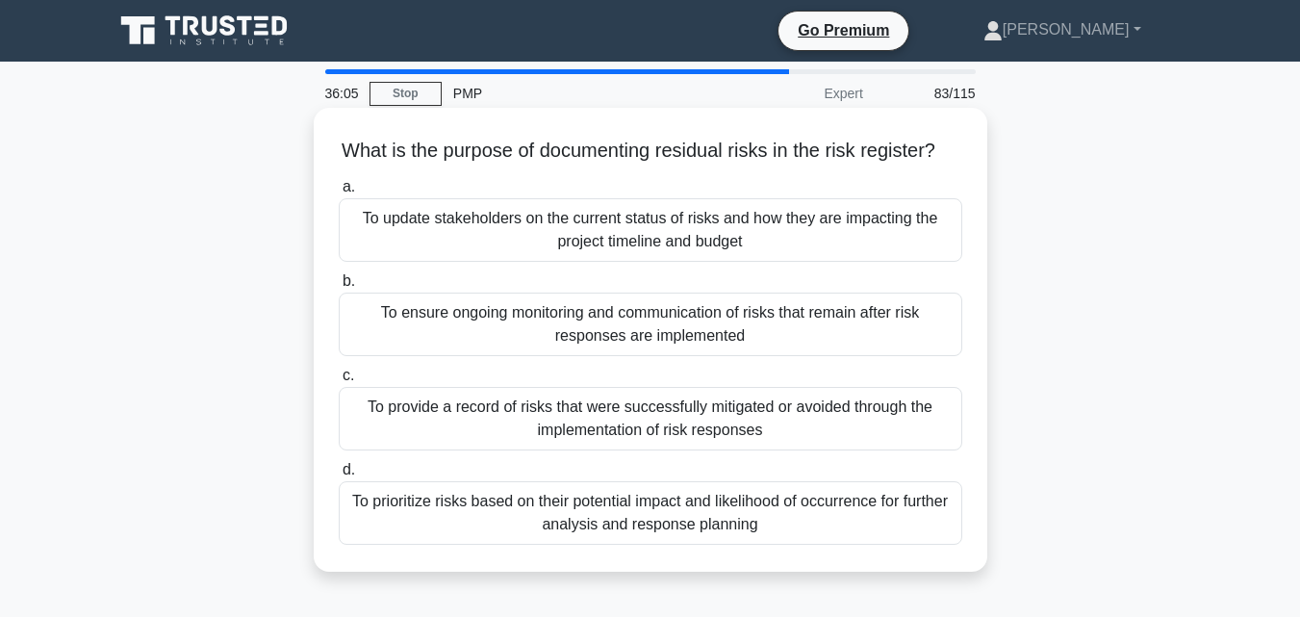
click at [538, 342] on div "To ensure ongoing monitoring and communication of risks that remain after risk …" at bounding box center [651, 325] width 624 height 64
click at [339, 288] on input "b. To ensure ongoing monitoring and communication of risks that remain after ri…" at bounding box center [339, 281] width 0 height 13
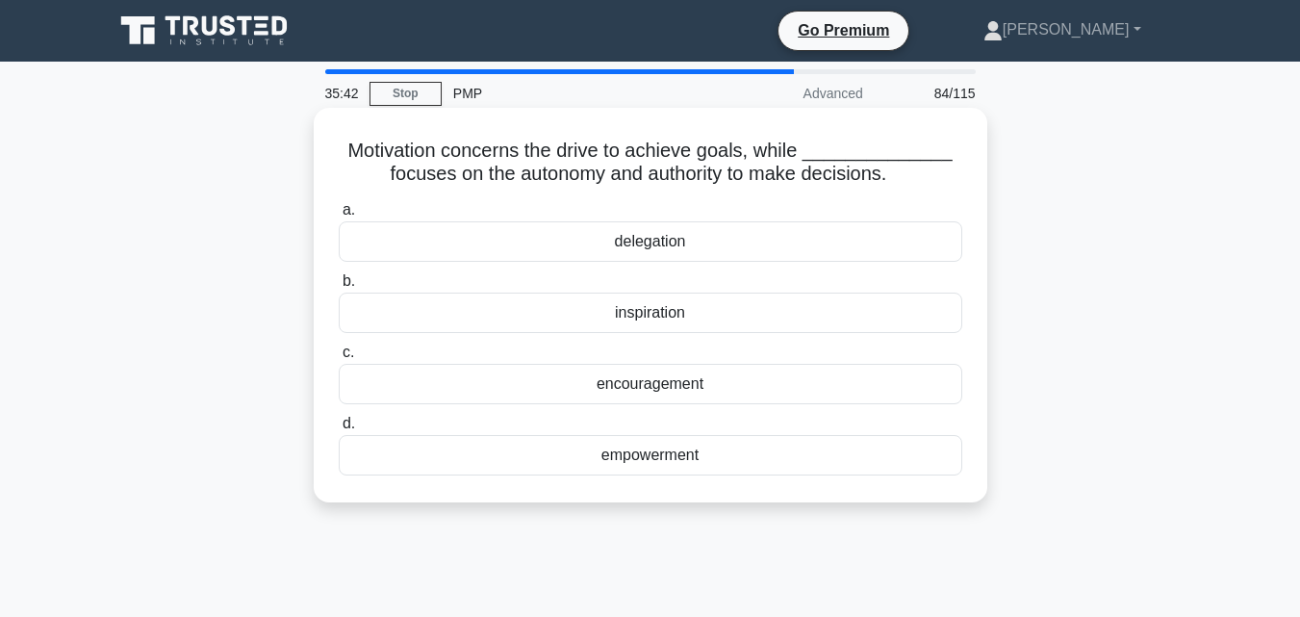
click at [683, 450] on div "empowerment" at bounding box center [651, 455] width 624 height 40
click at [339, 430] on input "d. empowerment" at bounding box center [339, 424] width 0 height 13
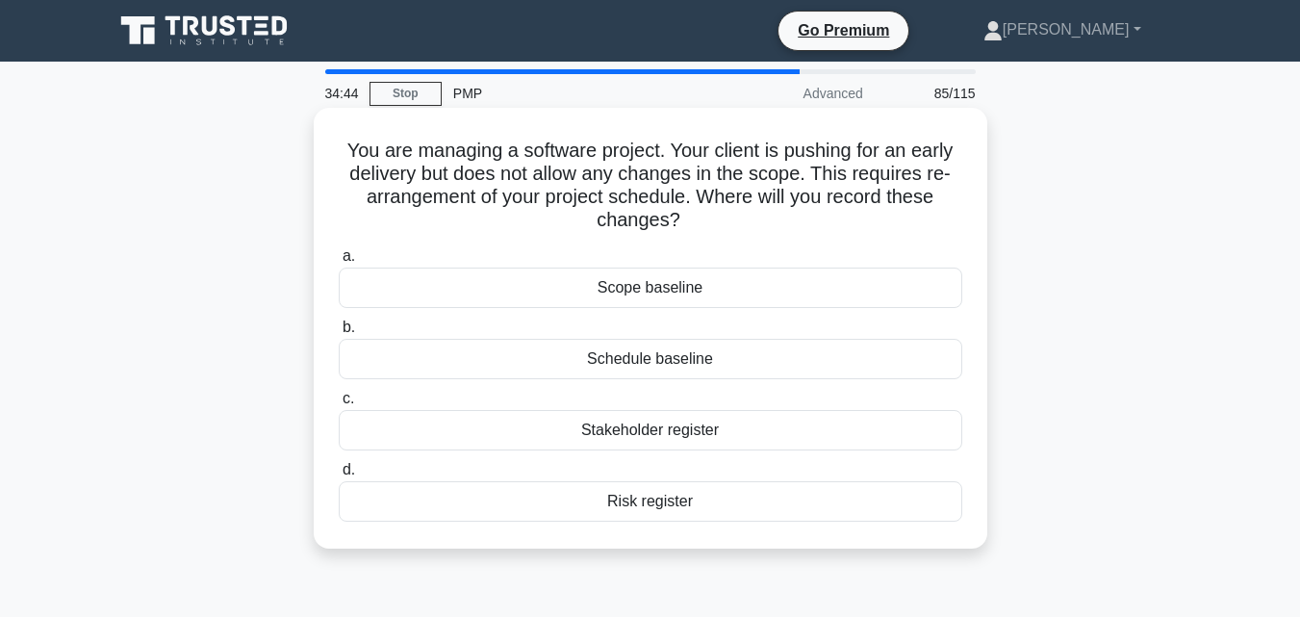
click at [673, 365] on div "Schedule baseline" at bounding box center [651, 359] width 624 height 40
click at [339, 334] on input "b. Schedule baseline" at bounding box center [339, 327] width 0 height 13
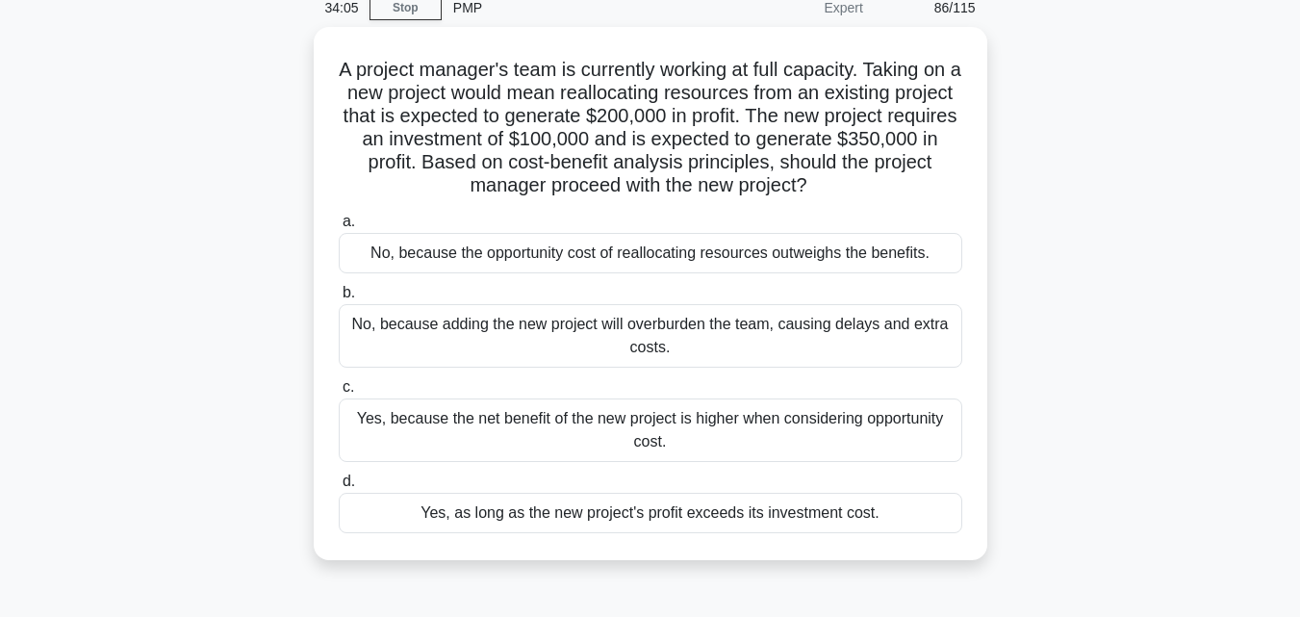
scroll to position [91, 0]
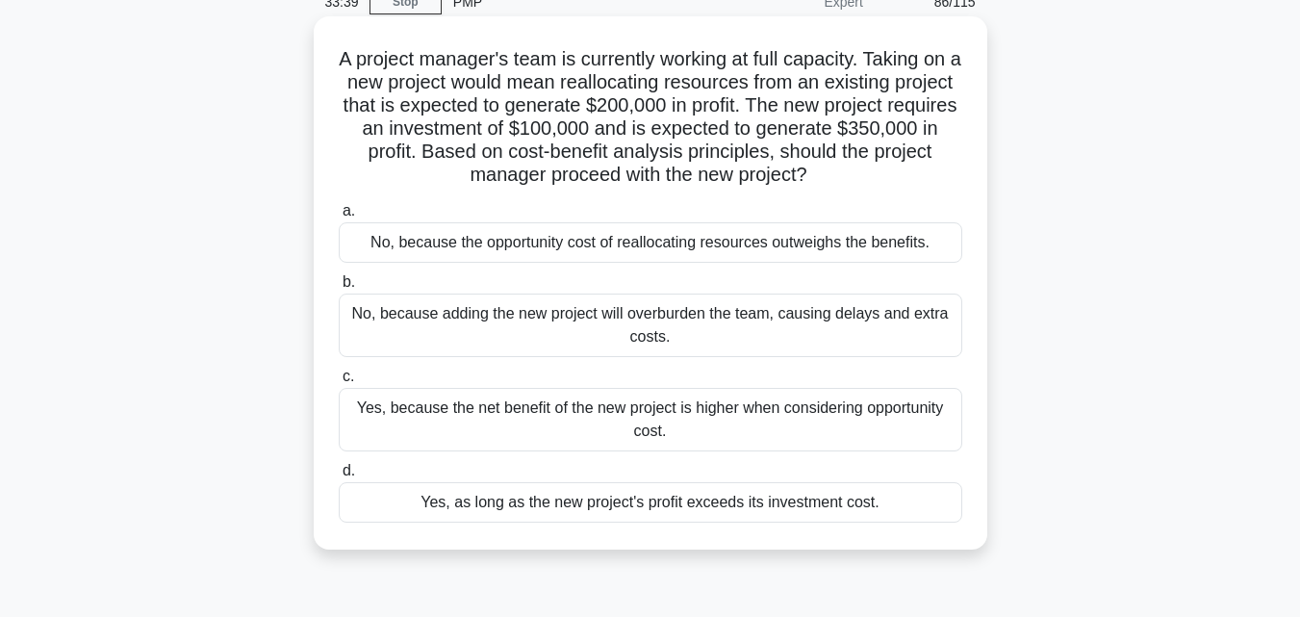
click at [852, 421] on div "Yes, because the net benefit of the new project is higher when considering oppo…" at bounding box center [651, 420] width 624 height 64
click at [339, 383] on input "c. Yes, because the net benefit of the new project is higher when considering o…" at bounding box center [339, 377] width 0 height 13
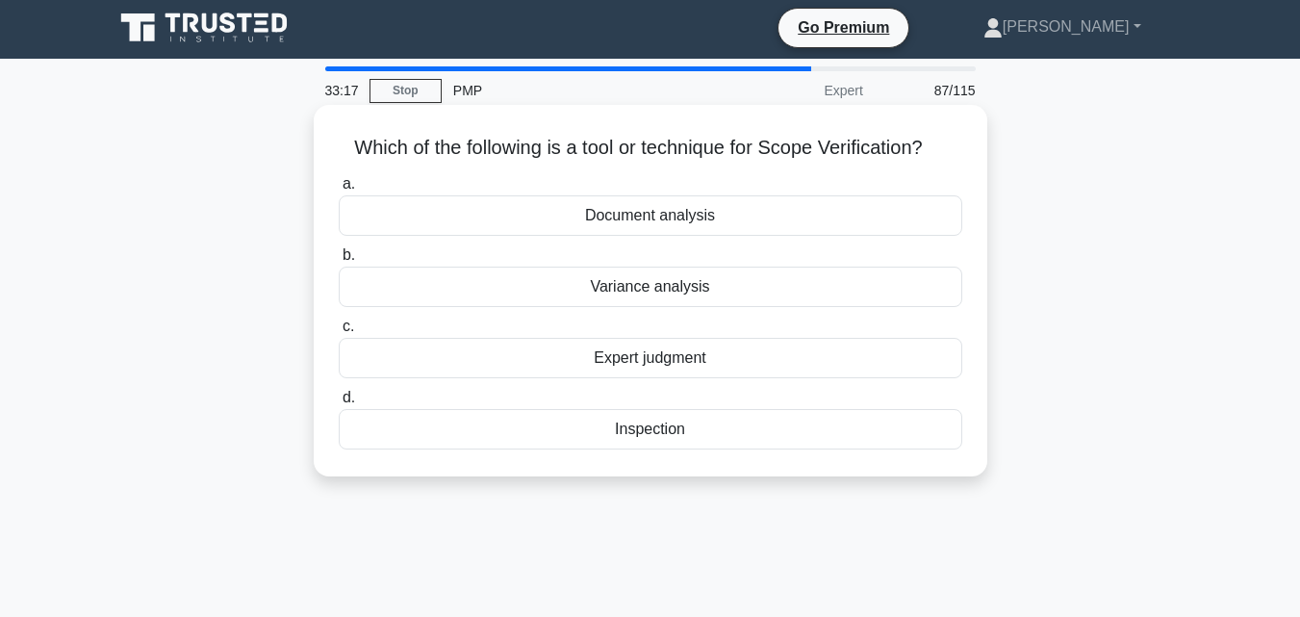
scroll to position [0, 0]
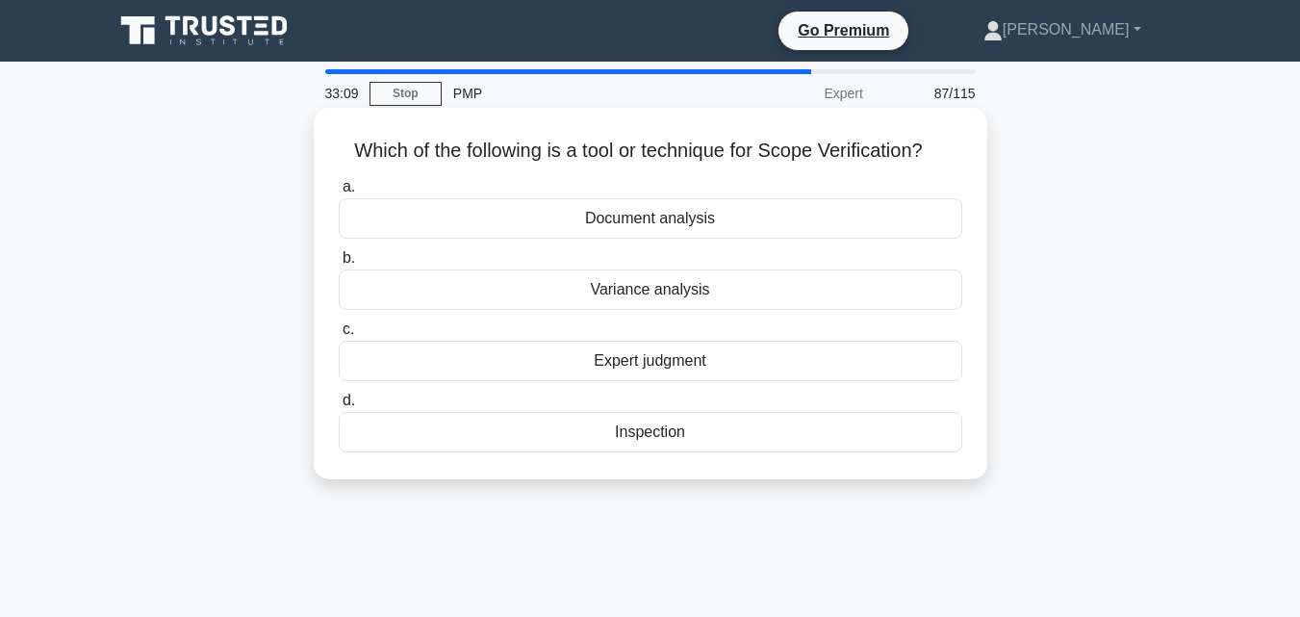
click at [651, 440] on div "Inspection" at bounding box center [651, 432] width 624 height 40
click at [339, 407] on input "d. Inspection" at bounding box center [339, 401] width 0 height 13
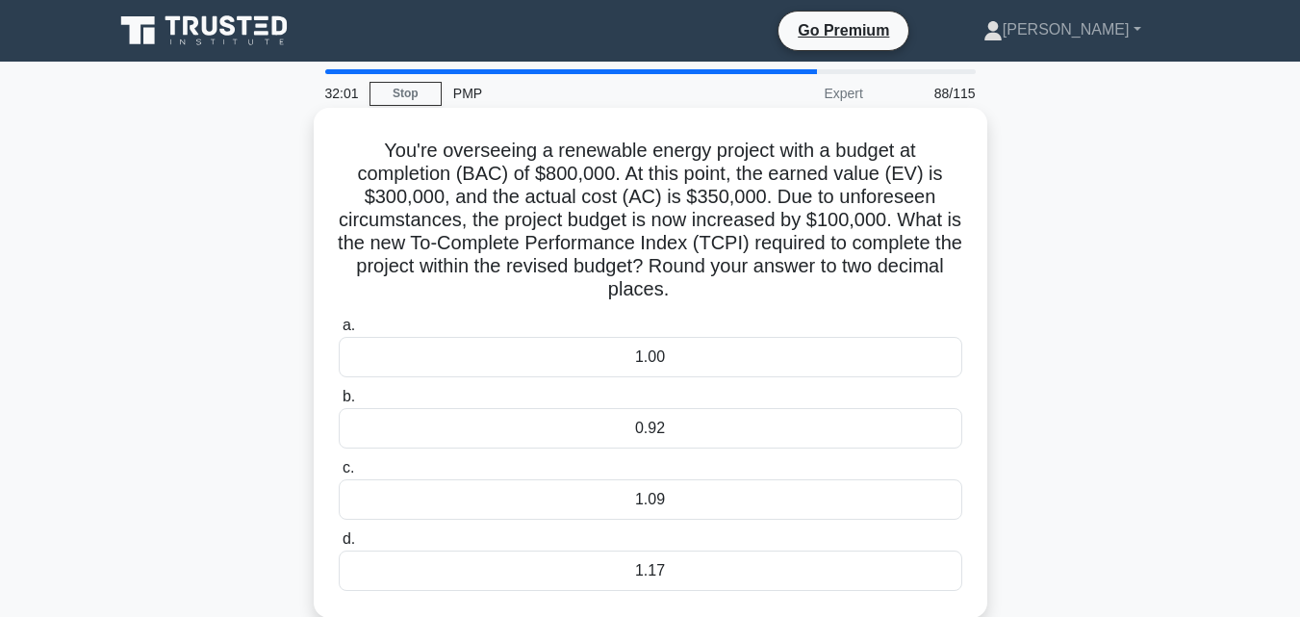
click at [715, 504] on div "1.09" at bounding box center [651, 499] width 624 height 40
click at [339, 474] on input "c. 1.09" at bounding box center [339, 468] width 0 height 13
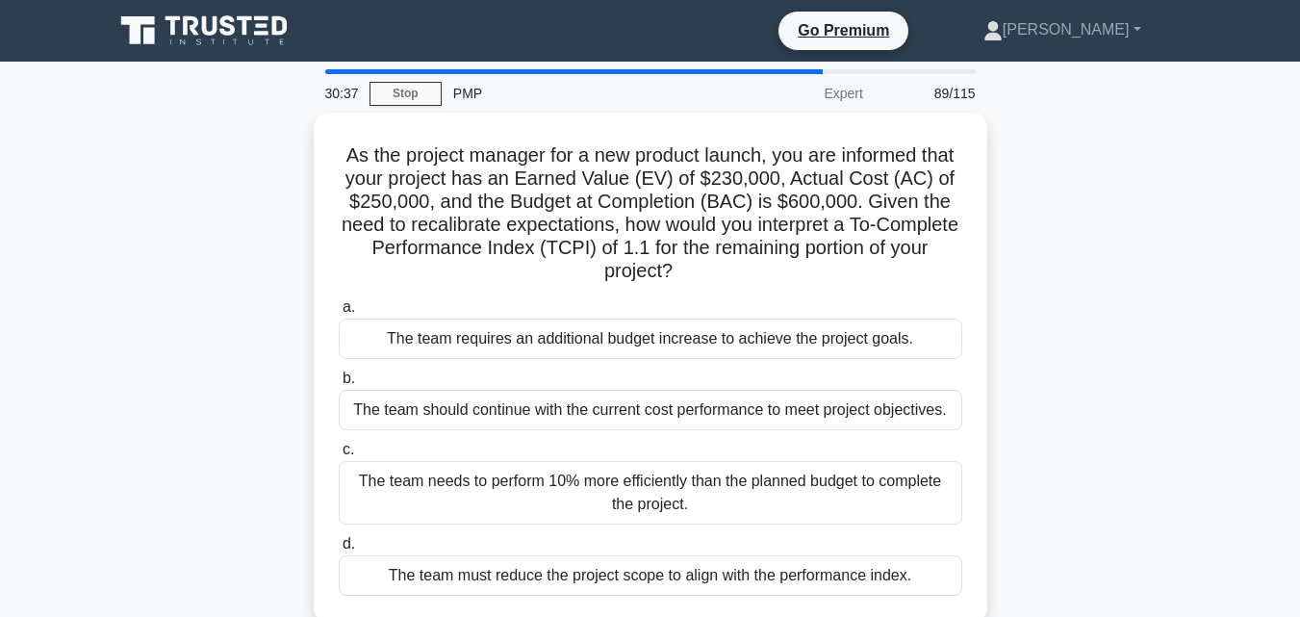
click at [715, 504] on div "The team needs to perform 10% more efficiently than the planned budget to compl…" at bounding box center [651, 493] width 624 height 64
click at [339, 456] on input "c. The team needs to perform 10% more efficiently than the planned budget to co…" at bounding box center [339, 450] width 0 height 13
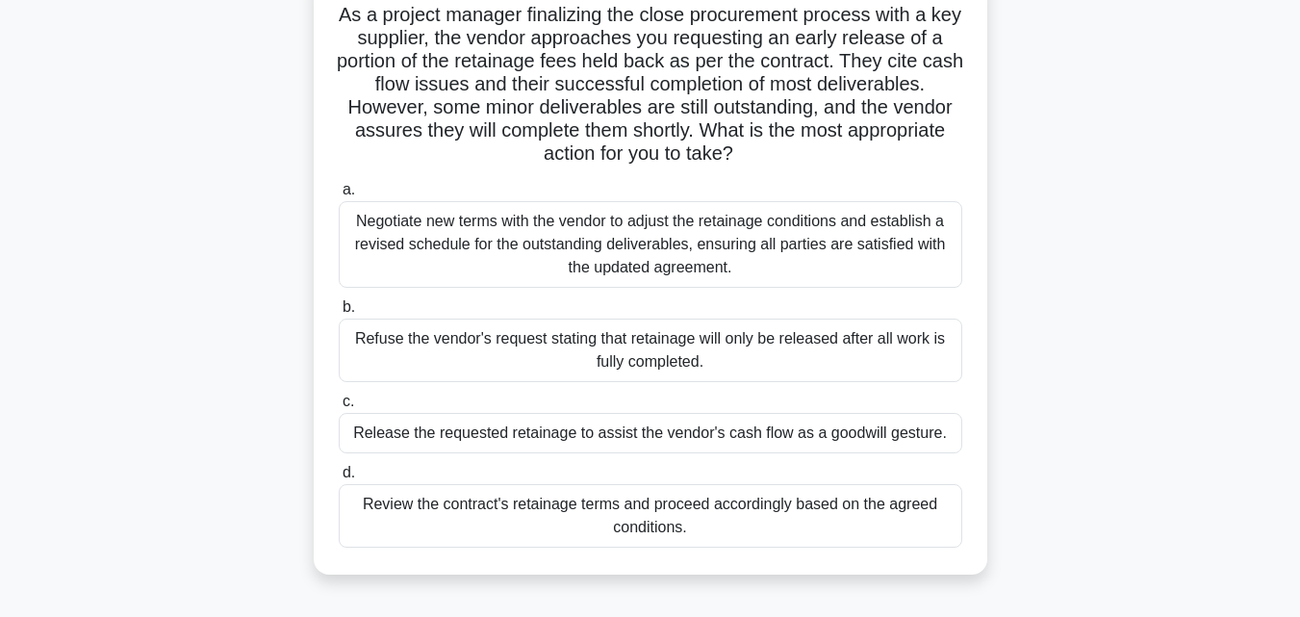
scroll to position [156, 0]
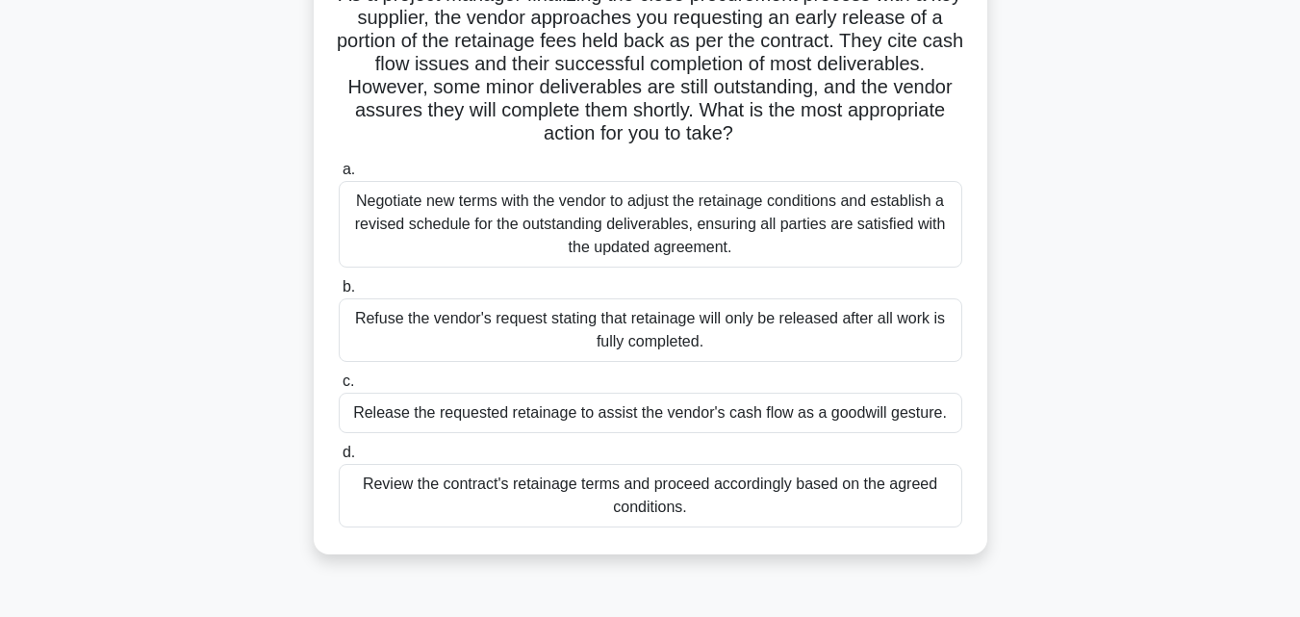
click at [852, 242] on div "Negotiate new terms with the vendor to adjust the retainage conditions and esta…" at bounding box center [651, 224] width 624 height 87
click at [339, 176] on input "a. Negotiate new terms with the vendor to adjust the retainage conditions and e…" at bounding box center [339, 170] width 0 height 13
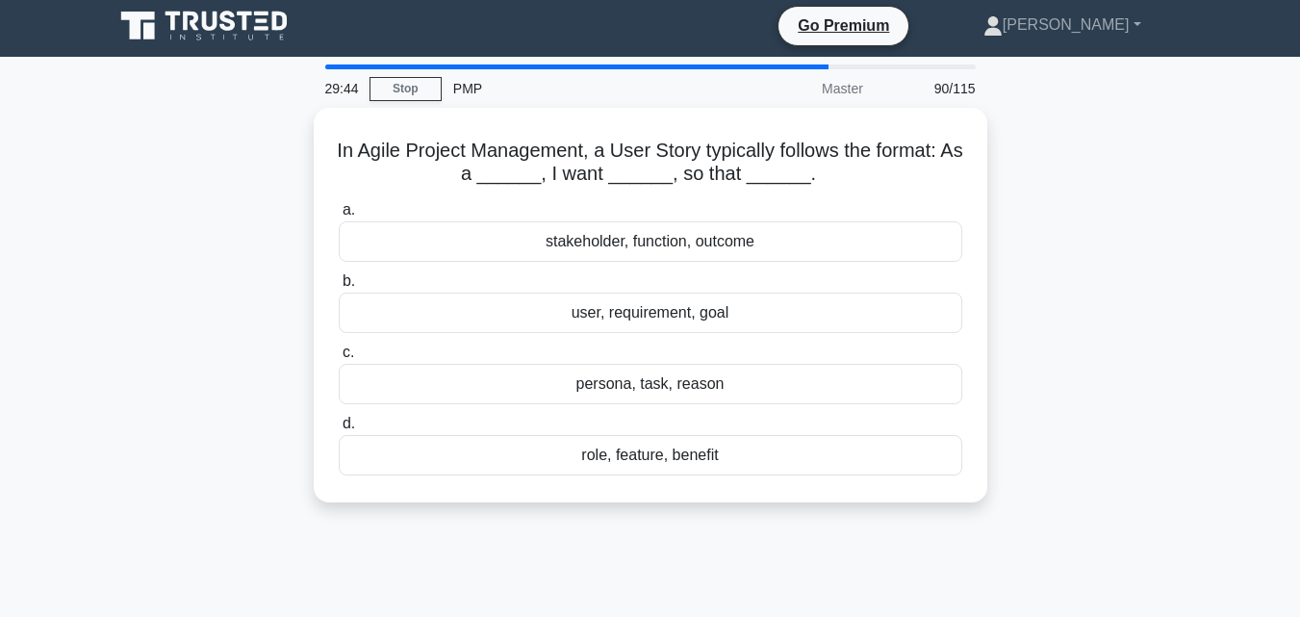
scroll to position [0, 0]
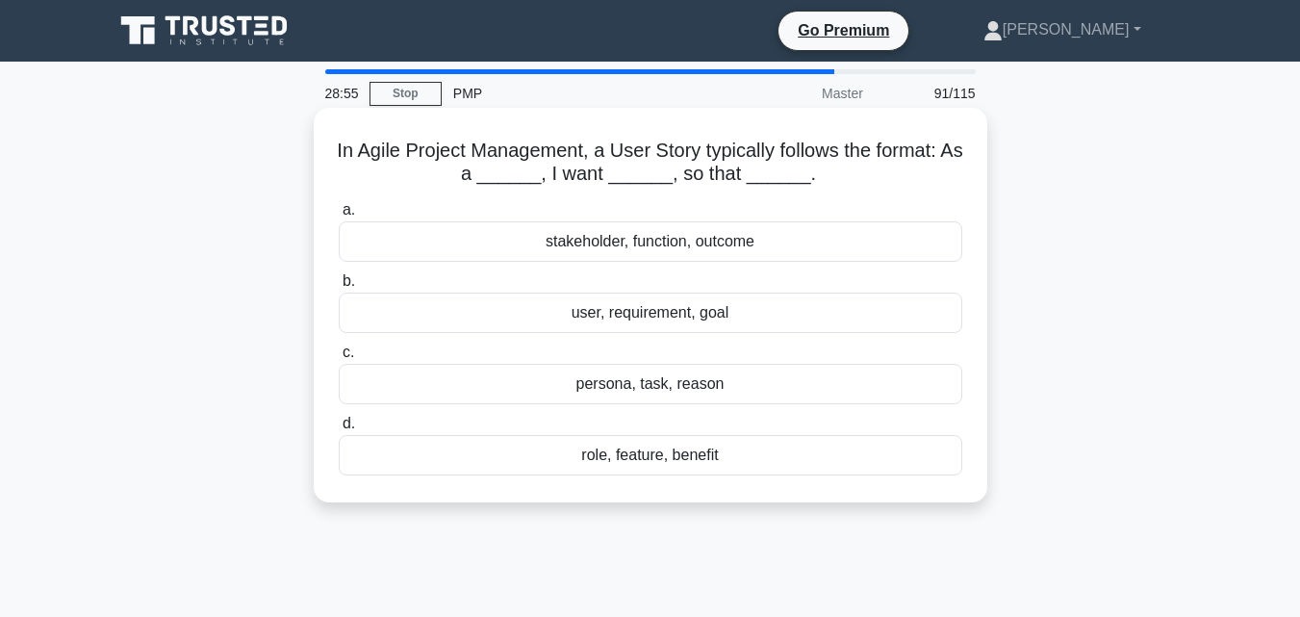
click at [716, 313] on div "user, requirement, goal" at bounding box center [651, 313] width 624 height 40
click at [339, 288] on input "b. user, requirement, goal" at bounding box center [339, 281] width 0 height 13
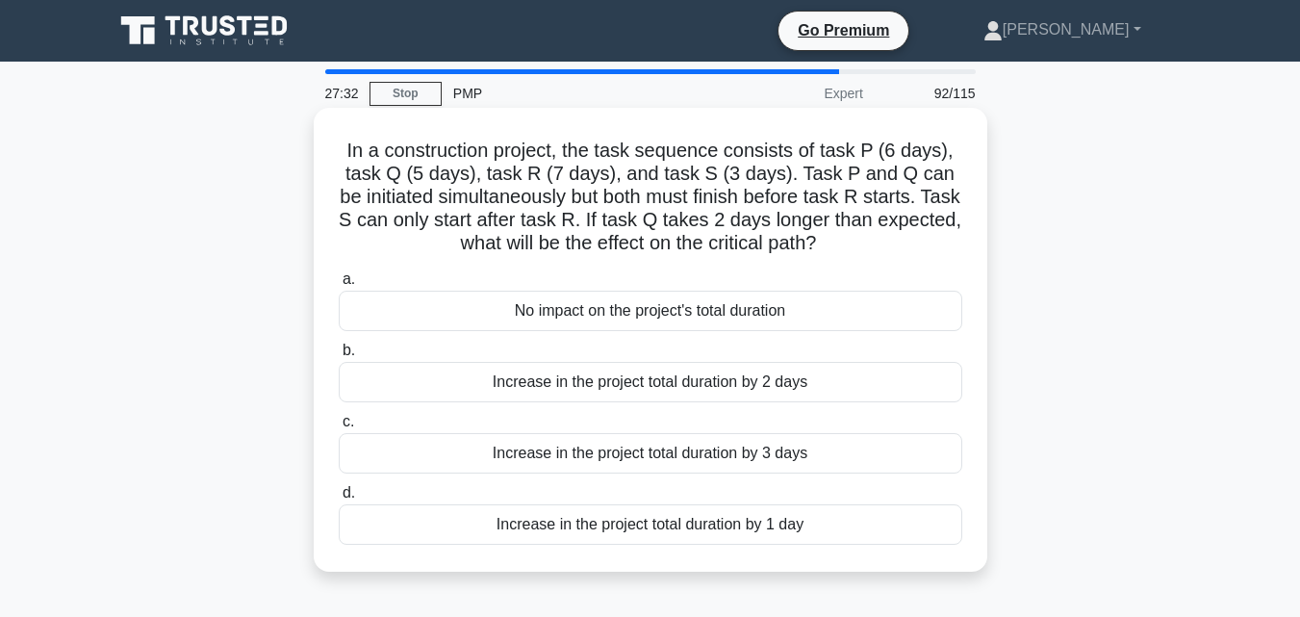
click at [722, 527] on div "Increase in the project total duration by 1 day" at bounding box center [651, 524] width 624 height 40
click at [339, 499] on input "d. Increase in the project total duration by 1 day" at bounding box center [339, 493] width 0 height 13
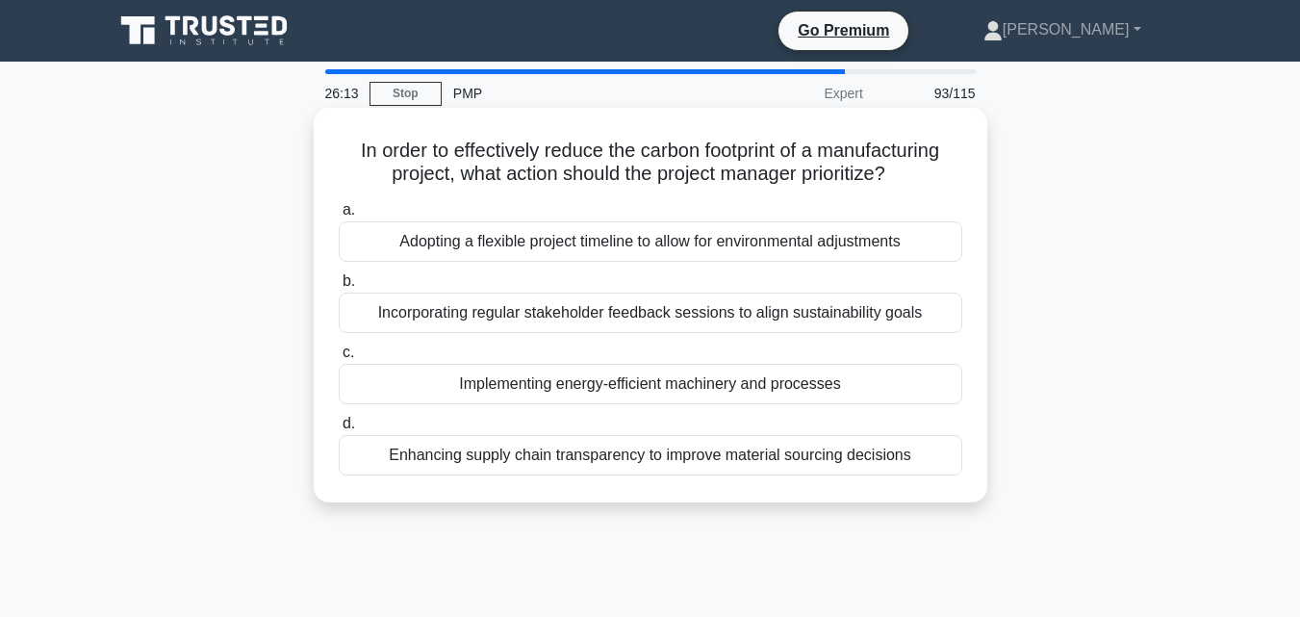
click at [525, 321] on div "Incorporating regular stakeholder feedback sessions to align sustainability goa…" at bounding box center [651, 313] width 624 height 40
click at [339, 288] on input "b. Incorporating regular stakeholder feedback sessions to align sustainability …" at bounding box center [339, 281] width 0 height 13
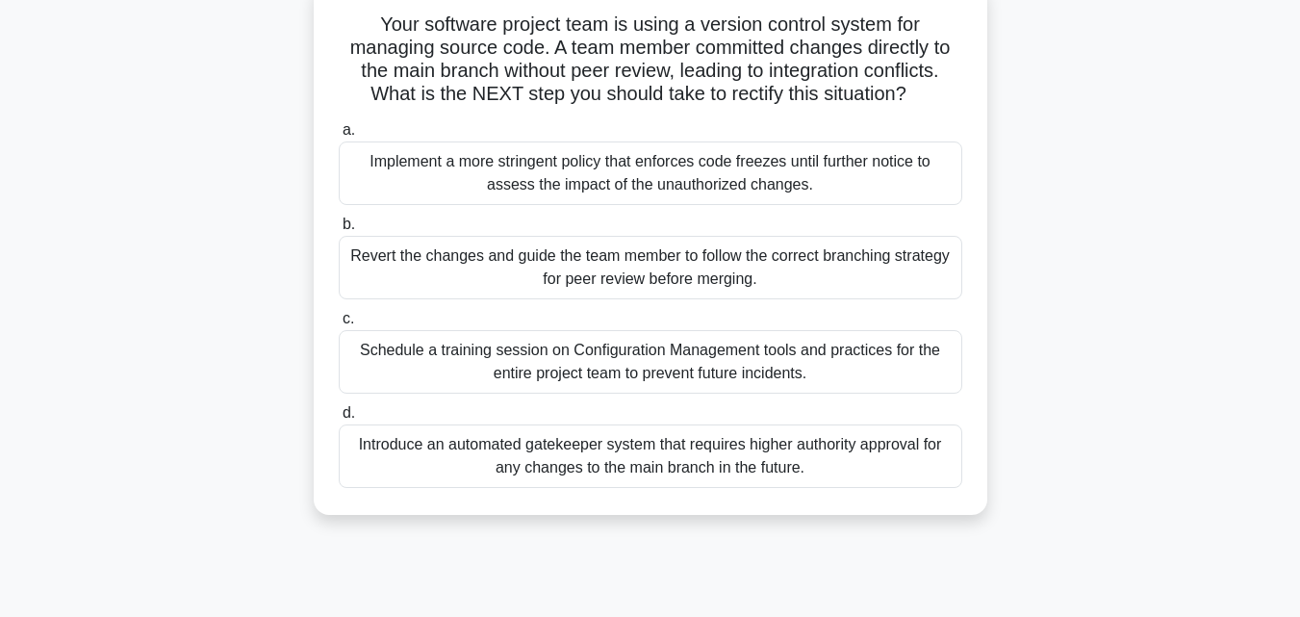
scroll to position [134, 0]
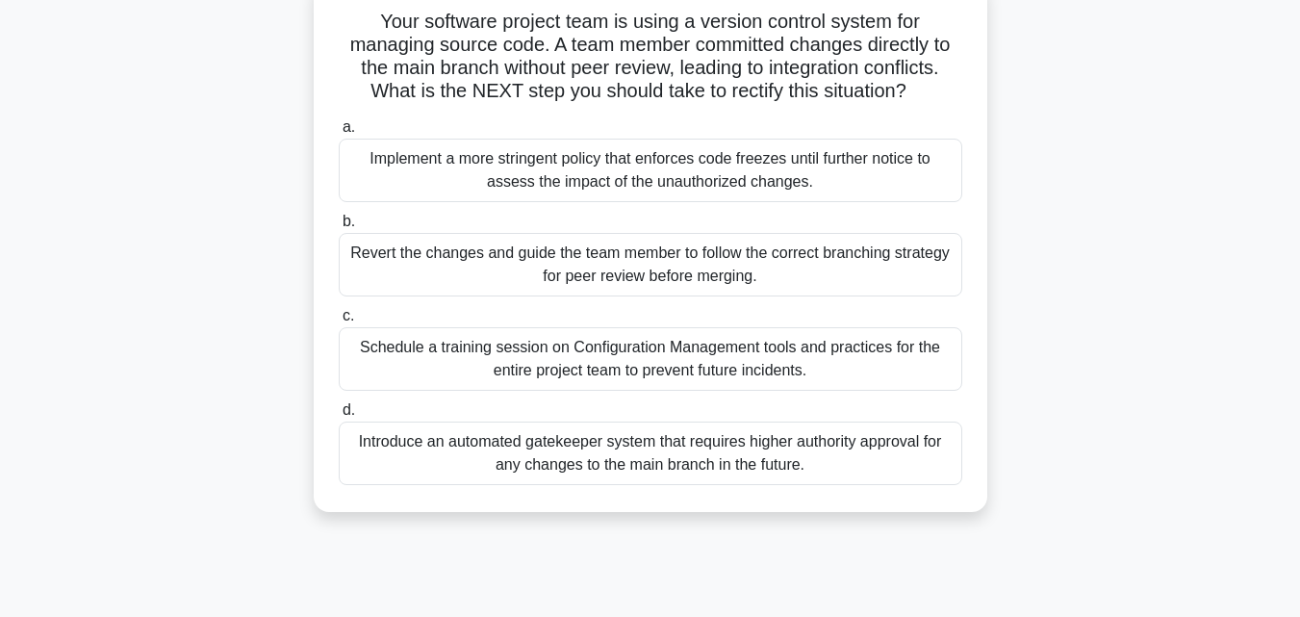
drag, startPoint x: 1314, startPoint y: 363, endPoint x: 1003, endPoint y: 311, distance: 315.2
click at [1003, 311] on div "Your software project team is using a version control system for managing sourc…" at bounding box center [650, 257] width 1097 height 556
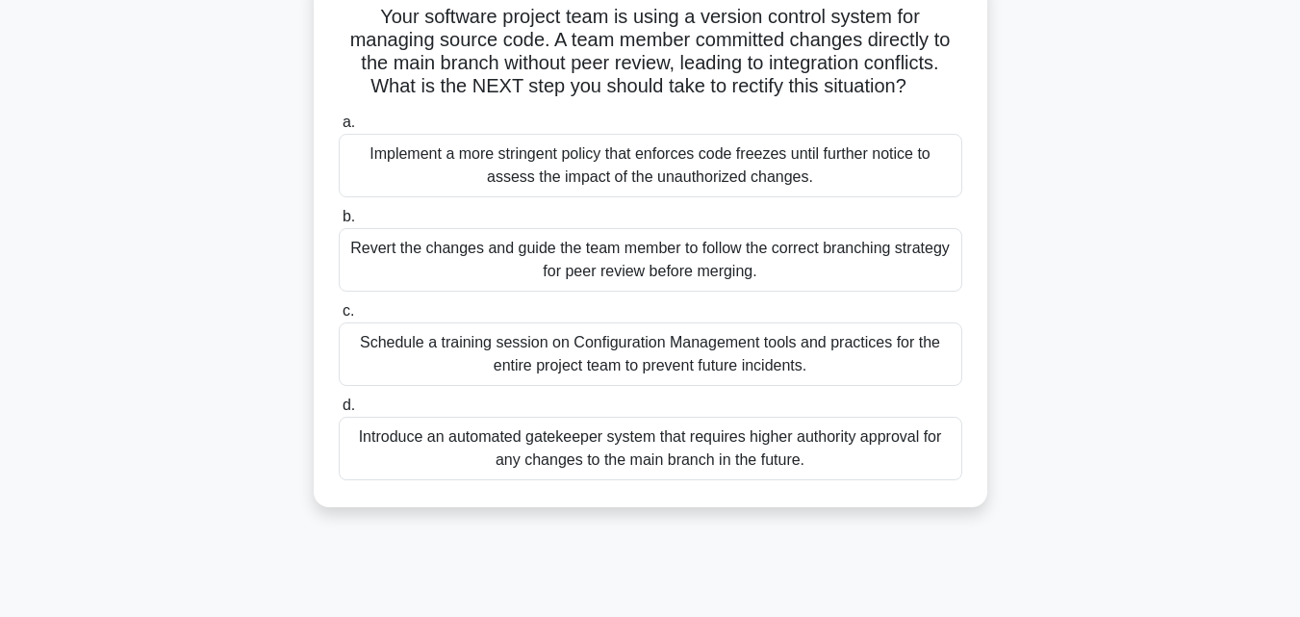
click at [554, 467] on div "Introduce an automated gatekeeper system that requires higher authority approva…" at bounding box center [651, 449] width 624 height 64
click at [339, 412] on input "d. Introduce an automated gatekeeper system that requires higher authority appr…" at bounding box center [339, 405] width 0 height 13
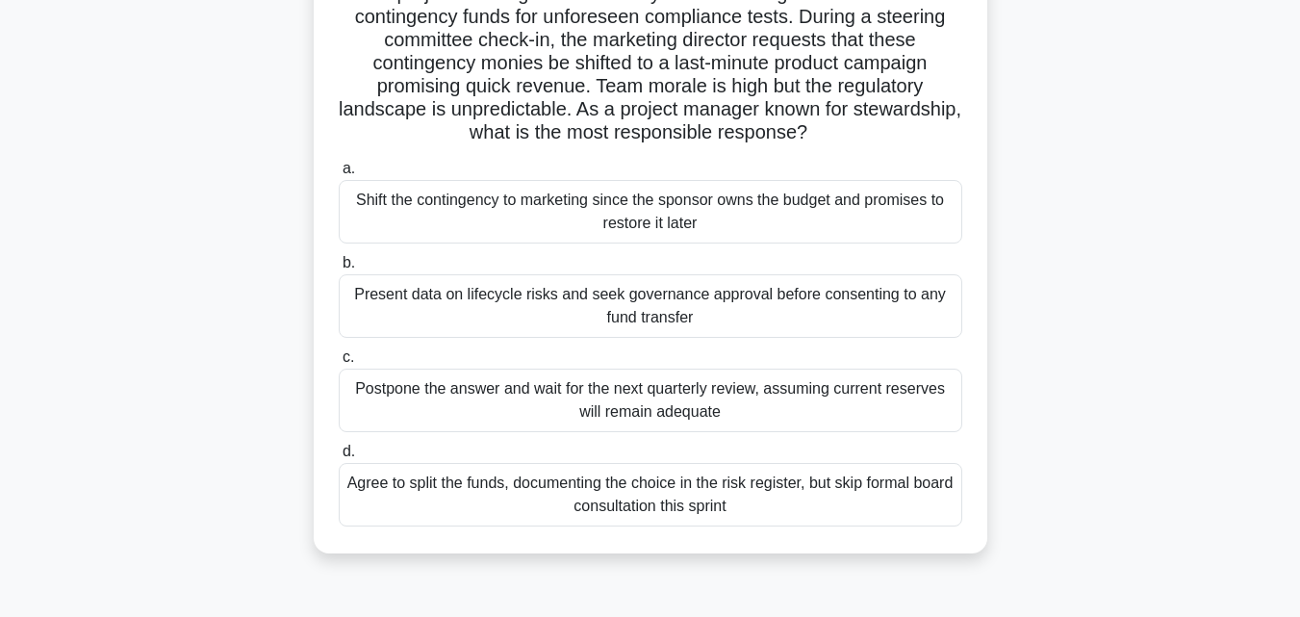
scroll to position [168, 0]
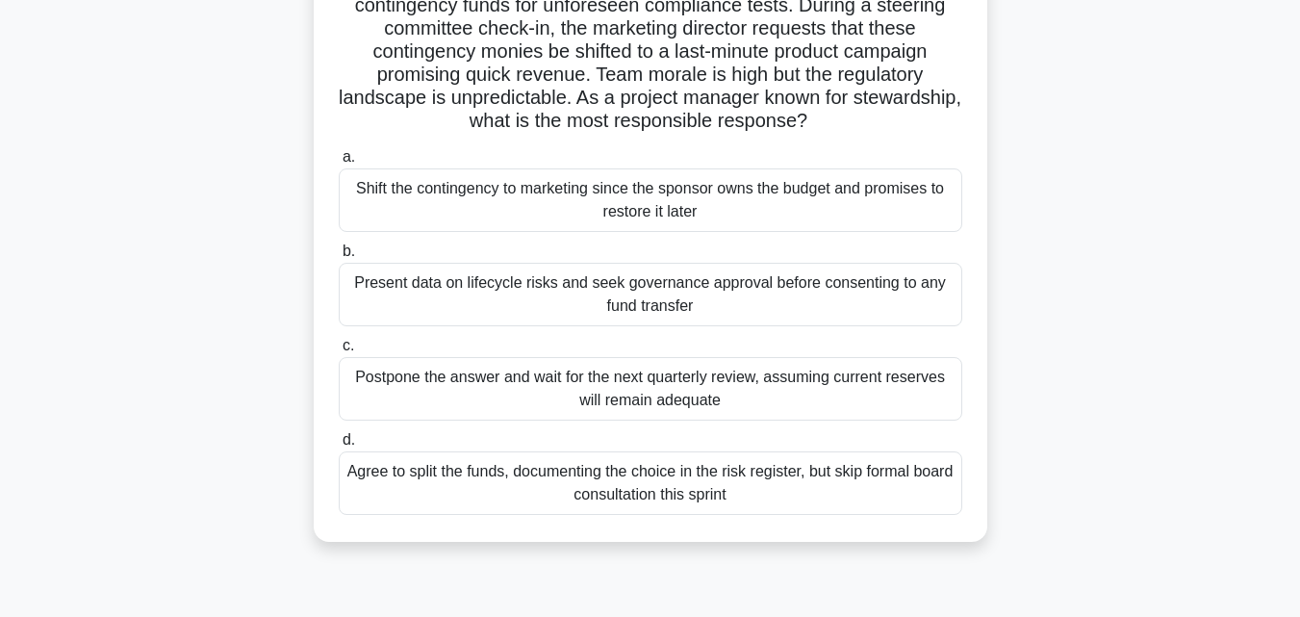
click at [777, 282] on div "Present data on lifecycle risks and seek governance approval before consenting …" at bounding box center [651, 295] width 624 height 64
click at [339, 258] on input "b. Present data on lifecycle risks and seek governance approval before consenti…" at bounding box center [339, 251] width 0 height 13
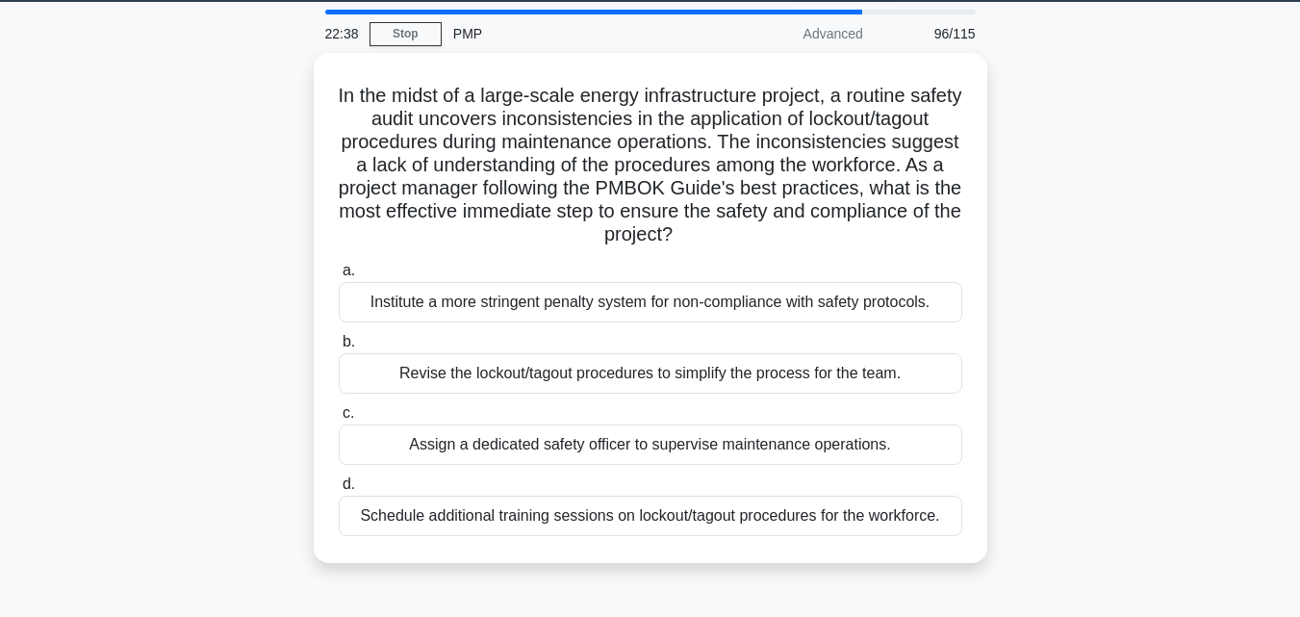
scroll to position [0, 0]
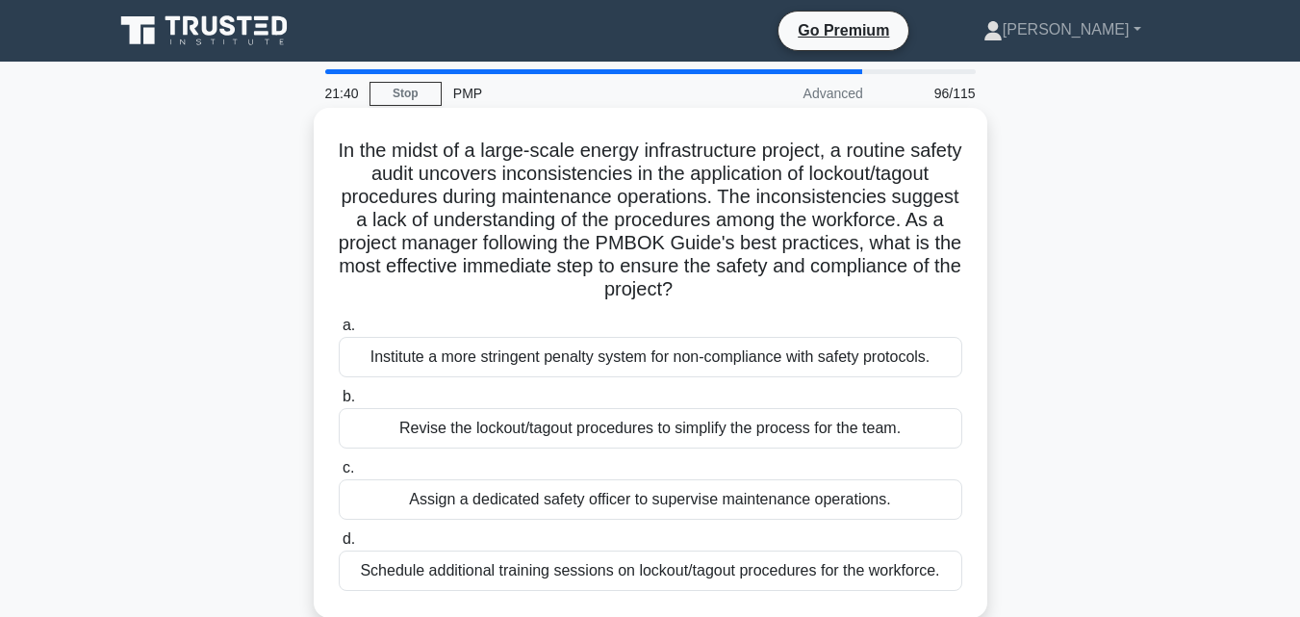
click at [509, 572] on div "Schedule additional training sessions on lockout/tagout procedures for the work…" at bounding box center [651, 570] width 624 height 40
click at [339, 546] on input "d. Schedule additional training sessions on lockout/tagout procedures for the w…" at bounding box center [339, 539] width 0 height 13
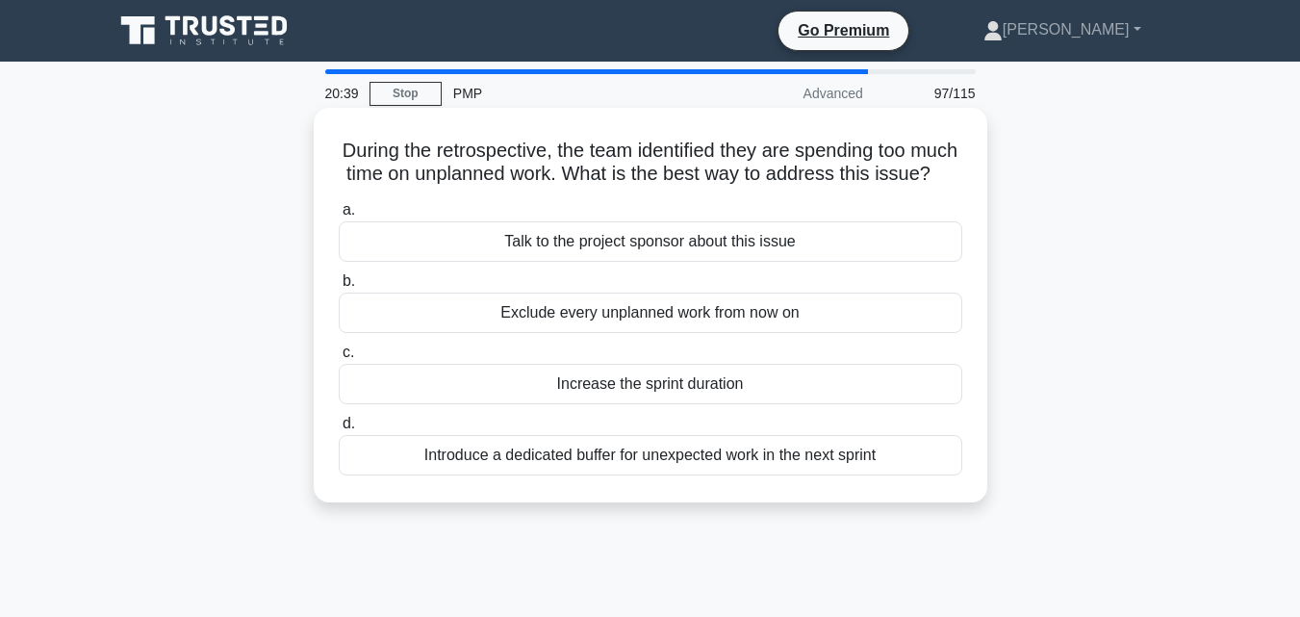
click at [657, 262] on div "Talk to the project sponsor about this issue" at bounding box center [651, 241] width 624 height 40
click at [339, 217] on input "a. Talk to the project sponsor about this issue" at bounding box center [339, 210] width 0 height 13
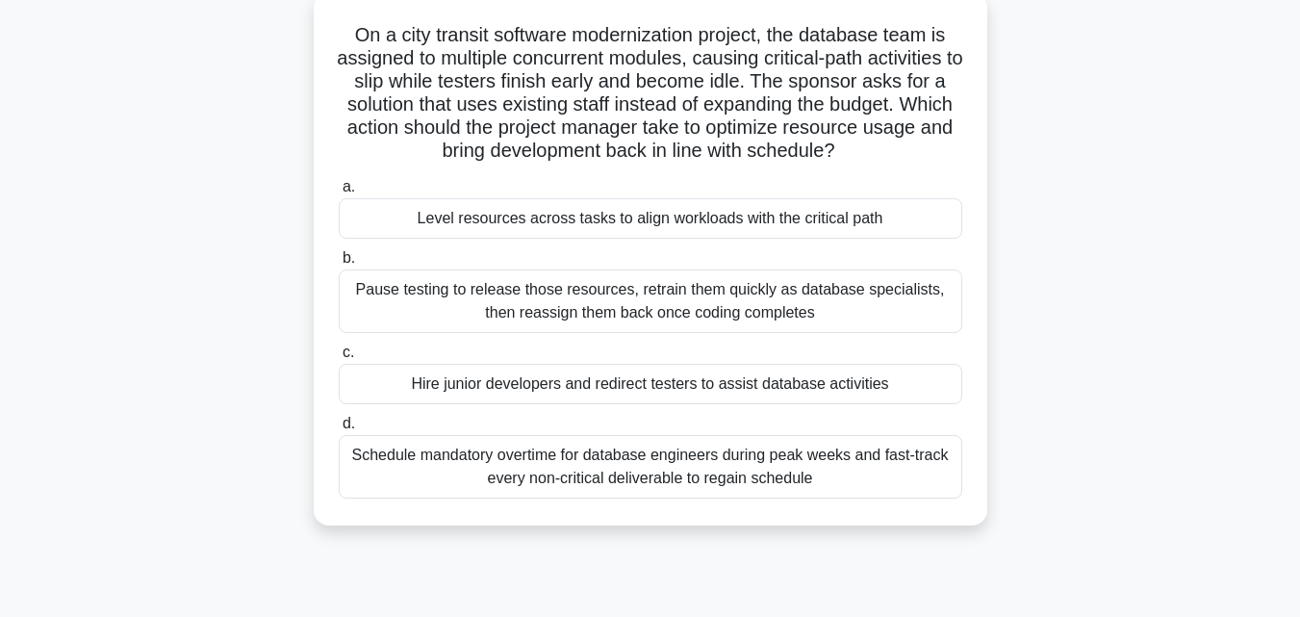
scroll to position [107, 0]
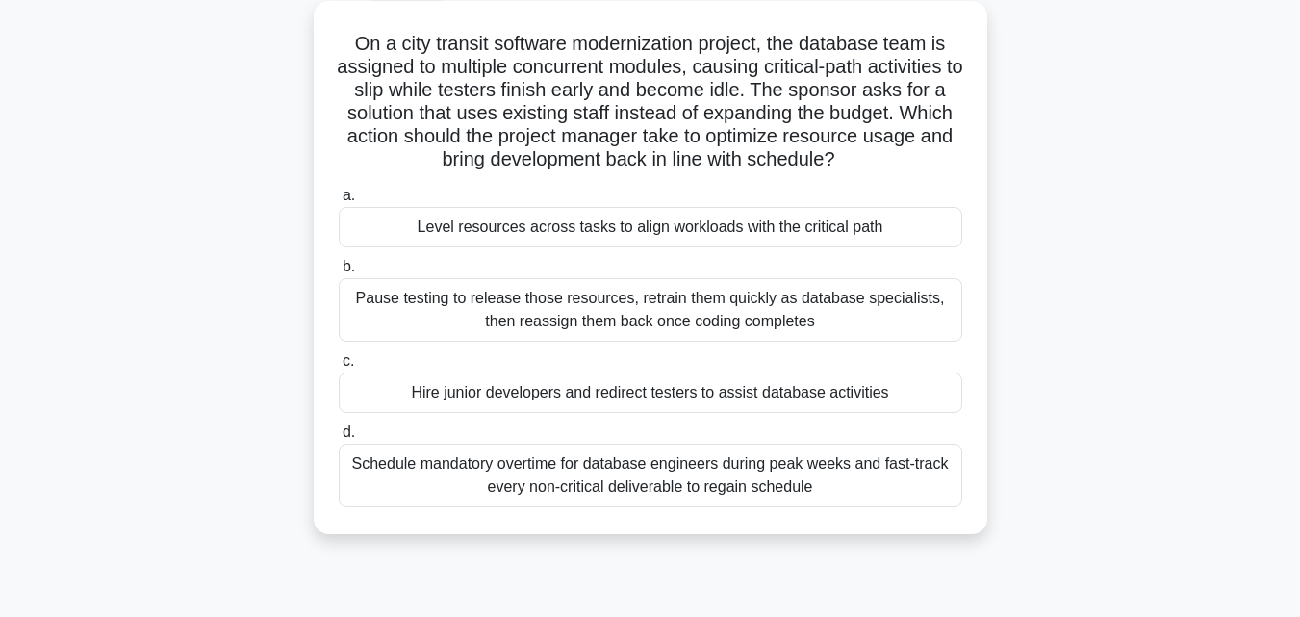
click at [761, 234] on div "Level resources across tasks to align workloads with the critical path" at bounding box center [651, 227] width 624 height 40
click at [339, 202] on input "a. Level resources across tasks to align workloads with the critical path" at bounding box center [339, 196] width 0 height 13
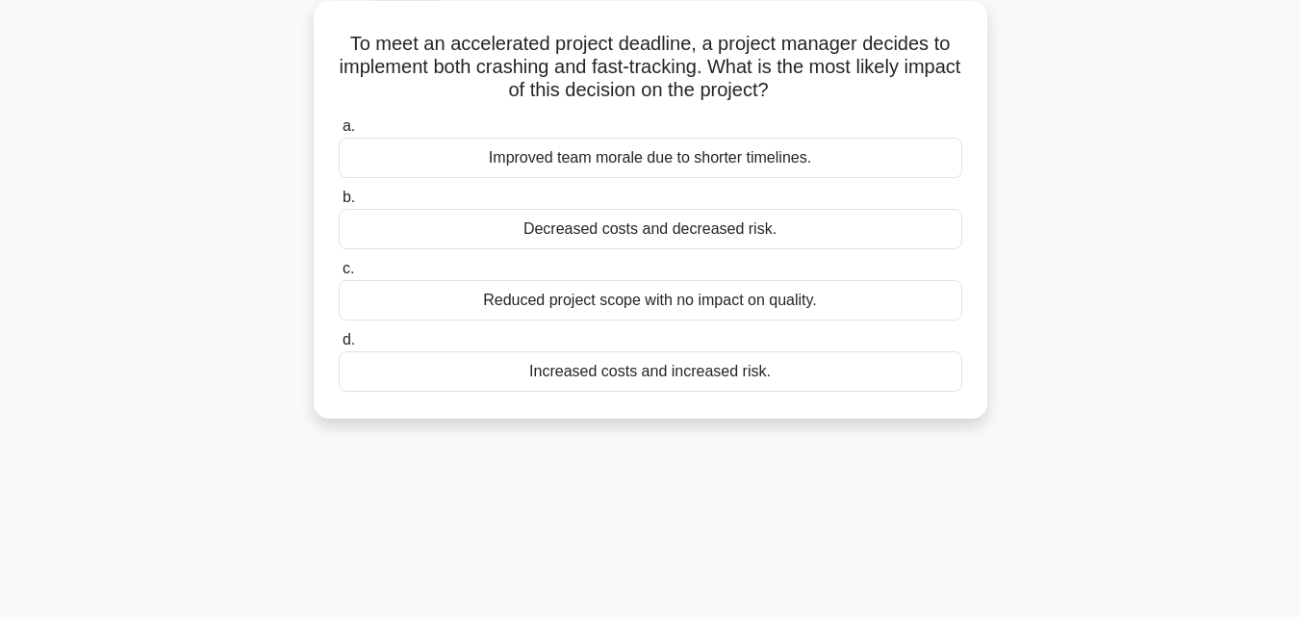
scroll to position [0, 0]
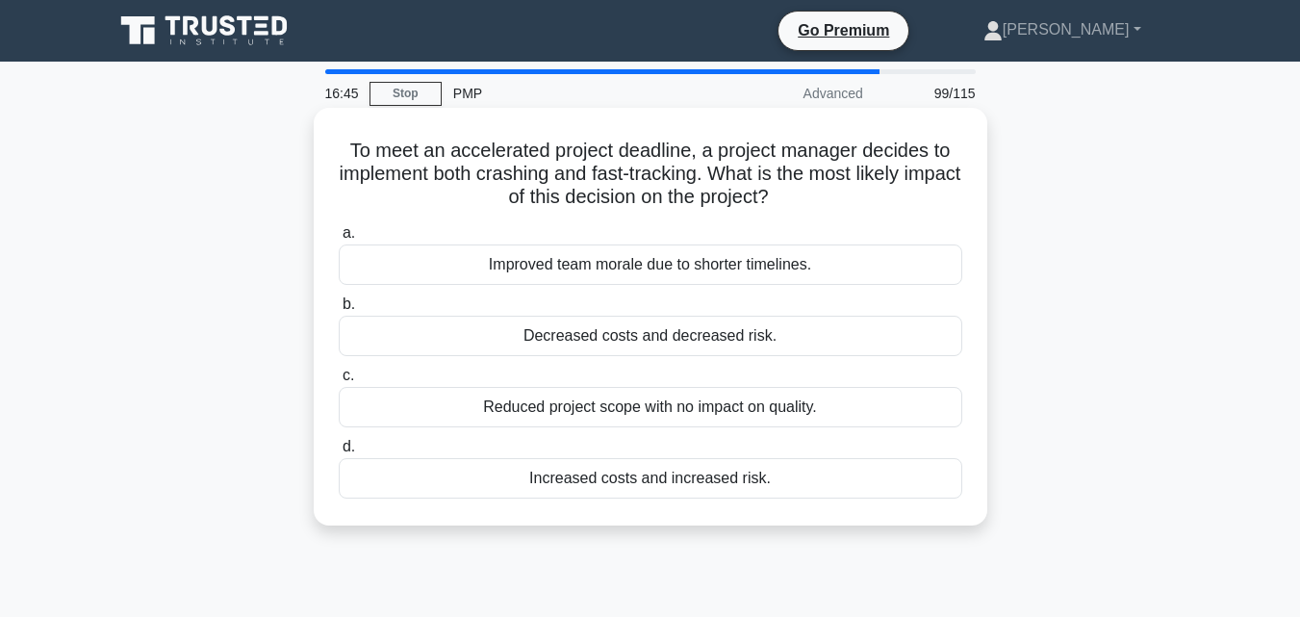
click at [650, 488] on div "Increased costs and increased risk." at bounding box center [651, 478] width 624 height 40
click at [339, 453] on input "d. Increased costs and increased risk." at bounding box center [339, 447] width 0 height 13
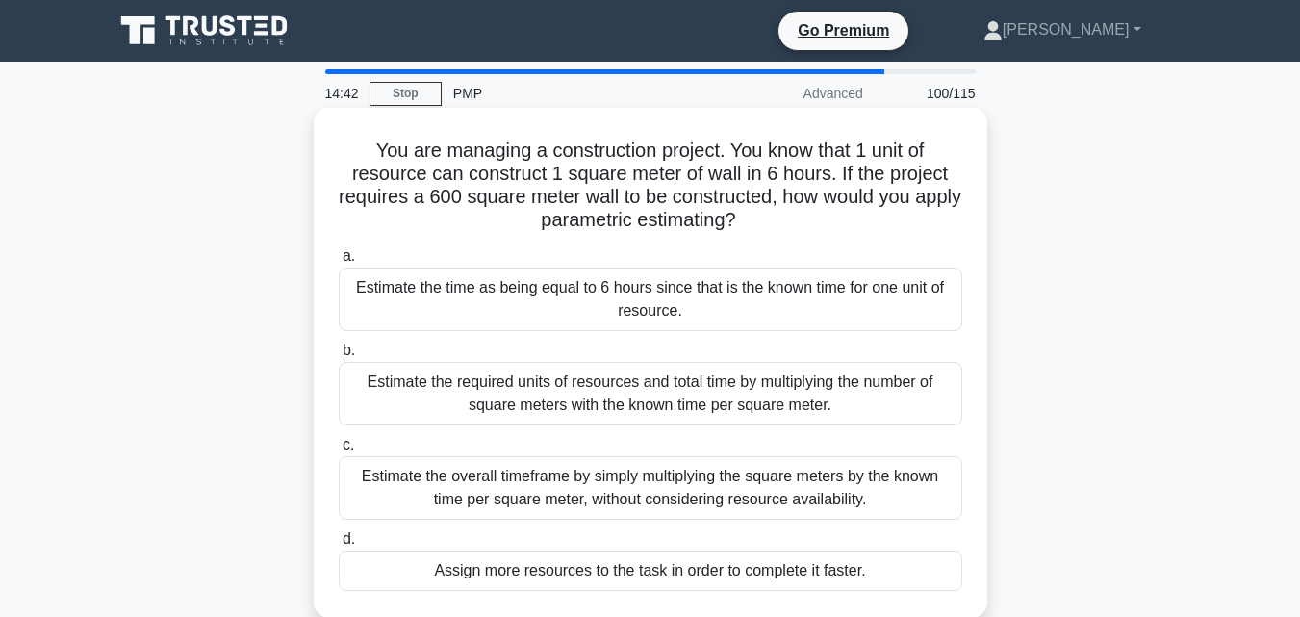
click at [578, 501] on div "Estimate the overall timeframe by simply multiplying the square meters by the k…" at bounding box center [651, 488] width 624 height 64
click at [339, 451] on input "c. Estimate the overall timeframe by simply multiplying the square meters by th…" at bounding box center [339, 445] width 0 height 13
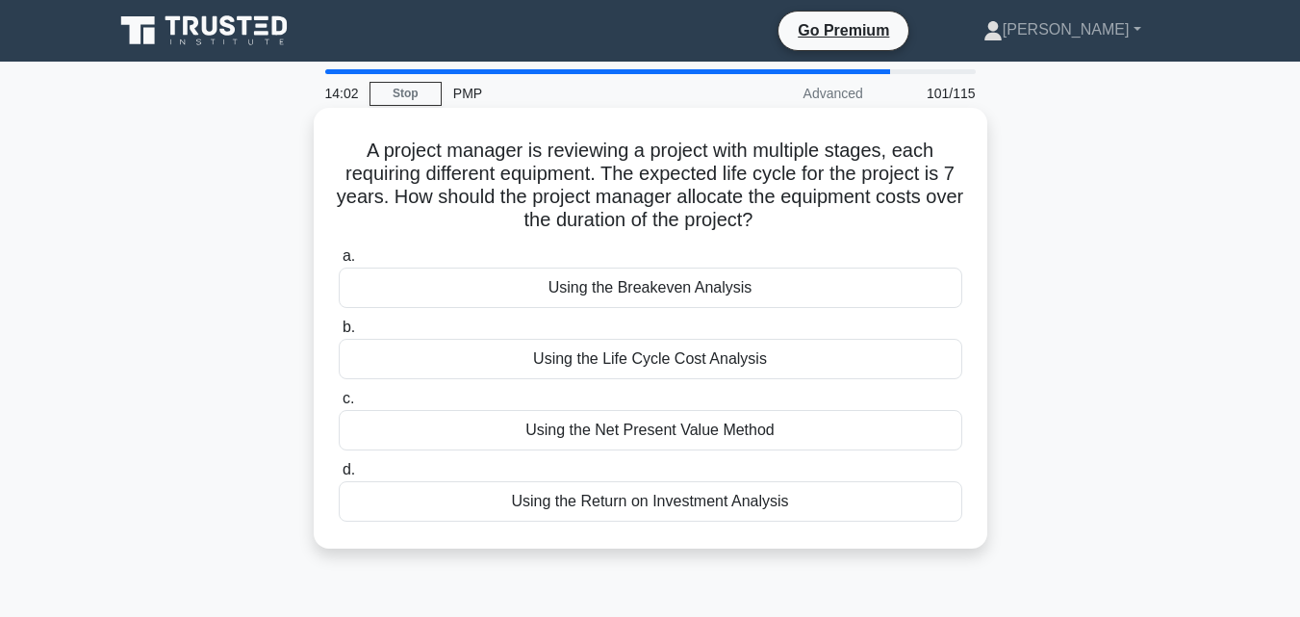
click at [598, 354] on div "Using the Life Cycle Cost Analysis" at bounding box center [651, 359] width 624 height 40
click at [339, 334] on input "b. Using the Life Cycle Cost Analysis" at bounding box center [339, 327] width 0 height 13
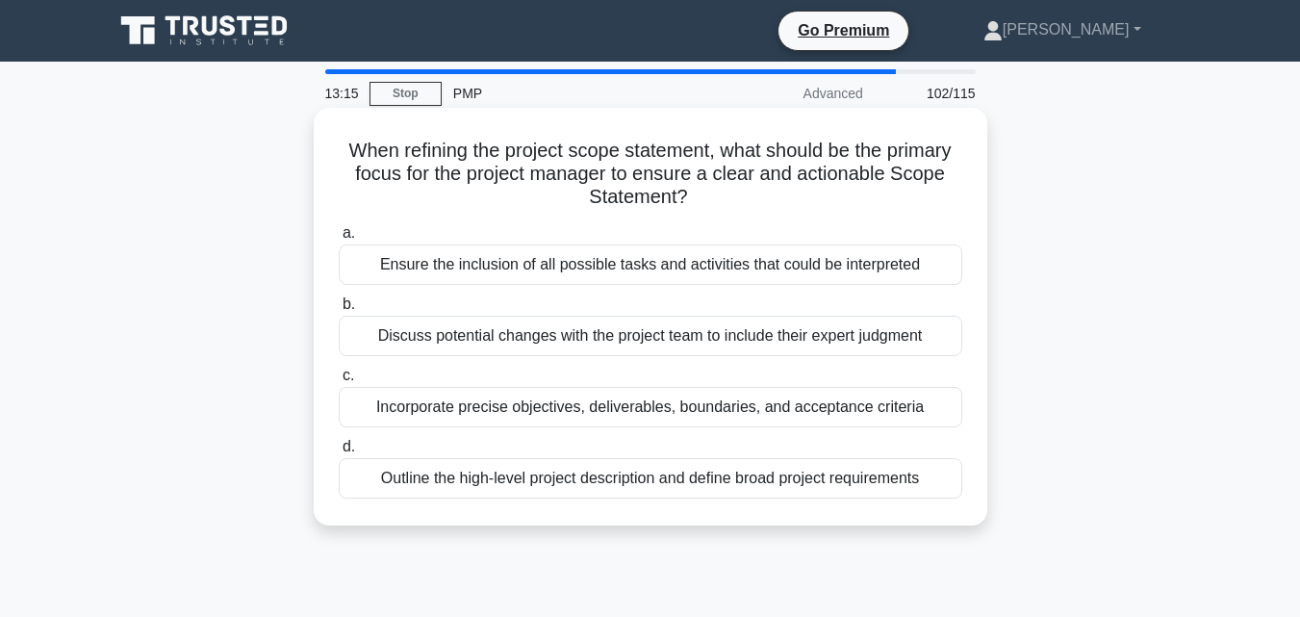
click at [712, 482] on div "Outline the high-level project description and define broad project requirements" at bounding box center [651, 478] width 624 height 40
click at [339, 453] on input "d. Outline the high-level project description and define broad project requirem…" at bounding box center [339, 447] width 0 height 13
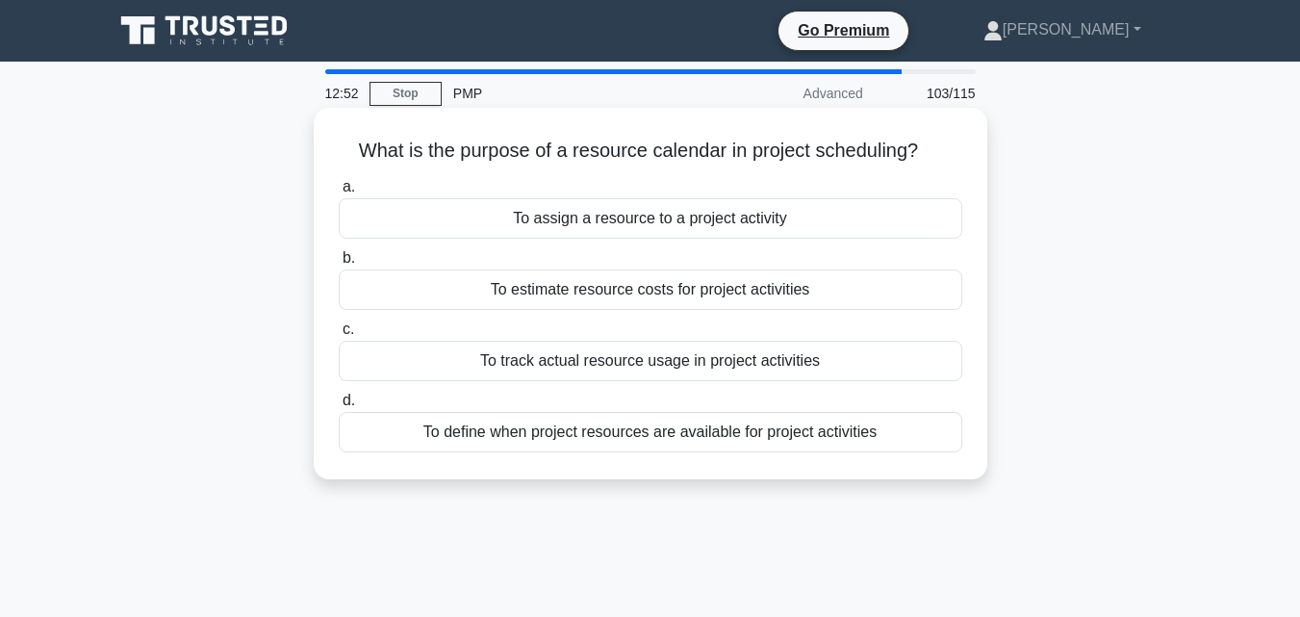
click at [689, 440] on div "To define when project resources are available for project activities" at bounding box center [651, 432] width 624 height 40
click at [339, 407] on input "d. To define when project resources are available for project activities" at bounding box center [339, 401] width 0 height 13
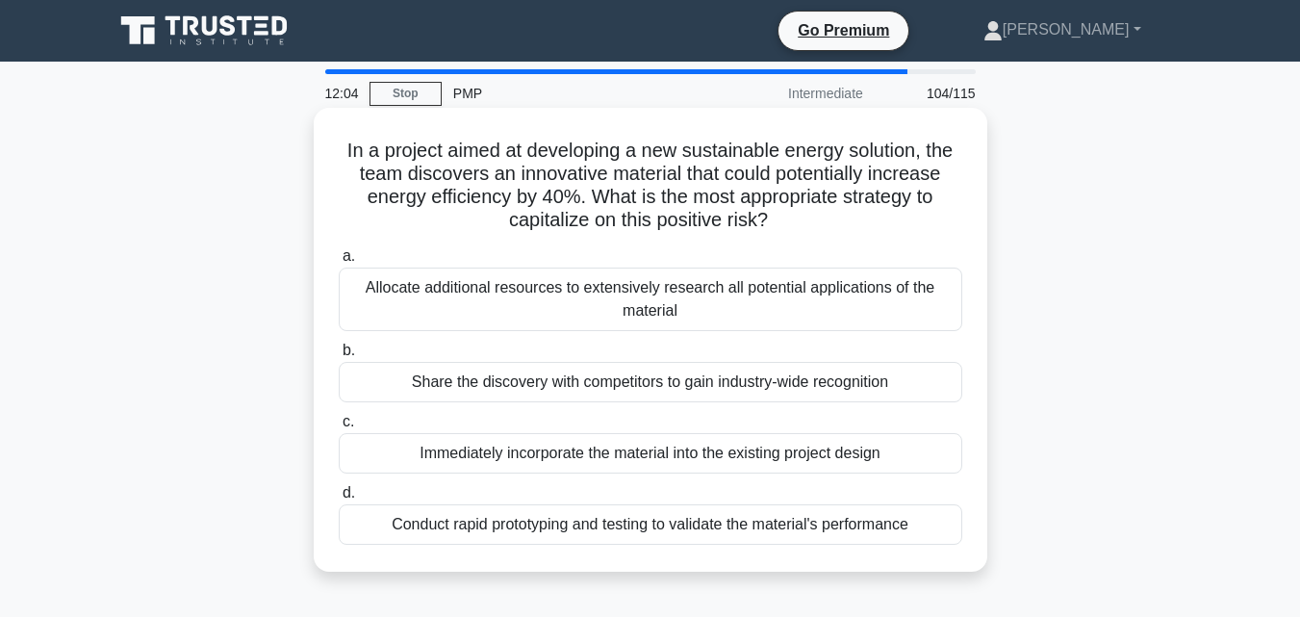
click at [559, 528] on div "Conduct rapid prototyping and testing to validate the material's performance" at bounding box center [651, 524] width 624 height 40
click at [339, 499] on input "d. Conduct rapid prototyping and testing to validate the material's performance" at bounding box center [339, 493] width 0 height 13
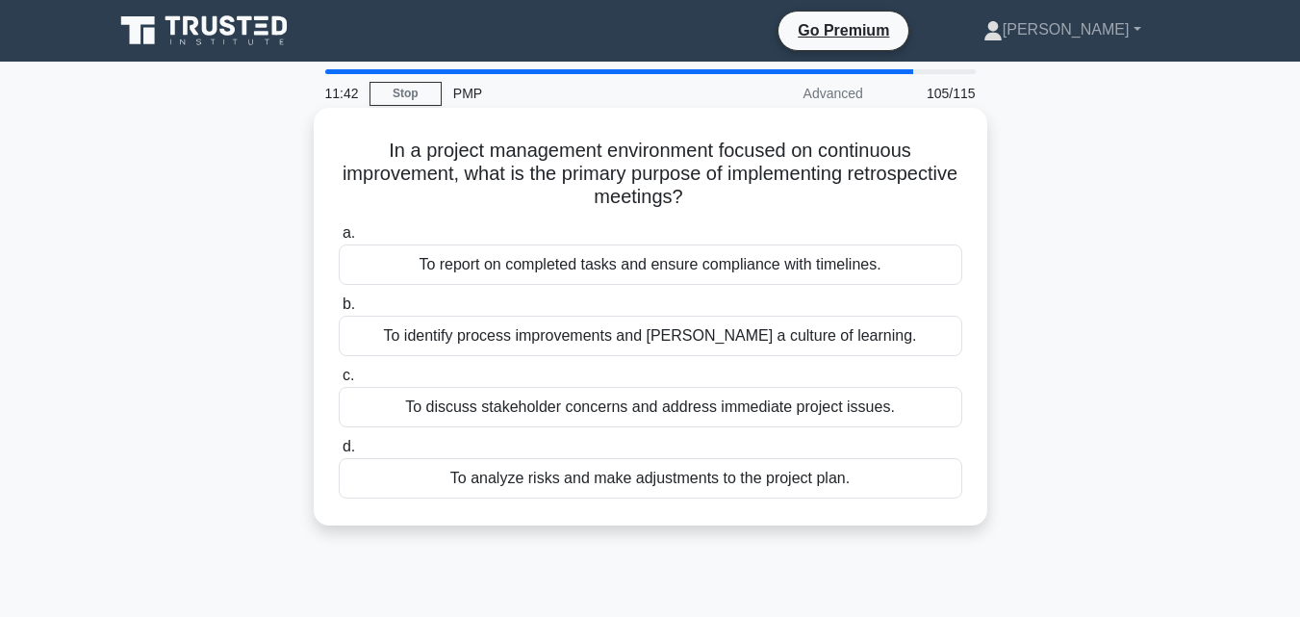
click at [618, 341] on div "To identify process improvements and foster a culture of learning." at bounding box center [651, 336] width 624 height 40
click at [339, 311] on input "b. To identify process improvements and foster a culture of learning." at bounding box center [339, 304] width 0 height 13
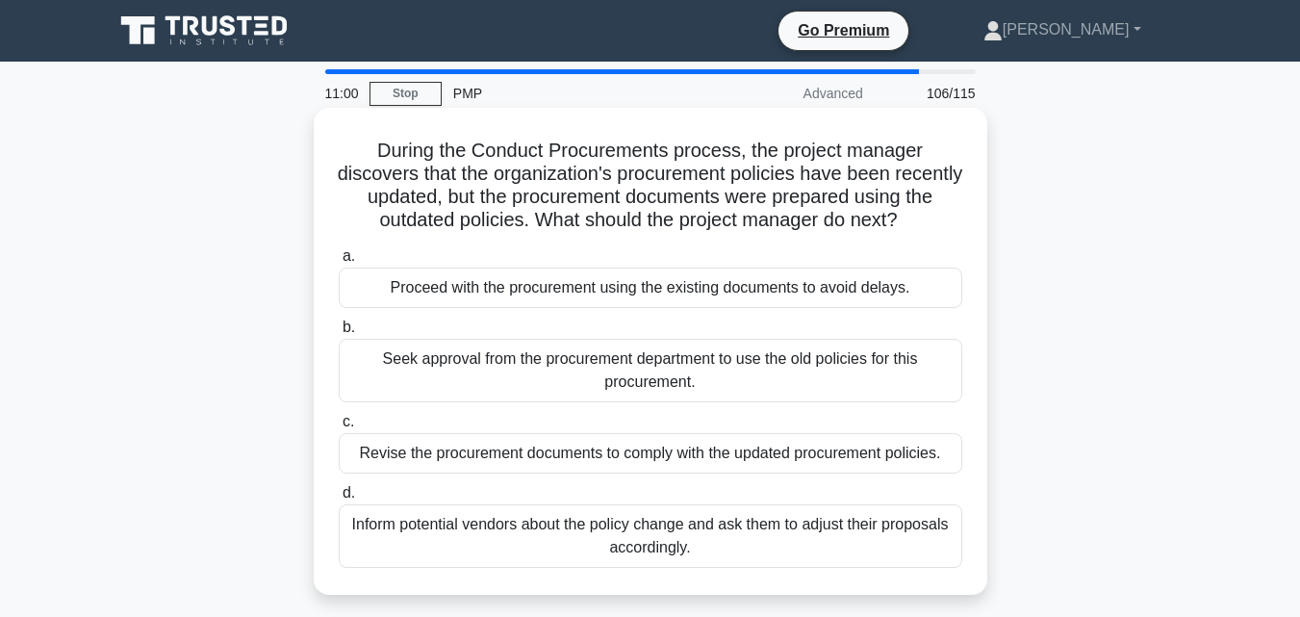
click at [582, 533] on div "Inform potential vendors about the policy change and ask them to adjust their p…" at bounding box center [651, 536] width 624 height 64
click at [339, 499] on input "d. Inform potential vendors about the policy change and ask them to adjust thei…" at bounding box center [339, 493] width 0 height 13
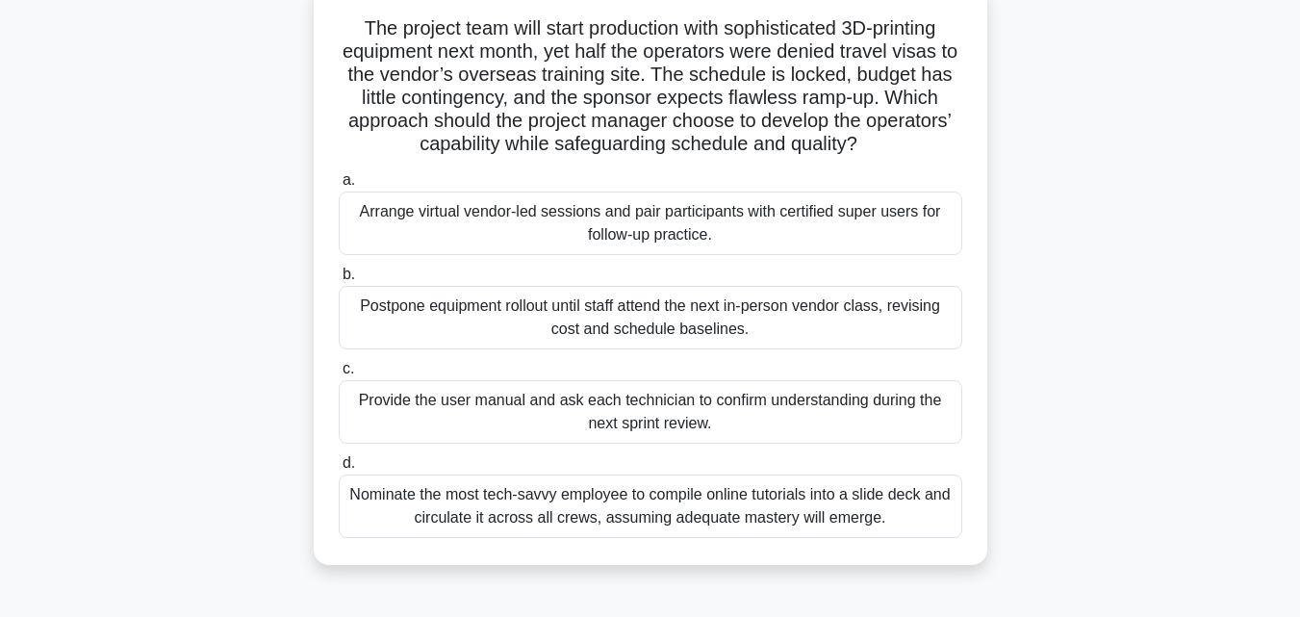
scroll to position [131, 0]
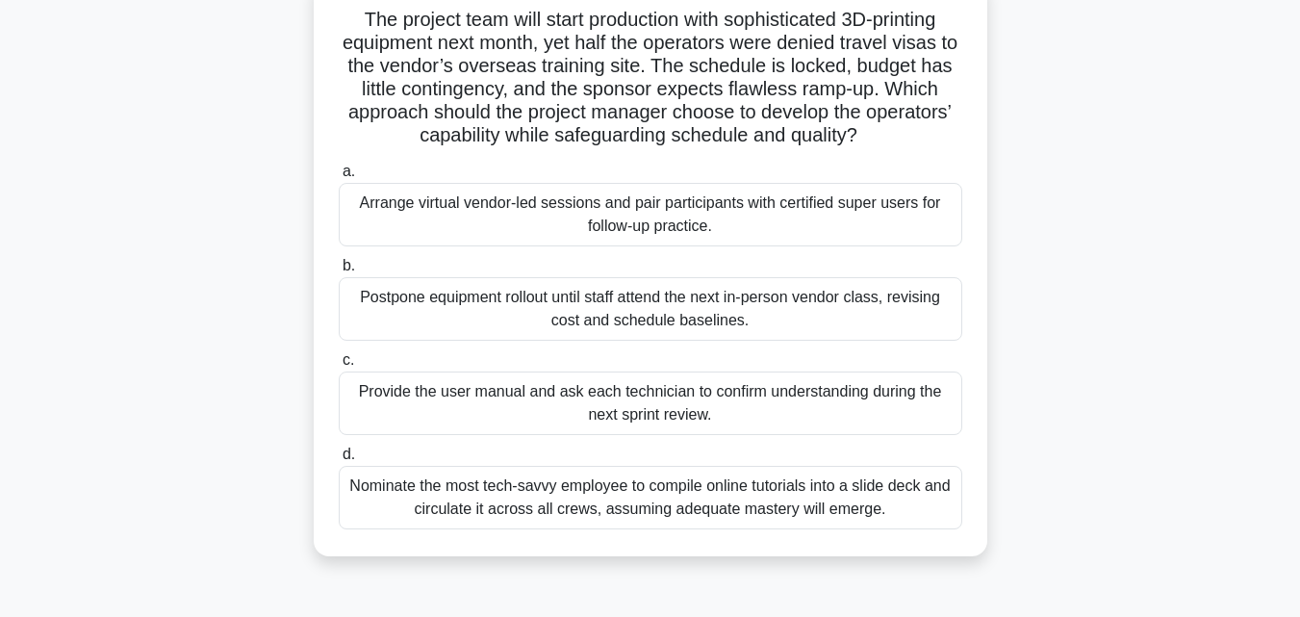
click at [571, 224] on div "Arrange virtual vendor-led sessions and pair participants with certified super …" at bounding box center [651, 215] width 624 height 64
click at [339, 178] on input "a. Arrange virtual vendor-led sessions and pair participants with certified sup…" at bounding box center [339, 172] width 0 height 13
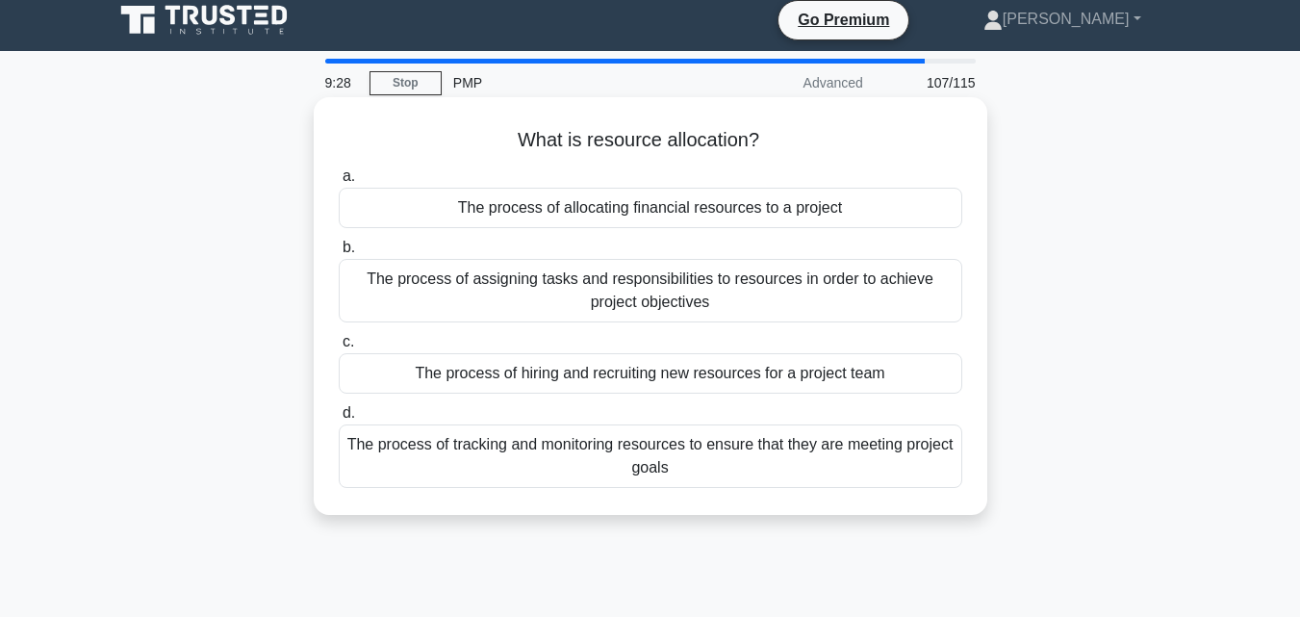
scroll to position [0, 0]
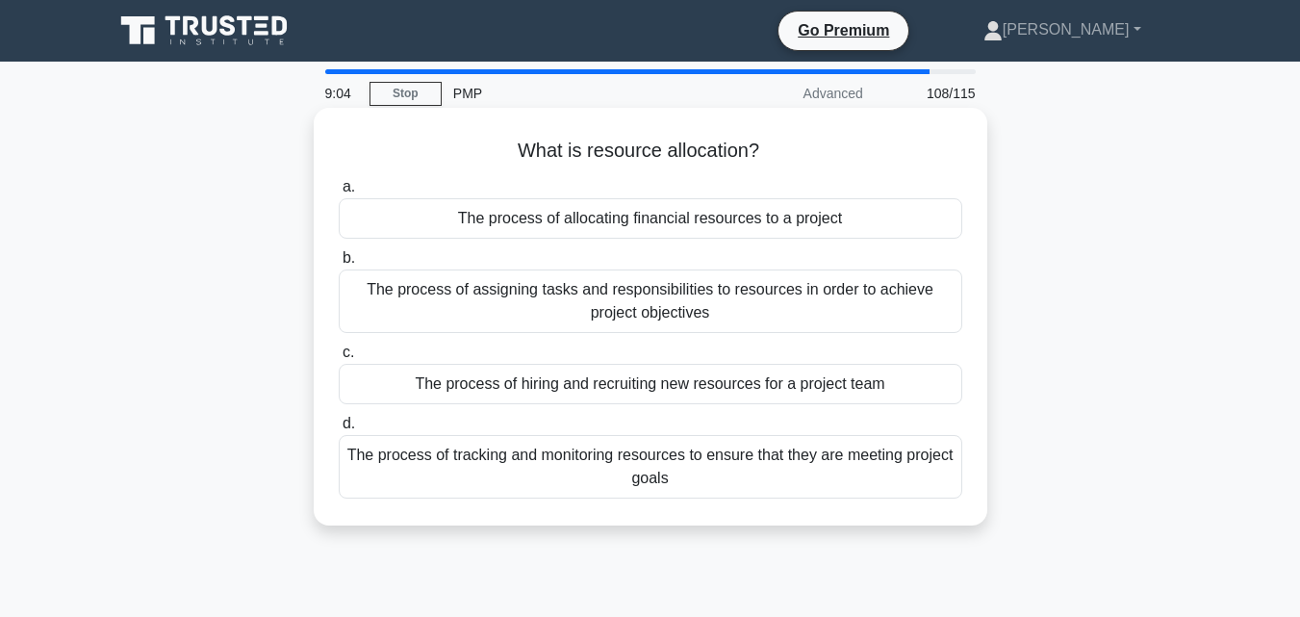
click at [802, 296] on div "The process of assigning tasks and responsibilities to resources in order to ac…" at bounding box center [651, 301] width 624 height 64
click at [339, 265] on input "b. The process of assigning tasks and responsibilities to resources in order to…" at bounding box center [339, 258] width 0 height 13
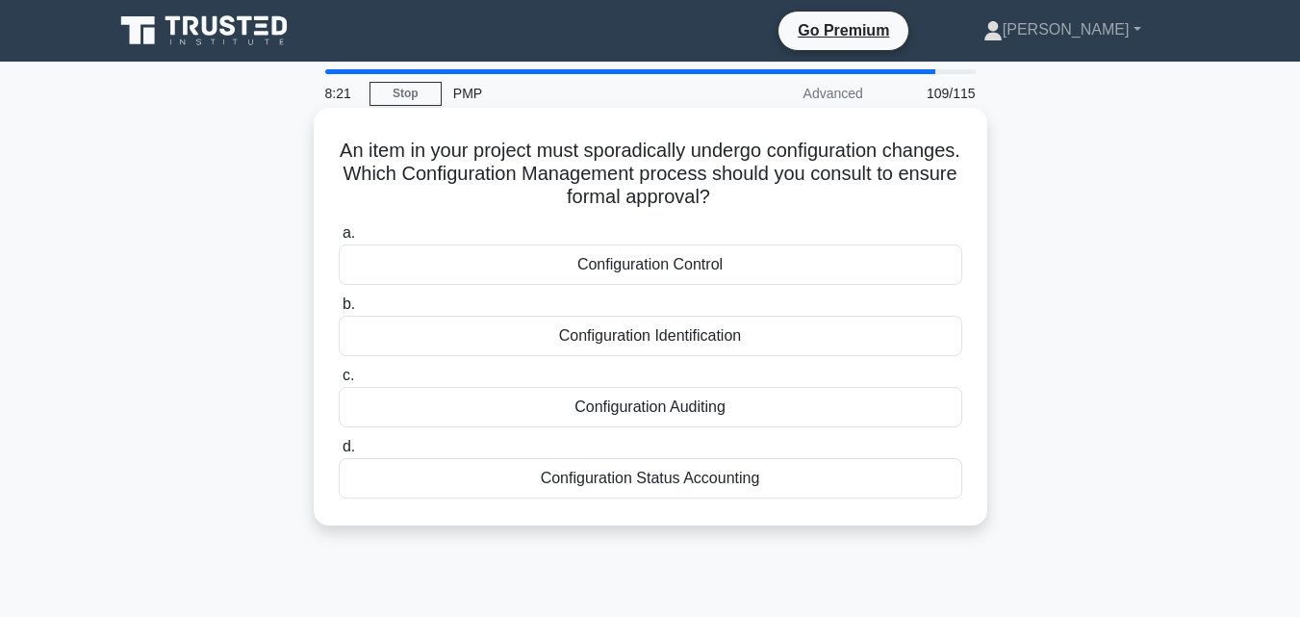
click at [669, 264] on div "Configuration Control" at bounding box center [651, 264] width 624 height 40
click at [339, 240] on input "a. Configuration Control" at bounding box center [339, 233] width 0 height 13
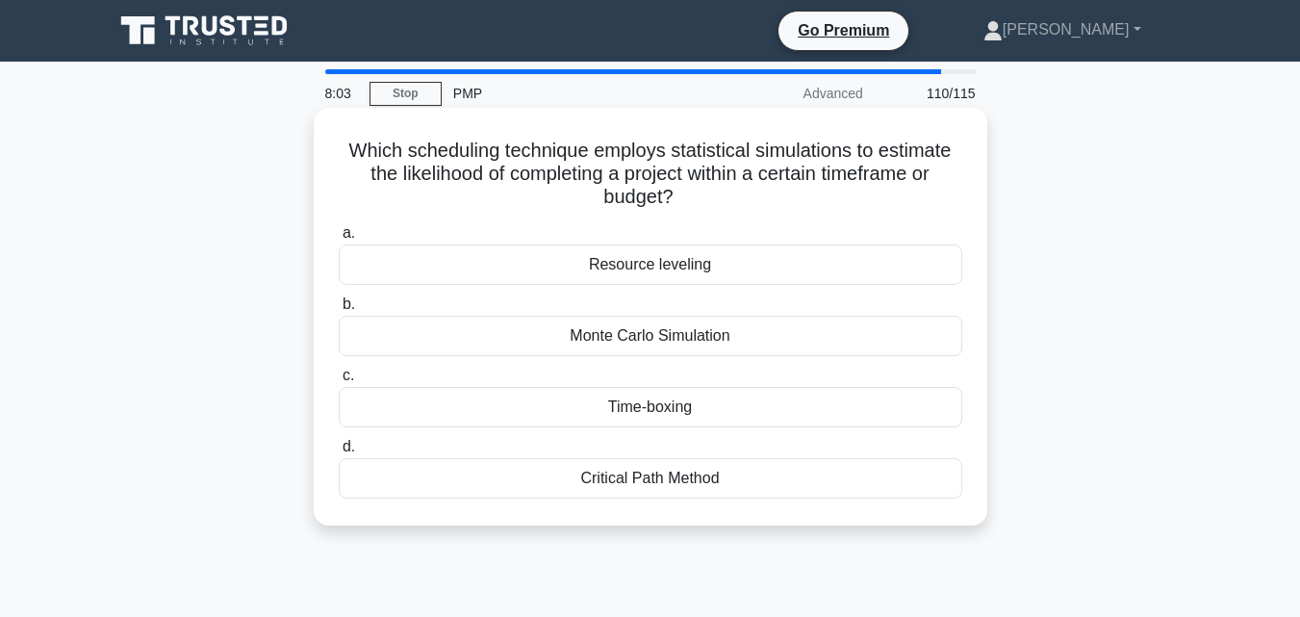
click at [721, 332] on div "Monte Carlo Simulation" at bounding box center [651, 336] width 624 height 40
click at [339, 311] on input "b. Monte Carlo Simulation" at bounding box center [339, 304] width 0 height 13
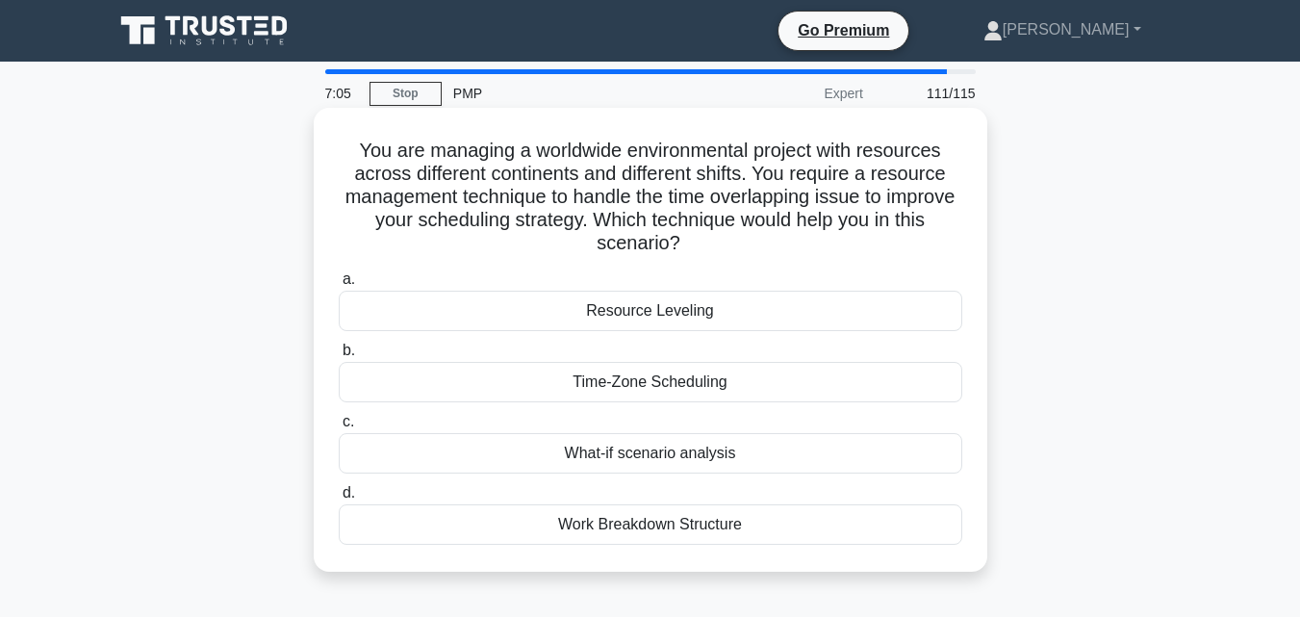
click at [695, 379] on div "Time-Zone Scheduling" at bounding box center [651, 382] width 624 height 40
click at [339, 357] on input "b. Time-Zone Scheduling" at bounding box center [339, 351] width 0 height 13
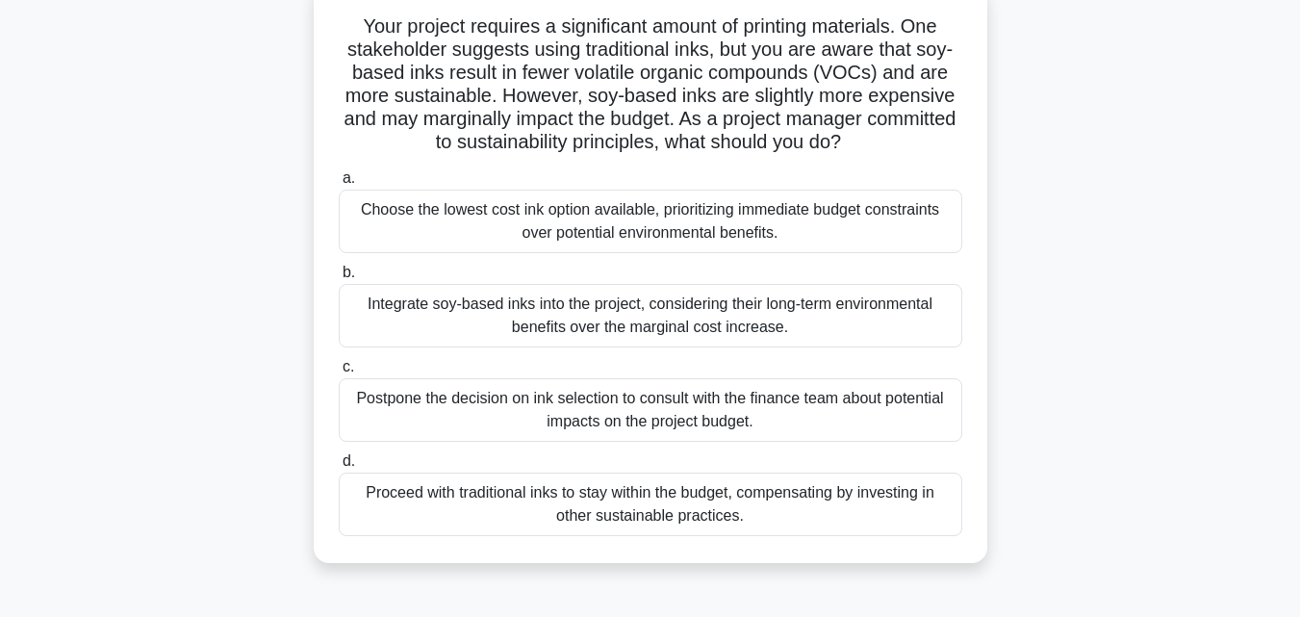
scroll to position [140, 0]
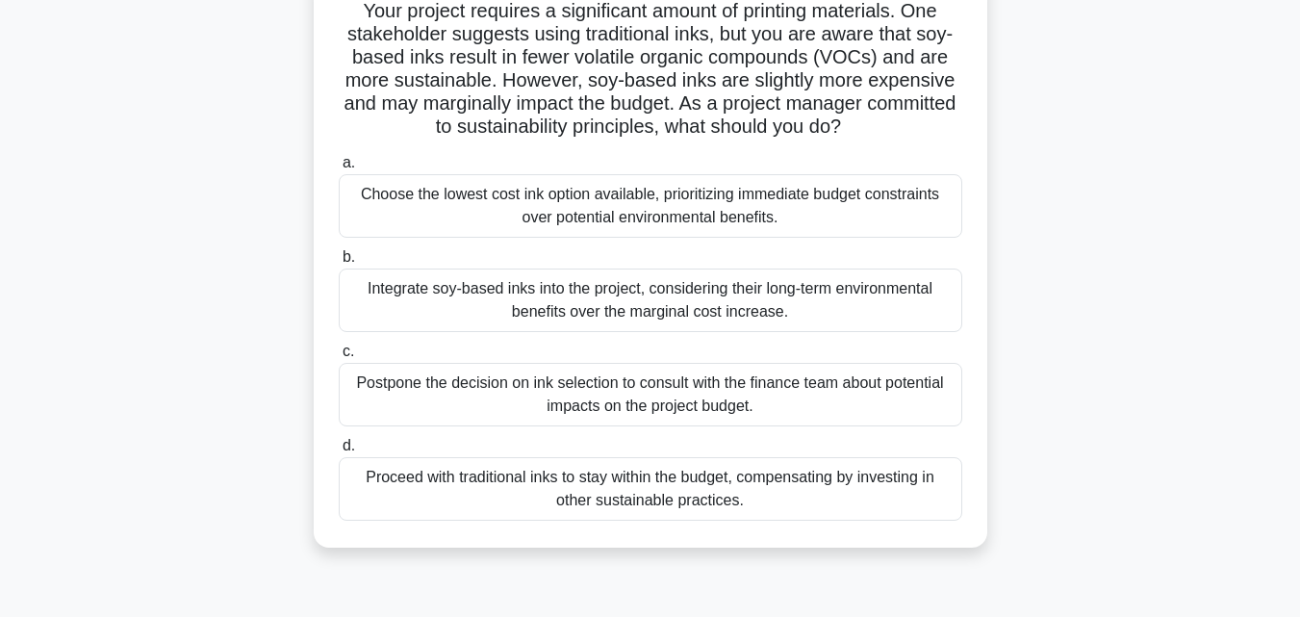
click at [738, 298] on div "Integrate soy-based inks into the project, considering their long-term environm…" at bounding box center [651, 301] width 624 height 64
click at [339, 264] on input "b. Integrate soy-based inks into the project, considering their long-term envir…" at bounding box center [339, 257] width 0 height 13
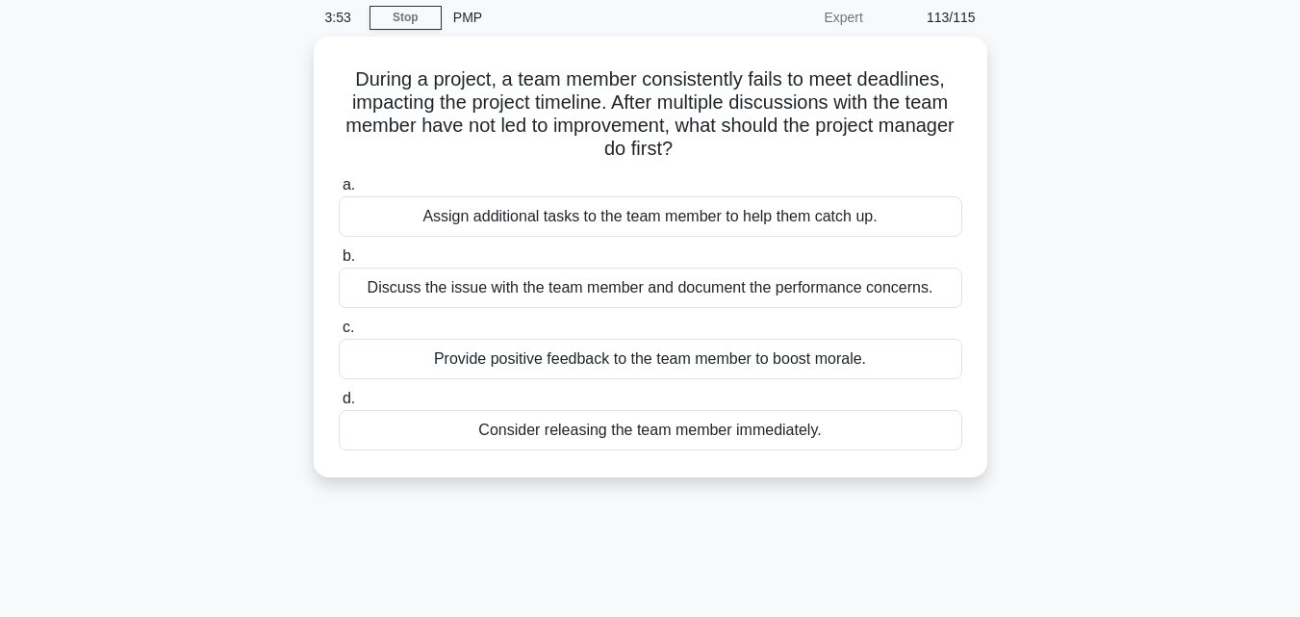
scroll to position [43, 0]
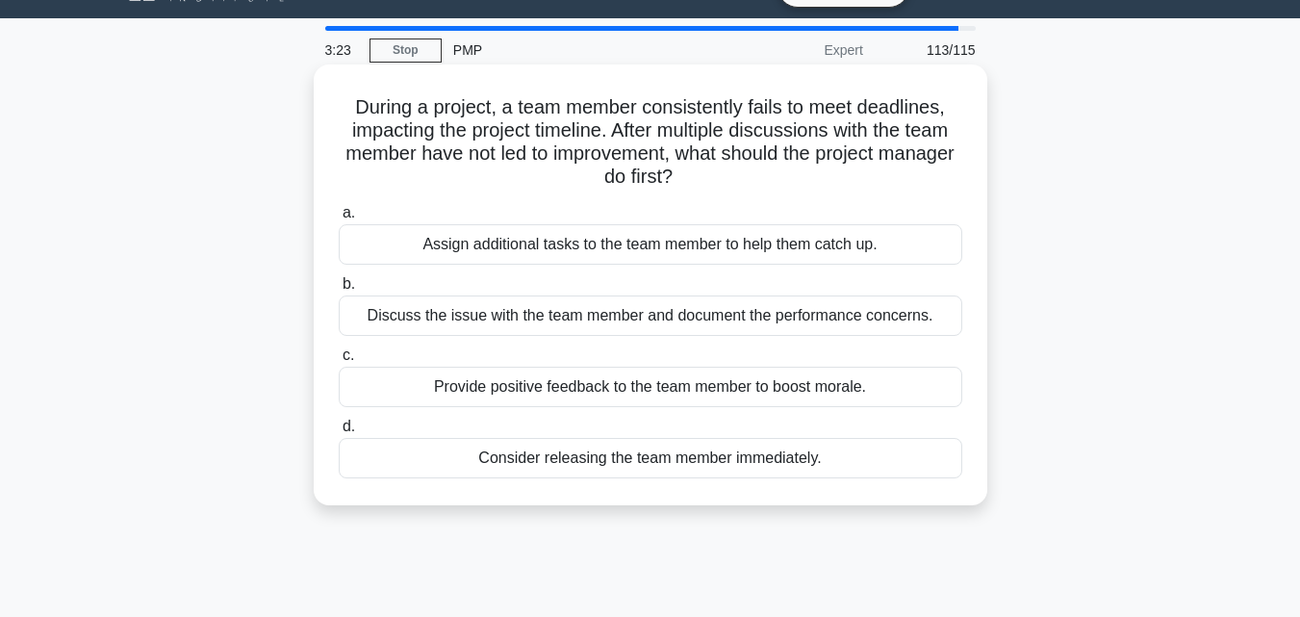
click at [921, 317] on div "Discuss the issue with the team member and document the performance concerns." at bounding box center [651, 315] width 624 height 40
click at [339, 291] on input "b. Discuss the issue with the team member and document the performance concerns." at bounding box center [339, 284] width 0 height 13
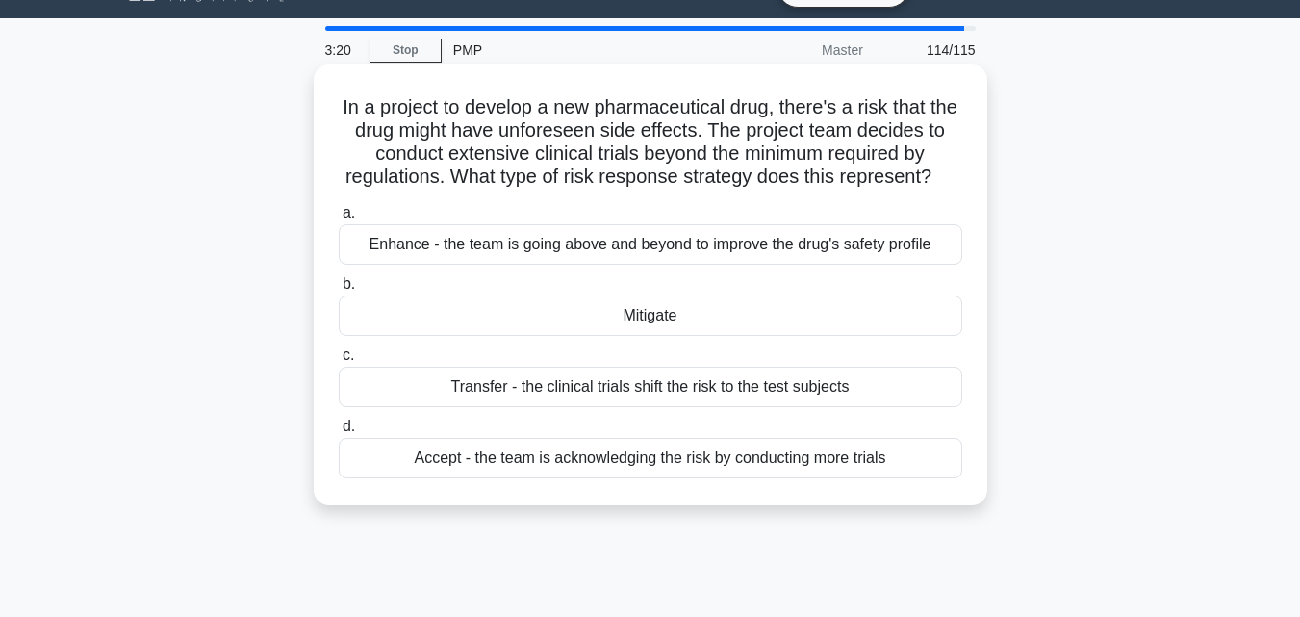
scroll to position [0, 0]
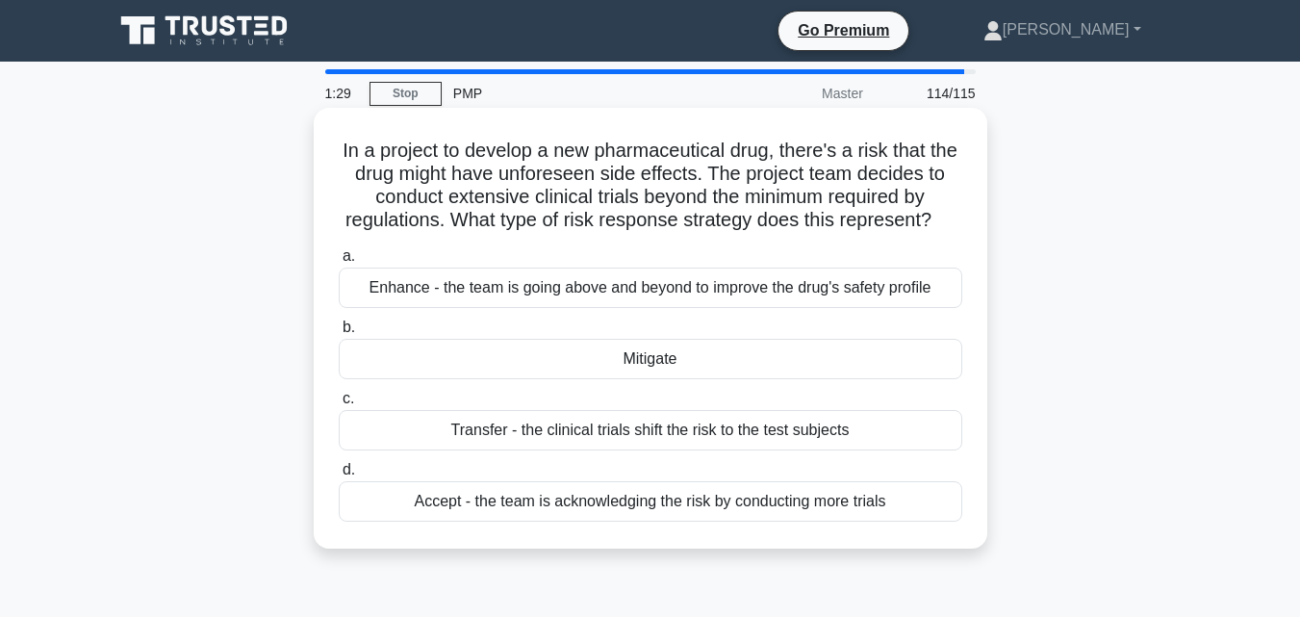
click at [662, 500] on div "Accept - the team is acknowledging the risk by conducting more trials" at bounding box center [651, 501] width 624 height 40
click at [339, 476] on input "d. Accept - the team is acknowledging the risk by conducting more trials" at bounding box center [339, 470] width 0 height 13
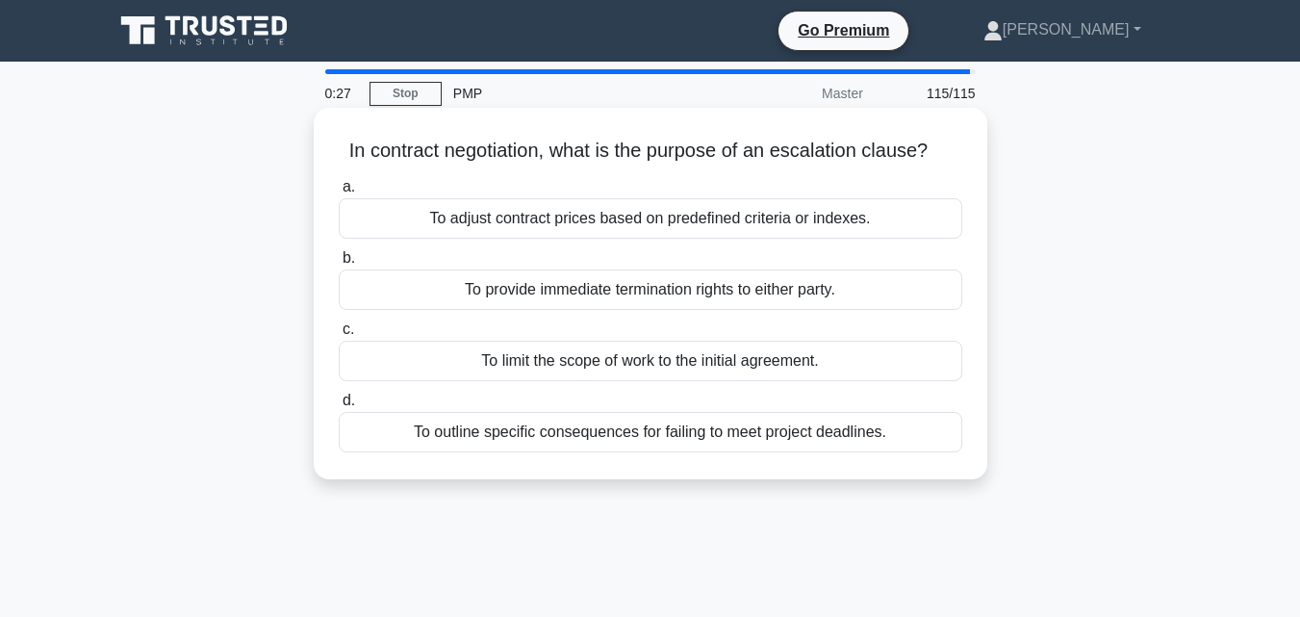
click at [625, 293] on div "To provide immediate termination rights to either party." at bounding box center [651, 289] width 624 height 40
click at [339, 265] on input "b. To provide immediate termination rights to either party." at bounding box center [339, 258] width 0 height 13
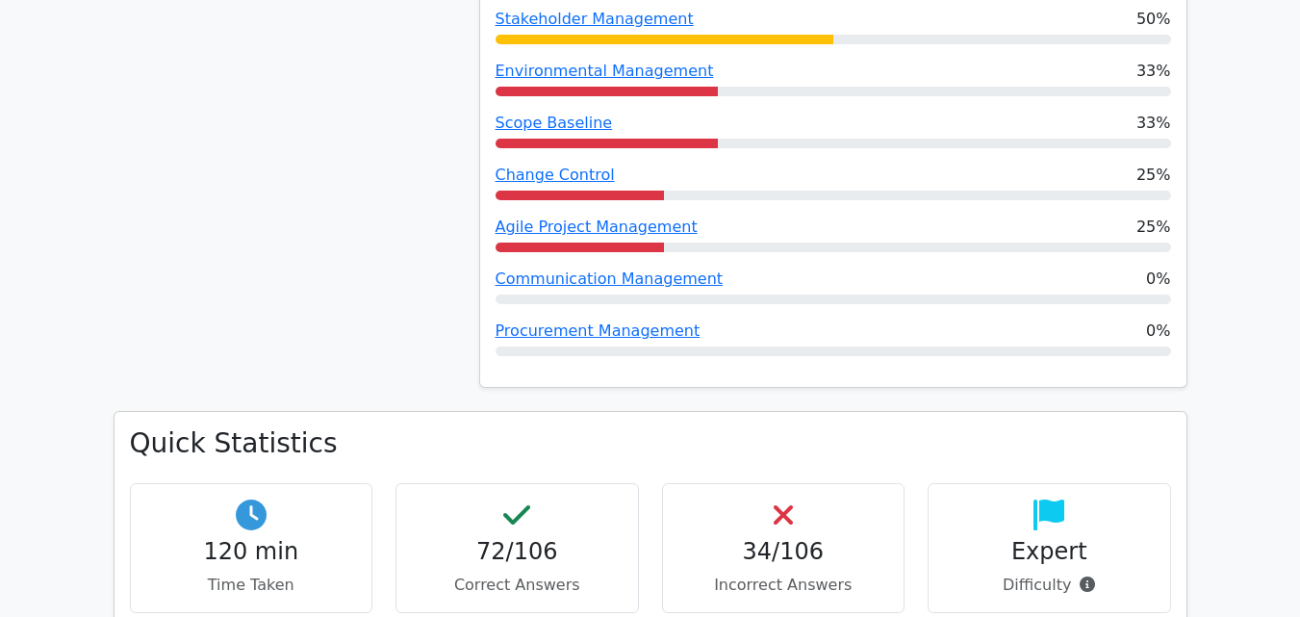
scroll to position [2472, 0]
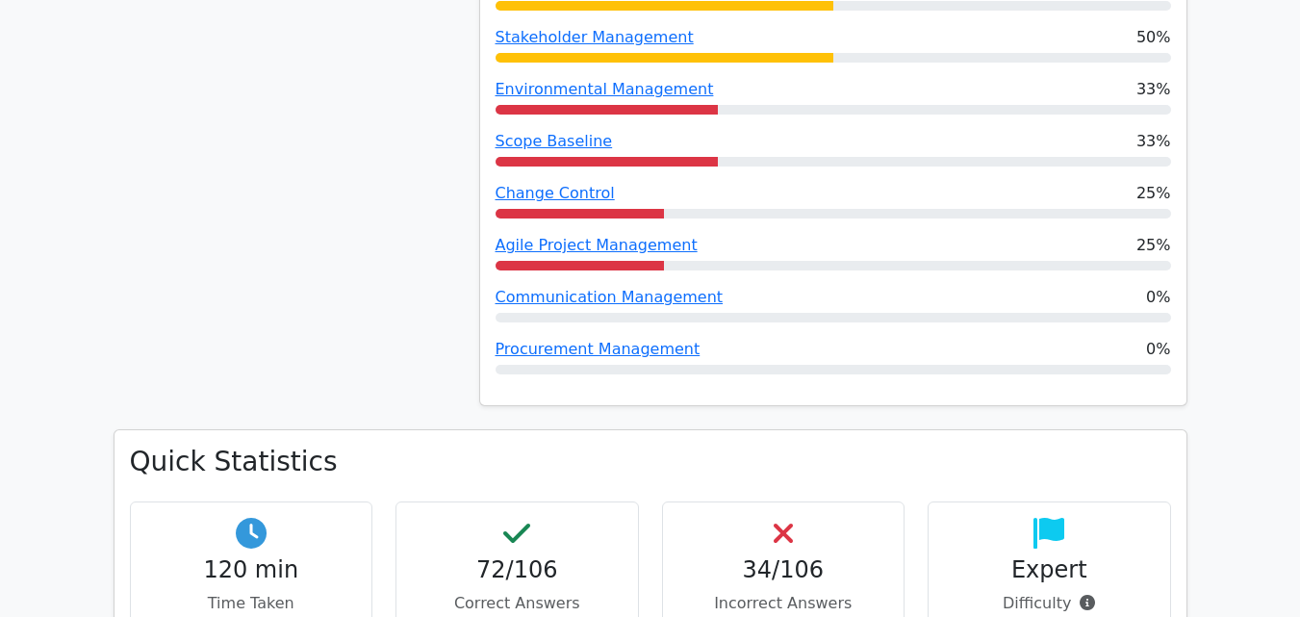
drag, startPoint x: 1314, startPoint y: 40, endPoint x: 1314, endPoint y: 174, distance: 133.8
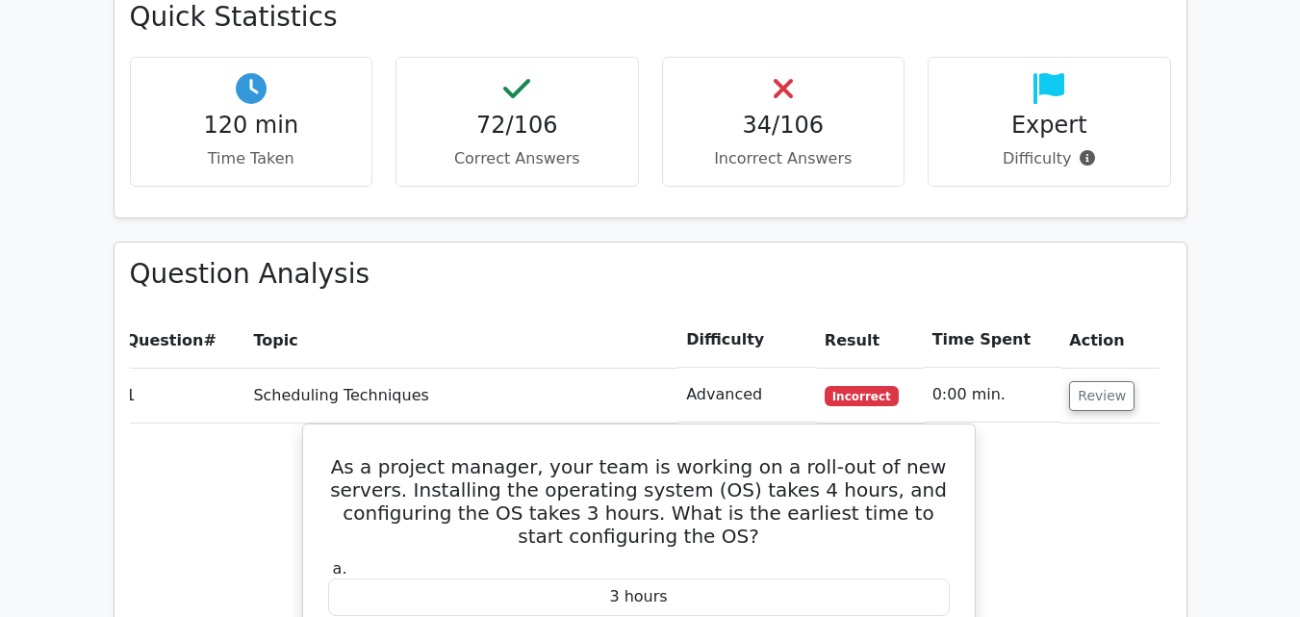
scroll to position [2988, 0]
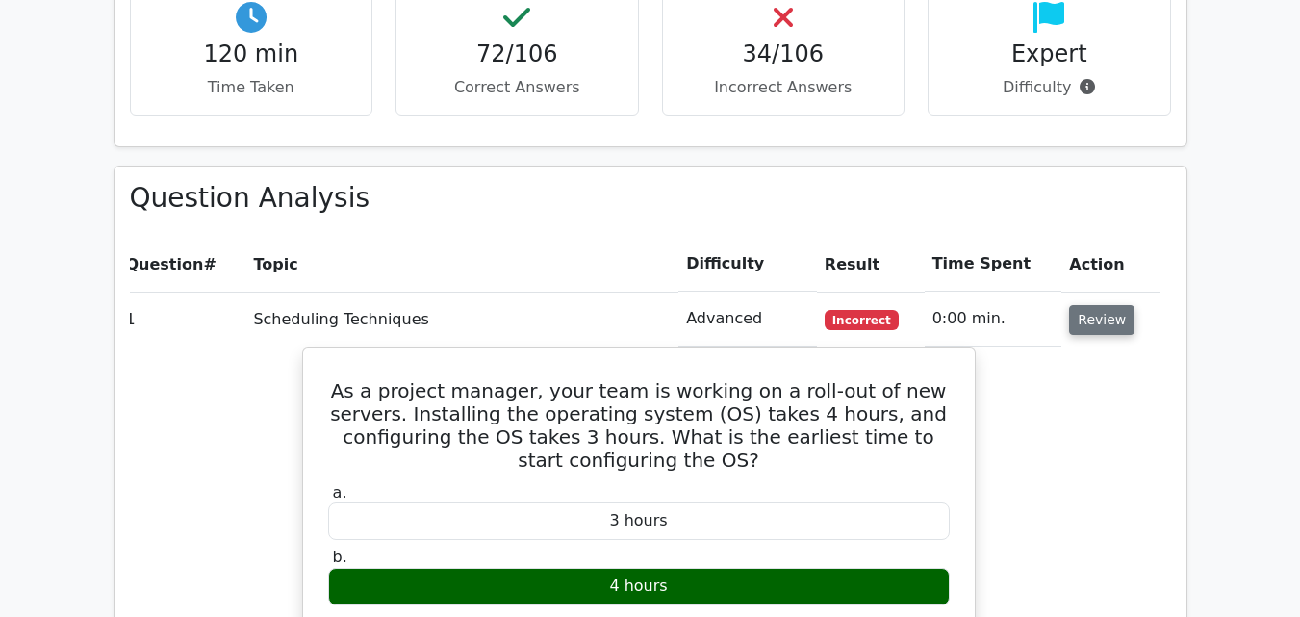
click at [1069, 305] on button "Review" at bounding box center [1101, 320] width 65 height 30
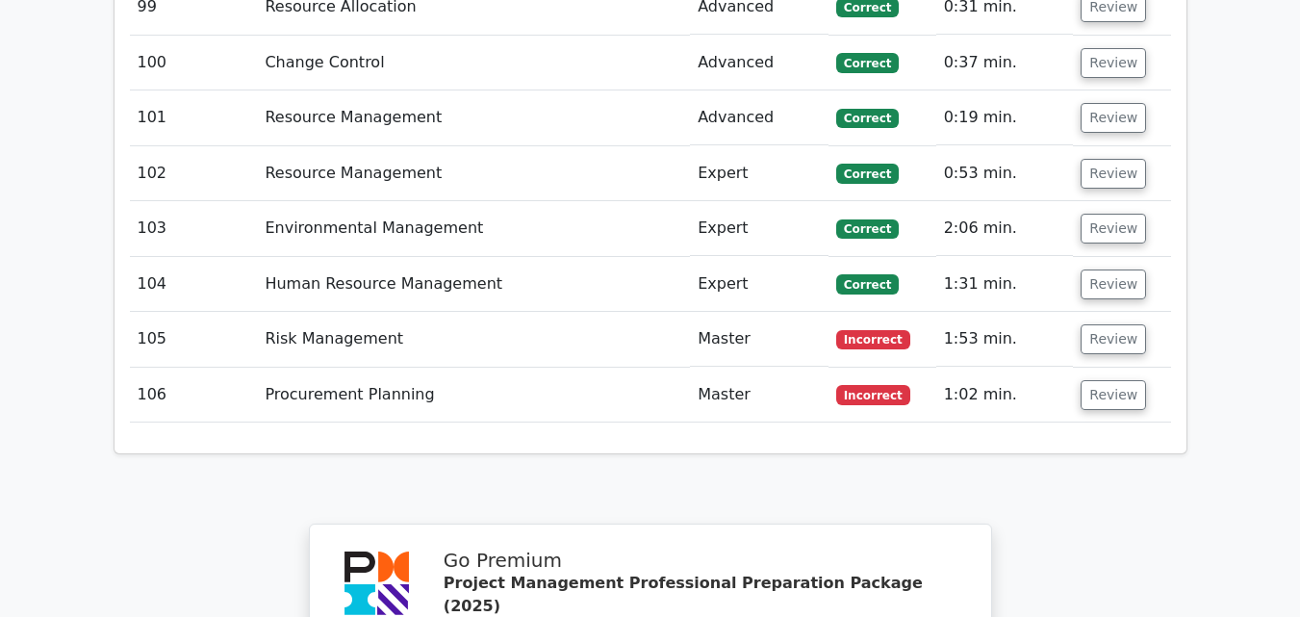
scroll to position [8711, 0]
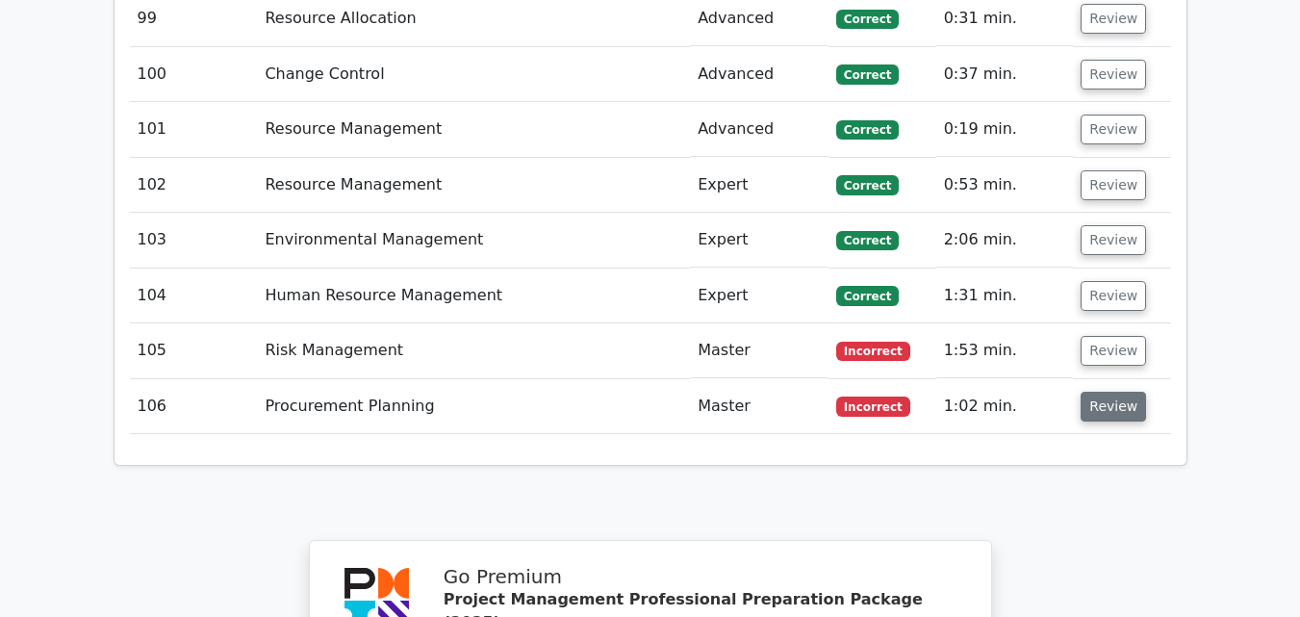
click at [1088, 392] on button "Review" at bounding box center [1113, 407] width 65 height 30
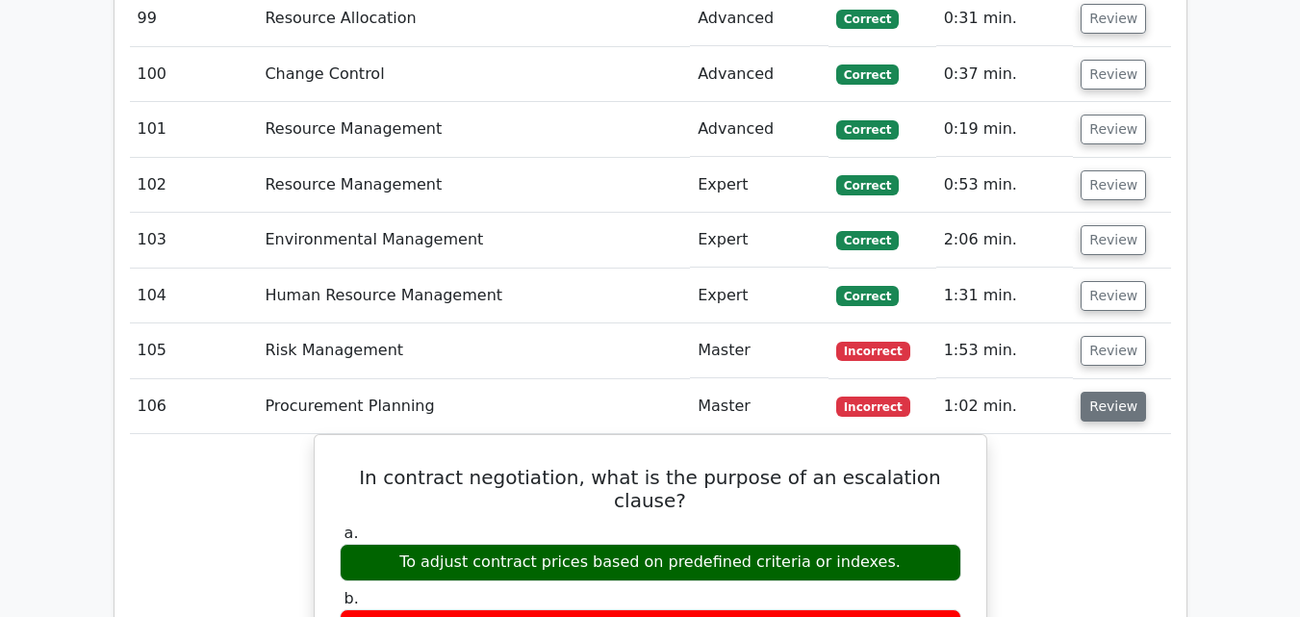
click at [1088, 392] on button "Review" at bounding box center [1113, 407] width 65 height 30
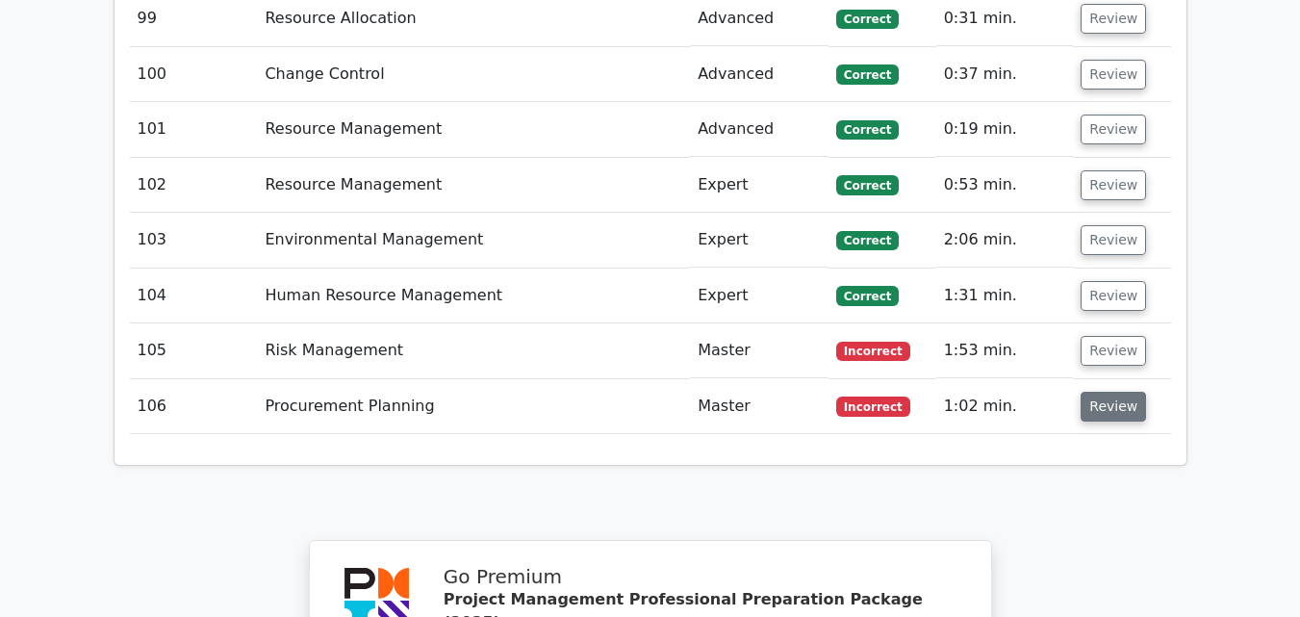
click at [1088, 392] on button "Review" at bounding box center [1113, 407] width 65 height 30
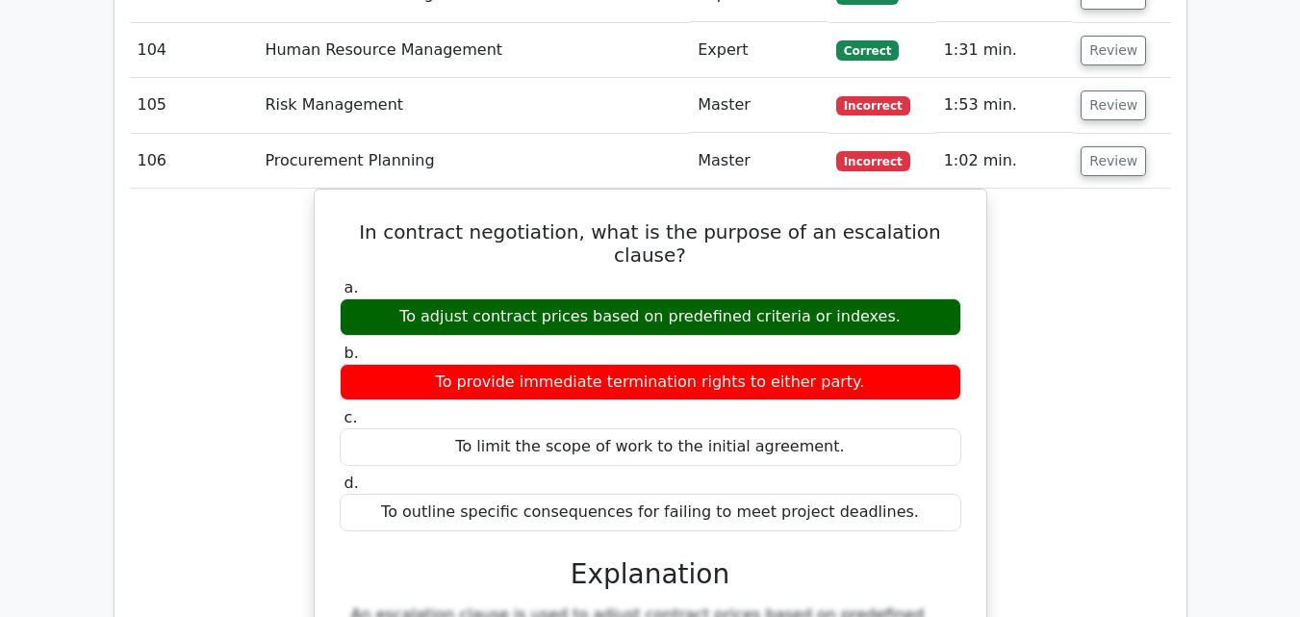
scroll to position [8908, 0]
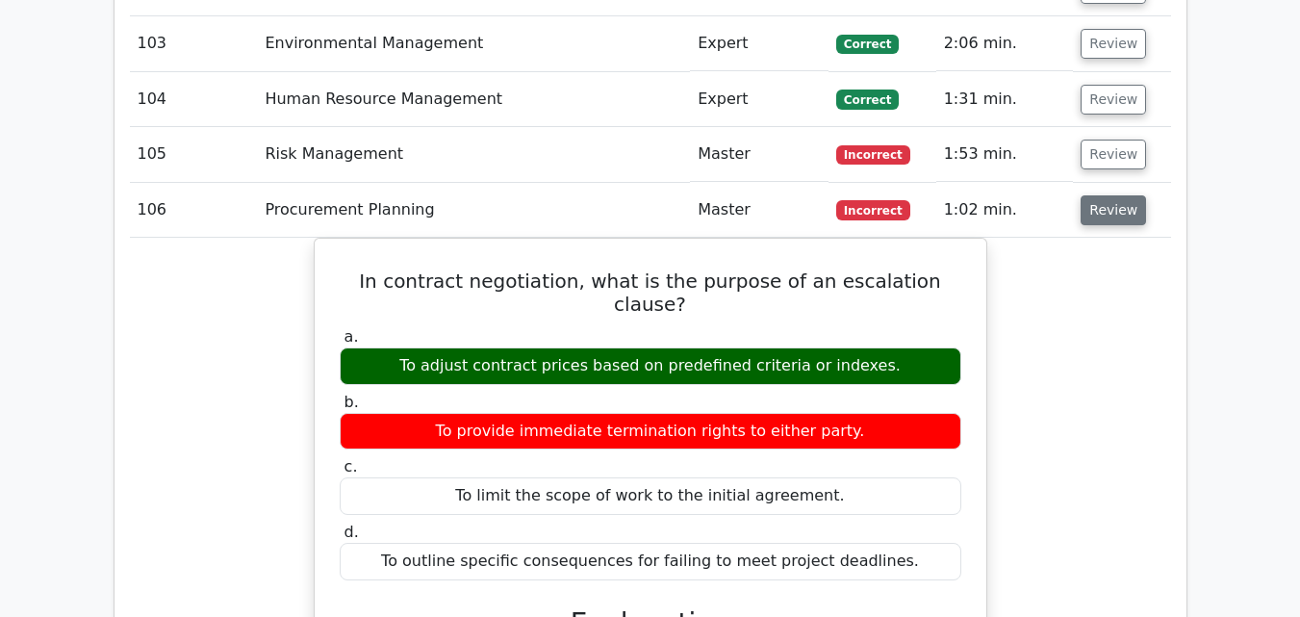
click at [1108, 195] on button "Review" at bounding box center [1113, 210] width 65 height 30
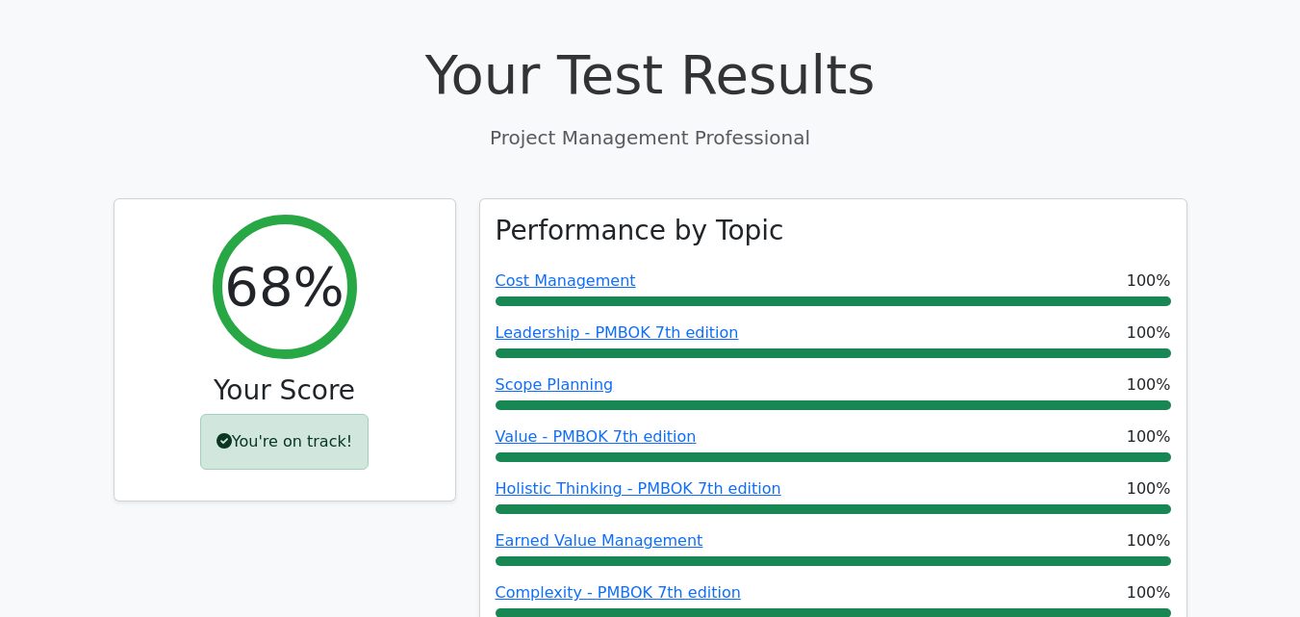
scroll to position [0, 0]
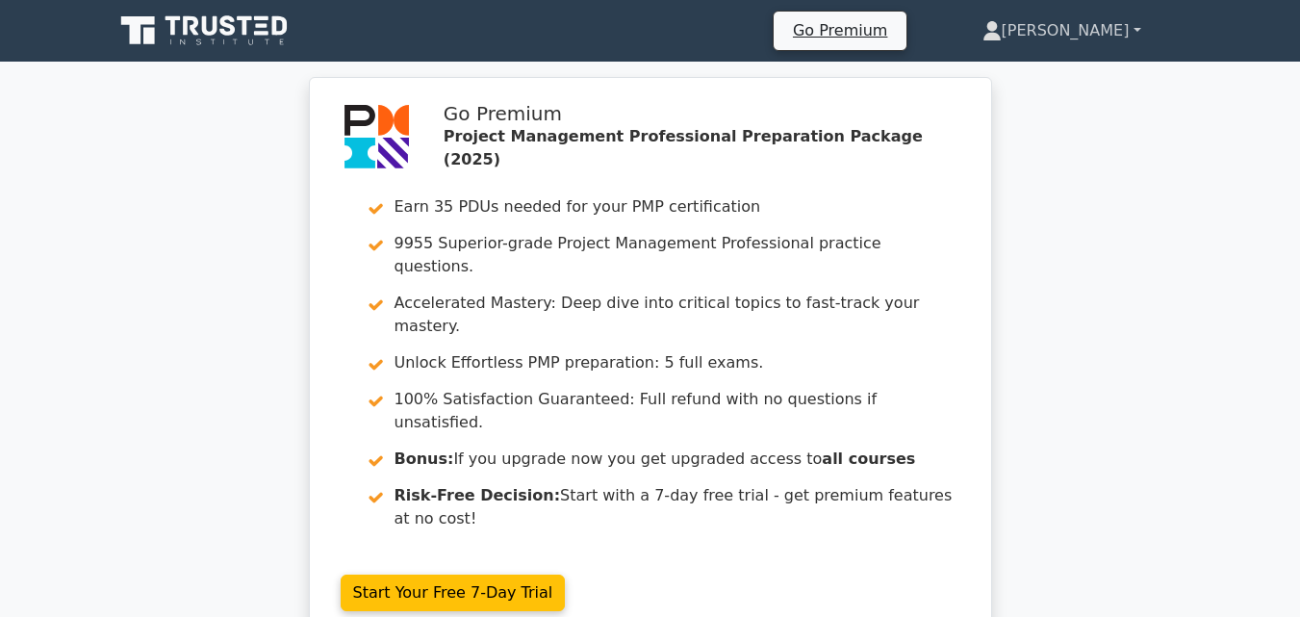
click at [1140, 33] on link "[PERSON_NAME]" at bounding box center [1061, 31] width 251 height 38
click at [1089, 64] on link "Profile" at bounding box center [1013, 76] width 152 height 31
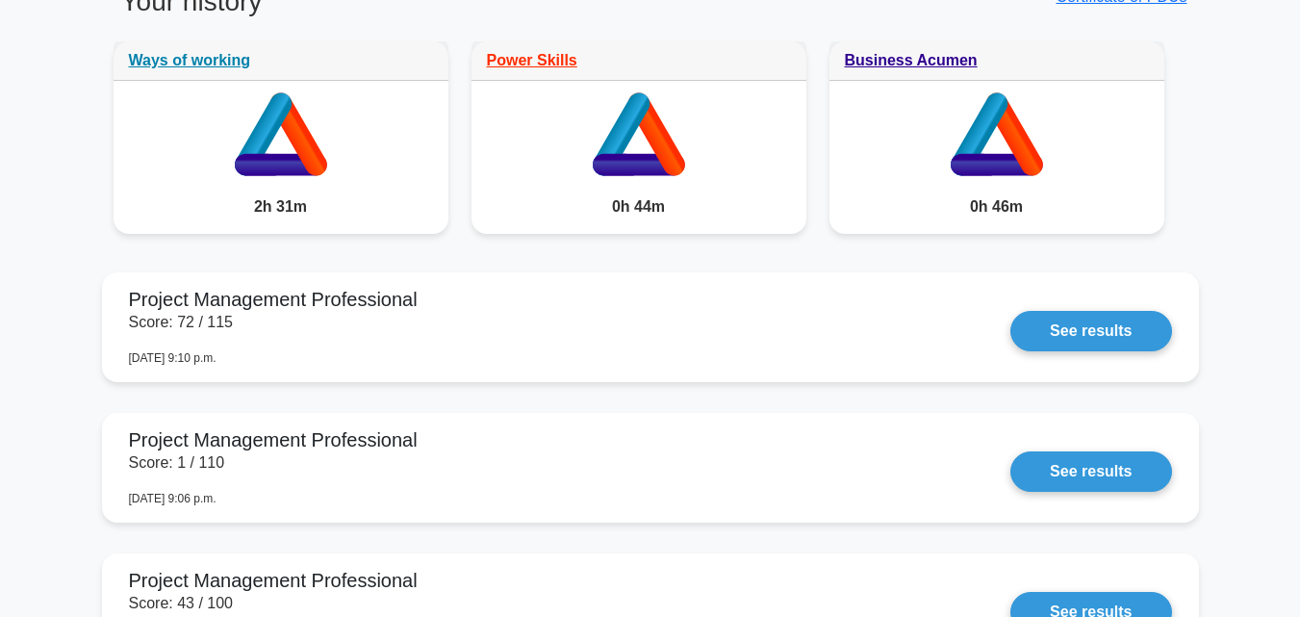
scroll to position [1586, 0]
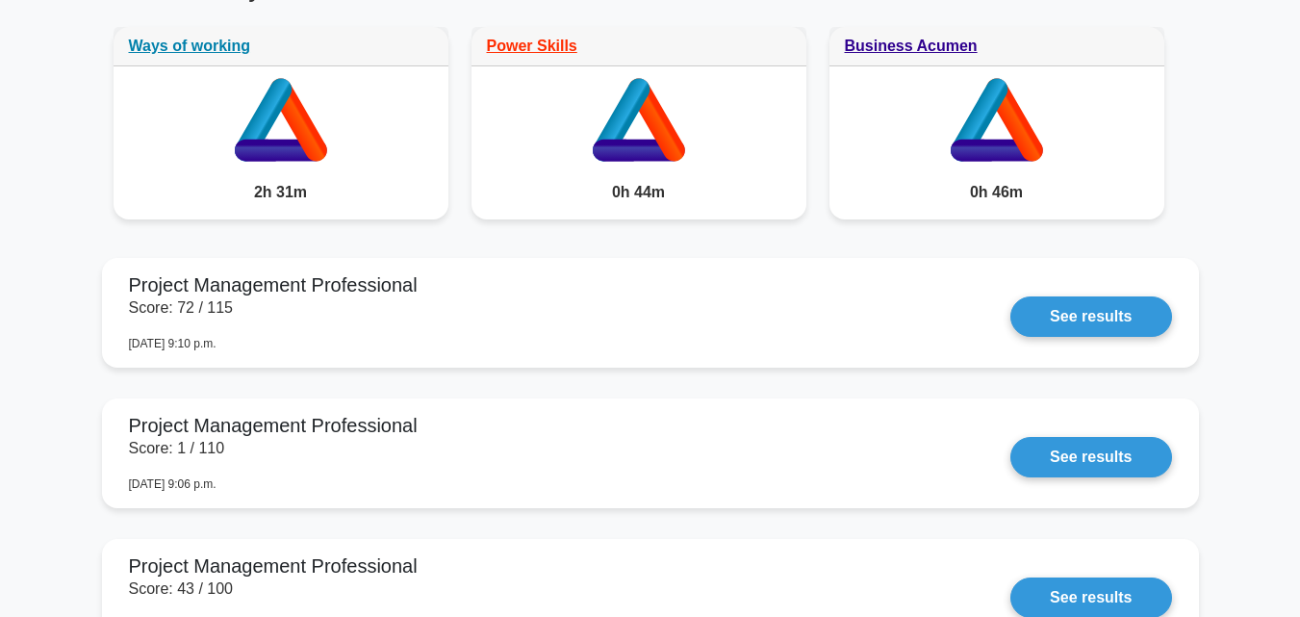
drag, startPoint x: 1309, startPoint y: 93, endPoint x: 1314, endPoint y: 303, distance: 209.9
click at [1299, 303] on html "Go Premium Dan" at bounding box center [650, 614] width 1300 height 4400
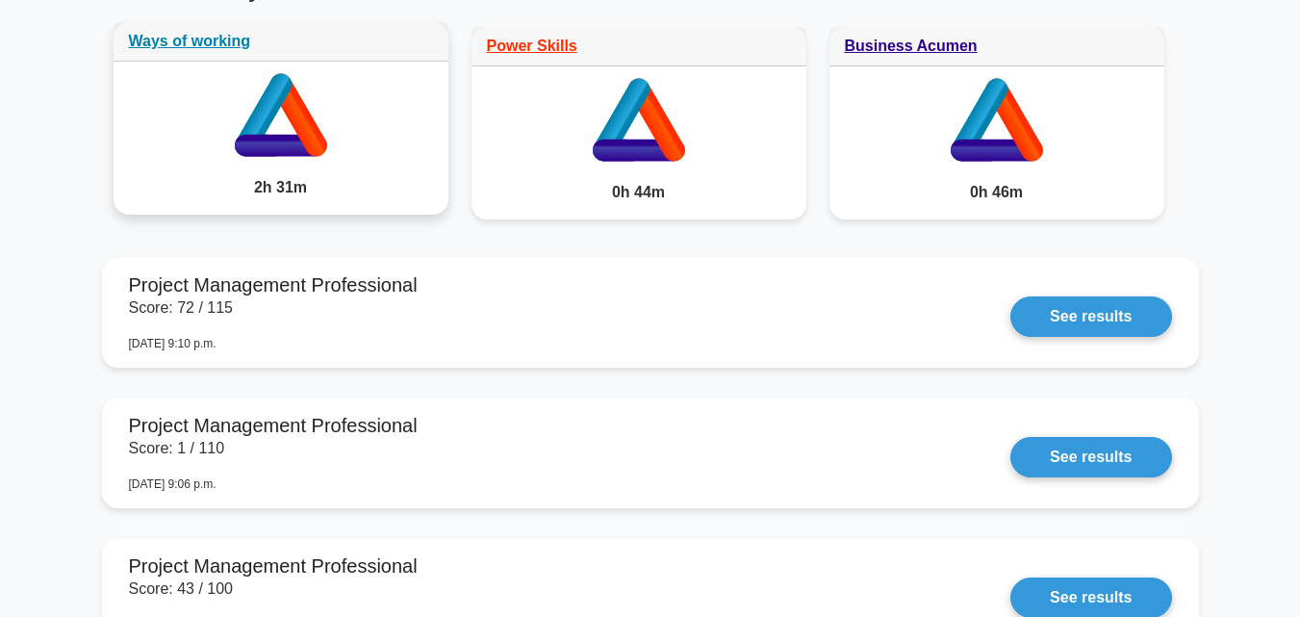
click at [287, 115] on icon at bounding box center [297, 114] width 57 height 83
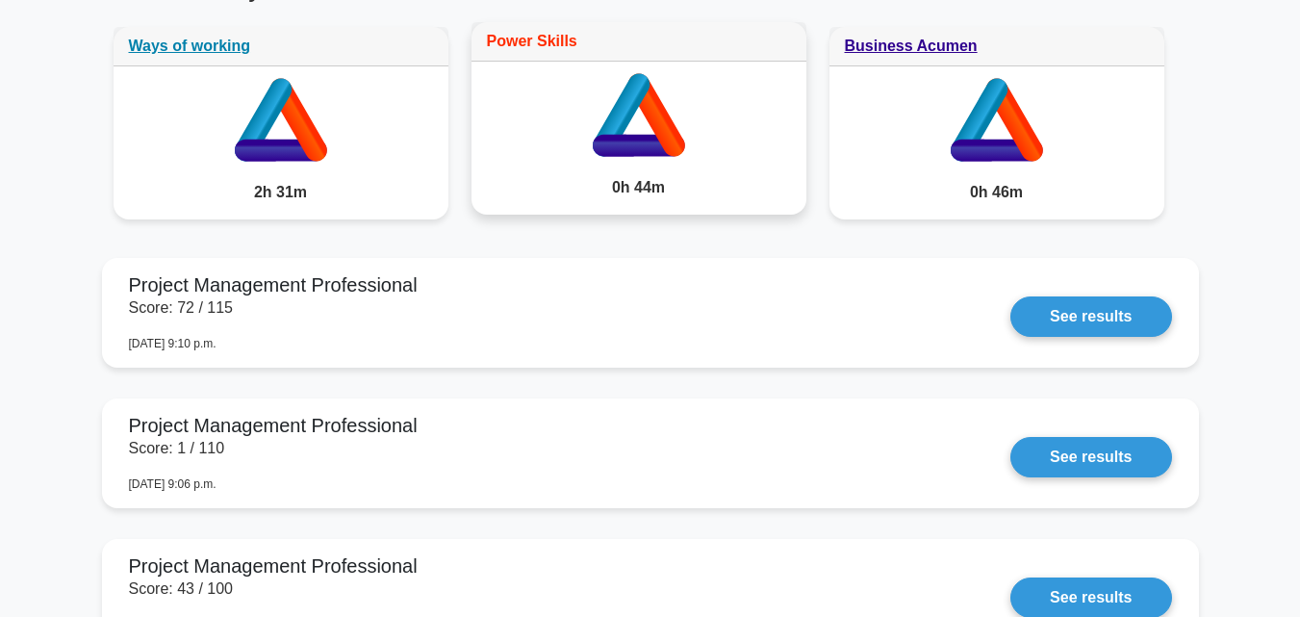
click at [510, 39] on link "Power Skills" at bounding box center [532, 41] width 90 height 16
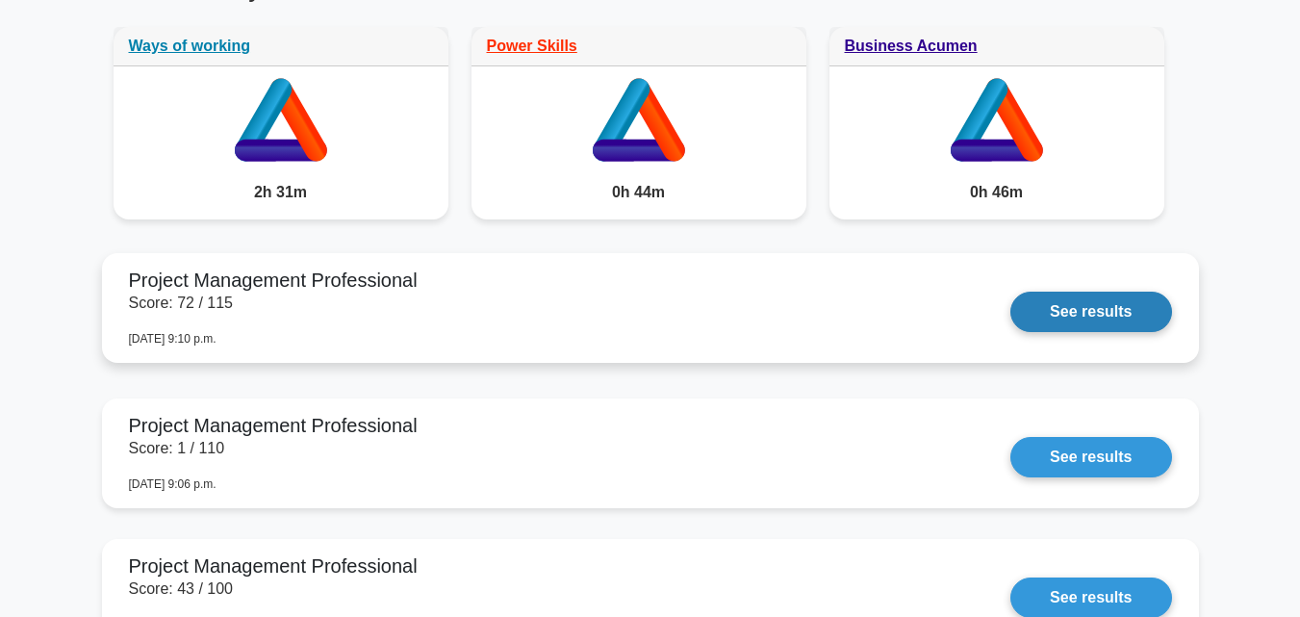
click at [1104, 317] on link "See results" at bounding box center [1090, 312] width 161 height 40
click at [1094, 325] on link "See results" at bounding box center [1090, 312] width 161 height 40
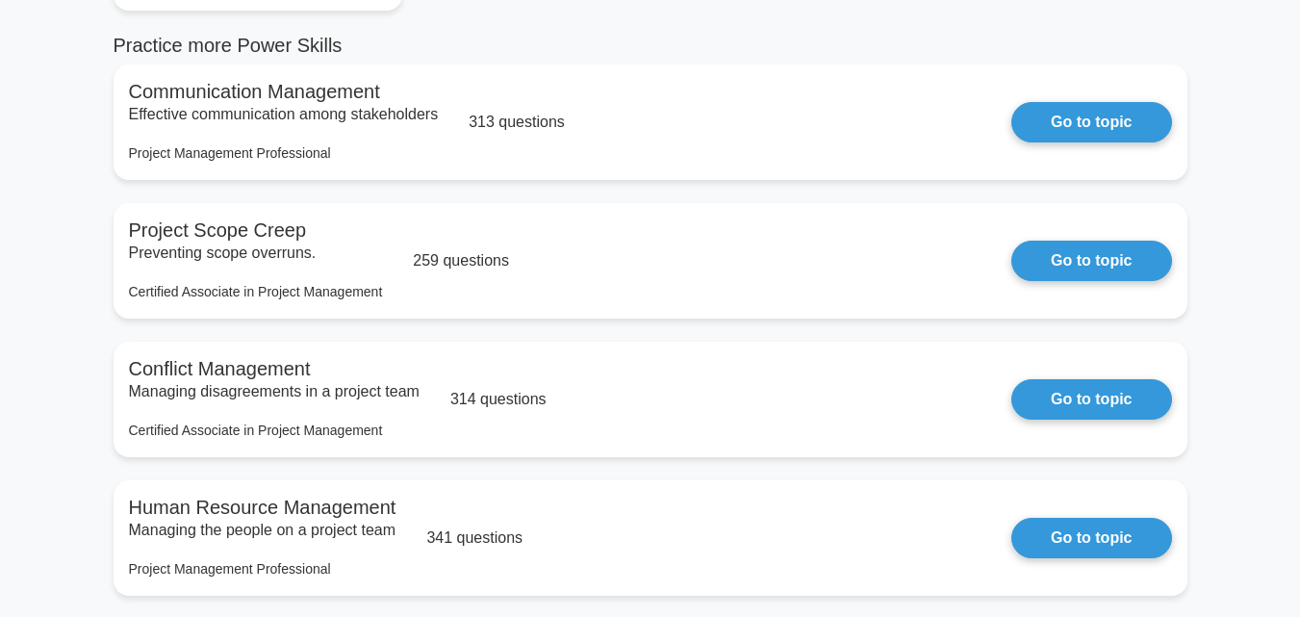
scroll to position [337, 0]
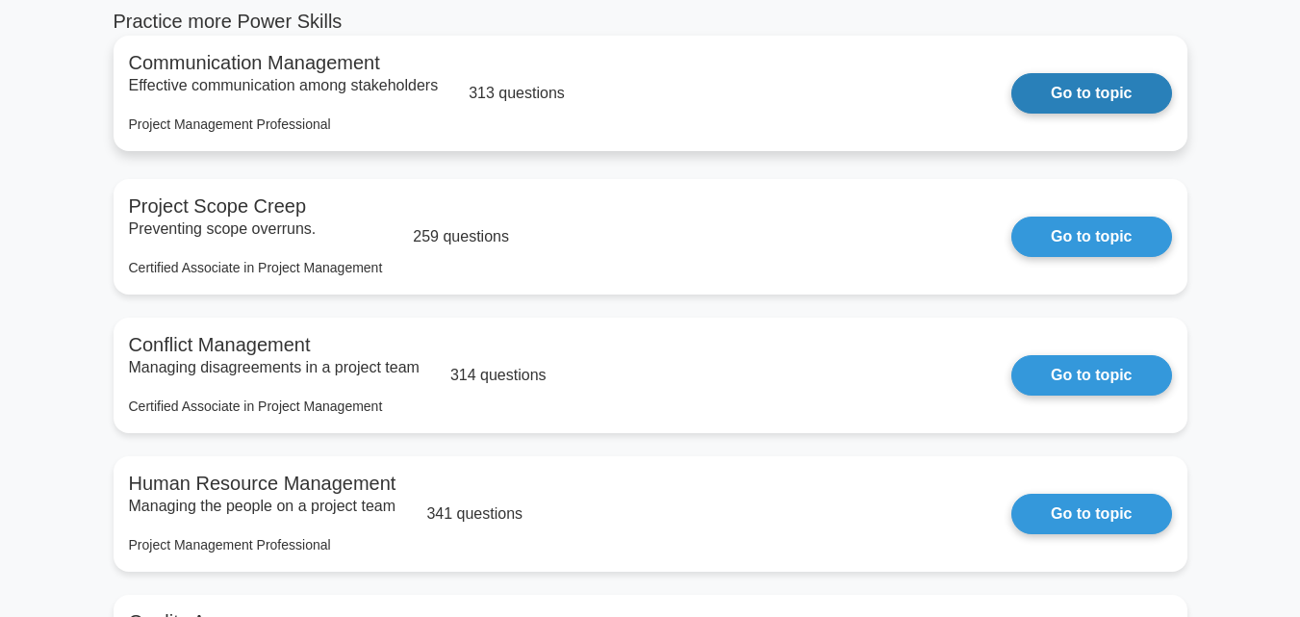
click at [1117, 81] on link "Go to topic" at bounding box center [1091, 93] width 160 height 40
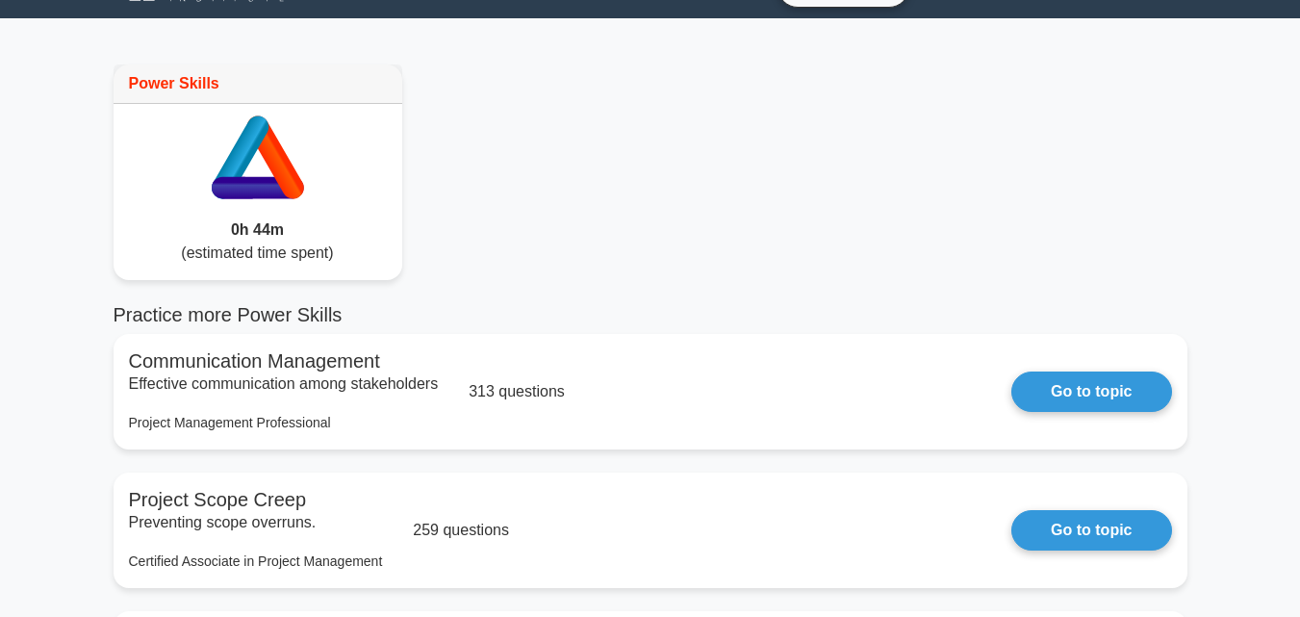
scroll to position [0, 0]
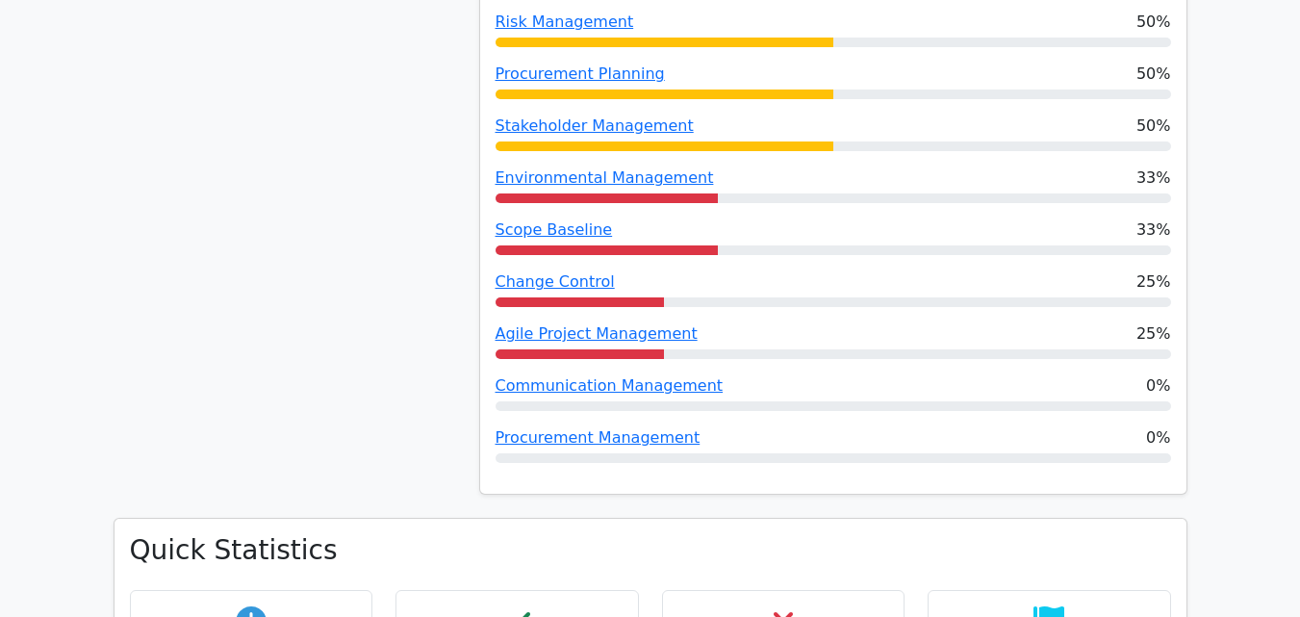
scroll to position [2526, 0]
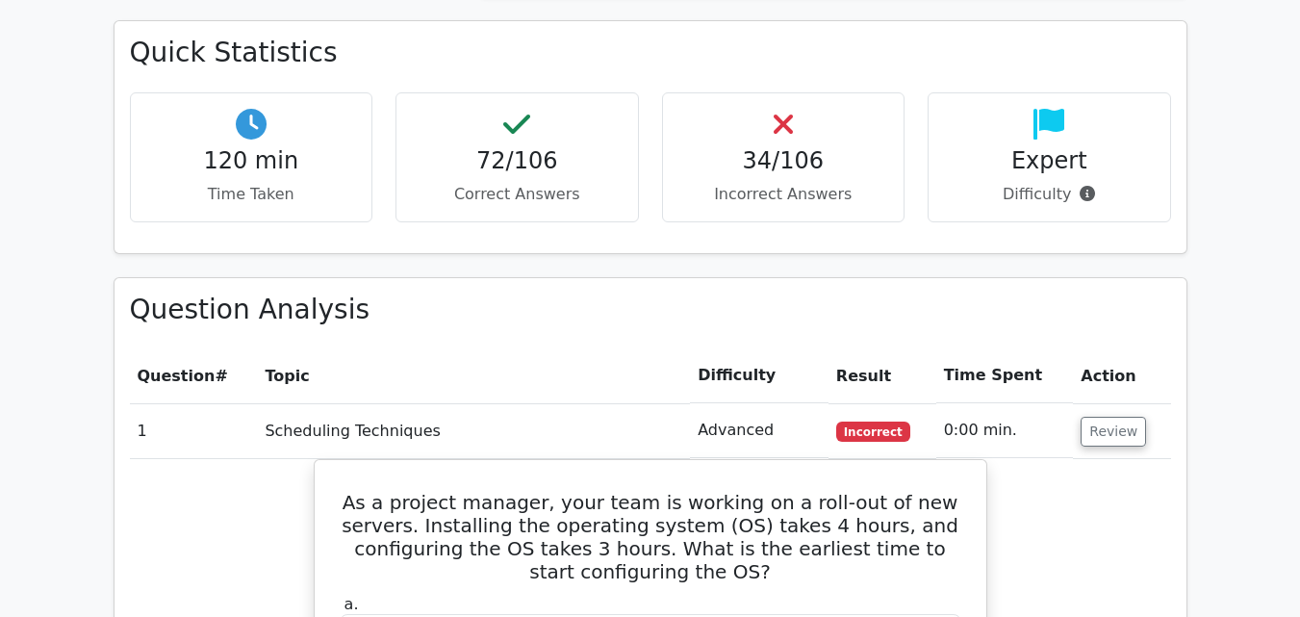
scroll to position [2864, 0]
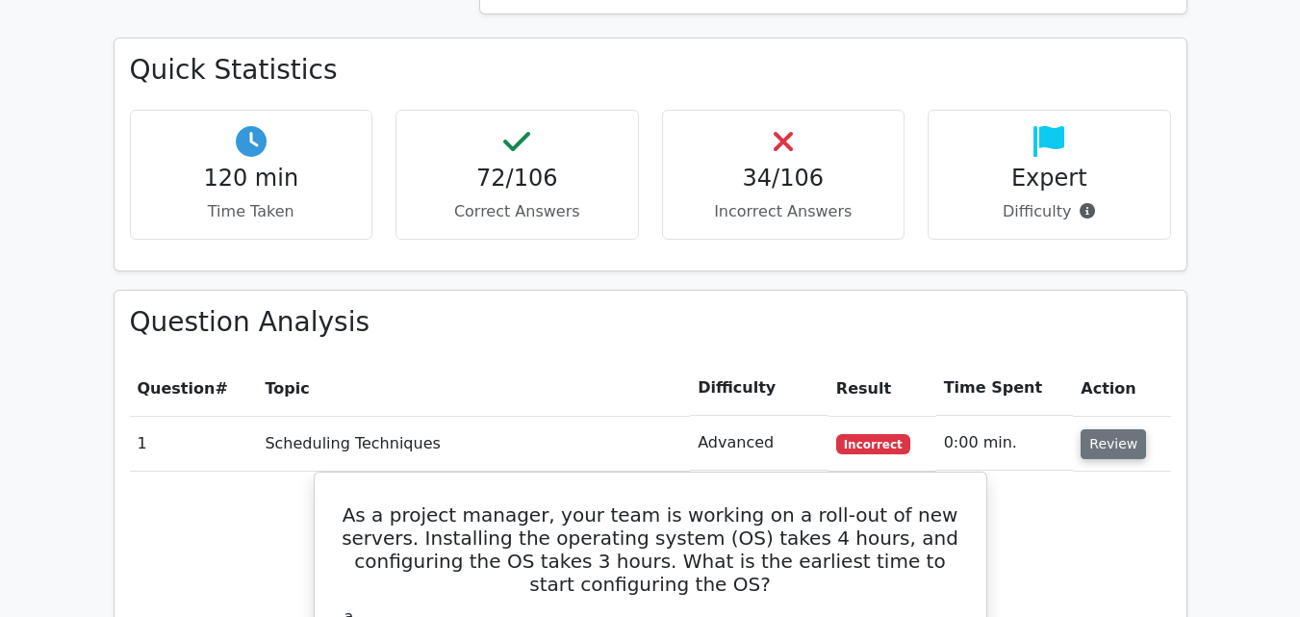
click at [1125, 429] on button "Review" at bounding box center [1113, 444] width 65 height 30
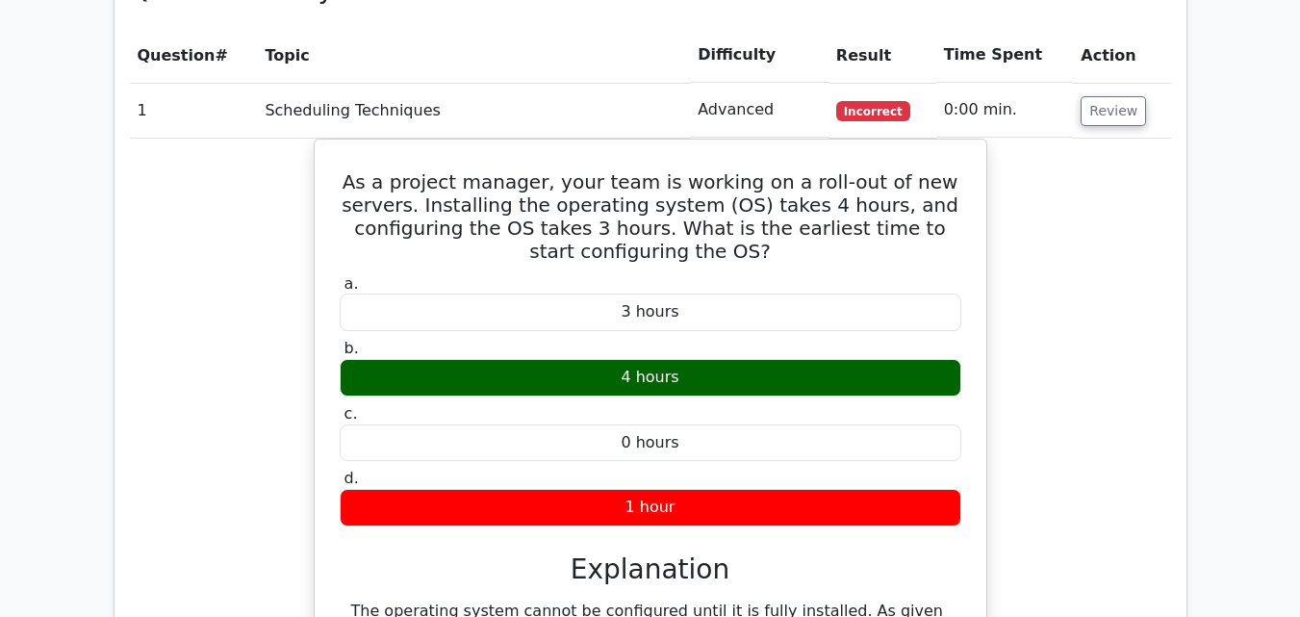
scroll to position [3131, 0]
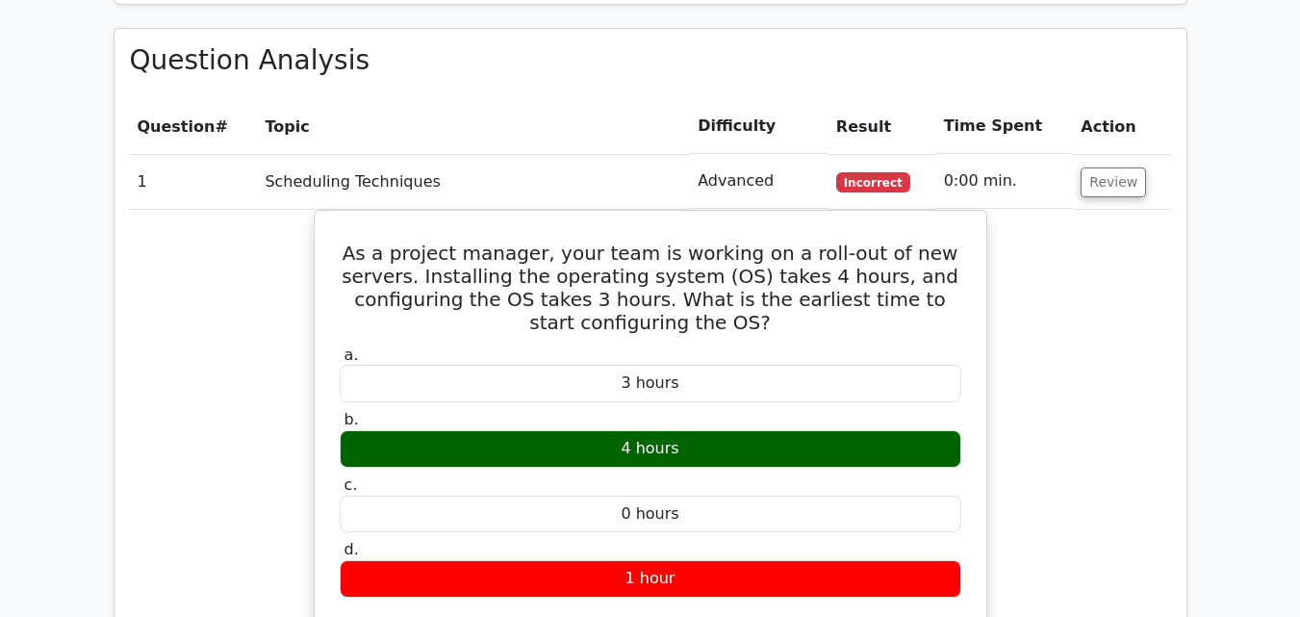
drag, startPoint x: 1309, startPoint y: 30, endPoint x: 1308, endPoint y: 199, distance: 169.4
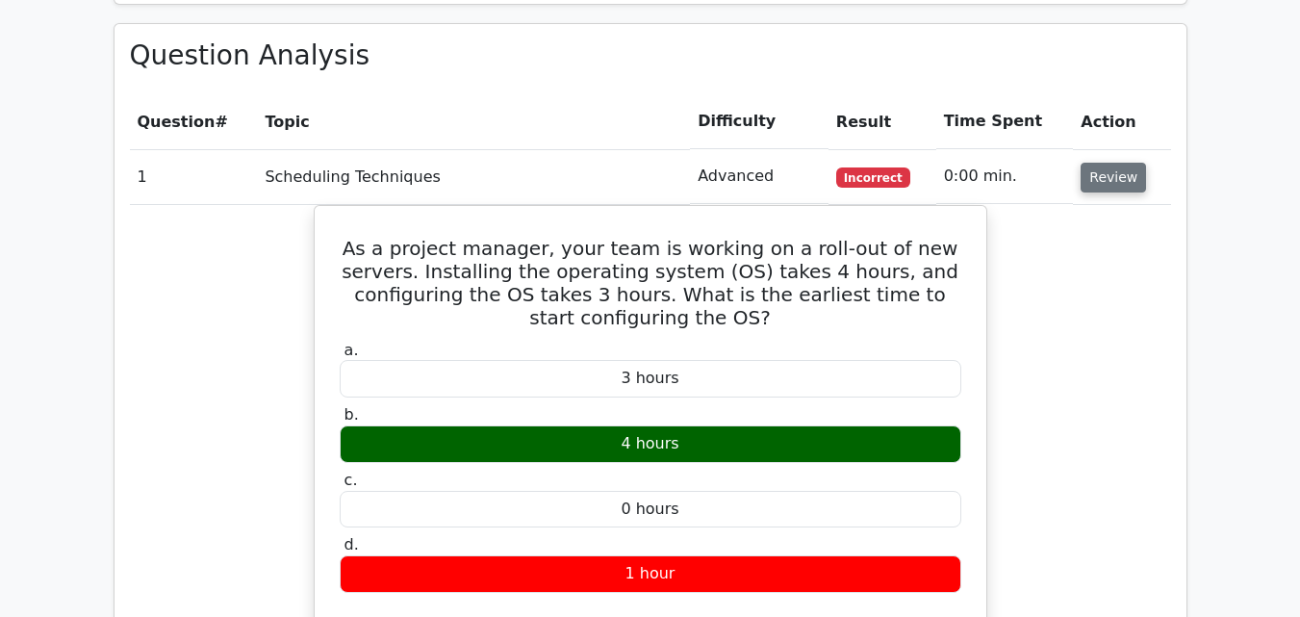
click at [1120, 163] on button "Review" at bounding box center [1113, 178] width 65 height 30
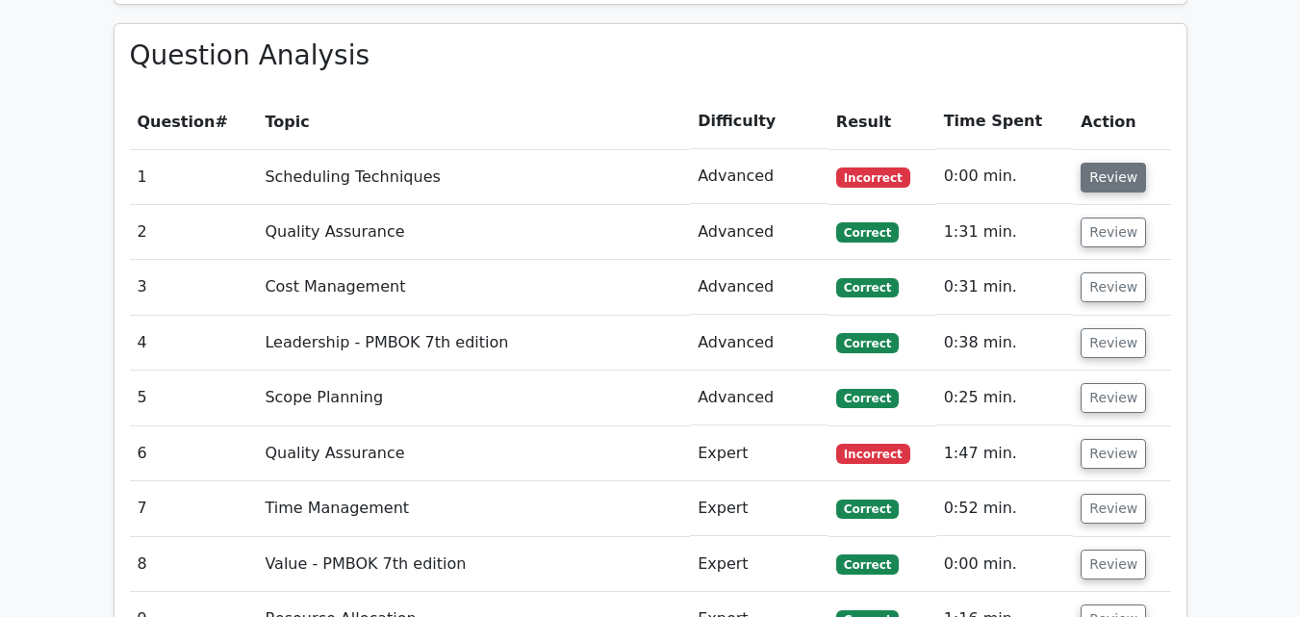
click at [1120, 163] on button "Review" at bounding box center [1113, 178] width 65 height 30
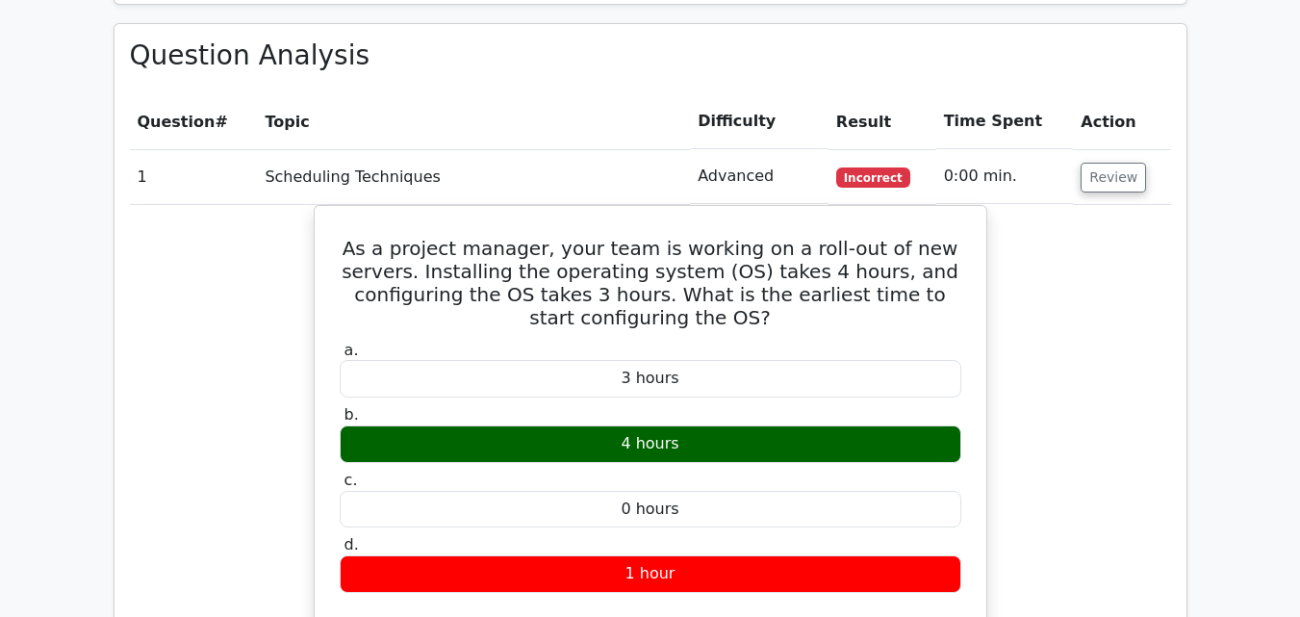
click at [1138, 149] on td "Review" at bounding box center [1121, 176] width 97 height 55
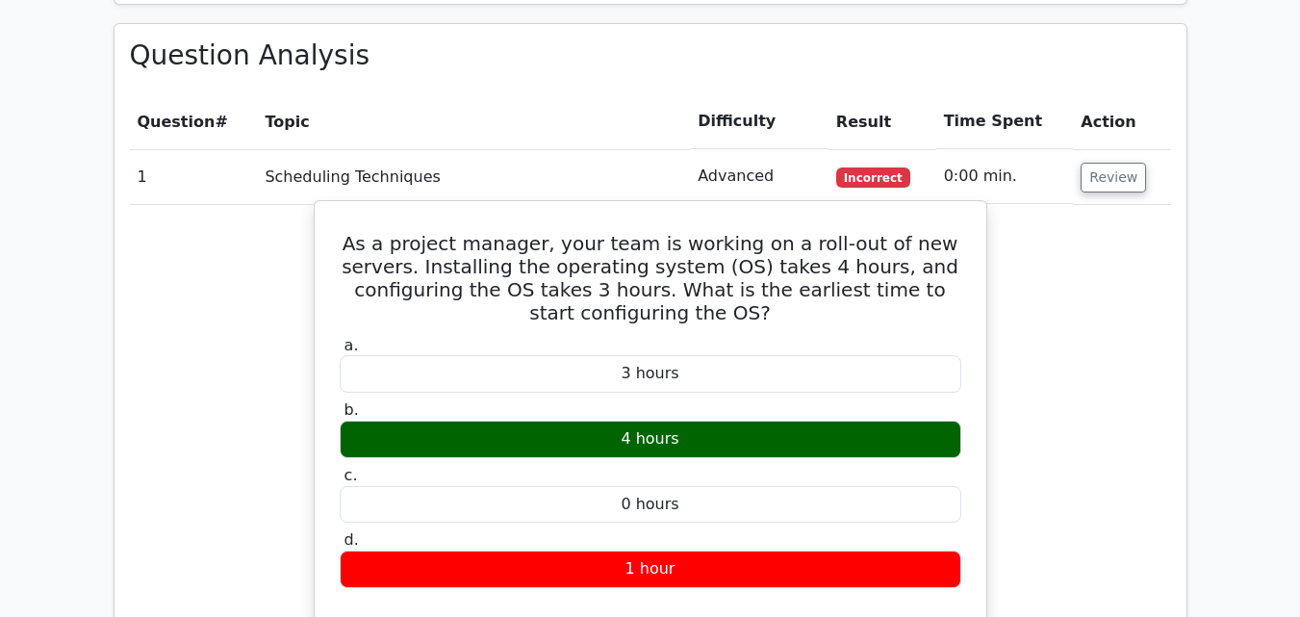
click at [813, 550] on div "1 hour" at bounding box center [651, 569] width 622 height 38
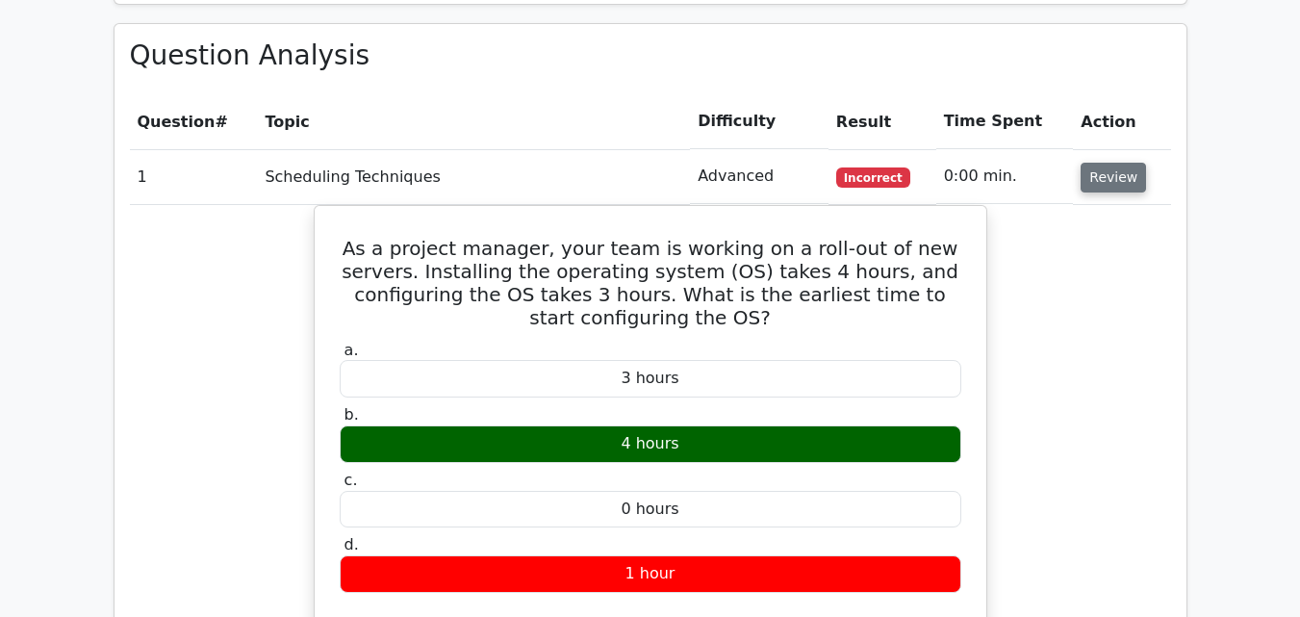
click at [1085, 163] on button "Review" at bounding box center [1113, 178] width 65 height 30
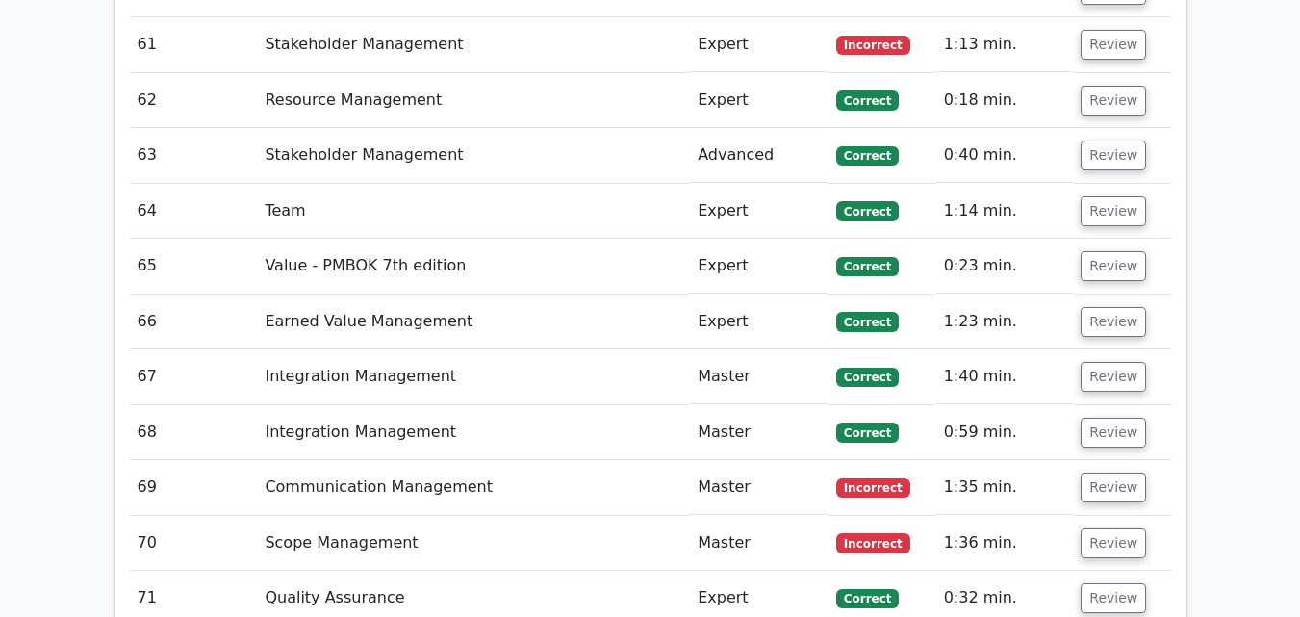
scroll to position [6626, 0]
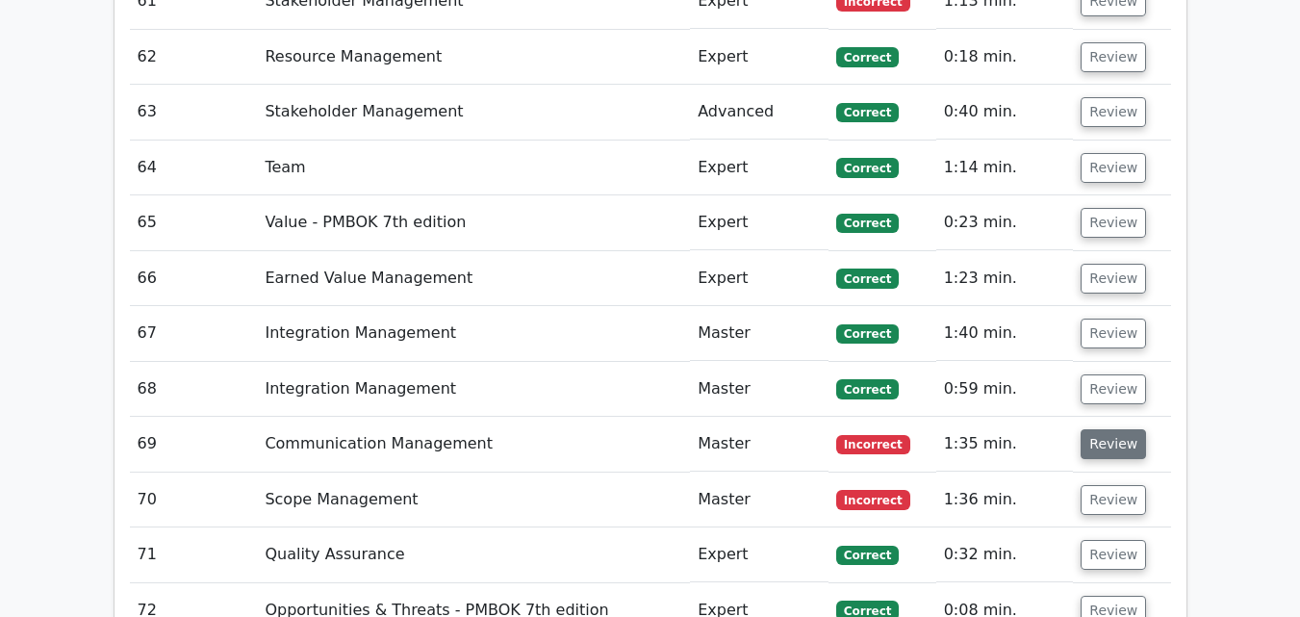
click at [1104, 429] on button "Review" at bounding box center [1113, 444] width 65 height 30
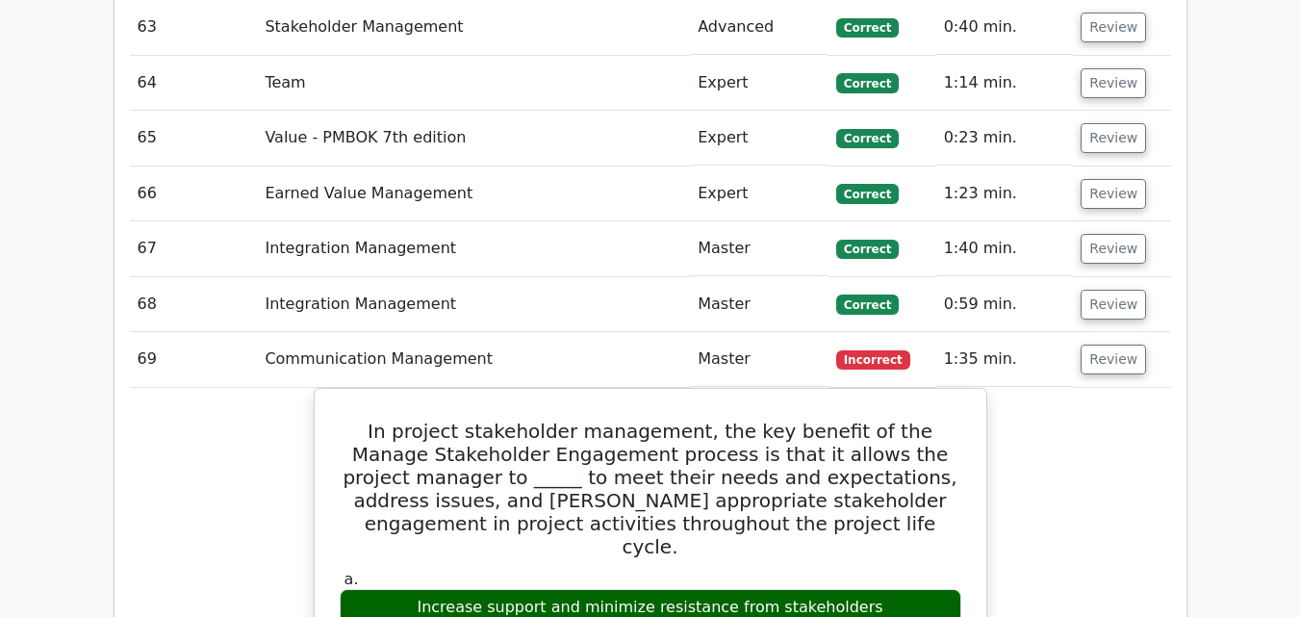
scroll to position [6741, 0]
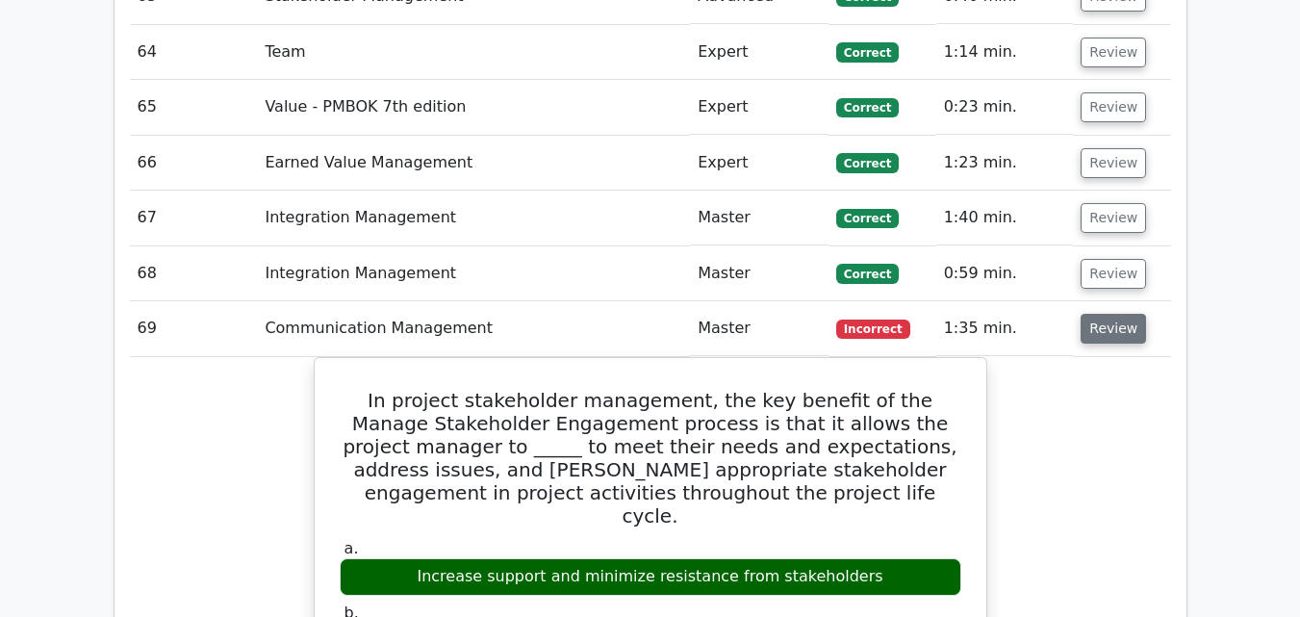
click at [1097, 314] on button "Review" at bounding box center [1113, 329] width 65 height 30
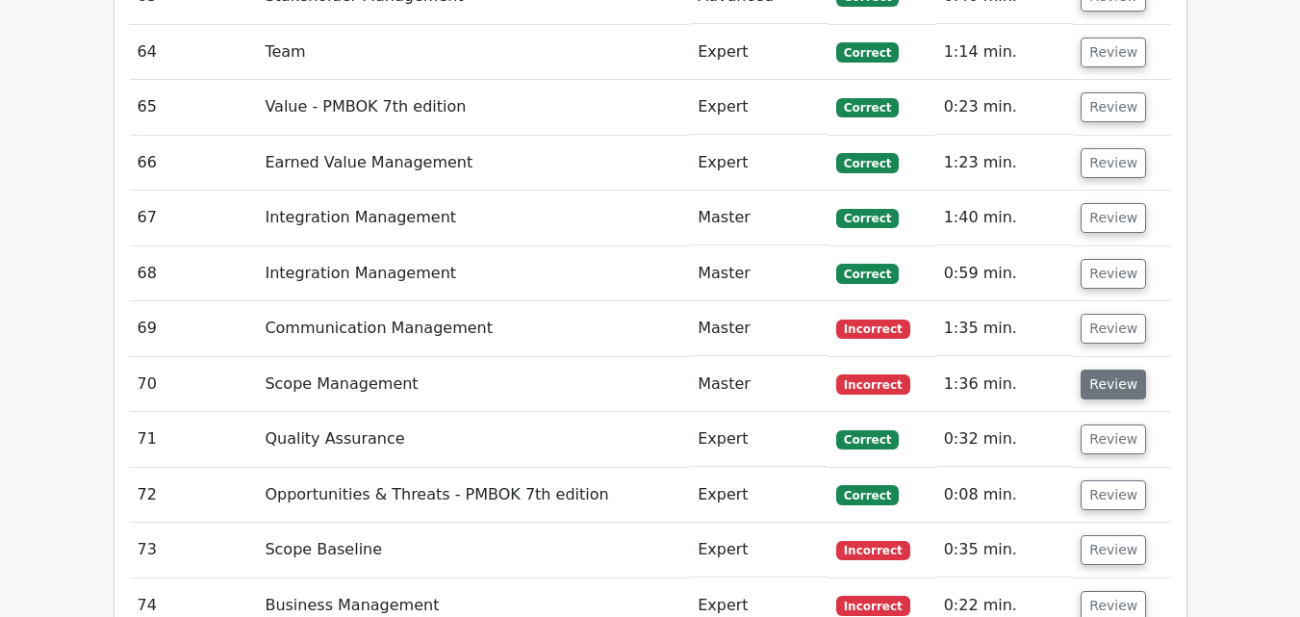
click at [1101, 370] on button "Review" at bounding box center [1113, 385] width 65 height 30
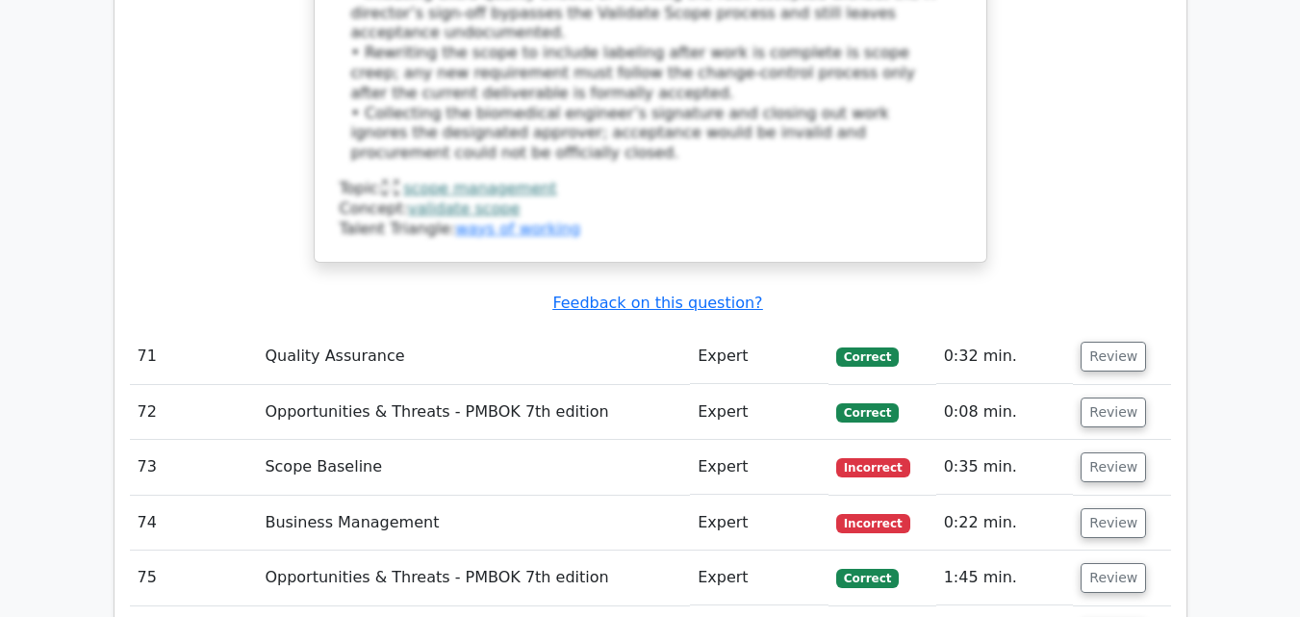
scroll to position [8075, 0]
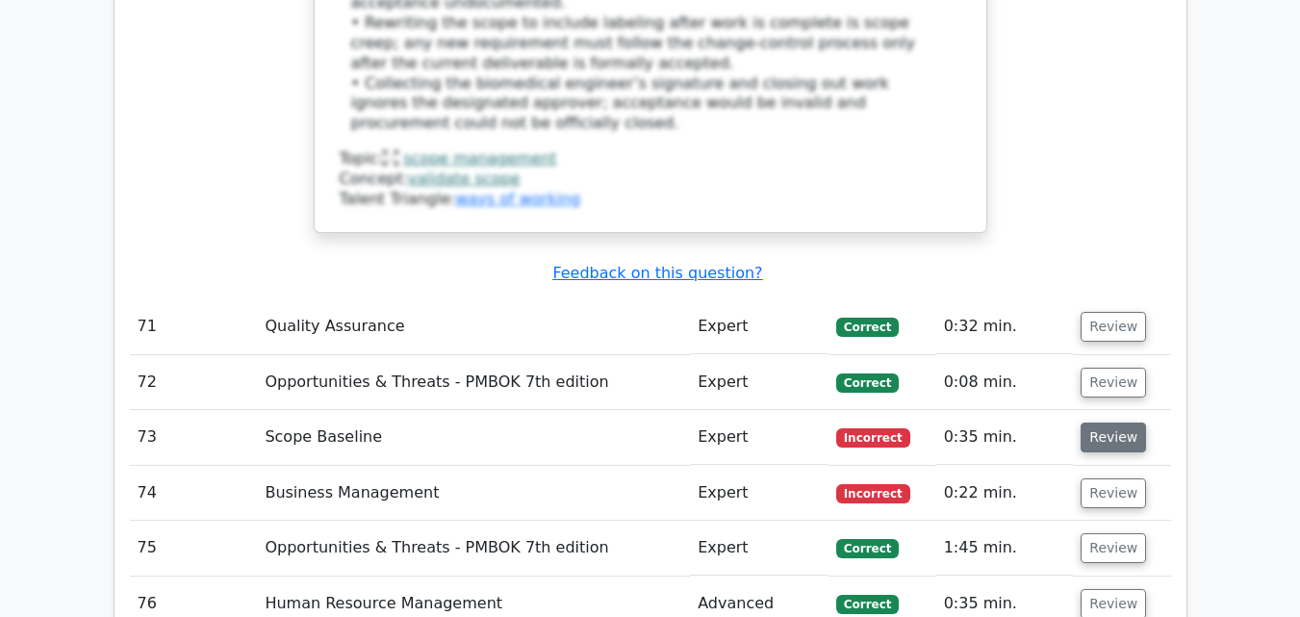
click at [1088, 422] on button "Review" at bounding box center [1113, 437] width 65 height 30
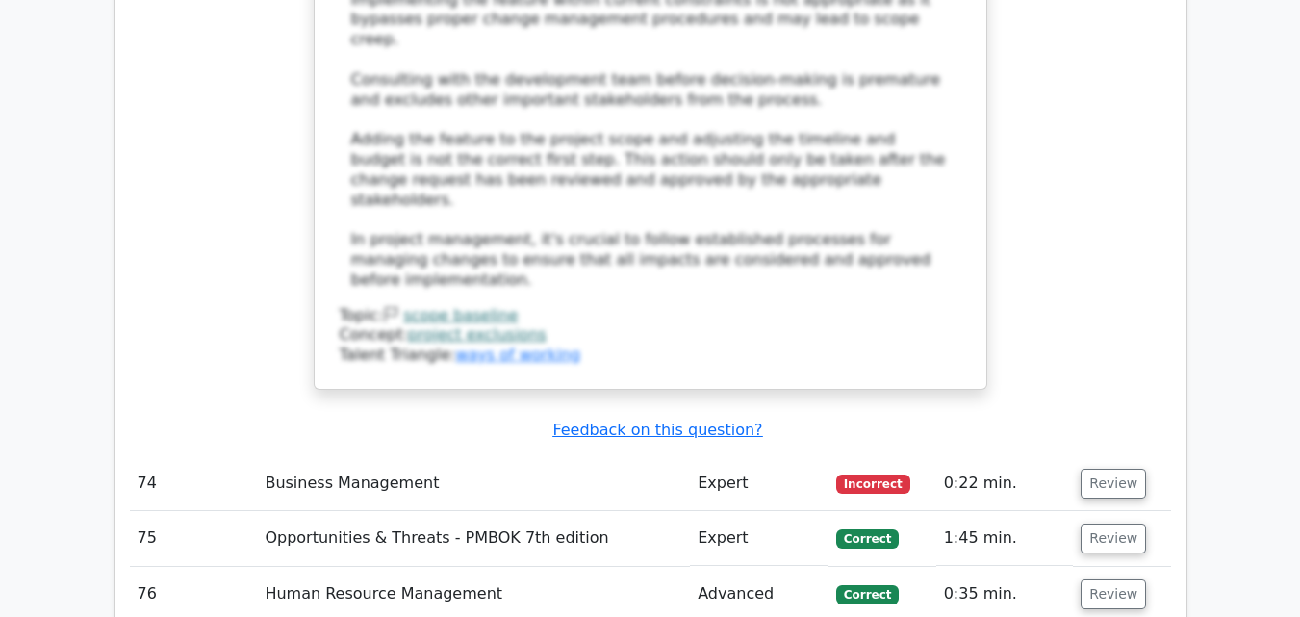
scroll to position [9359, 0]
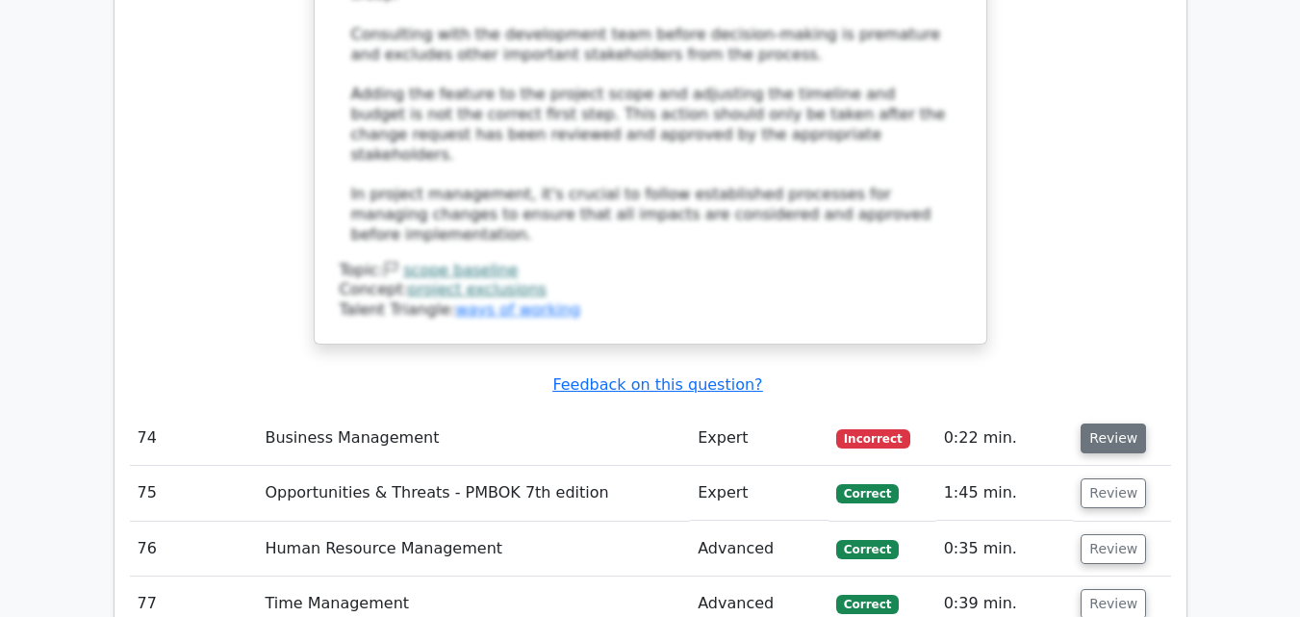
click at [1098, 423] on button "Review" at bounding box center [1113, 438] width 65 height 30
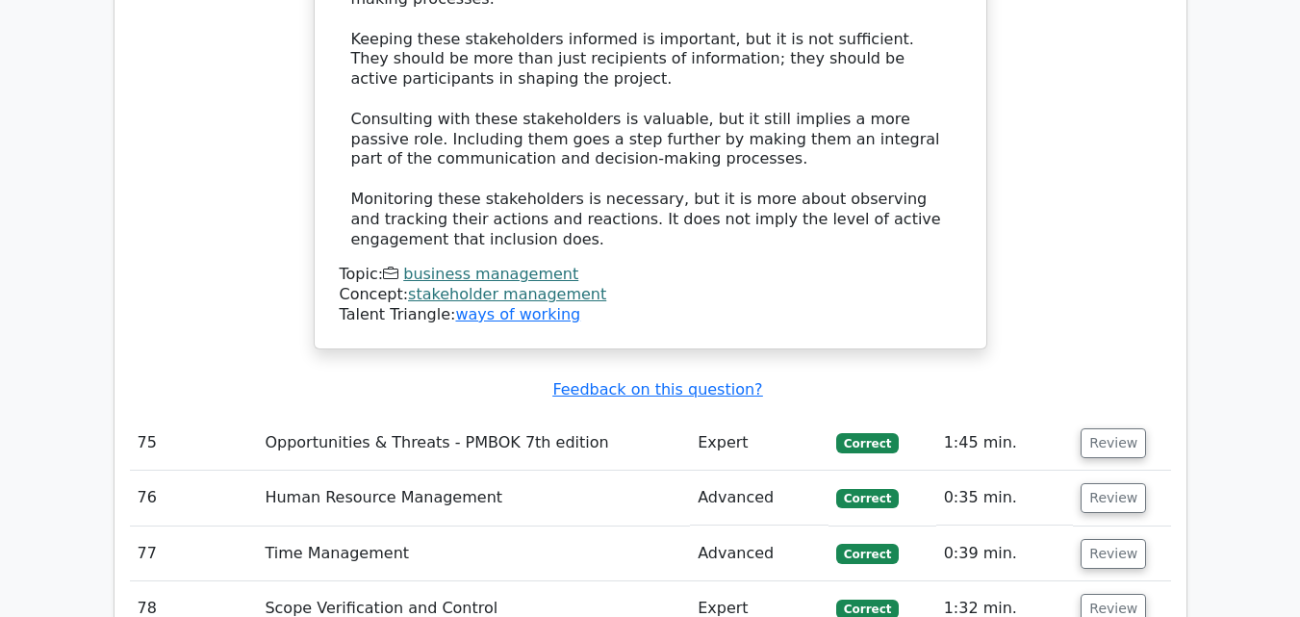
scroll to position [10411, 0]
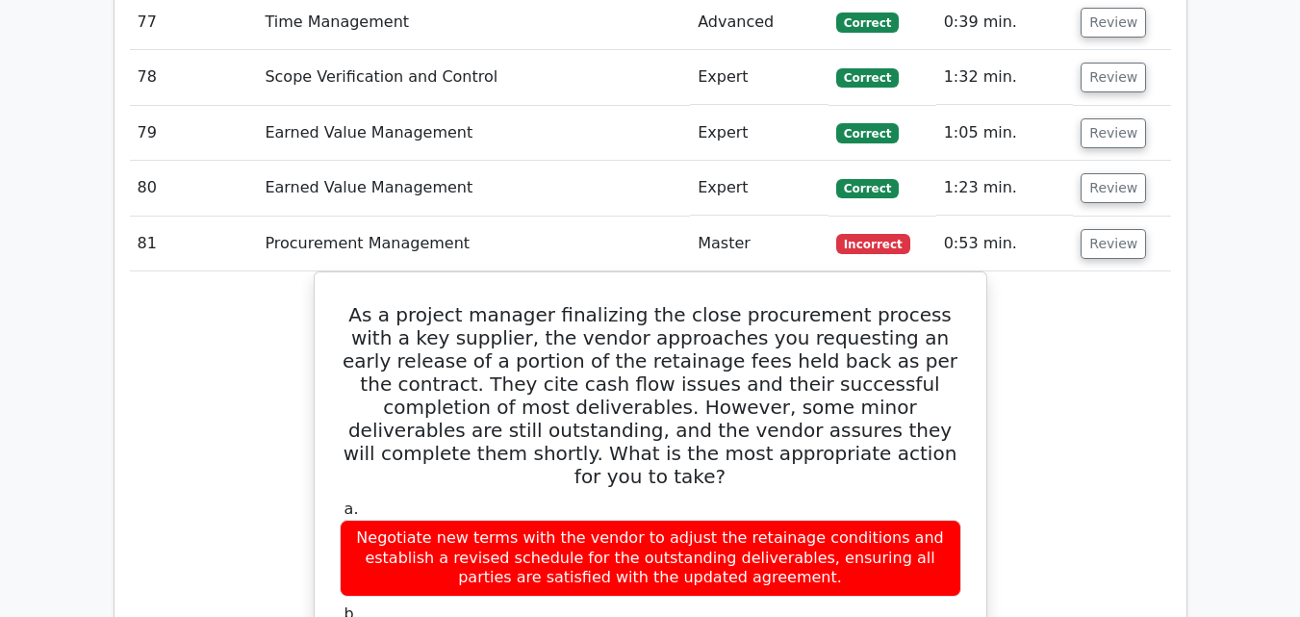
scroll to position [11712, 0]
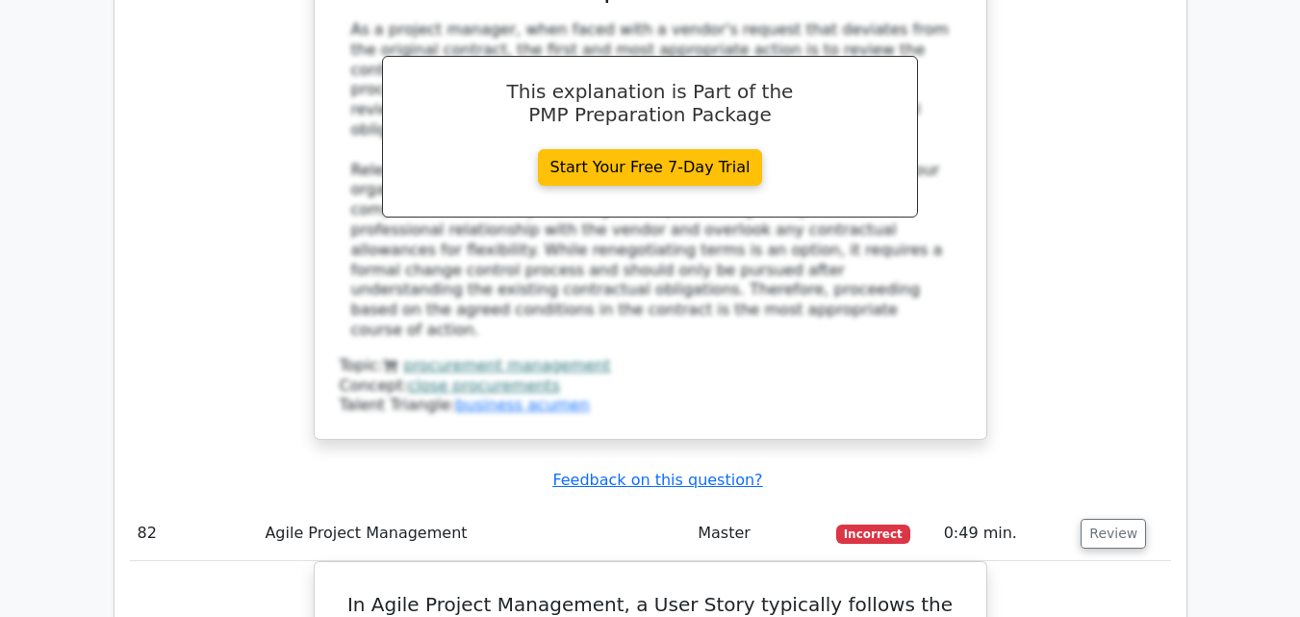
scroll to position [11789, 0]
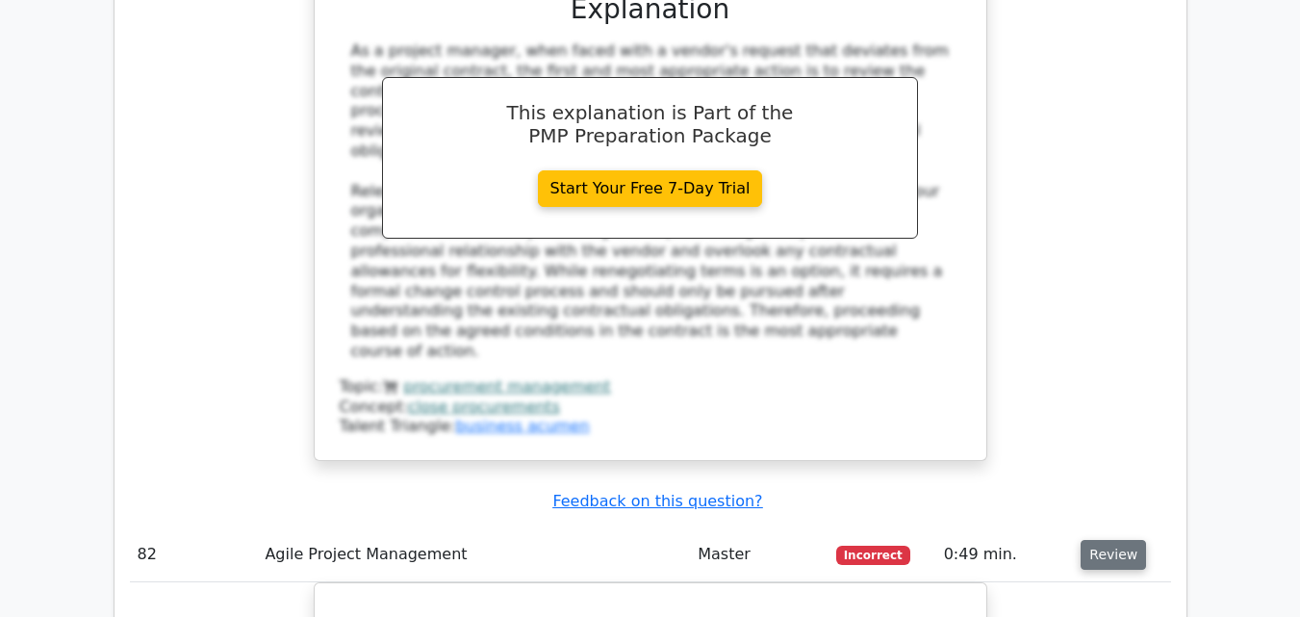
click at [1107, 540] on button "Review" at bounding box center [1113, 555] width 65 height 30
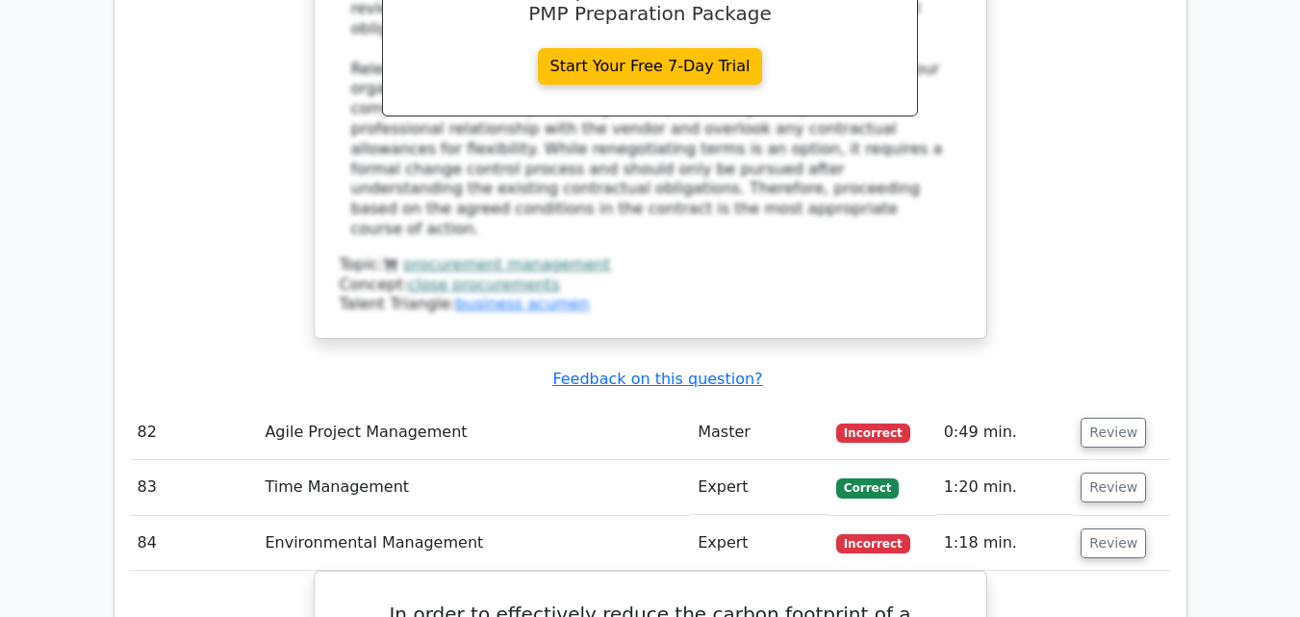
scroll to position [11943, 0]
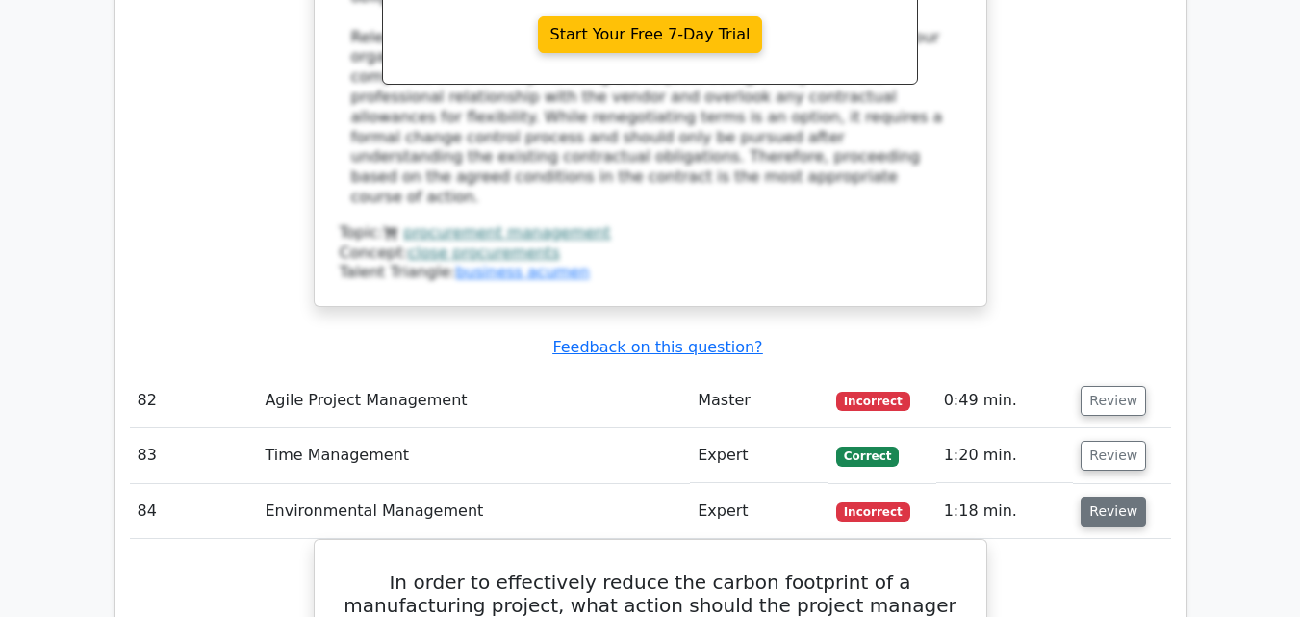
click at [1100, 497] on button "Review" at bounding box center [1113, 512] width 65 height 30
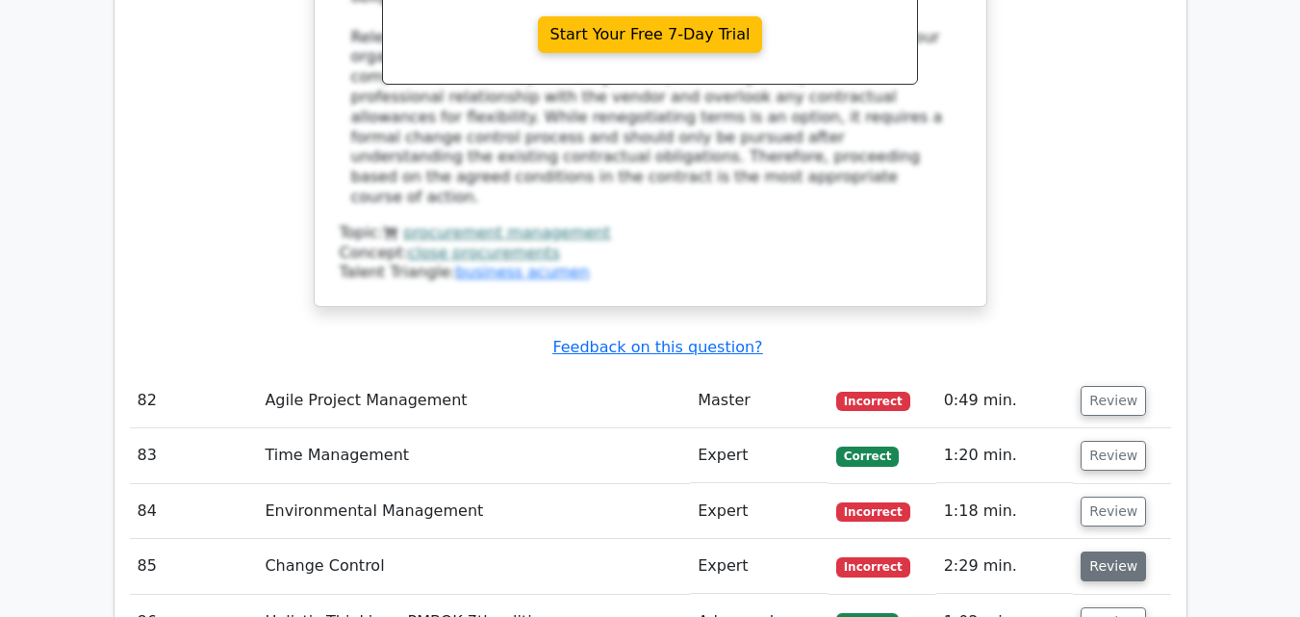
click at [1101, 551] on button "Review" at bounding box center [1113, 566] width 65 height 30
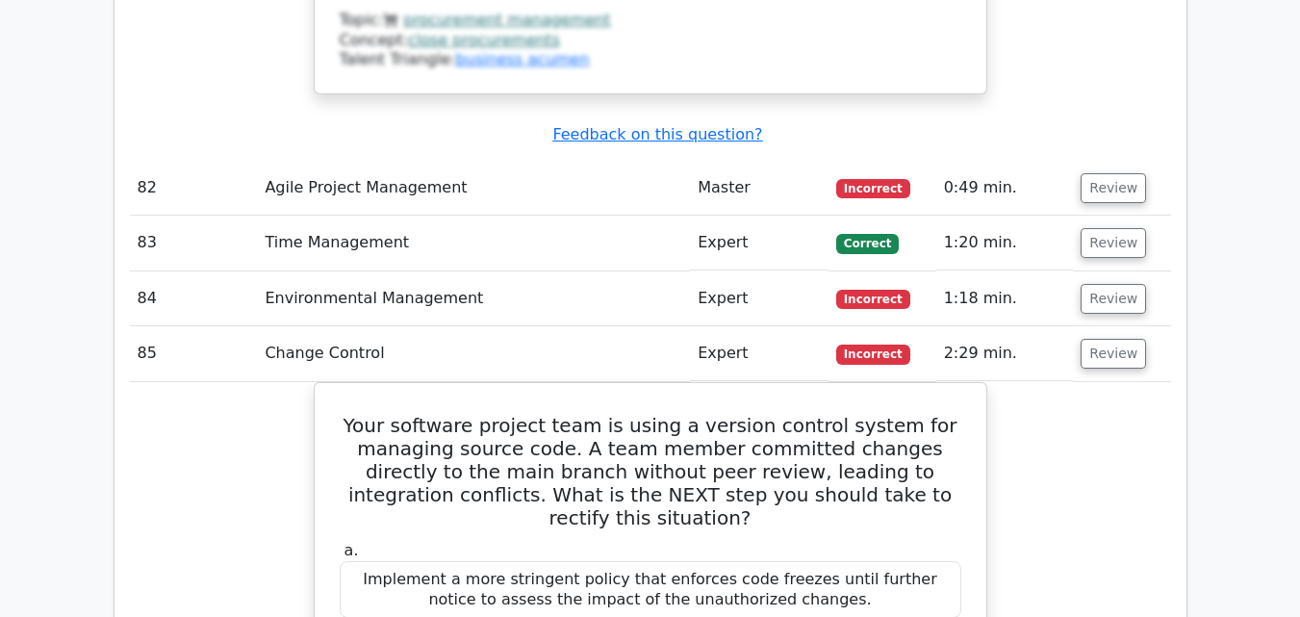
scroll to position [12136, 0]
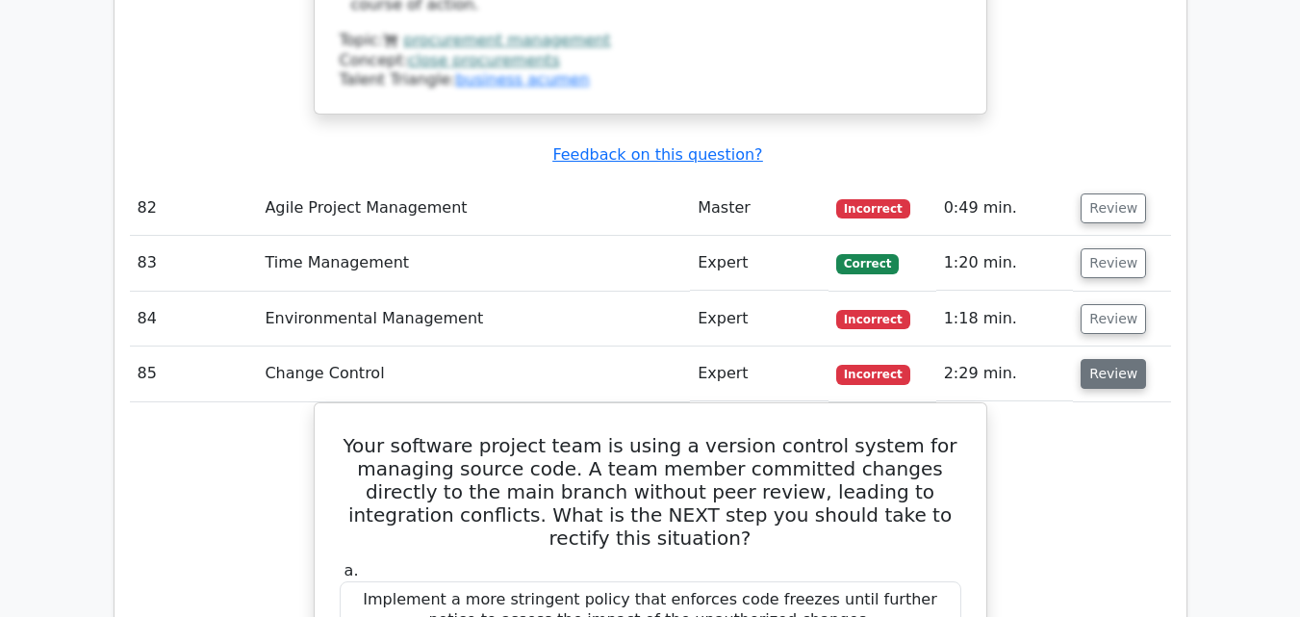
click at [1088, 359] on button "Review" at bounding box center [1113, 374] width 65 height 30
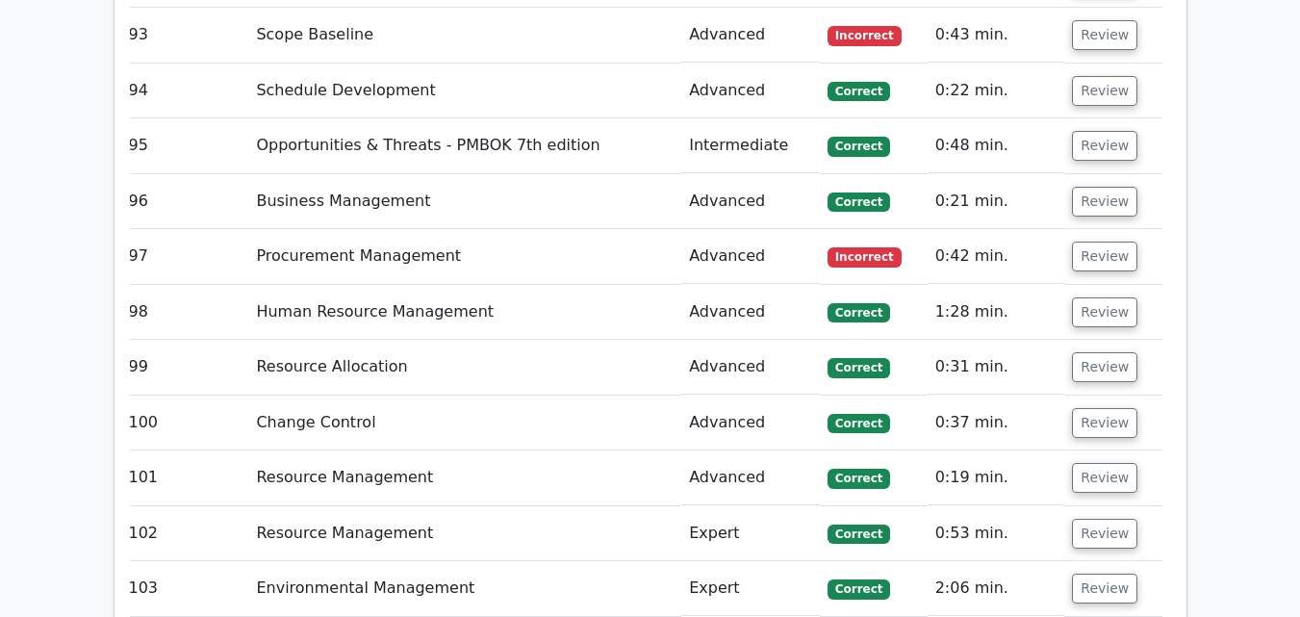
scroll to position [0, 12]
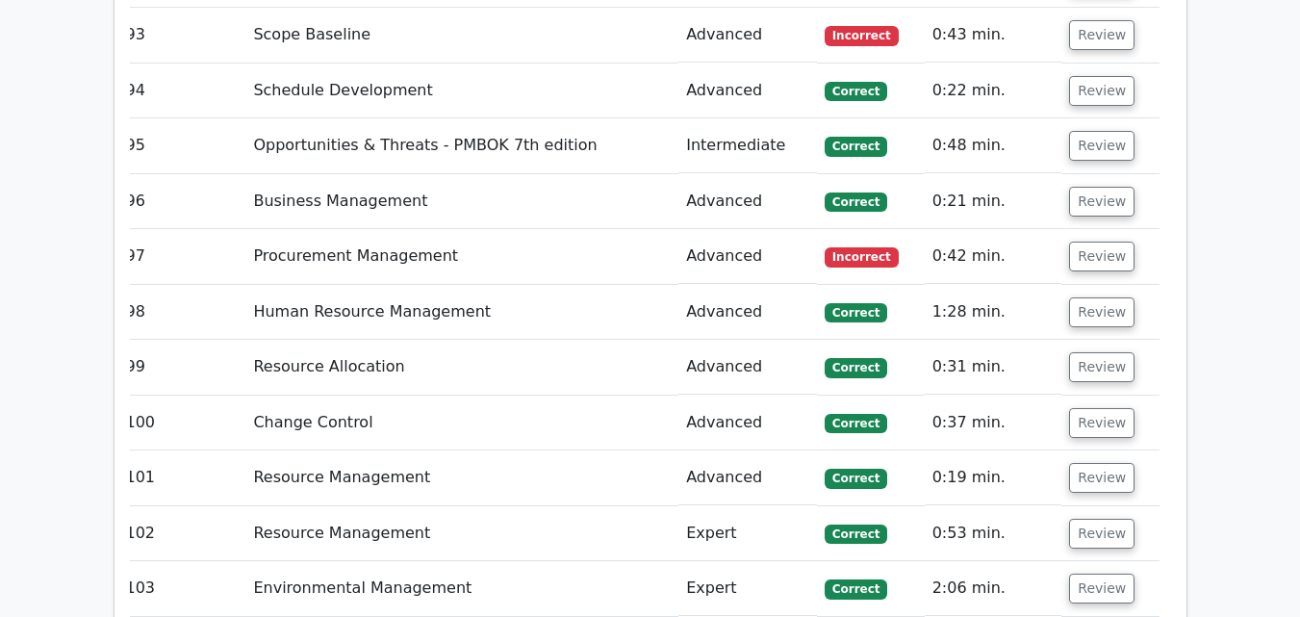
drag, startPoint x: 1118, startPoint y: 438, endPoint x: 1085, endPoint y: 444, distance: 34.2
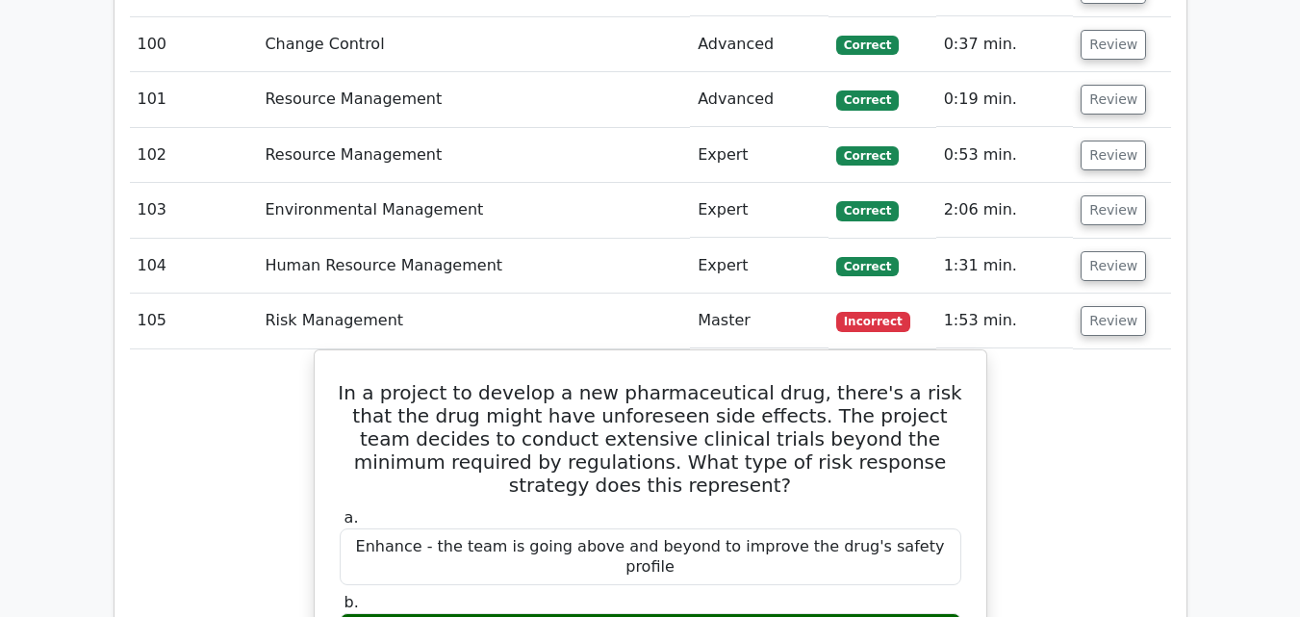
scroll to position [13223, 0]
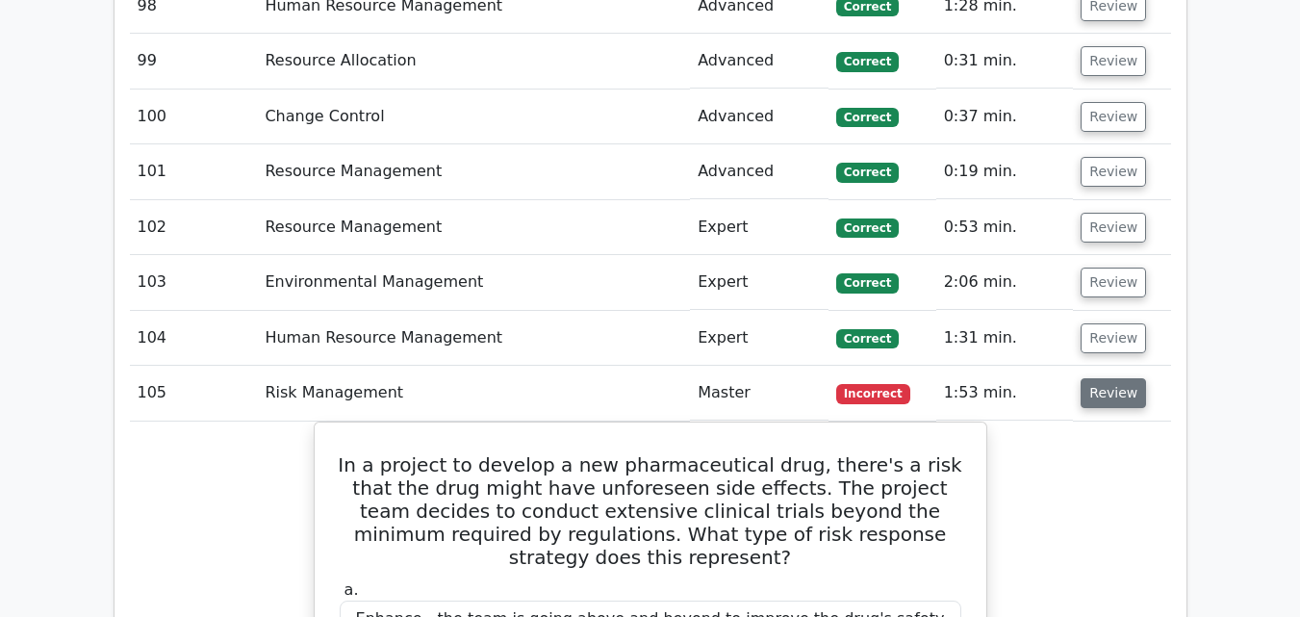
click at [1113, 378] on button "Review" at bounding box center [1113, 393] width 65 height 30
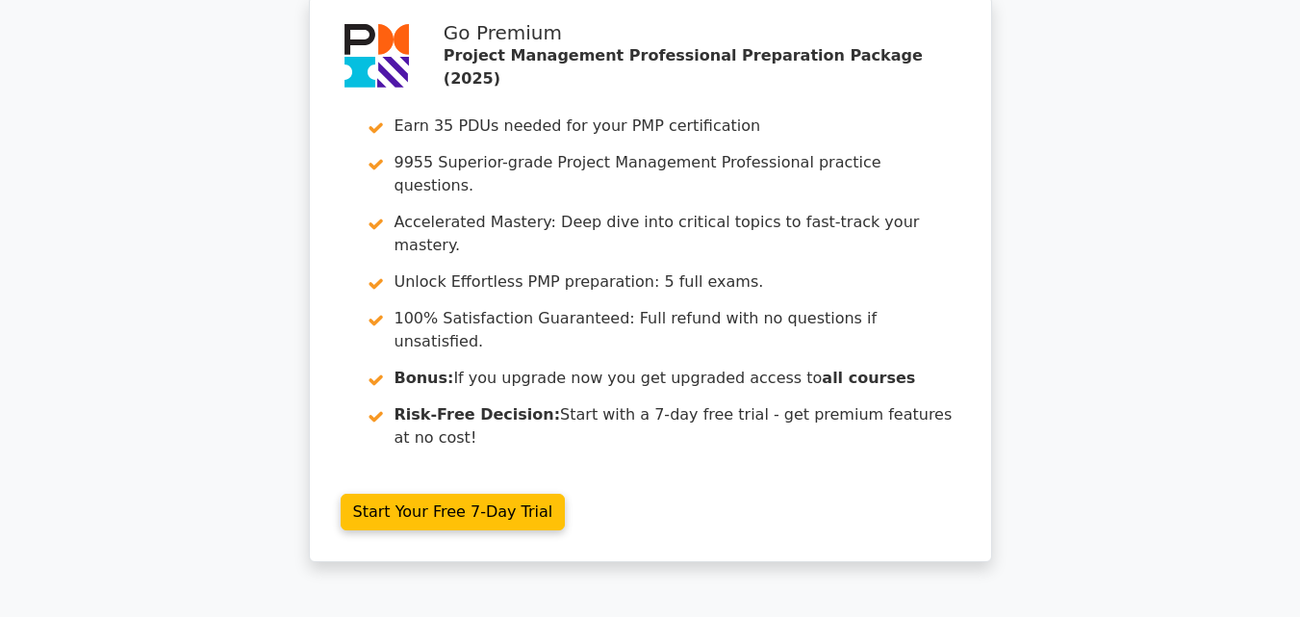
scroll to position [0, 0]
